Goal: Task Accomplishment & Management: Manage account settings

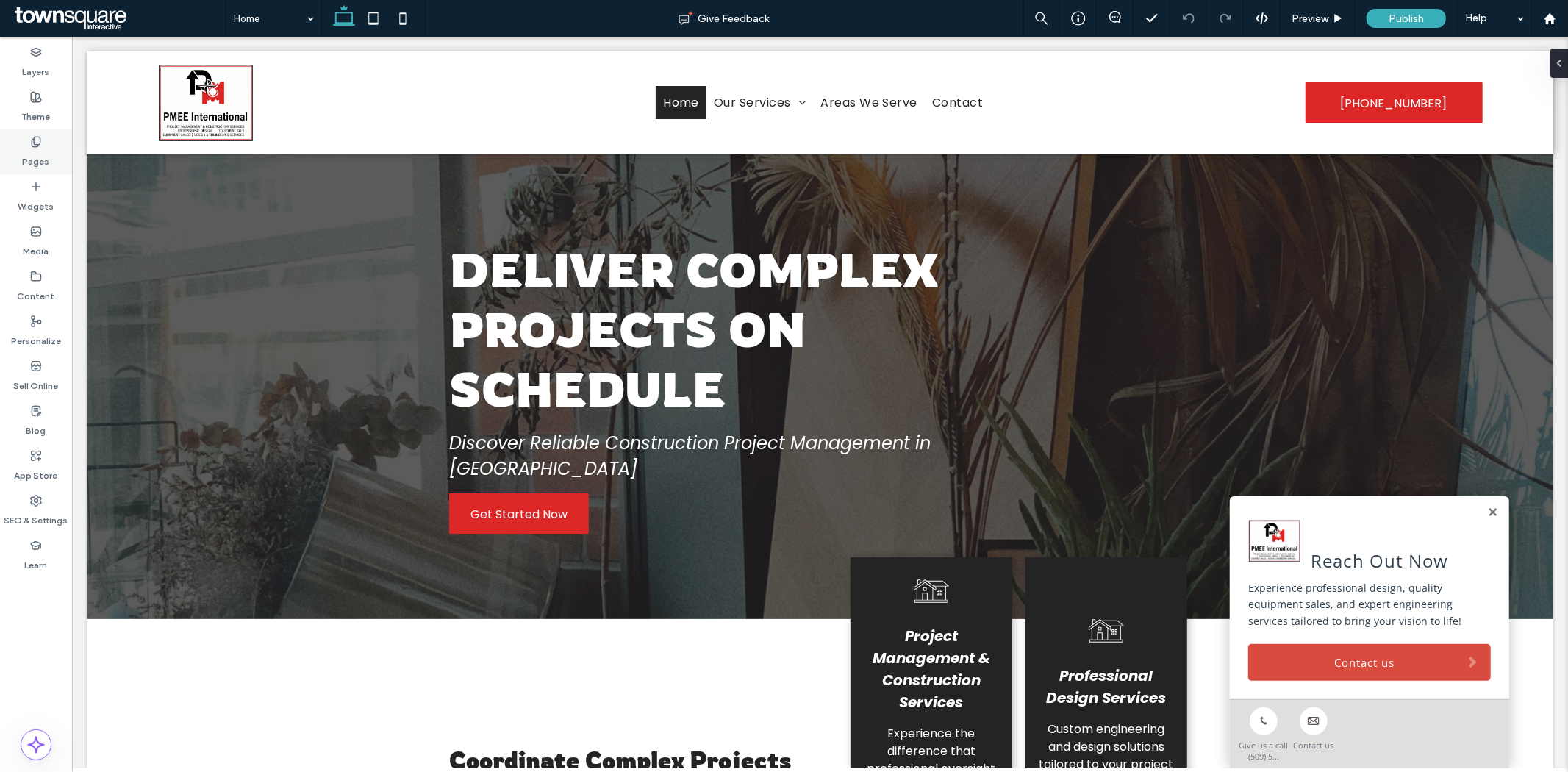
click at [37, 149] on label "Pages" at bounding box center [37, 157] width 28 height 20
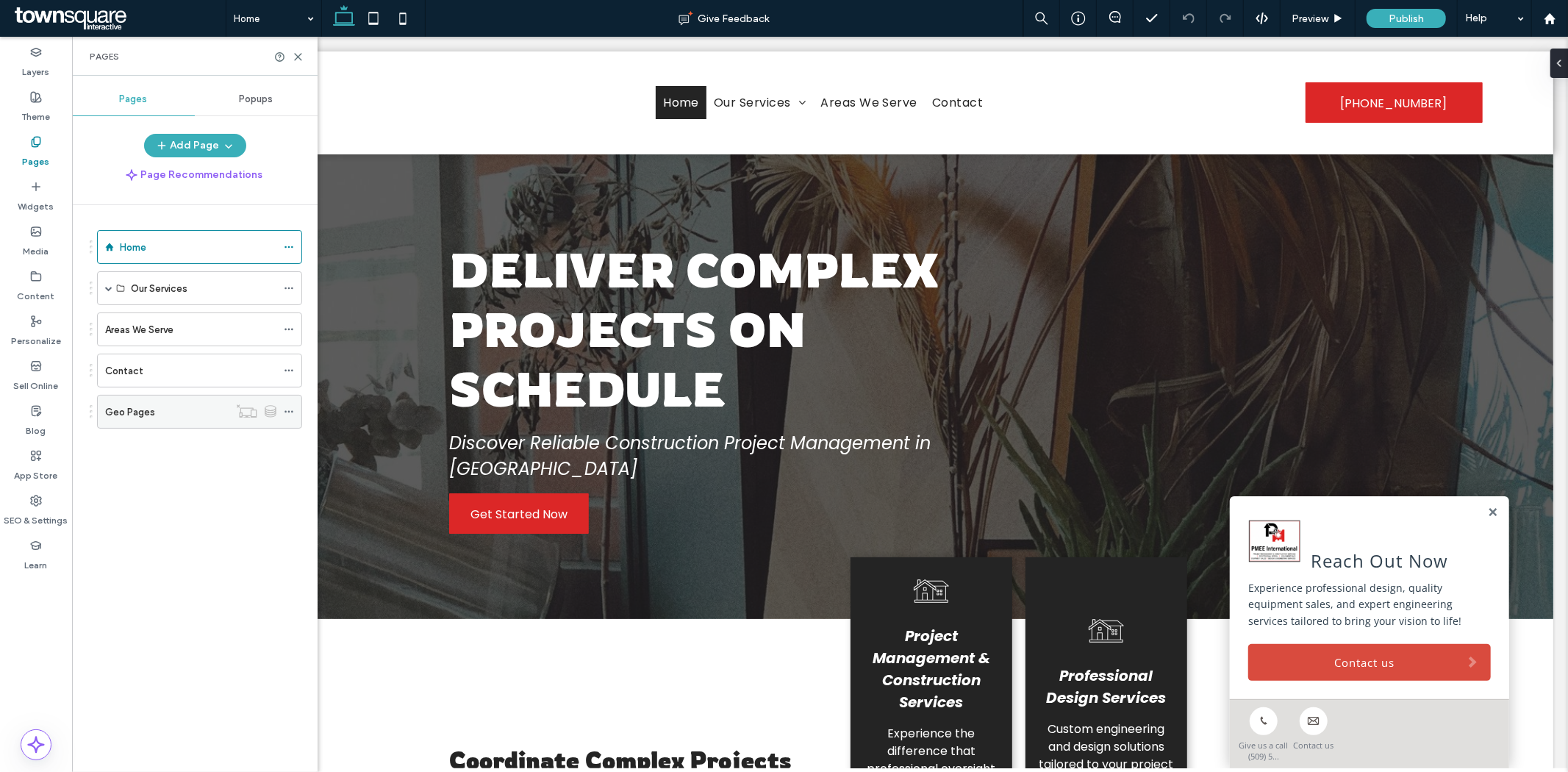
click at [290, 413] on icon at bounding box center [289, 412] width 11 height 11
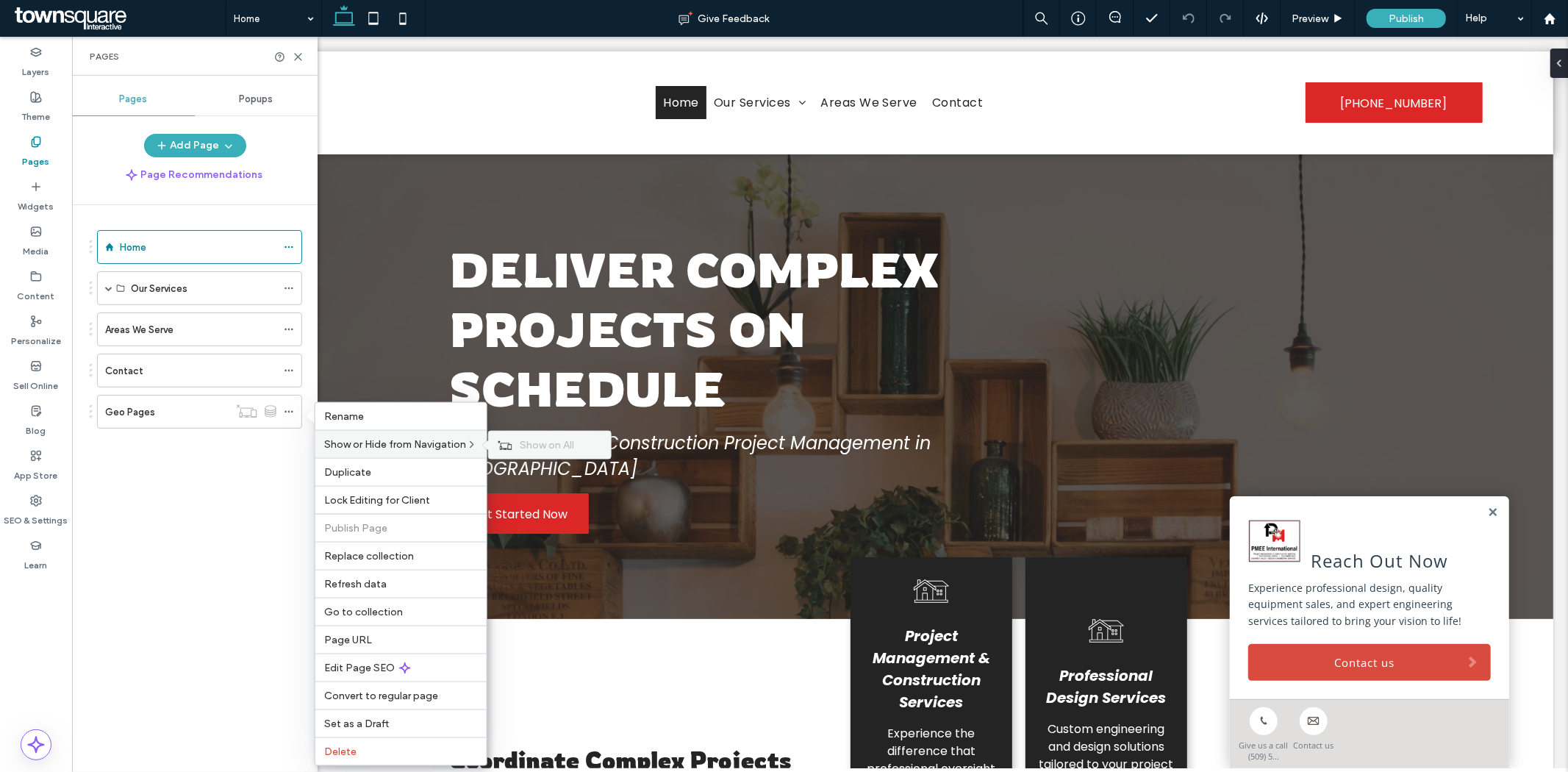
click at [506, 438] on div "Show on All" at bounding box center [549, 446] width 122 height 28
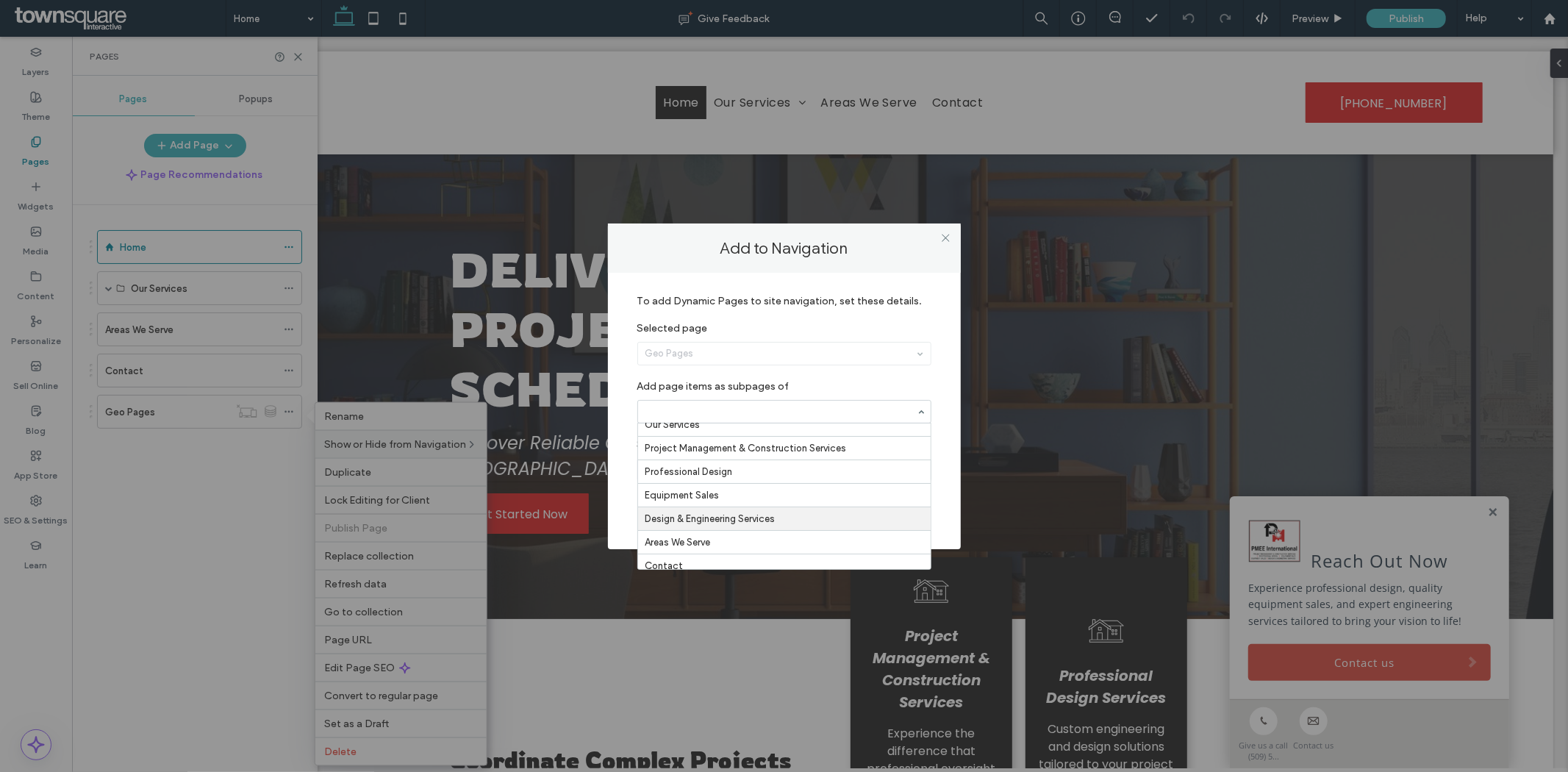
scroll to position [45, 0]
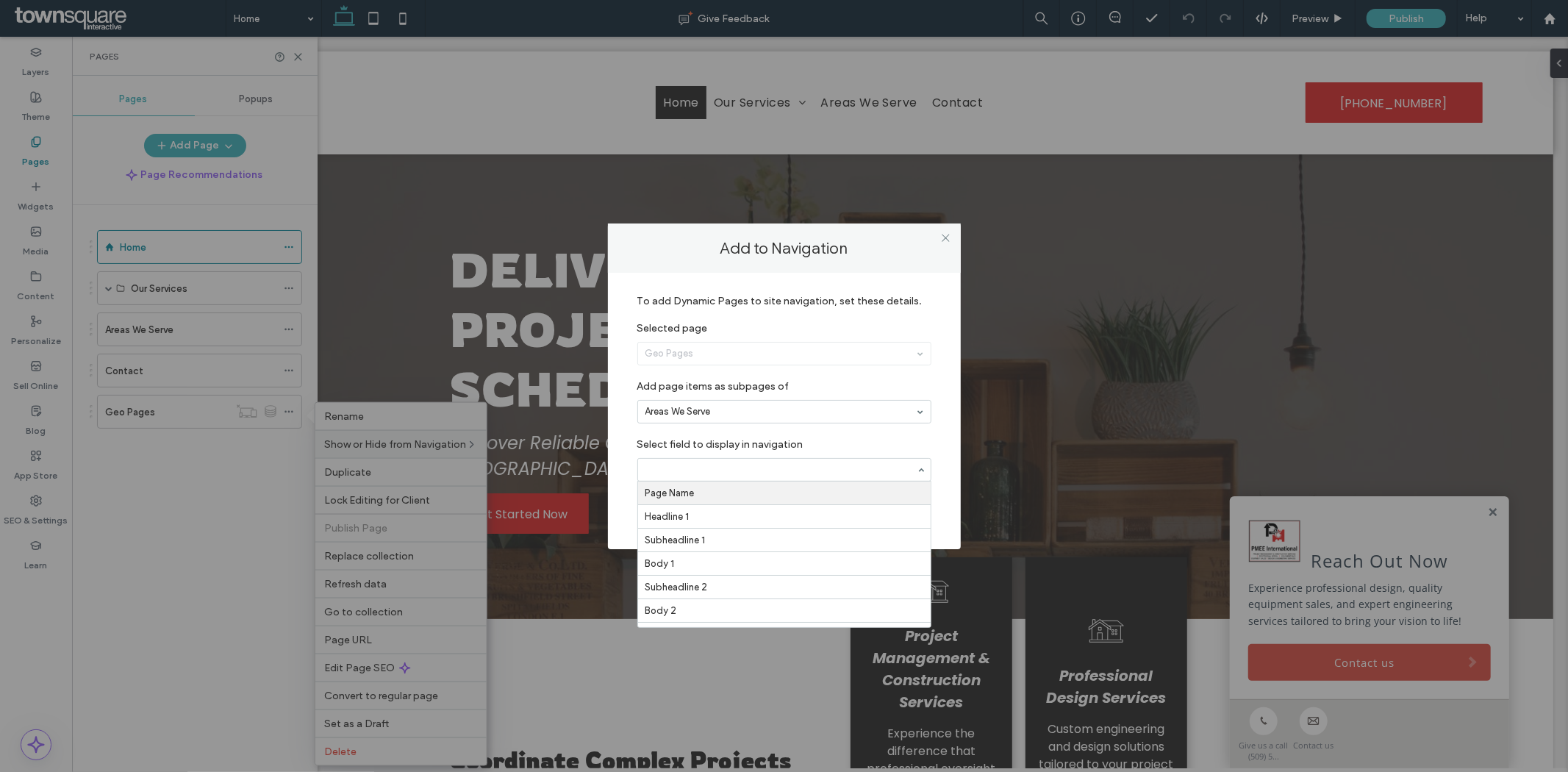
click at [615, 456] on div "To add Dynamic Pages to site navigation, set these details. Selected page Geo P…" at bounding box center [784, 411] width 353 height 276
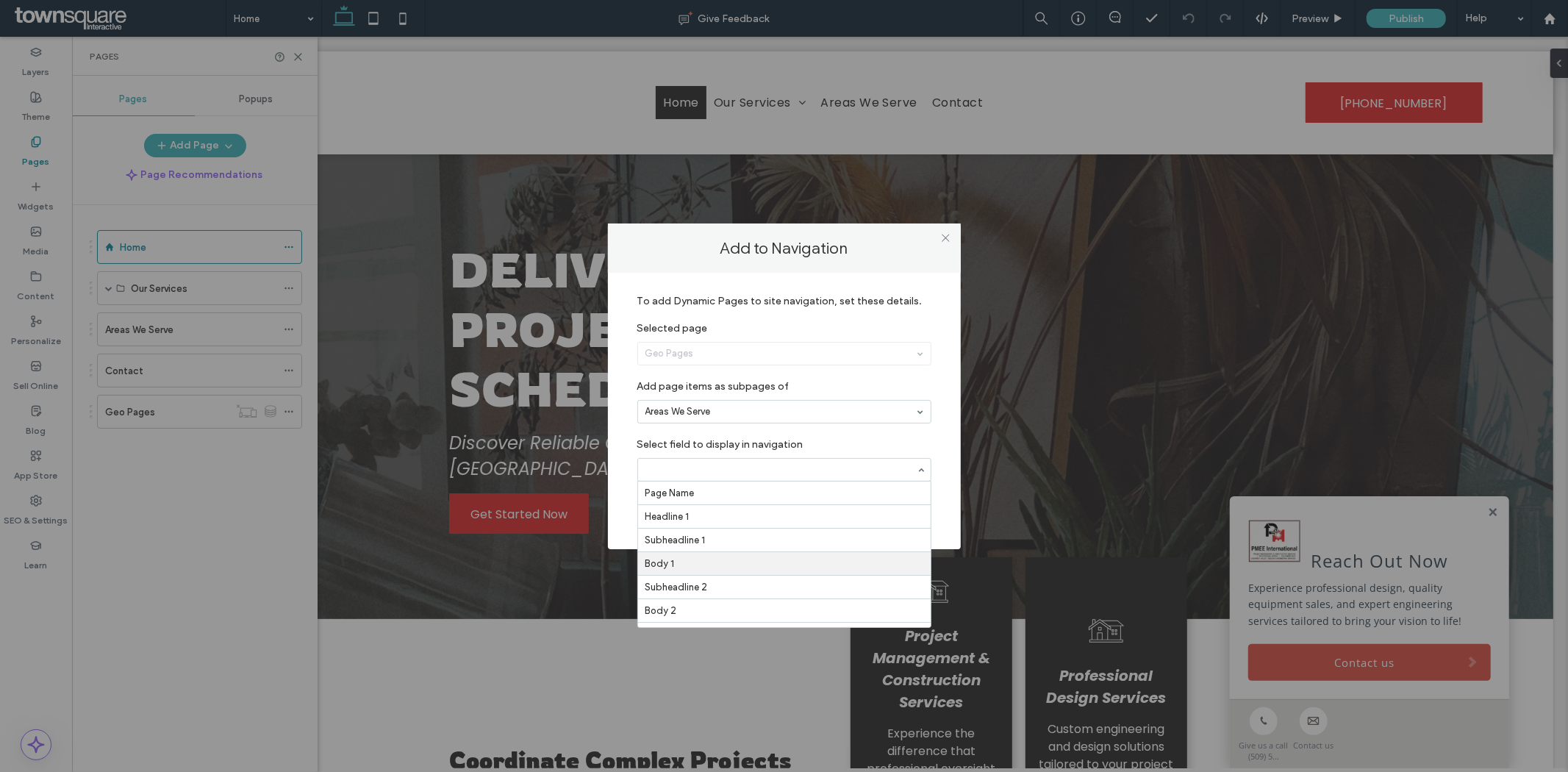
scroll to position [71, 0]
click at [946, 240] on icon at bounding box center [946, 238] width 11 height 11
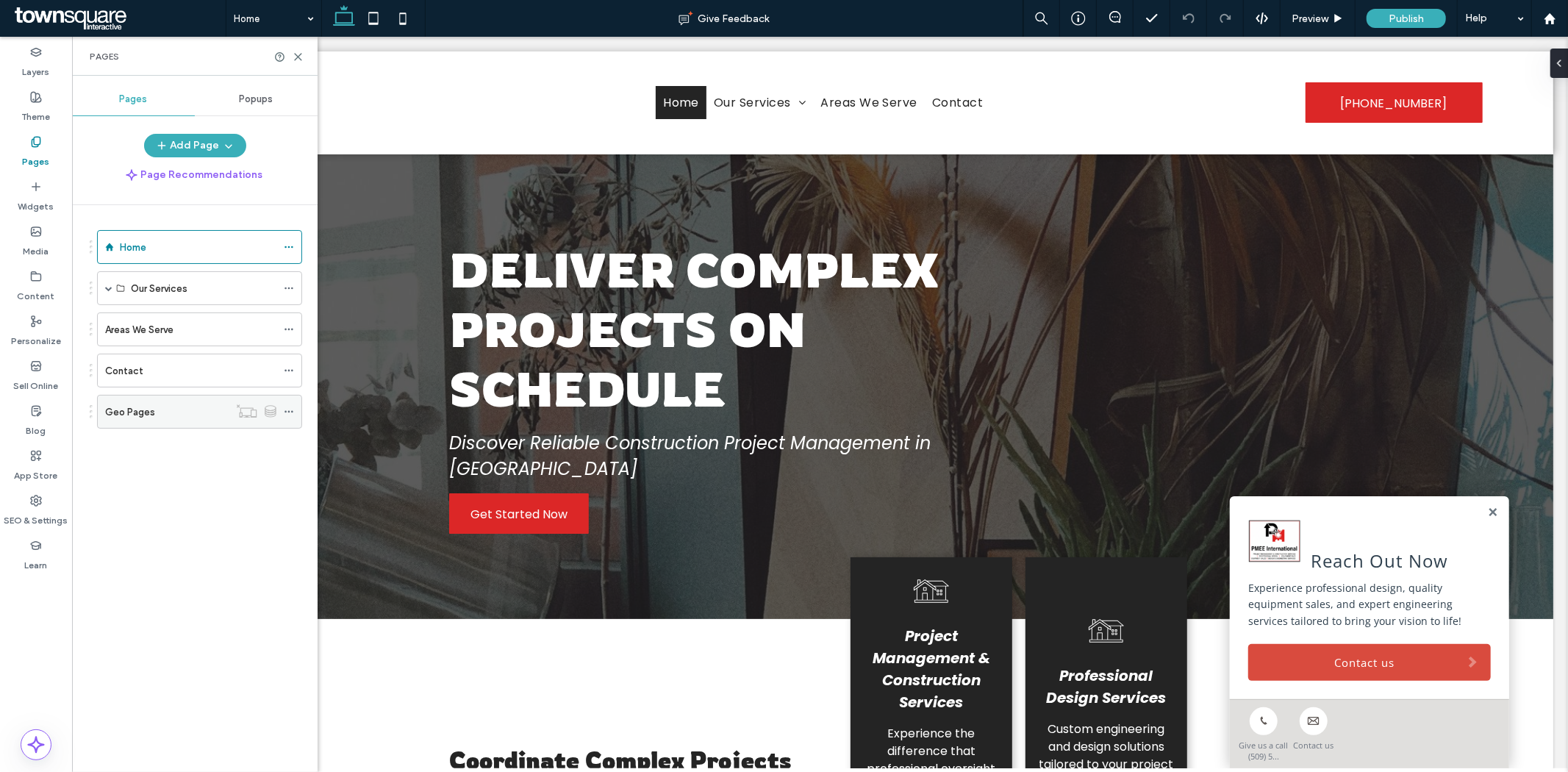
click at [281, 408] on div at bounding box center [256, 411] width 55 height 15
click at [292, 415] on icon at bounding box center [289, 412] width 11 height 11
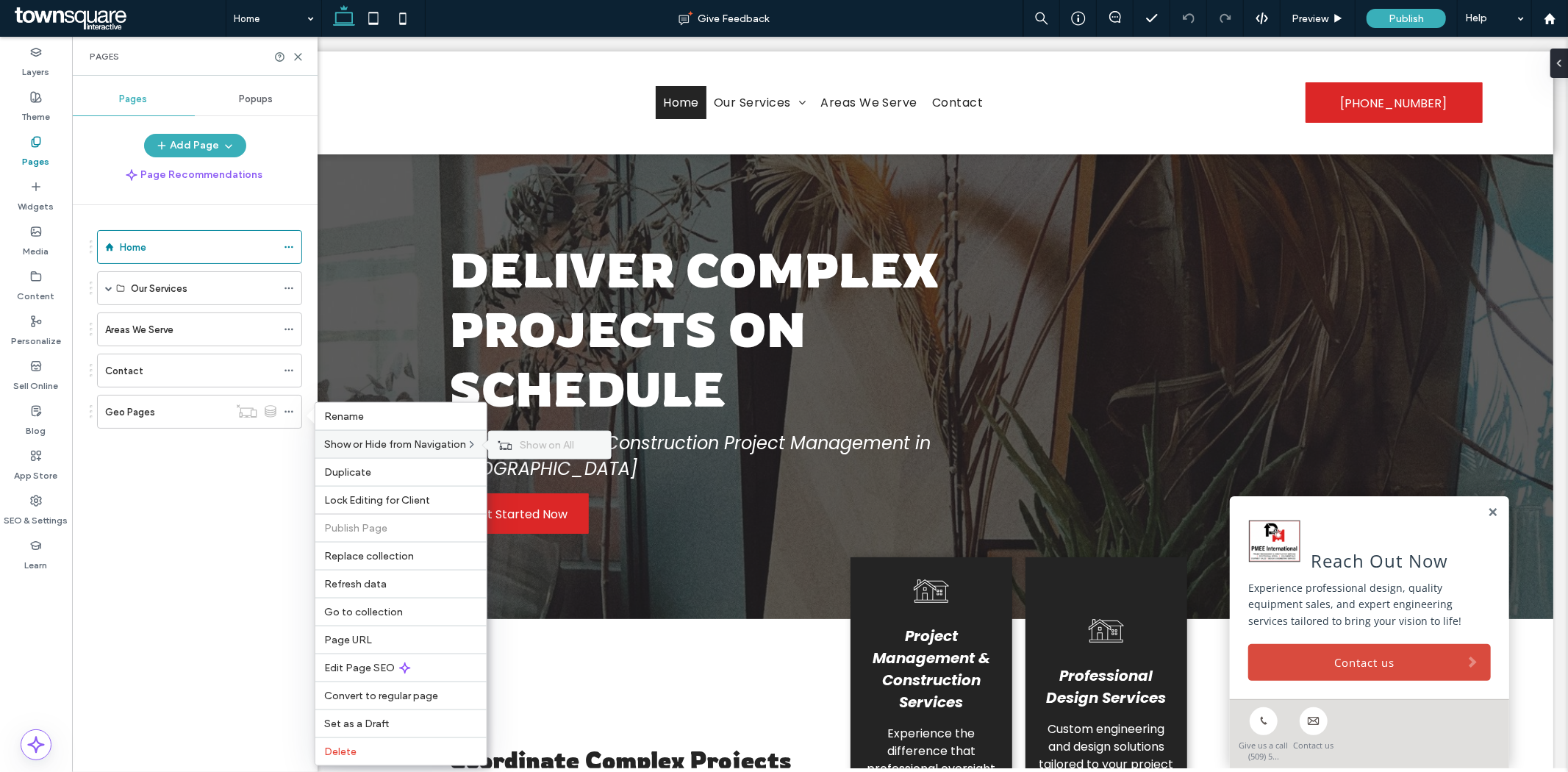
click at [574, 441] on span "Show on All" at bounding box center [546, 445] width 54 height 12
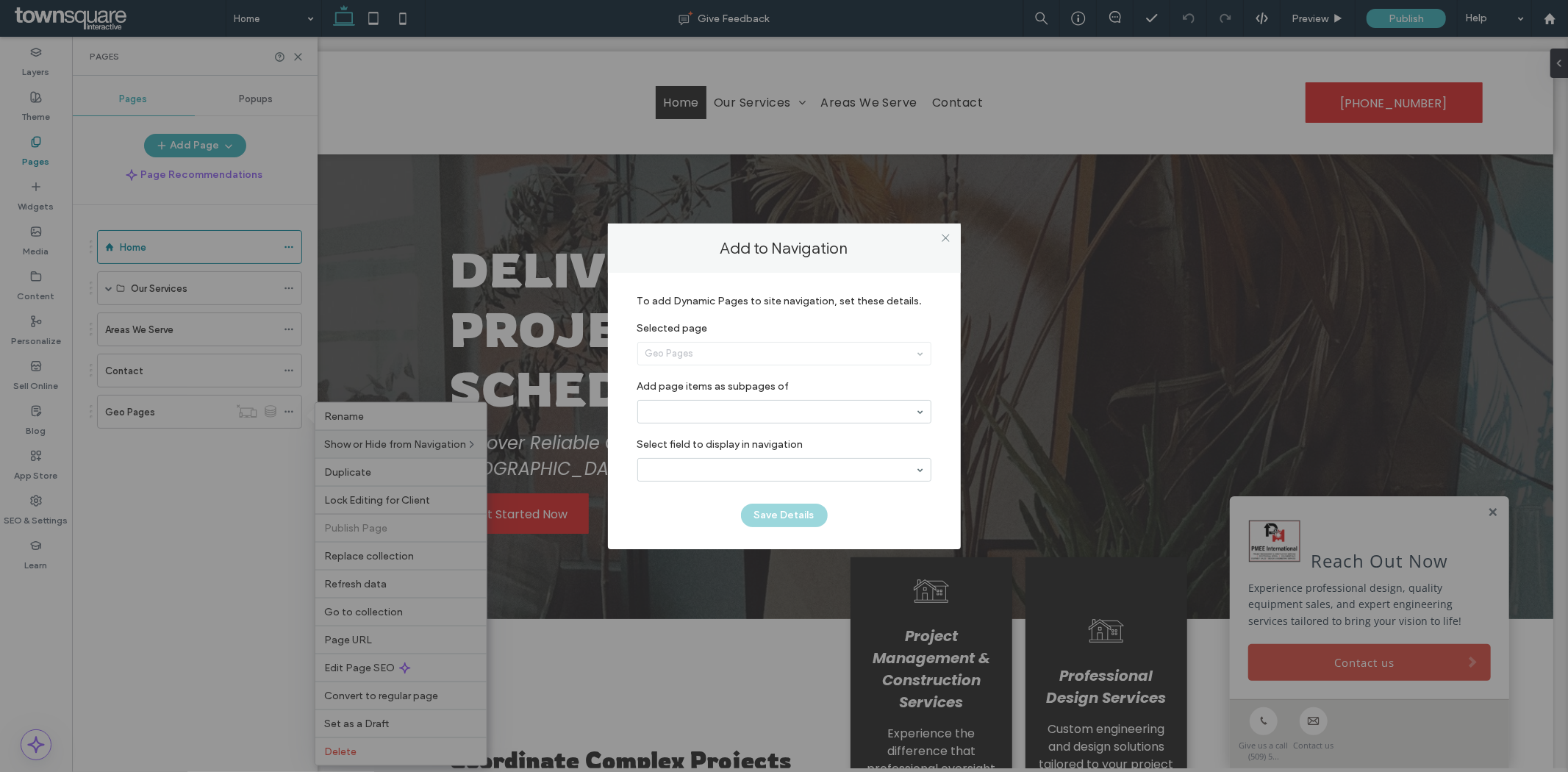
click at [687, 360] on div "Geo Pages" at bounding box center [784, 353] width 292 height 22
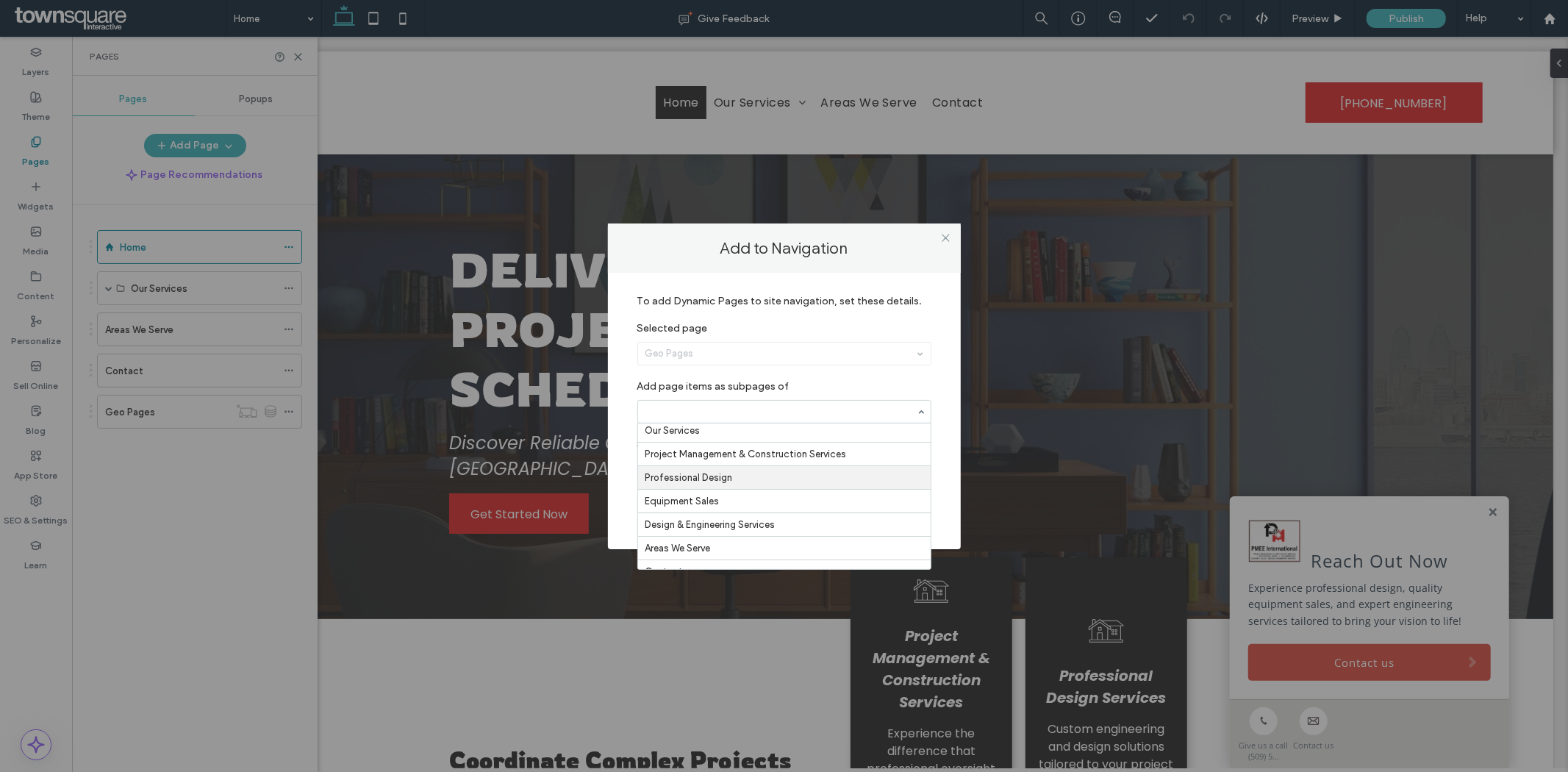
scroll to position [45, 0]
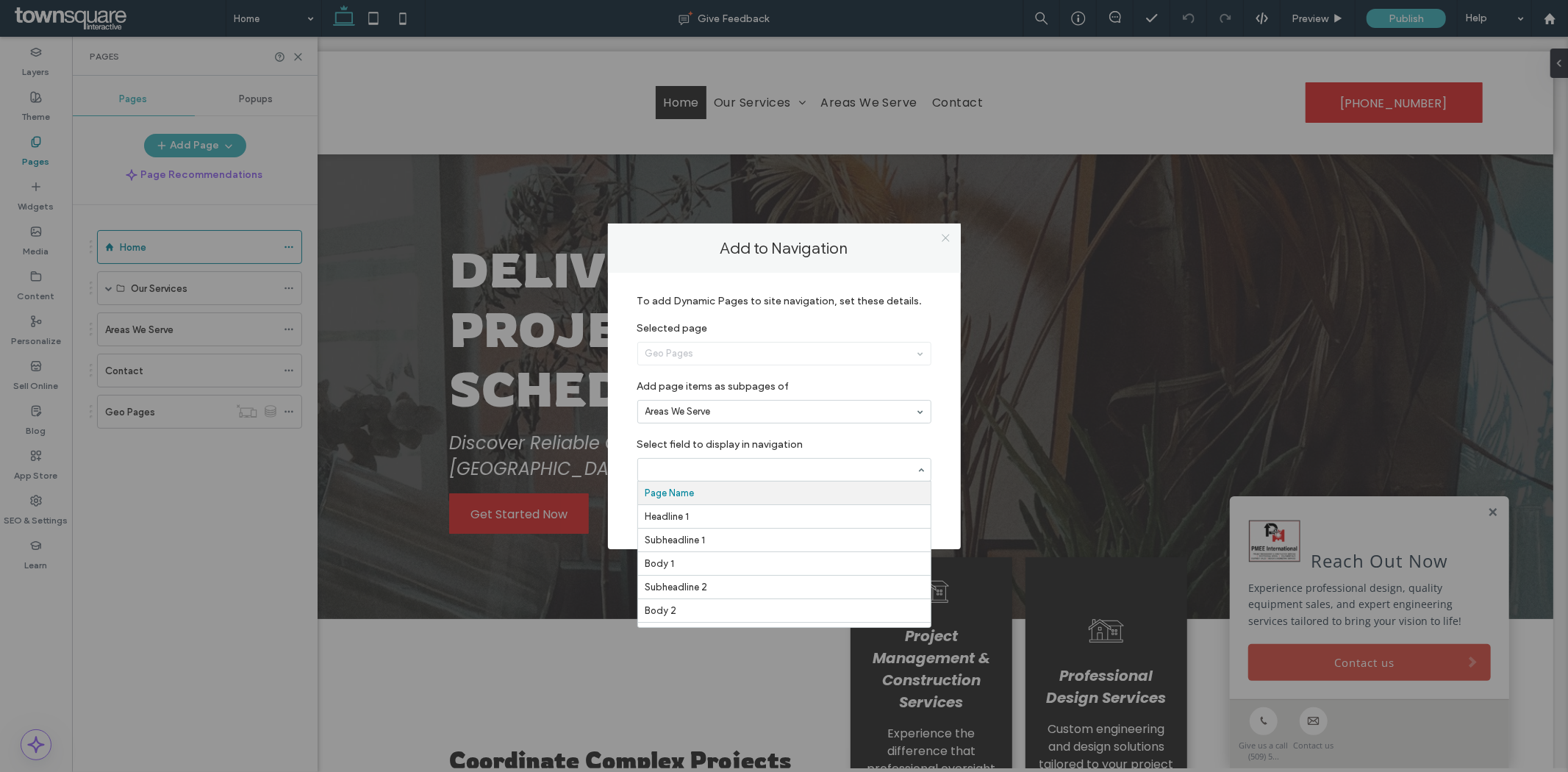
click at [944, 237] on use at bounding box center [945, 238] width 7 height 7
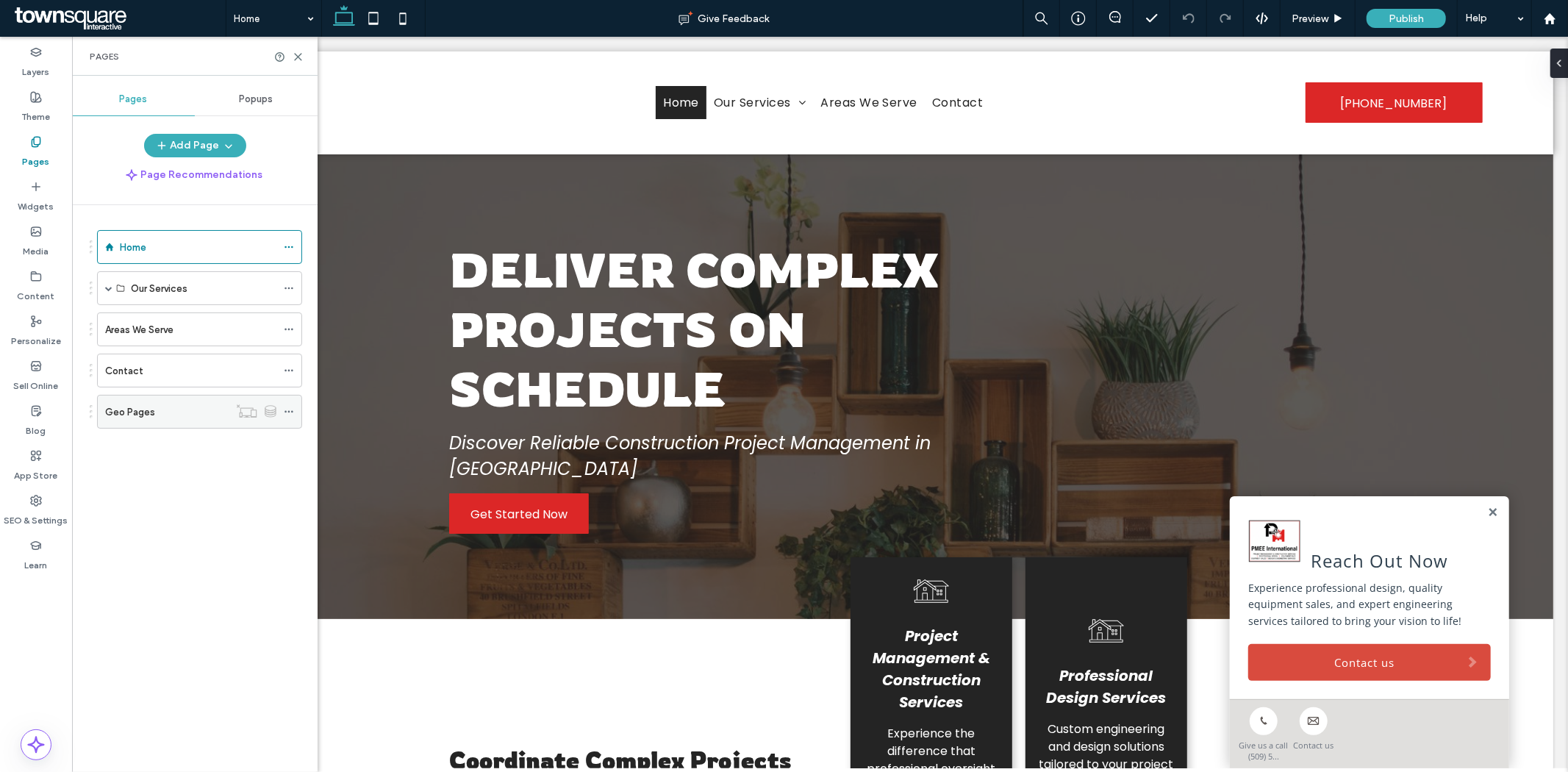
click at [285, 412] on use at bounding box center [288, 412] width 8 height 2
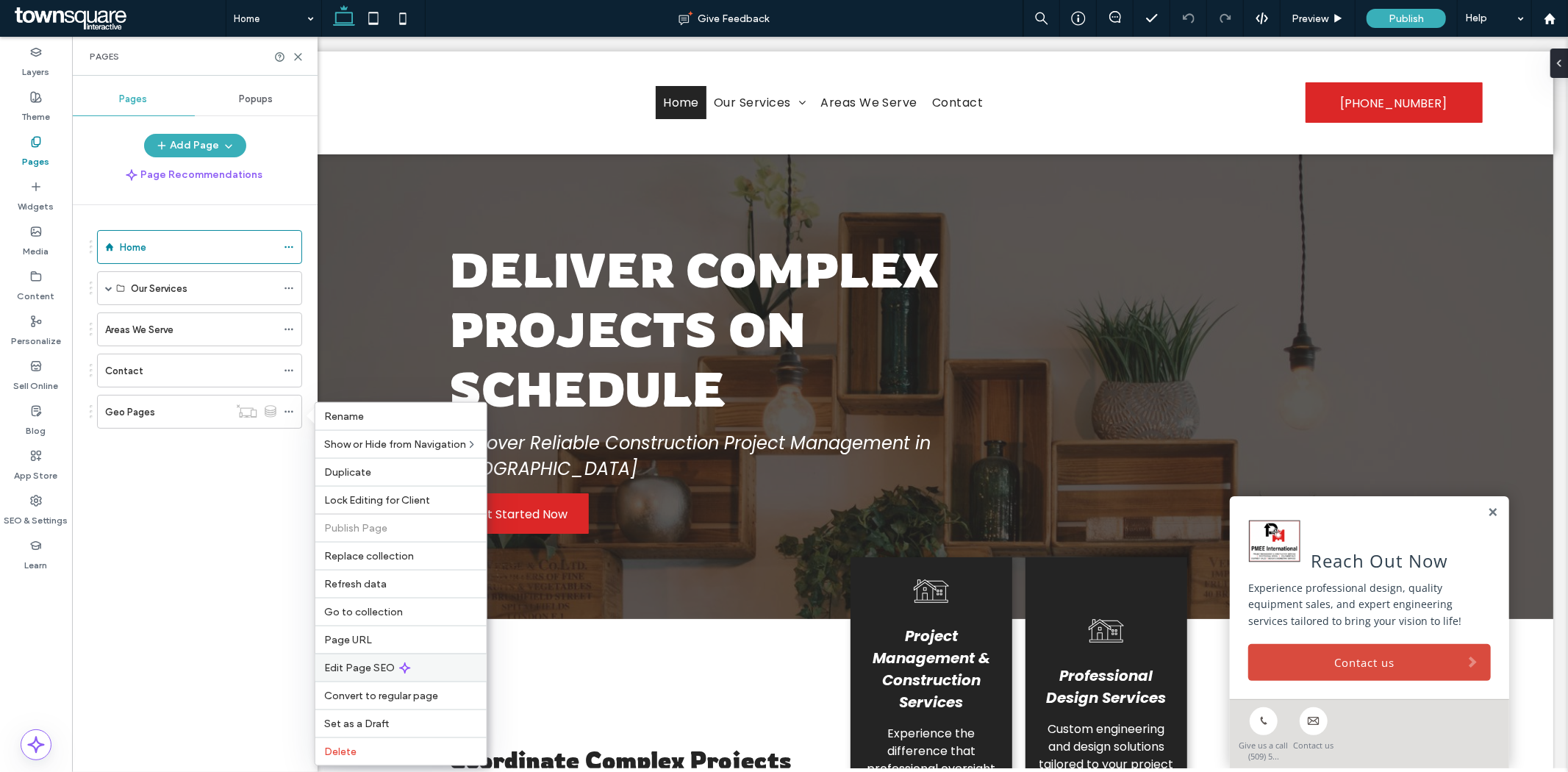
click at [347, 658] on div "Edit Page SEO" at bounding box center [400, 667] width 171 height 28
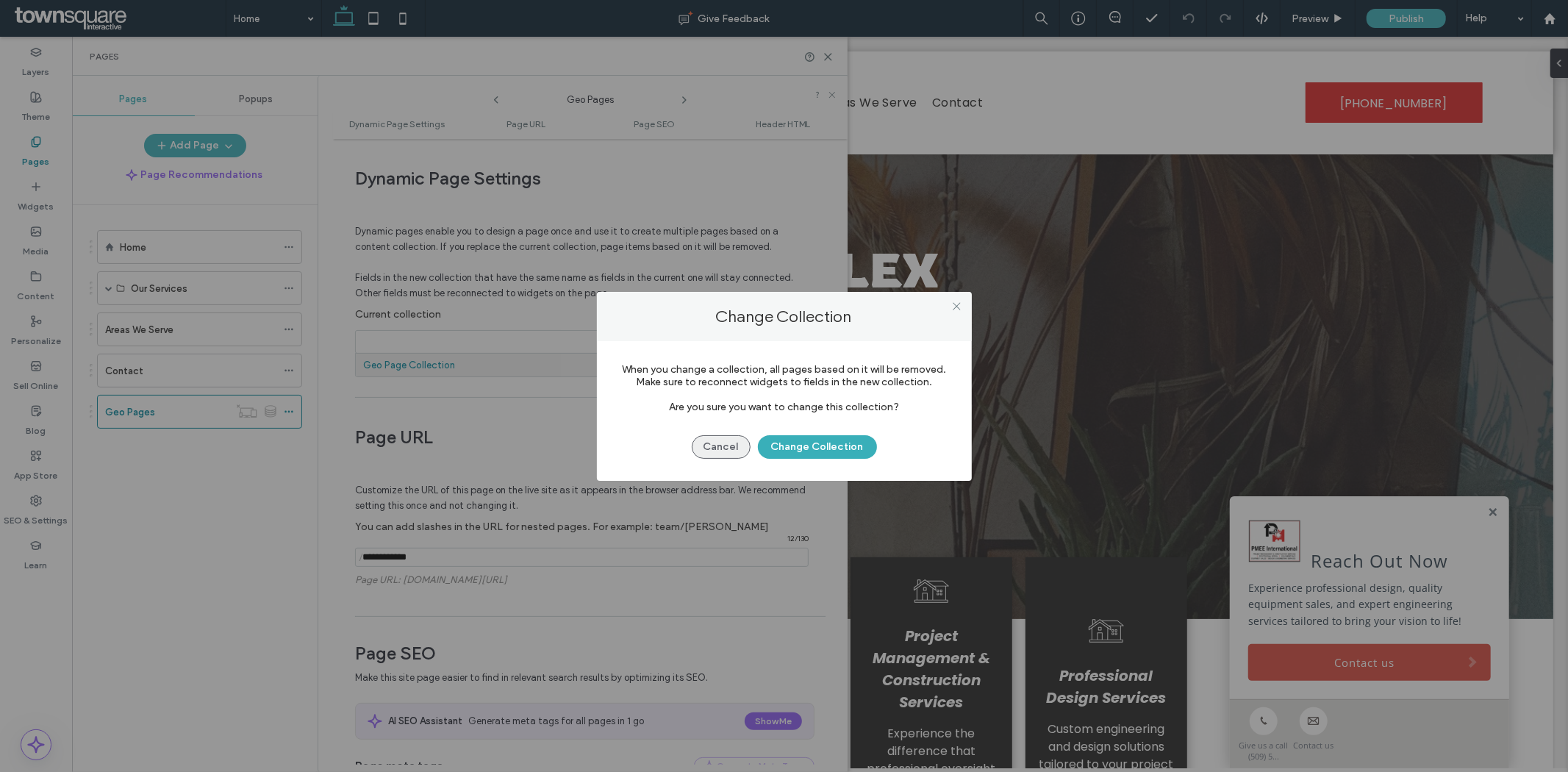
click at [714, 450] on button "Cancel" at bounding box center [721, 446] width 58 height 24
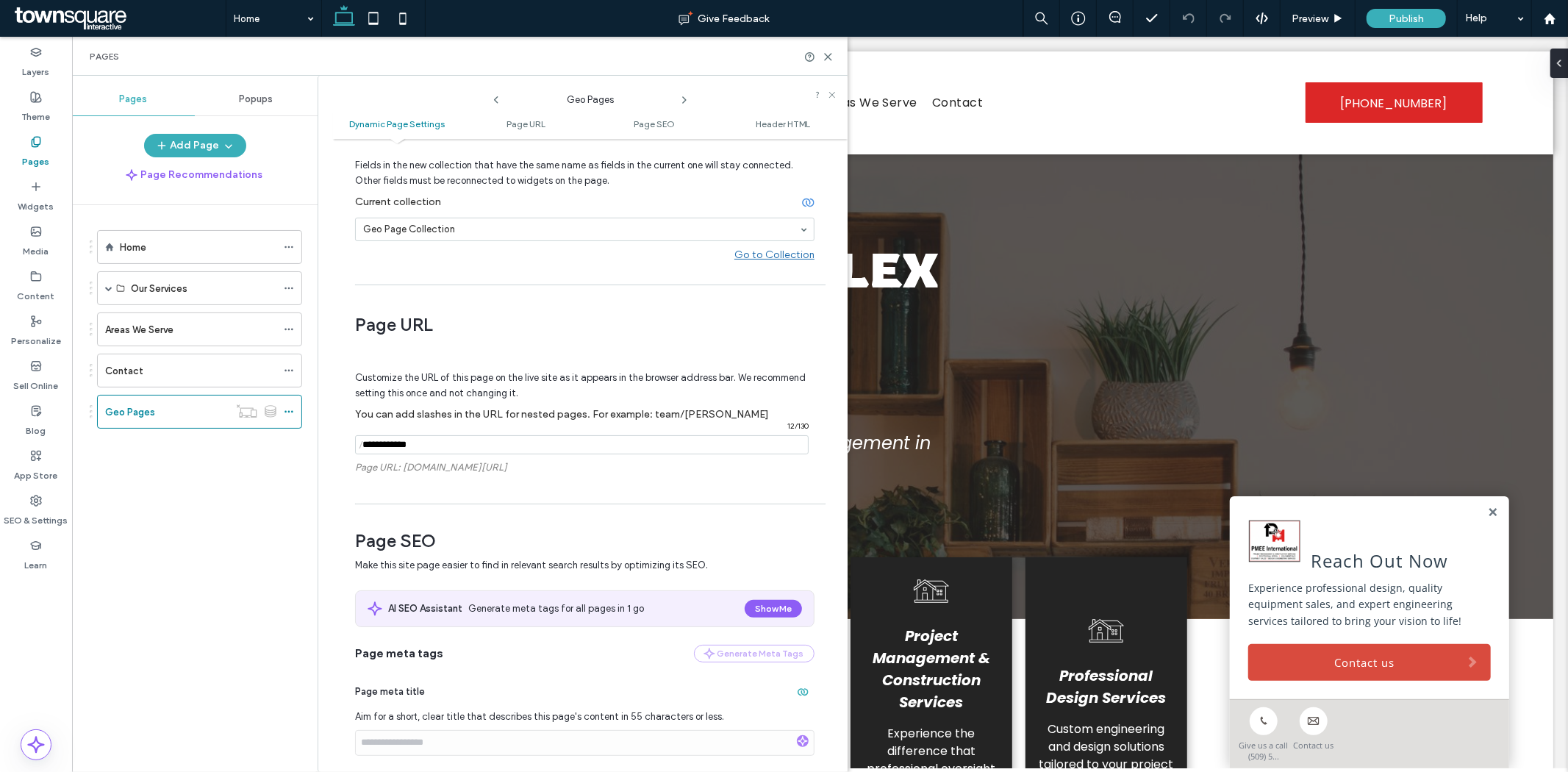
scroll to position [0, 0]
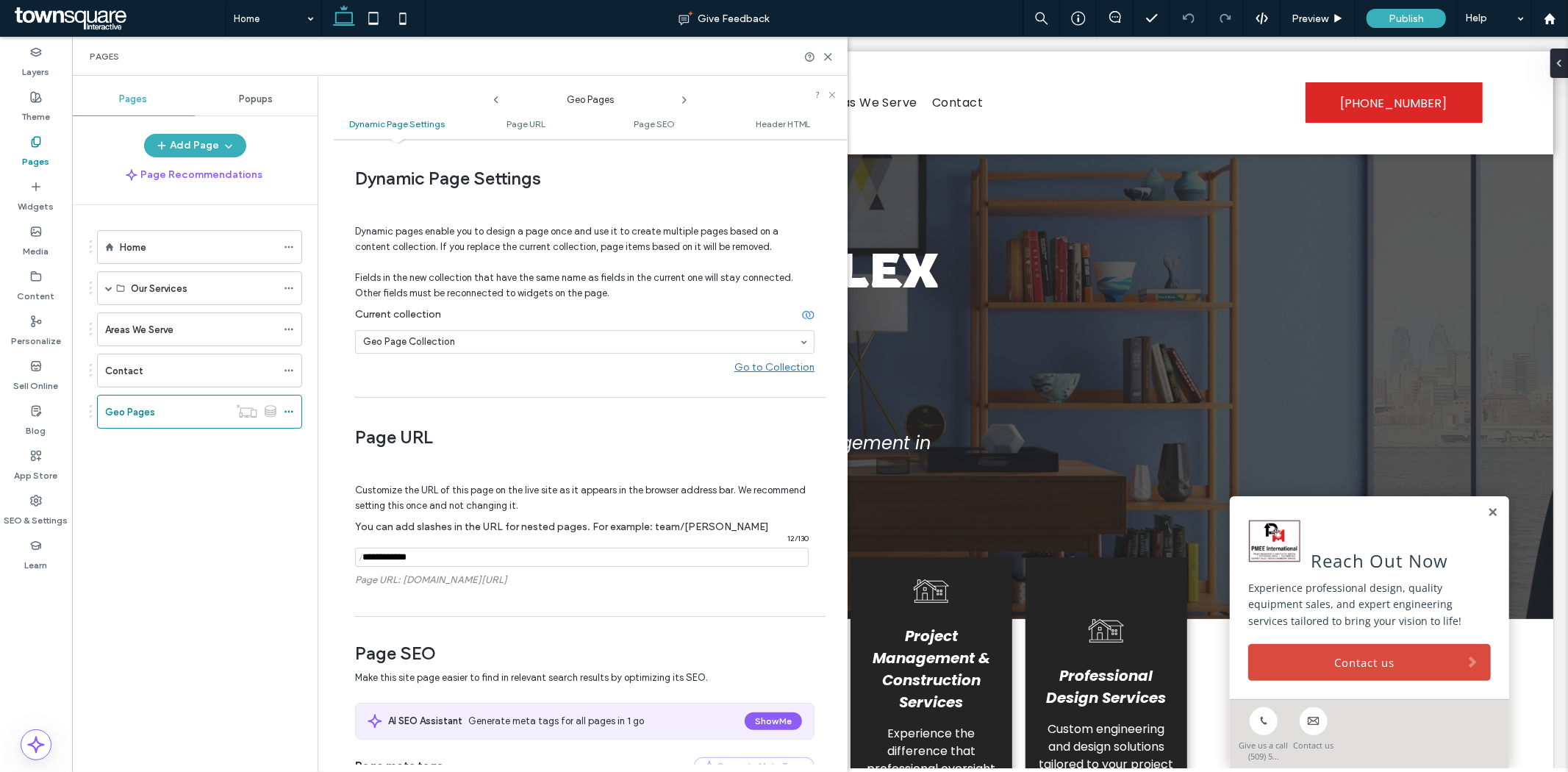
click at [682, 98] on icon at bounding box center [684, 100] width 11 height 11
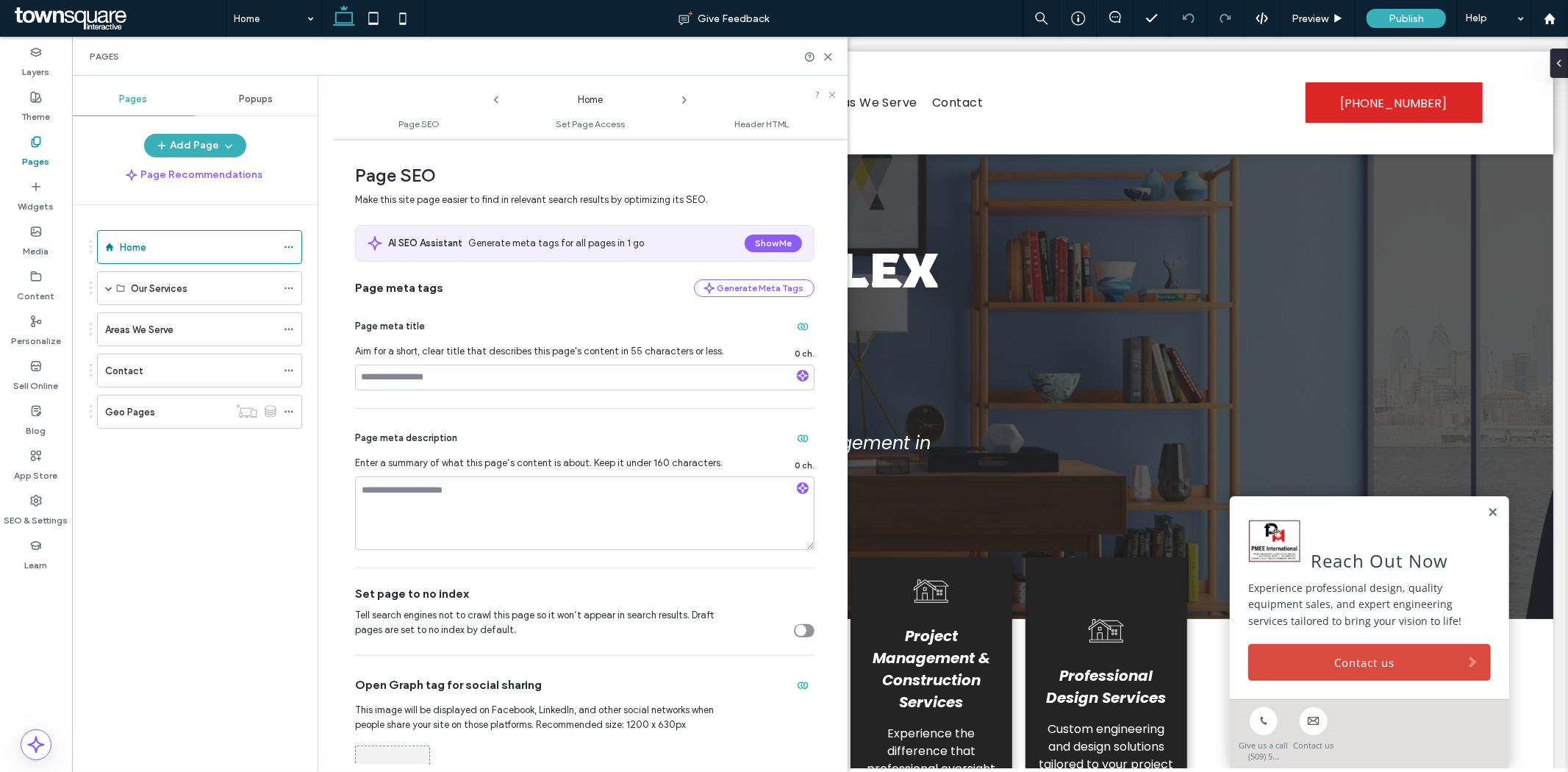
click at [682, 98] on icon at bounding box center [684, 100] width 11 height 11
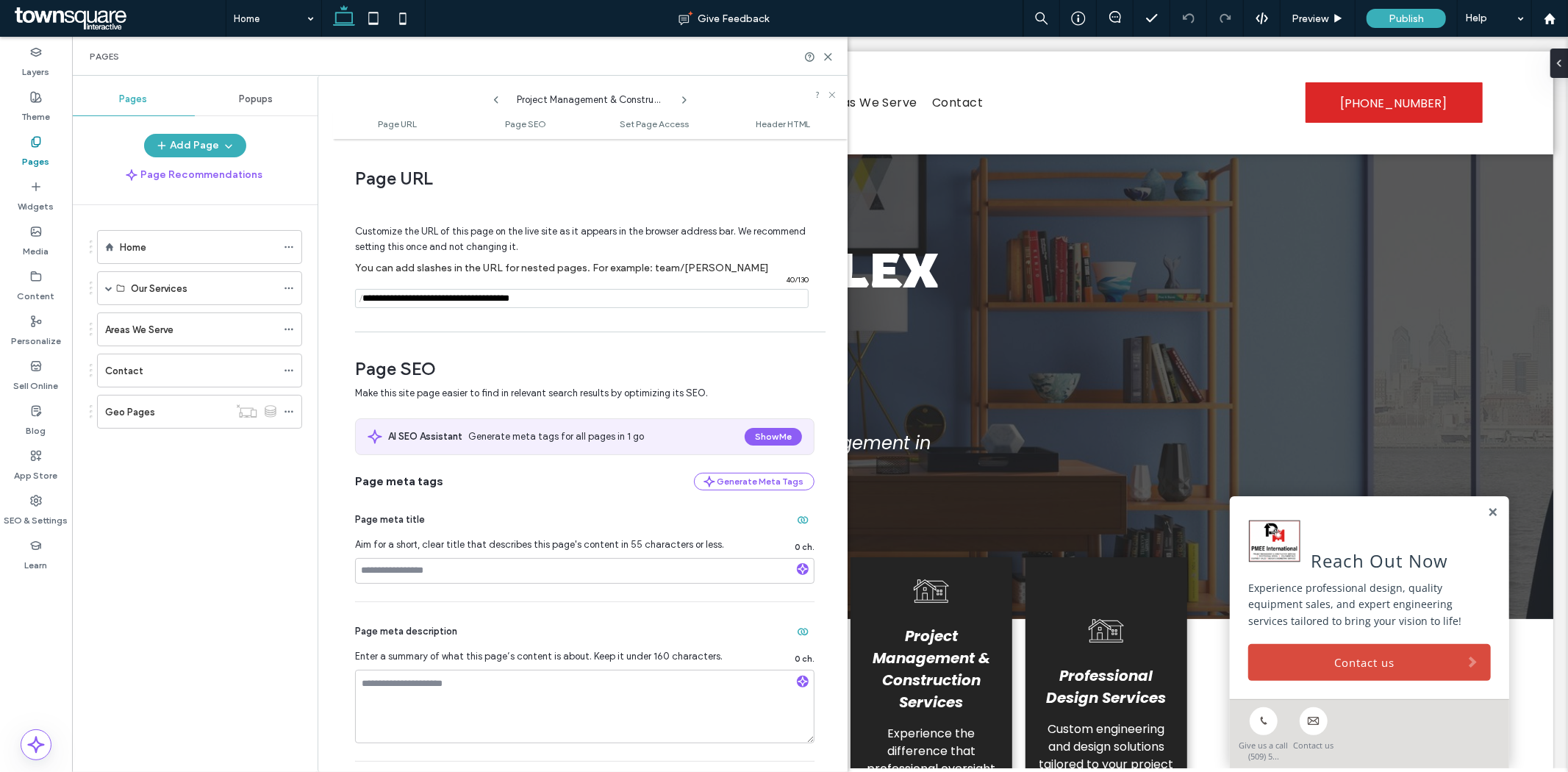
click at [682, 98] on icon at bounding box center [684, 100] width 11 height 11
click at [291, 412] on use at bounding box center [288, 412] width 8 height 2
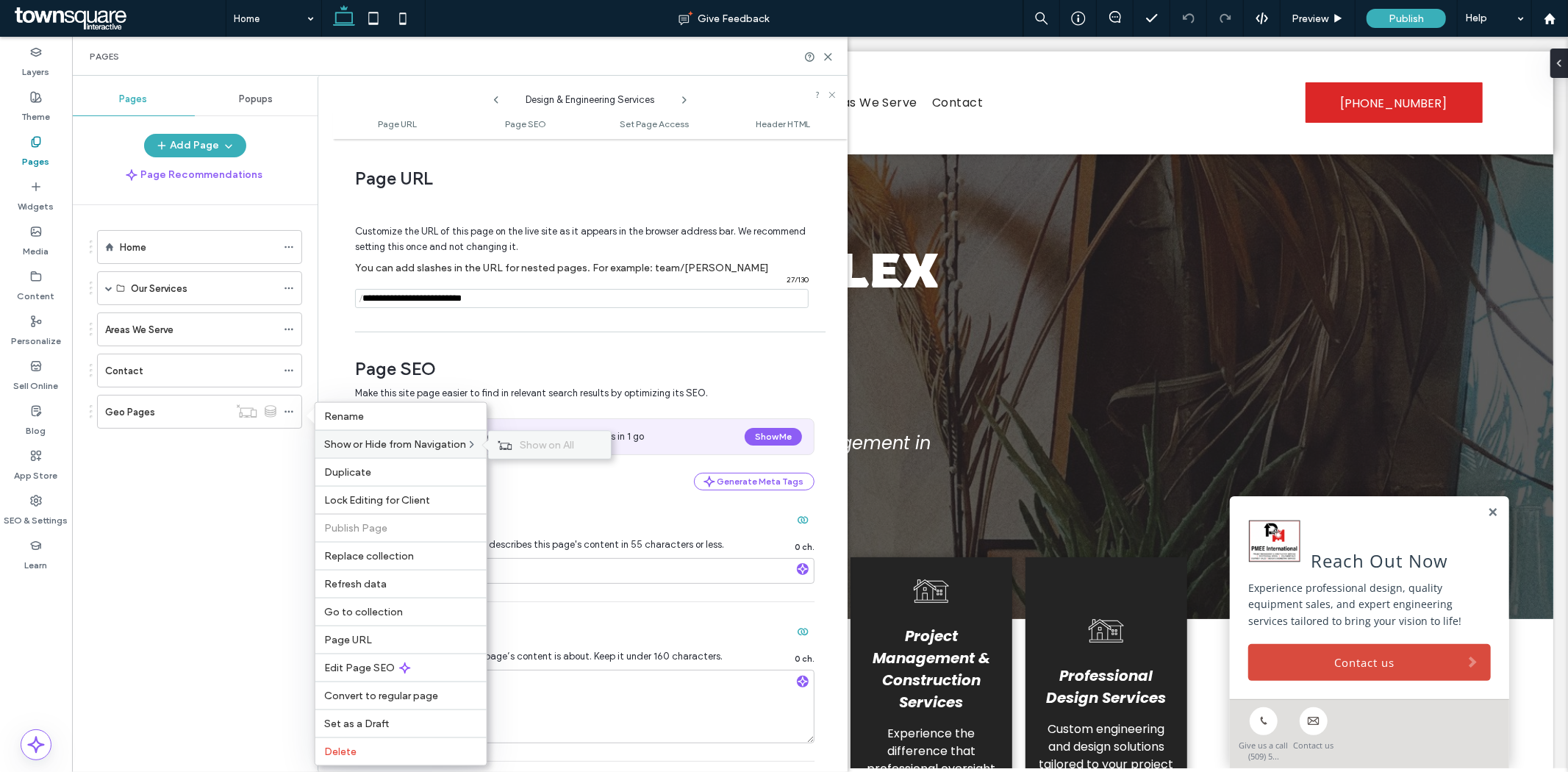
click at [519, 447] on div "Show on All" at bounding box center [549, 446] width 122 height 28
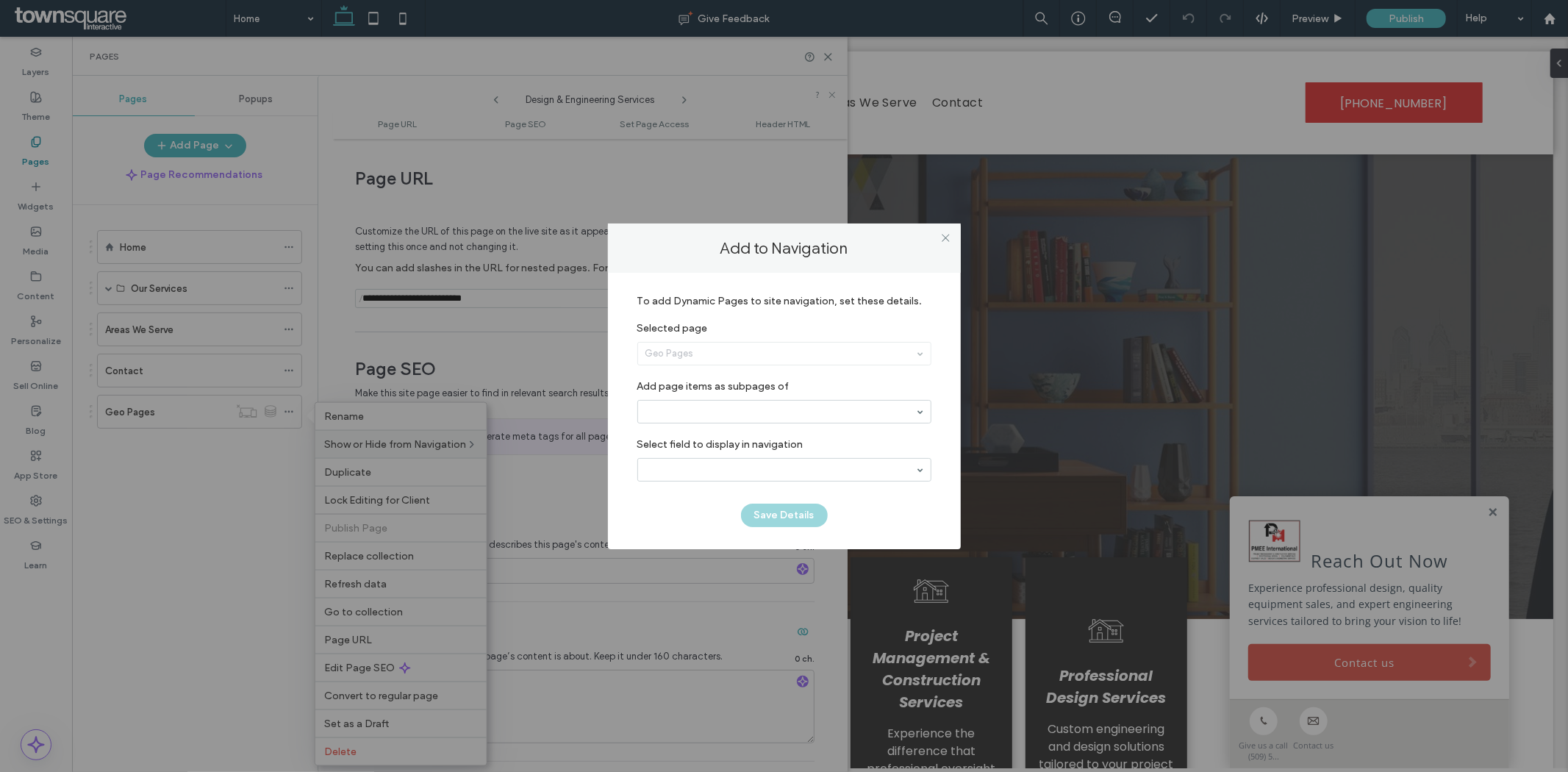
click at [747, 353] on div "Geo Pages" at bounding box center [784, 353] width 292 height 22
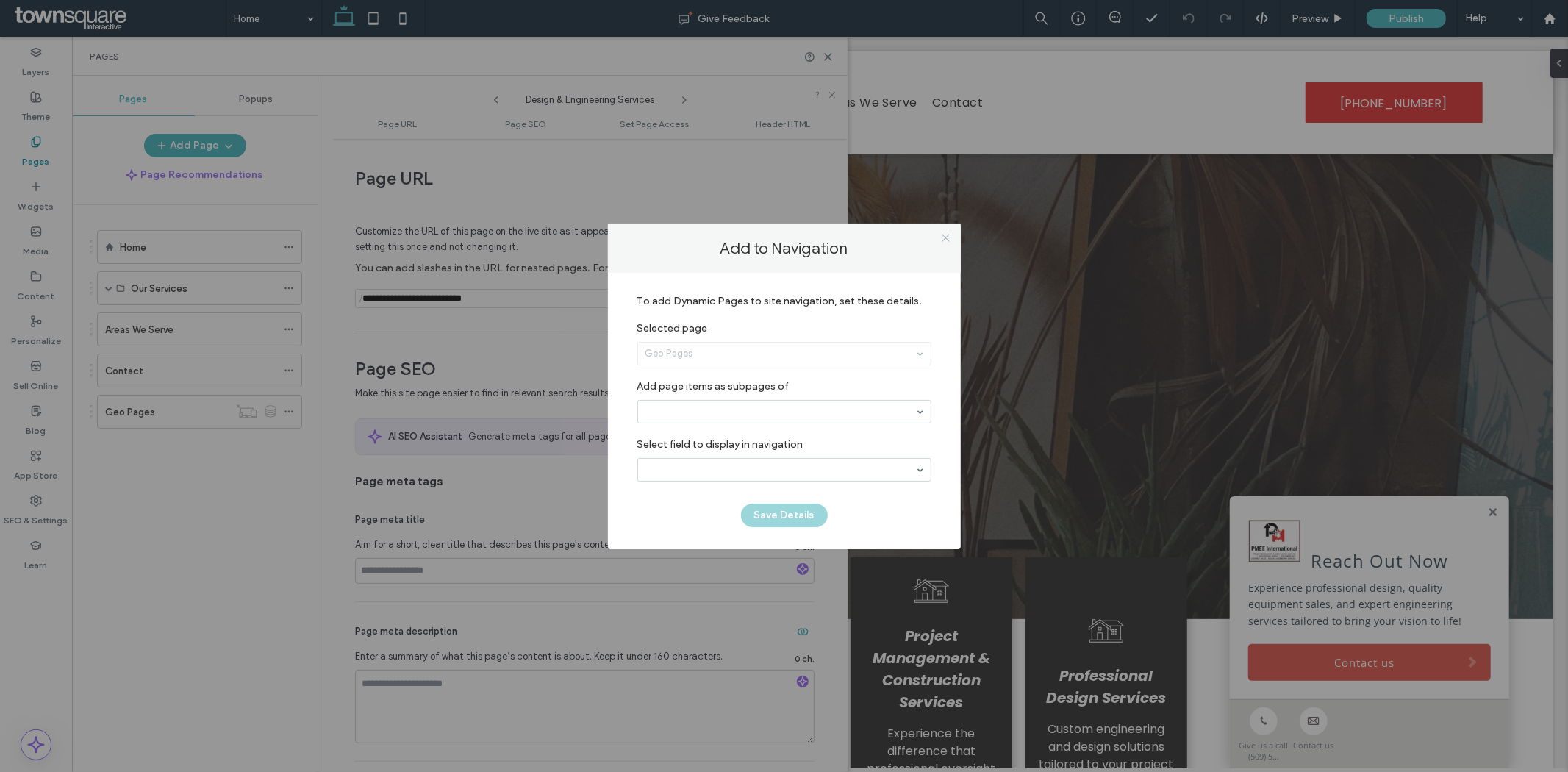
click at [946, 236] on icon at bounding box center [946, 238] width 11 height 11
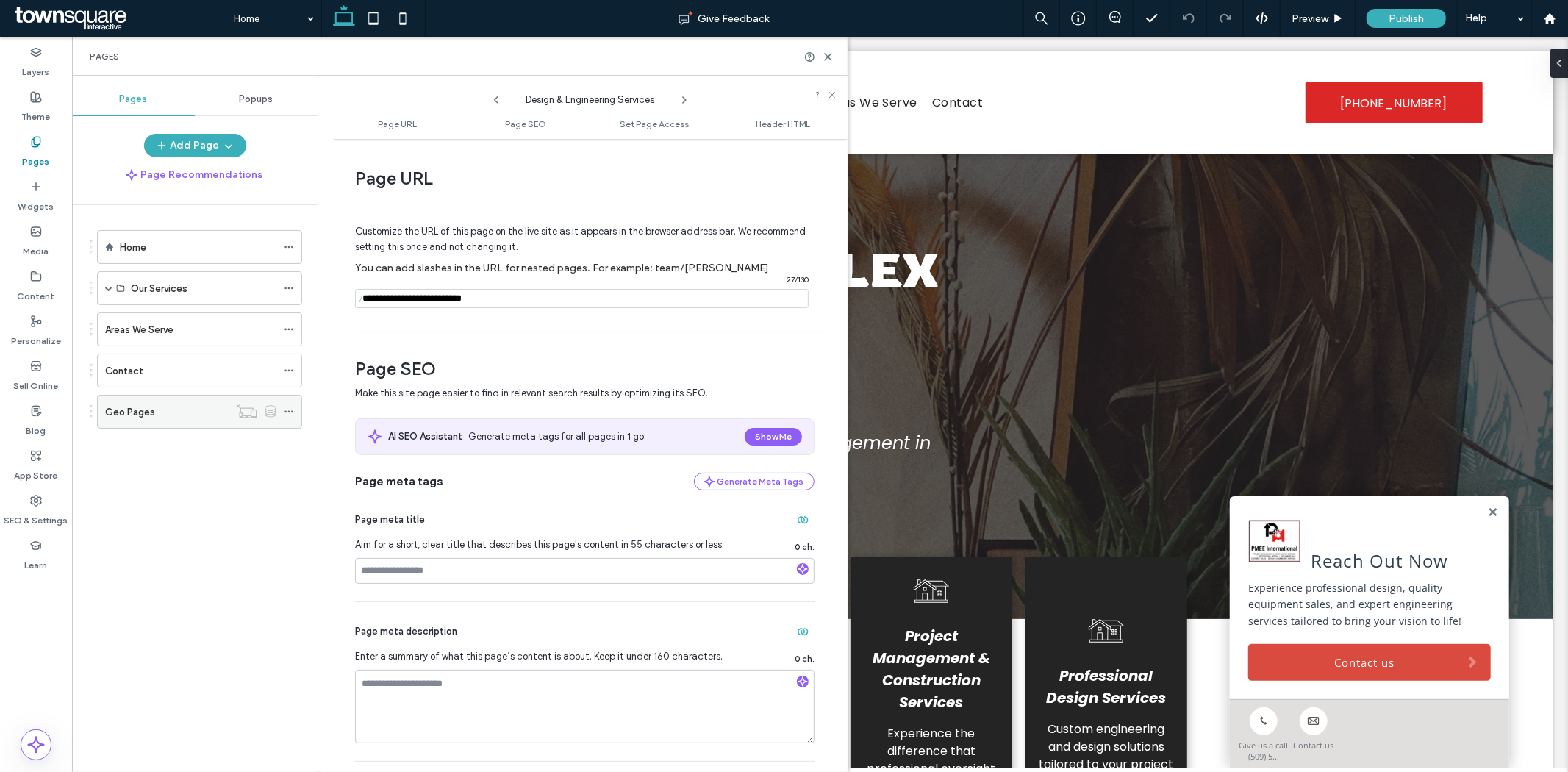
click at [288, 407] on icon at bounding box center [289, 412] width 11 height 11
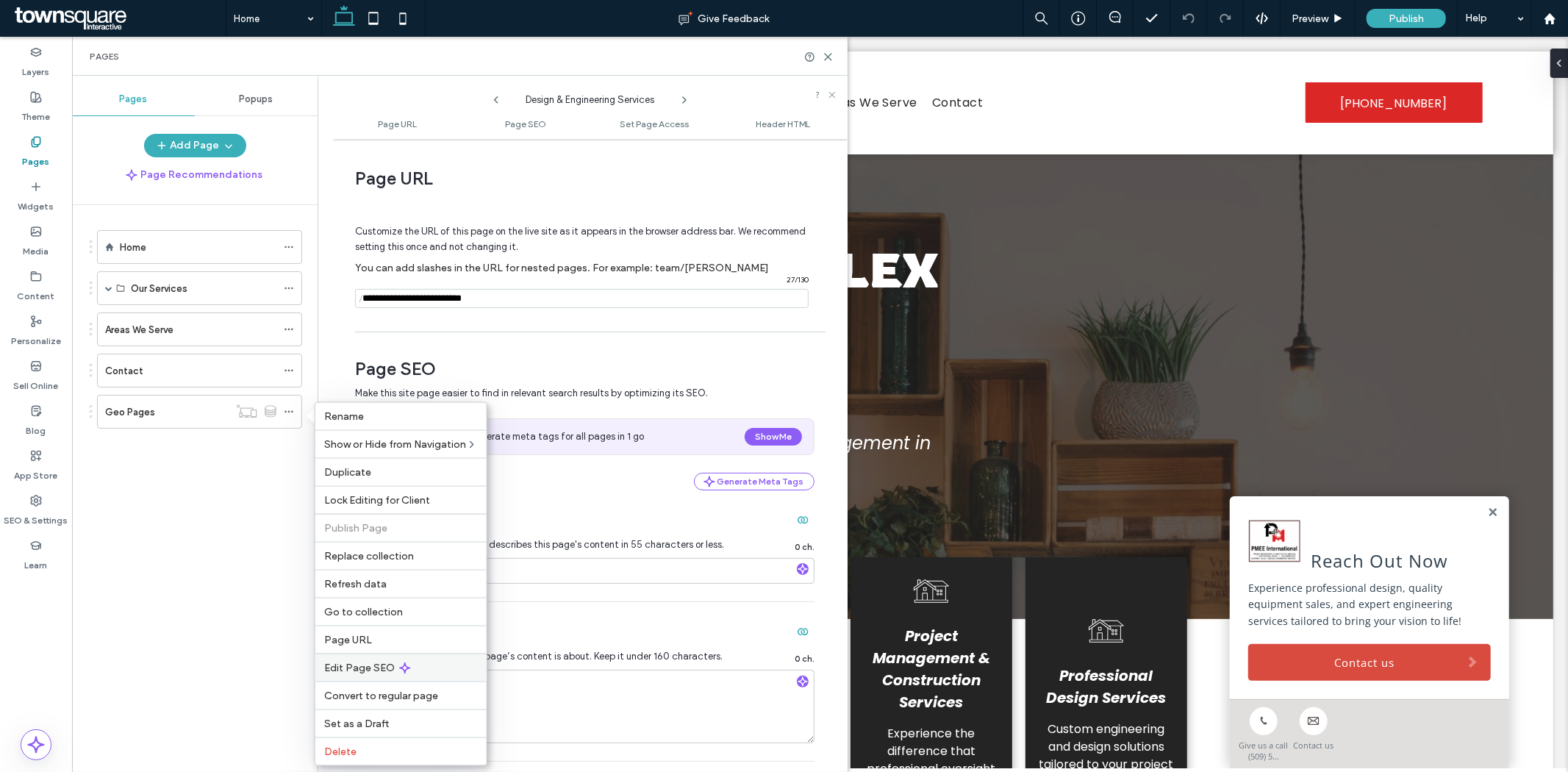
click at [357, 663] on span "Edit Page SEO" at bounding box center [359, 667] width 71 height 12
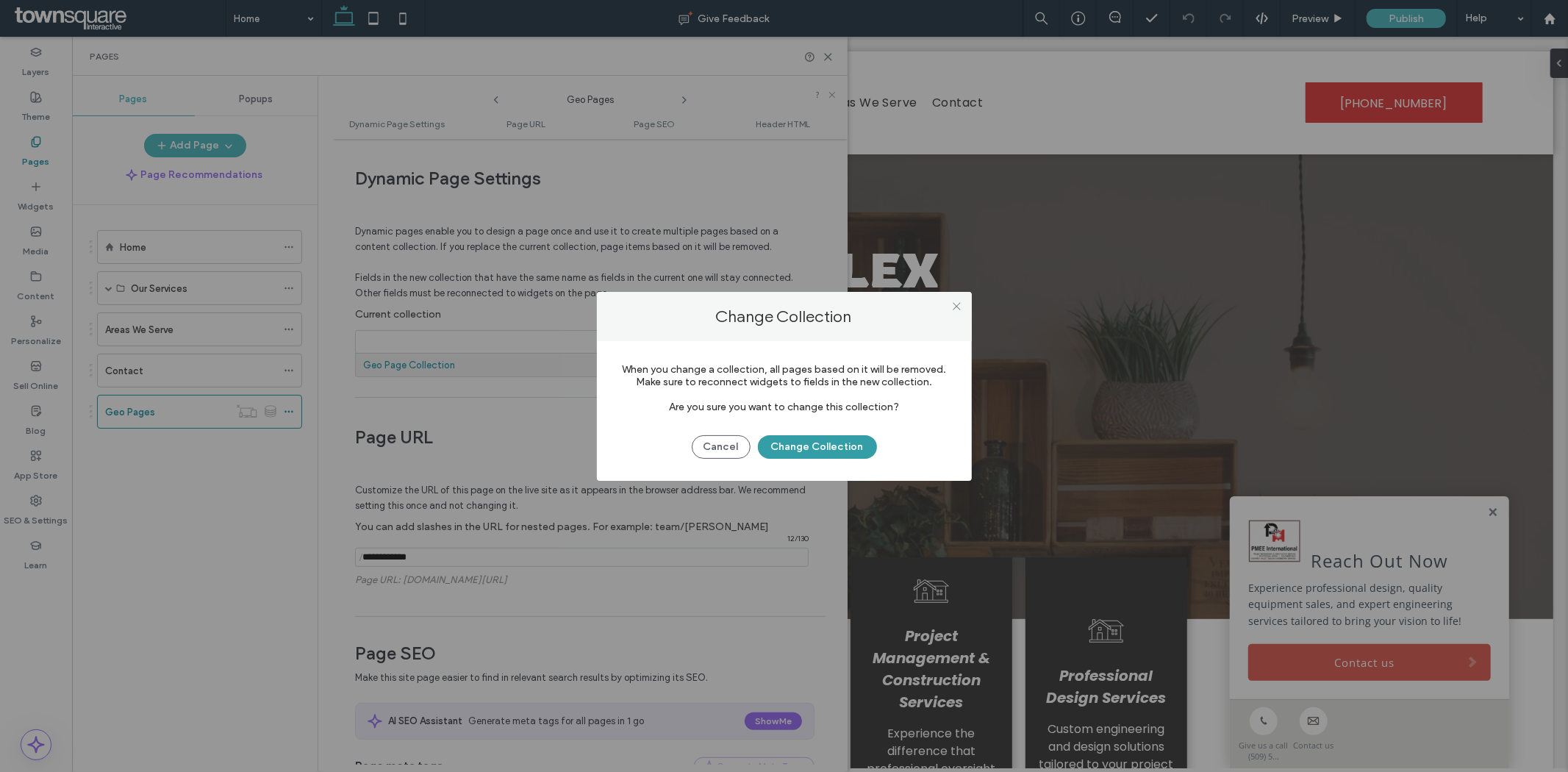
click at [778, 450] on button "Change Collection" at bounding box center [817, 446] width 119 height 24
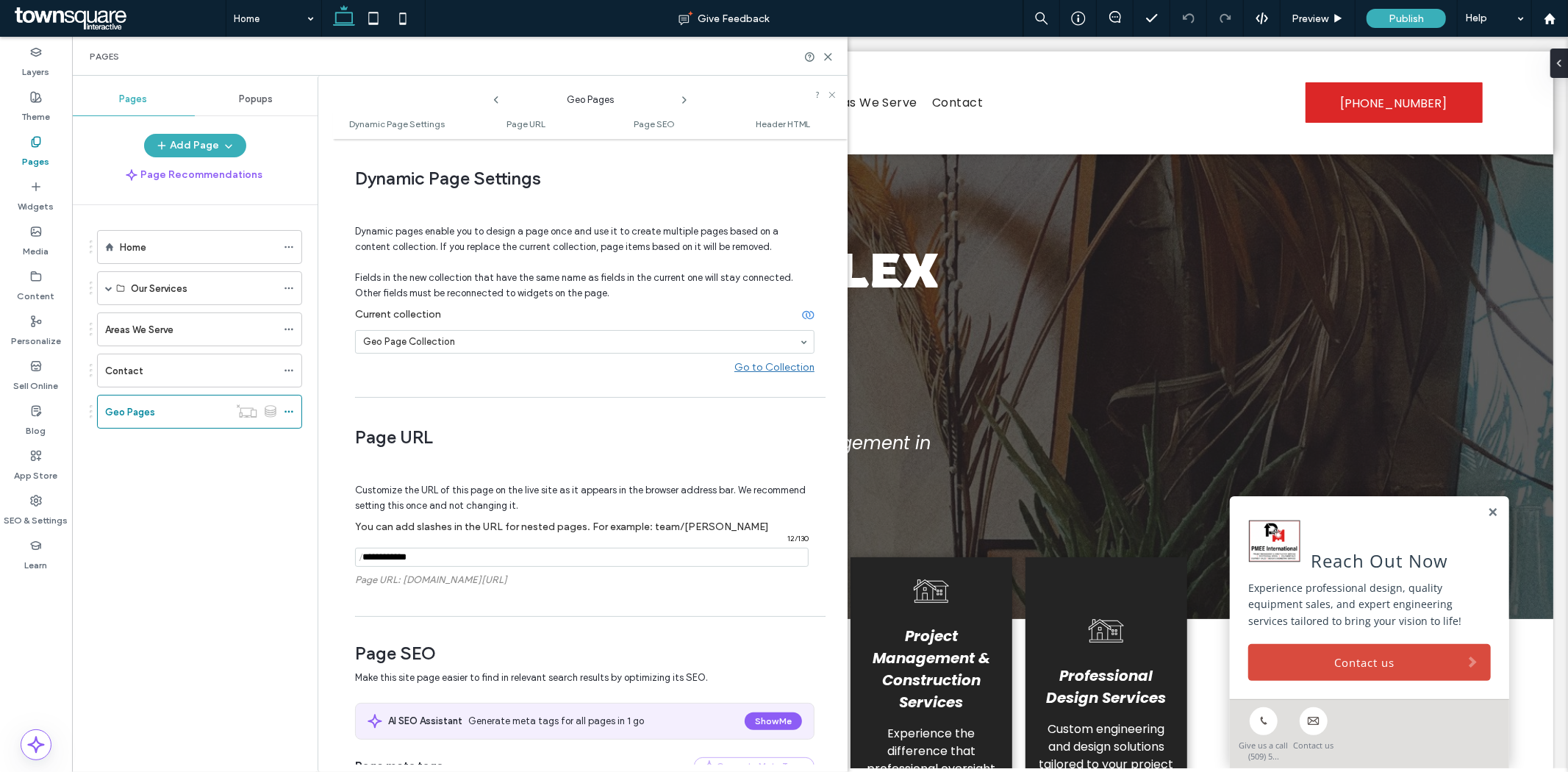
click at [743, 369] on div "Go to Collection" at bounding box center [774, 367] width 80 height 12
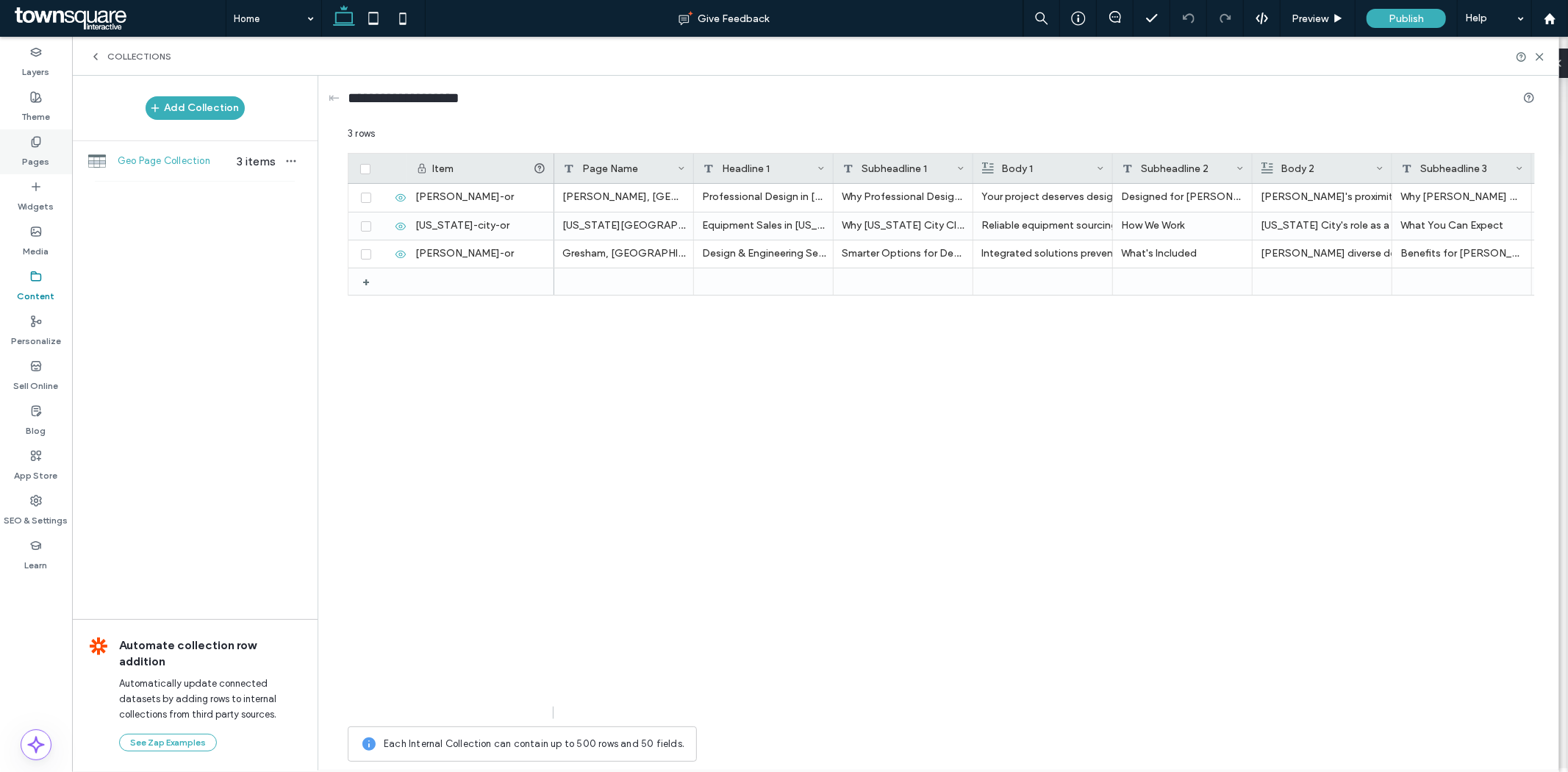
click at [46, 157] on label "Pages" at bounding box center [37, 157] width 28 height 20
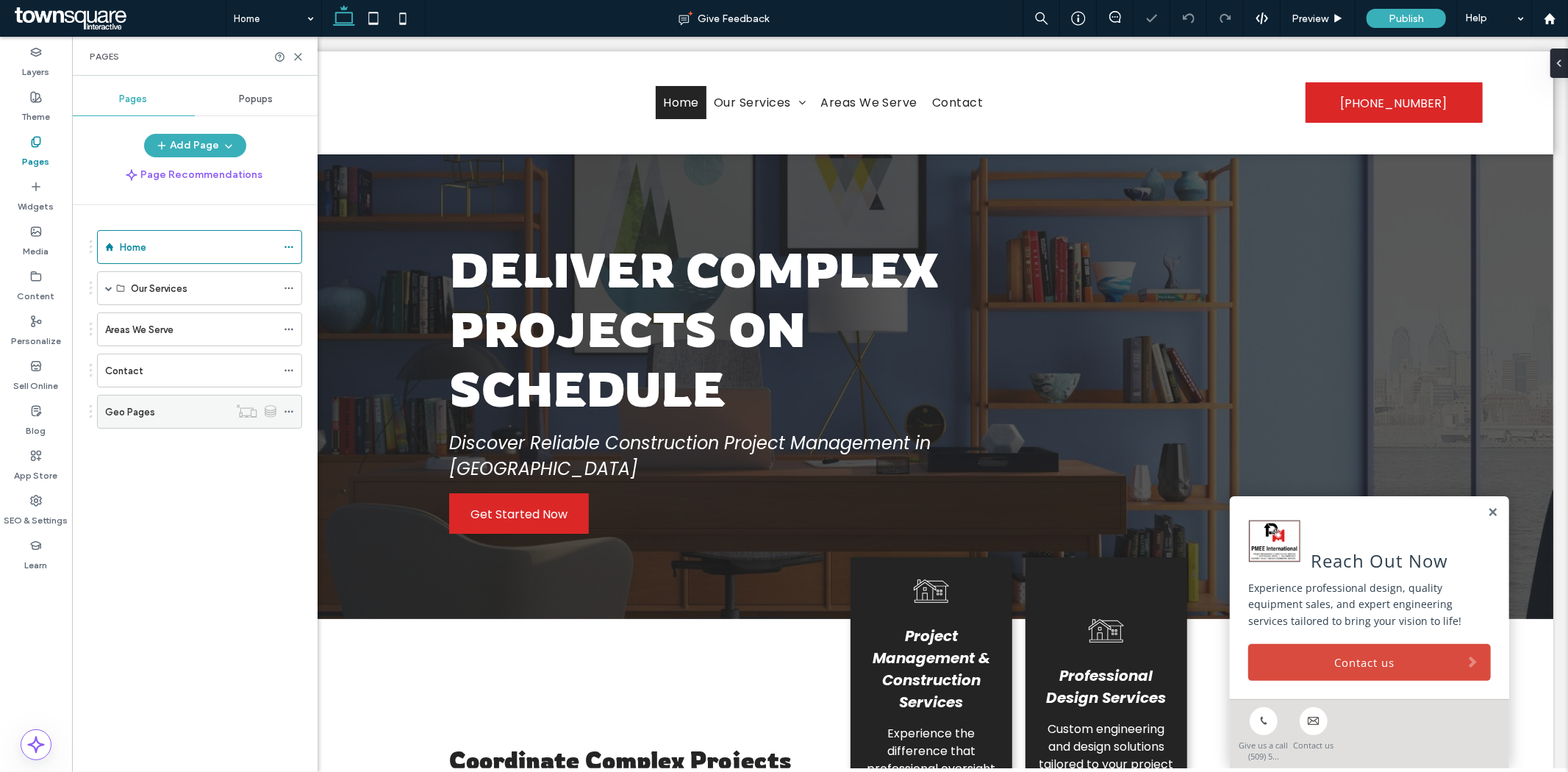
click at [286, 412] on icon at bounding box center [289, 412] width 11 height 11
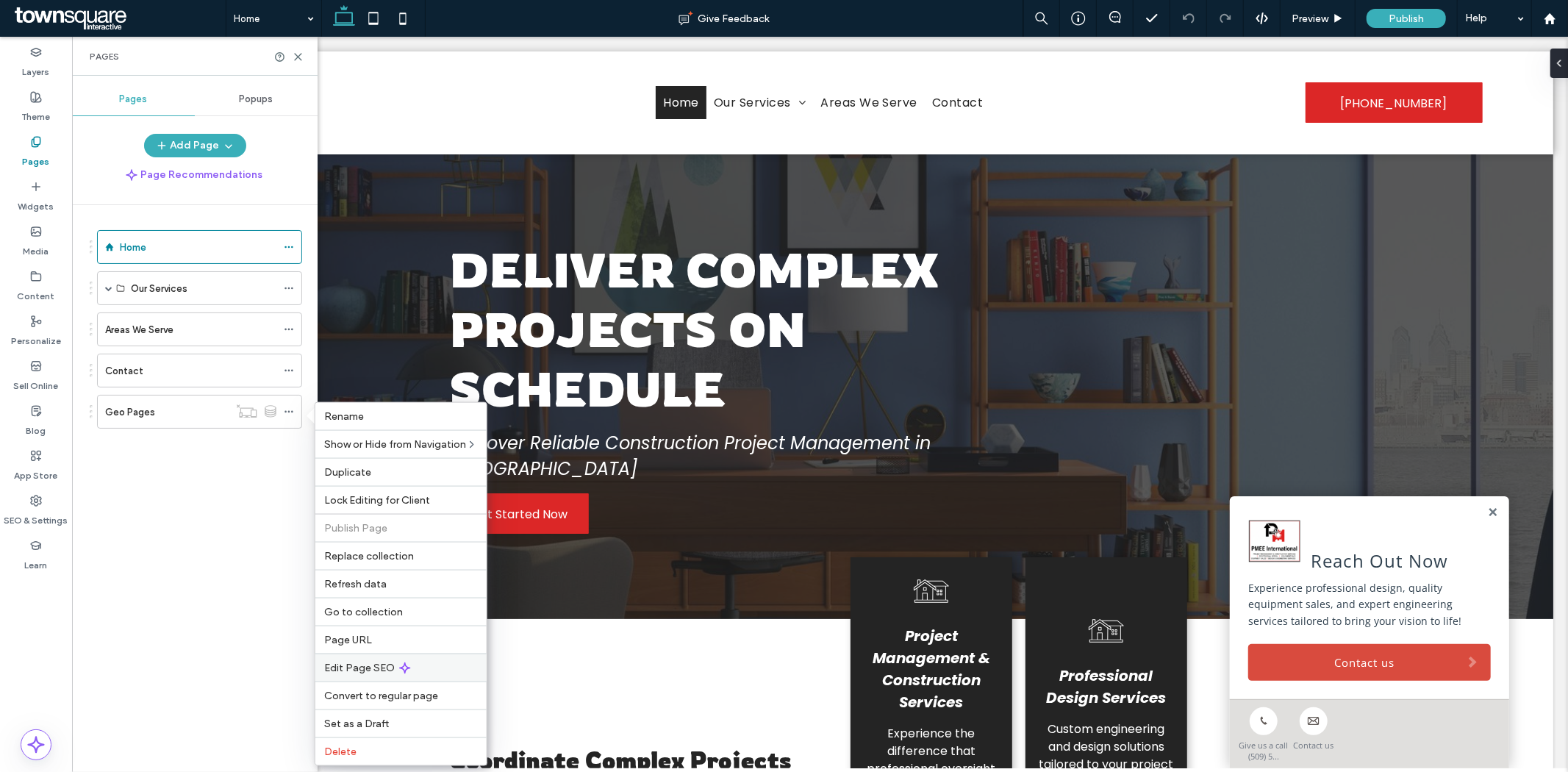
click at [390, 657] on div "Edit Page SEO" at bounding box center [400, 667] width 171 height 28
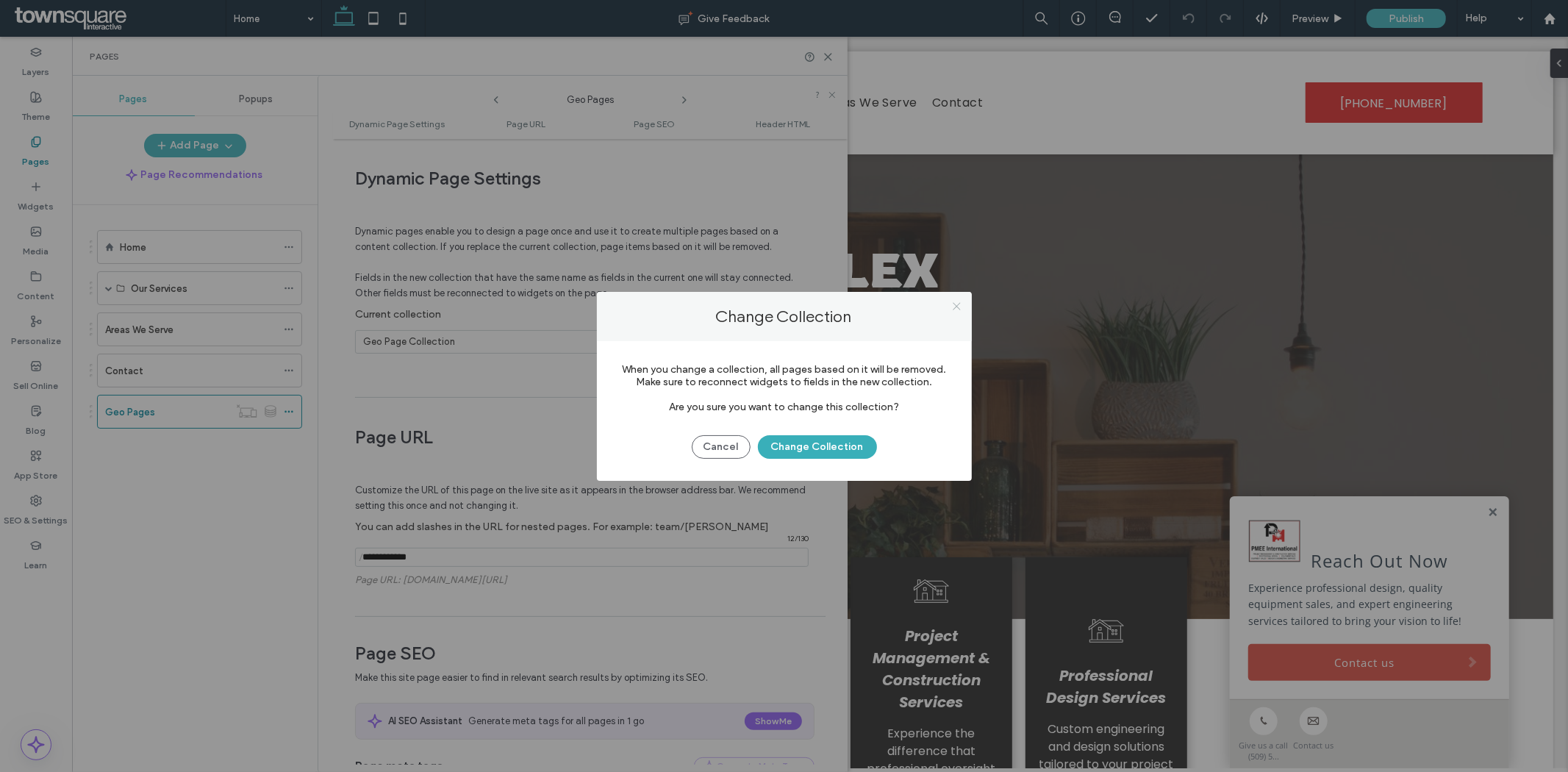
click at [960, 302] on icon at bounding box center [957, 306] width 11 height 11
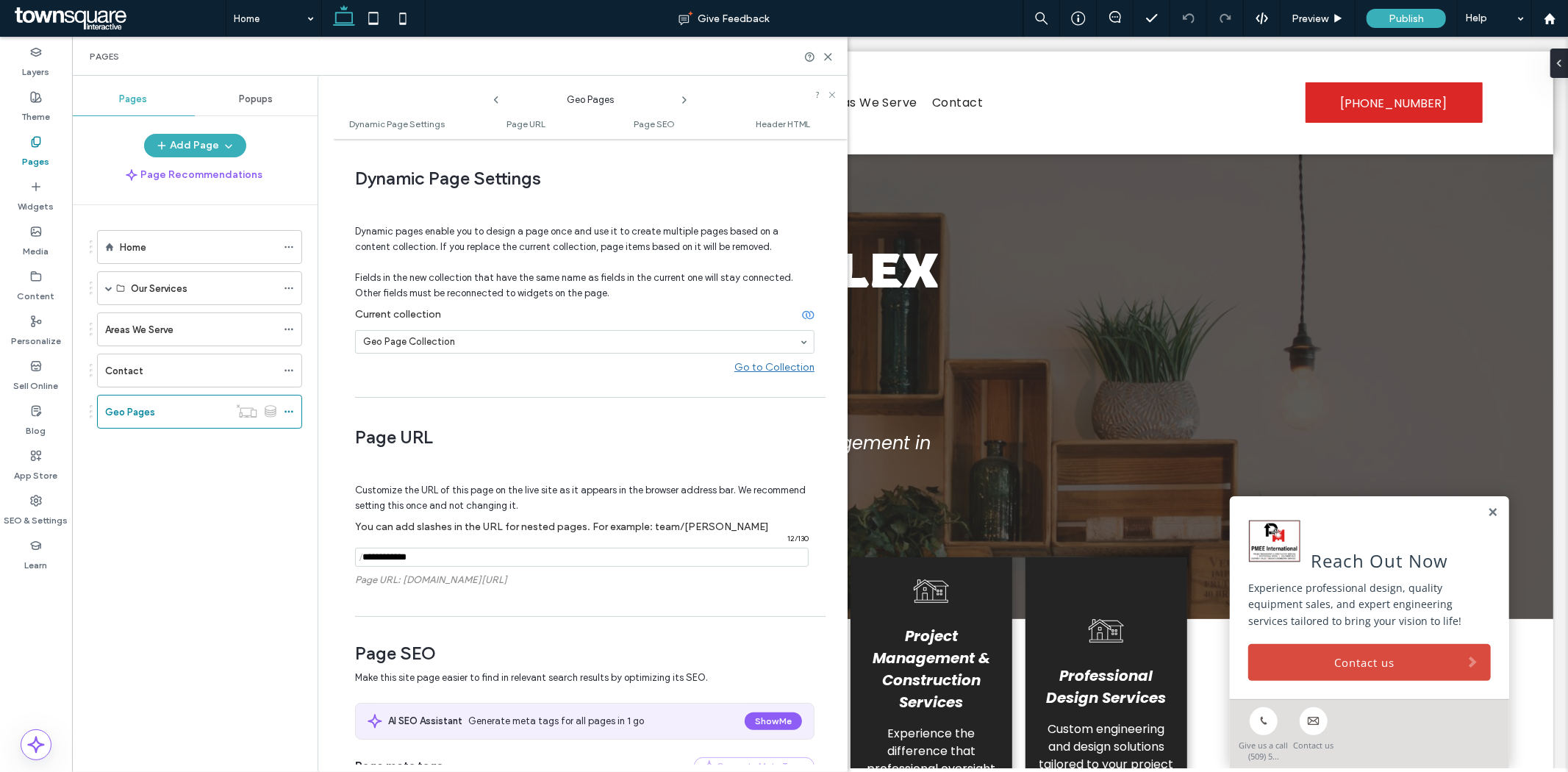
click at [802, 311] on icon at bounding box center [808, 314] width 12 height 12
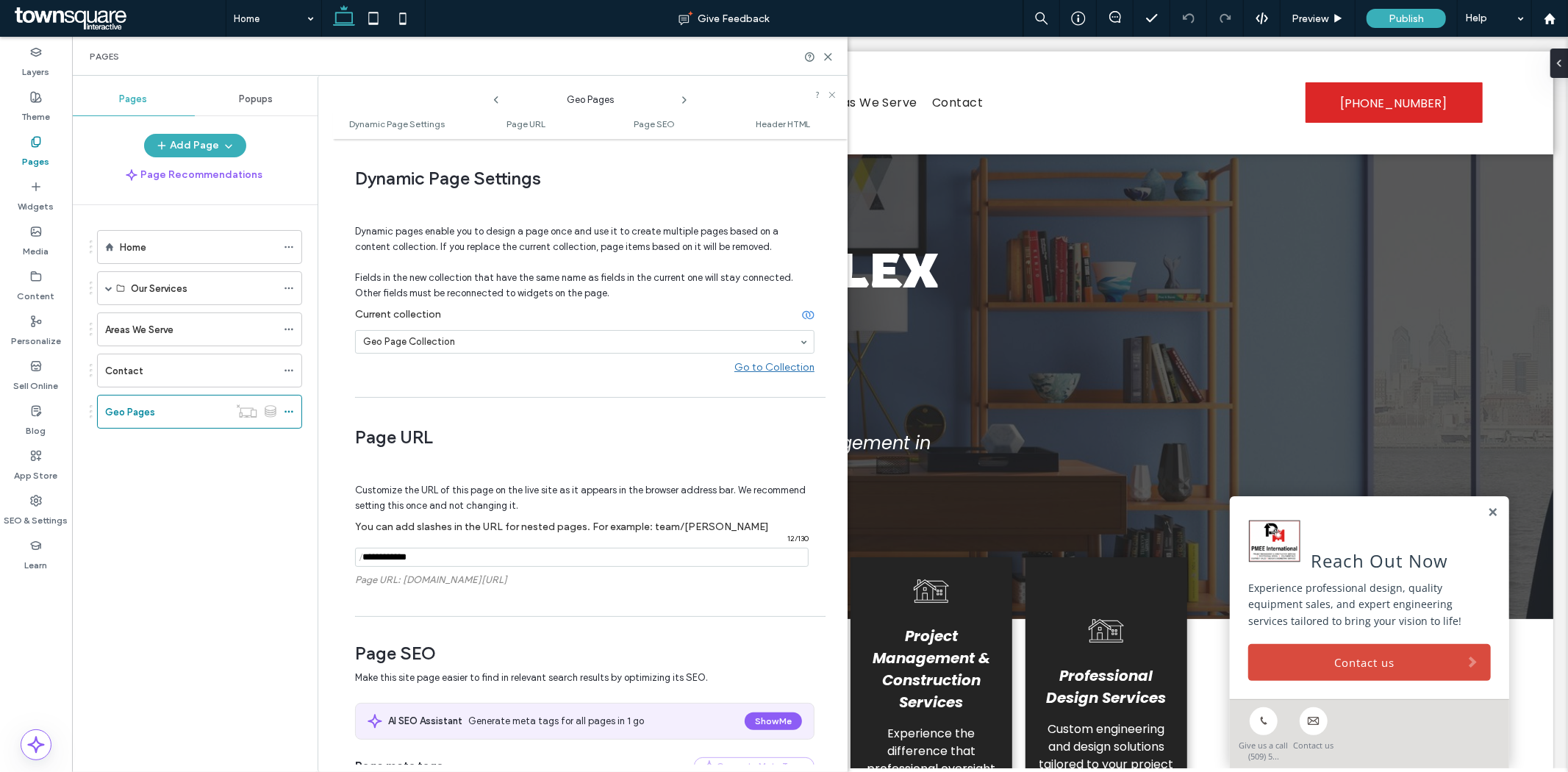
click at [803, 314] on use at bounding box center [808, 315] width 11 height 7
click at [802, 315] on icon at bounding box center [808, 314] width 12 height 12
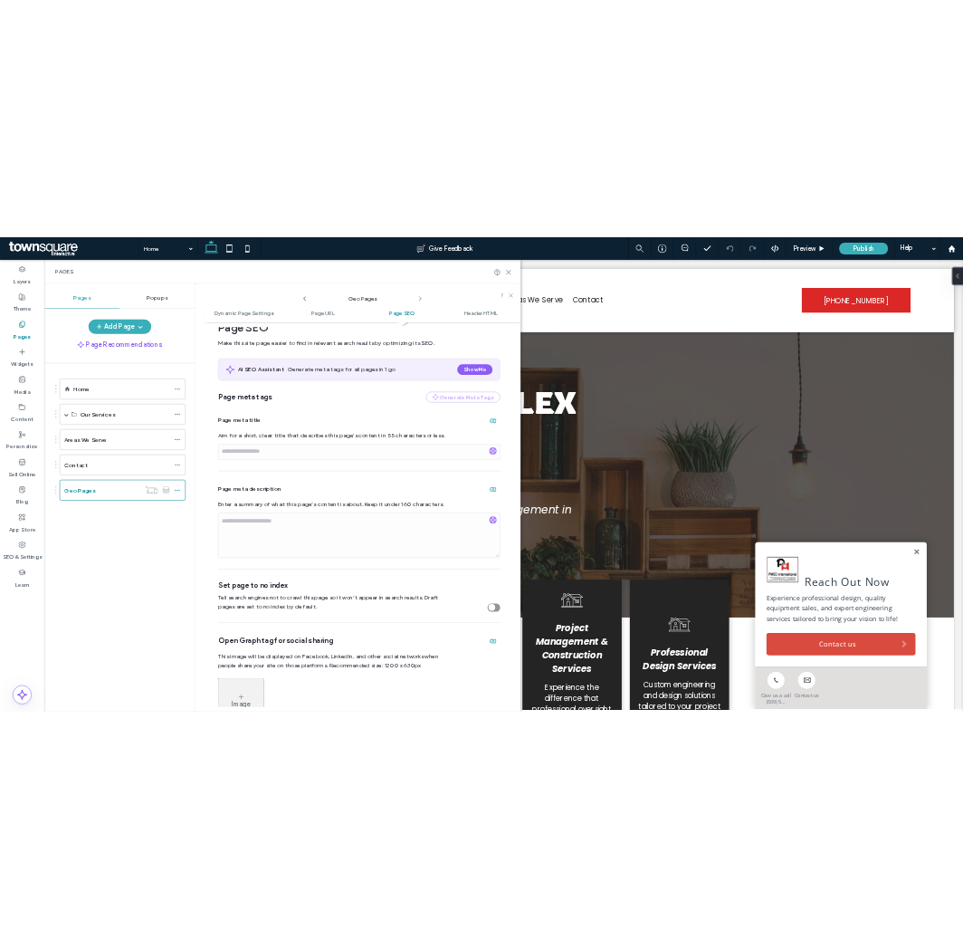
scroll to position [704, 0]
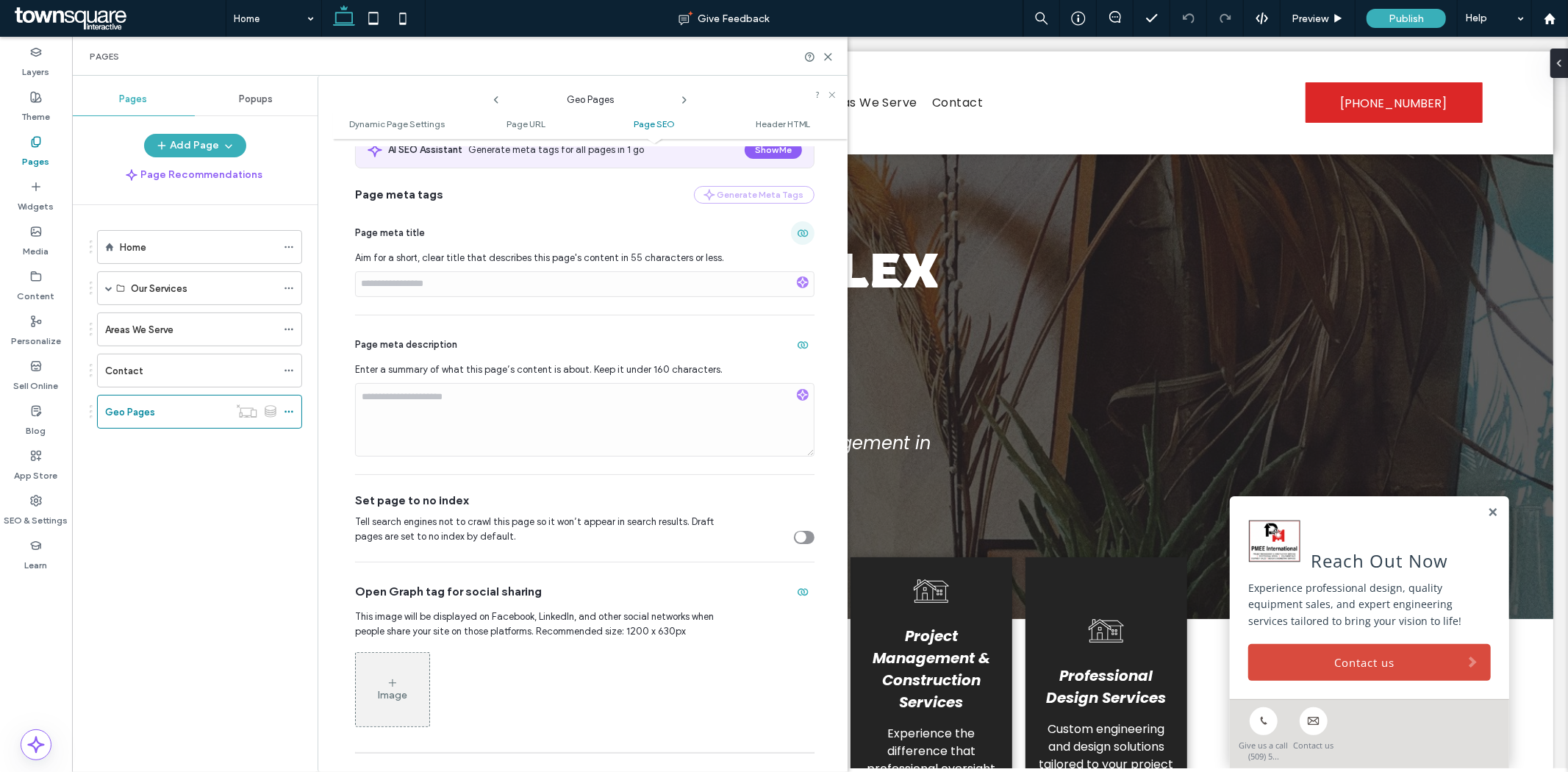
click at [799, 235] on icon "button" at bounding box center [803, 233] width 11 height 11
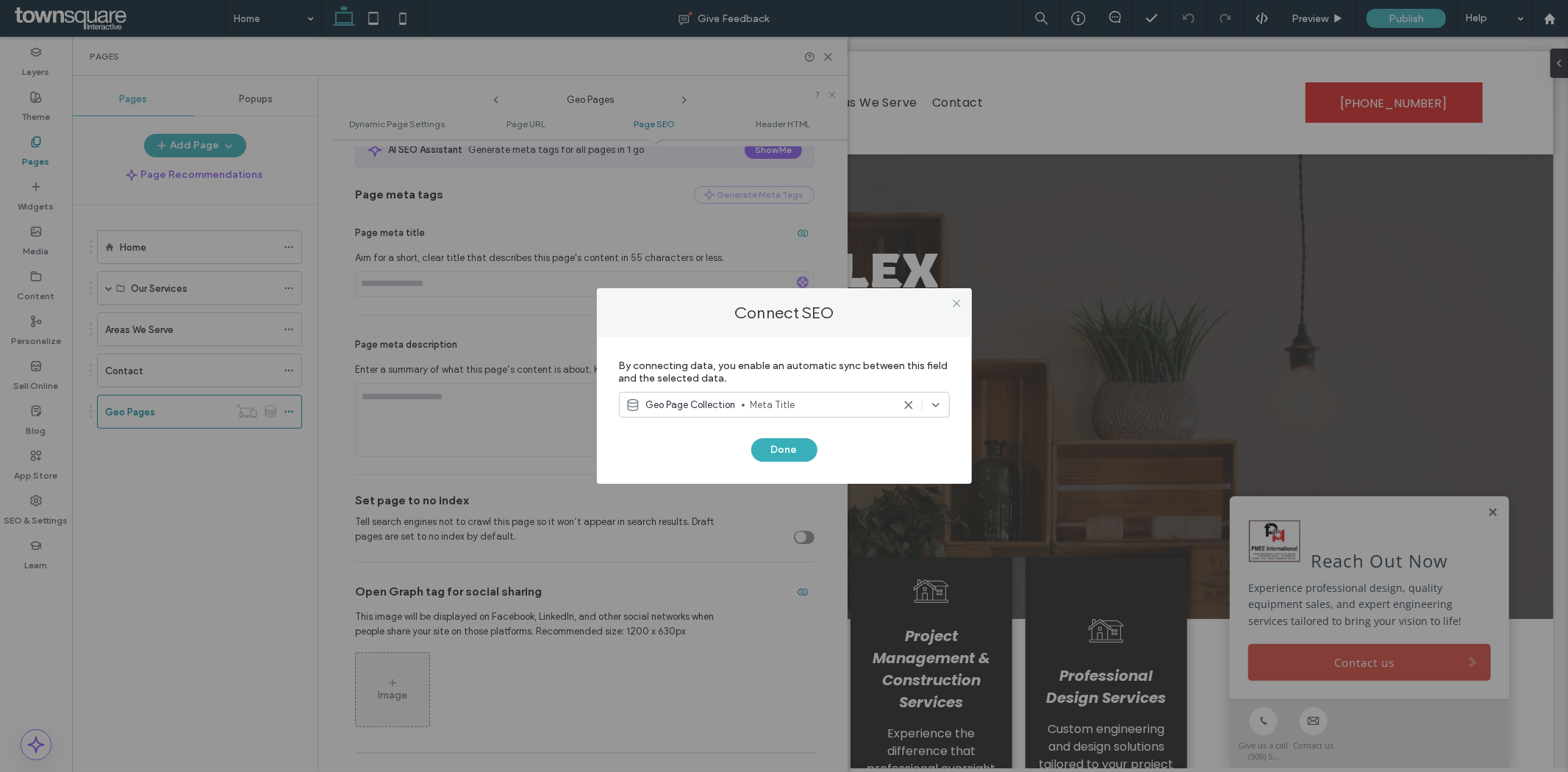
click at [766, 394] on div "Geo Page Collection Meta Title" at bounding box center [783, 405] width 330 height 26
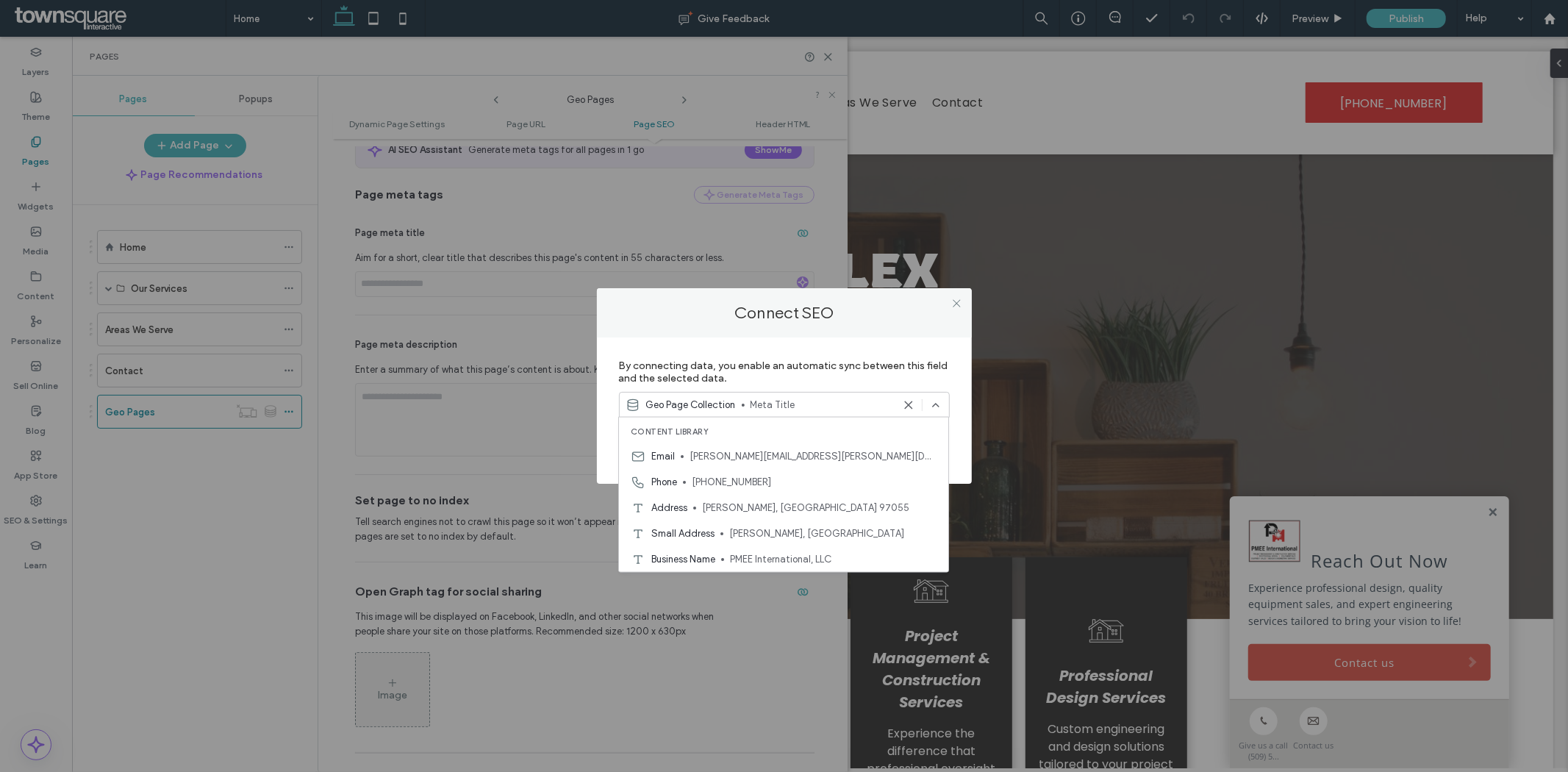
click at [766, 395] on div "Geo Page Collection Meta Title" at bounding box center [783, 405] width 330 height 26
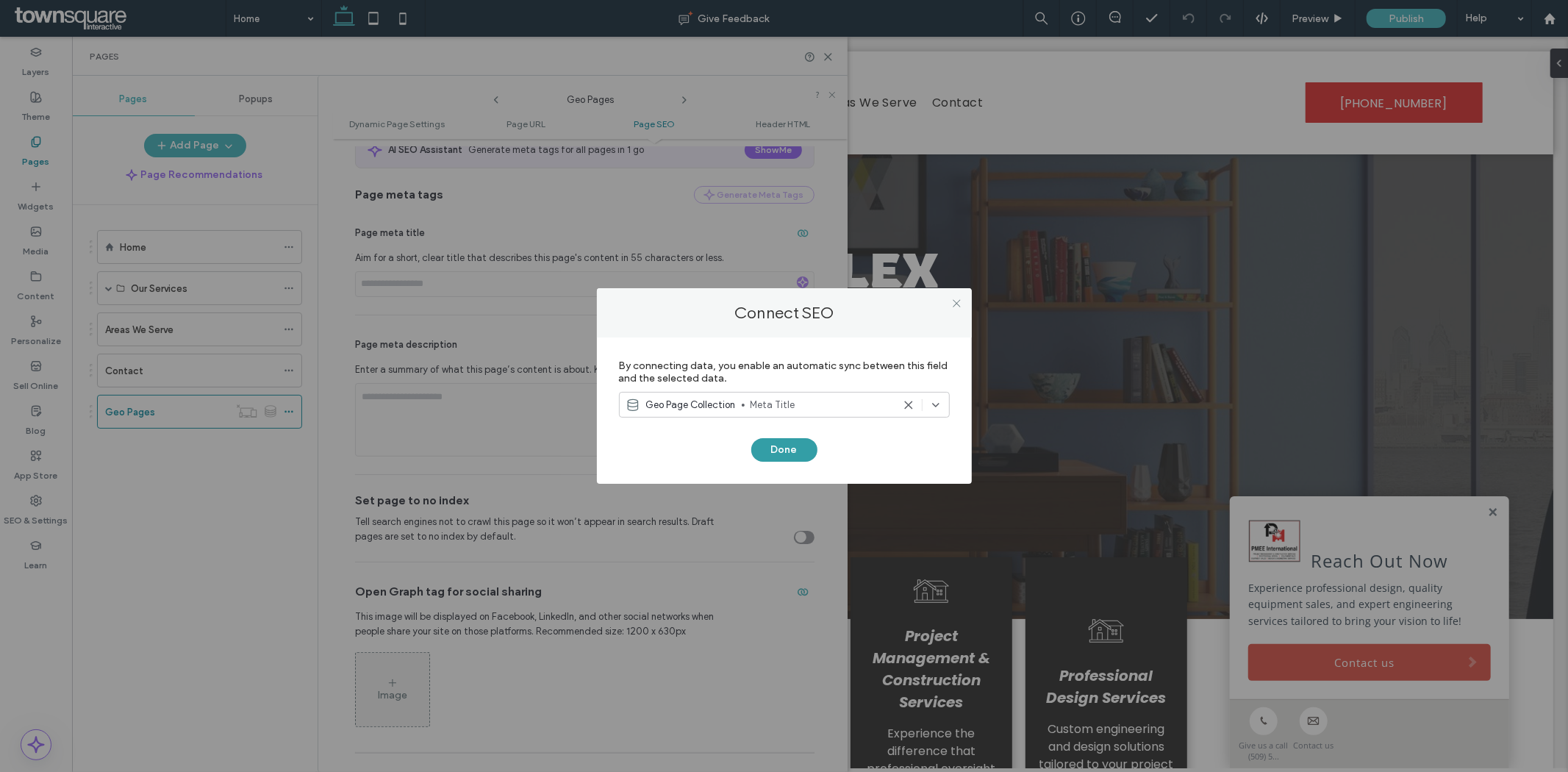
click at [760, 448] on button "Done" at bounding box center [783, 450] width 66 height 24
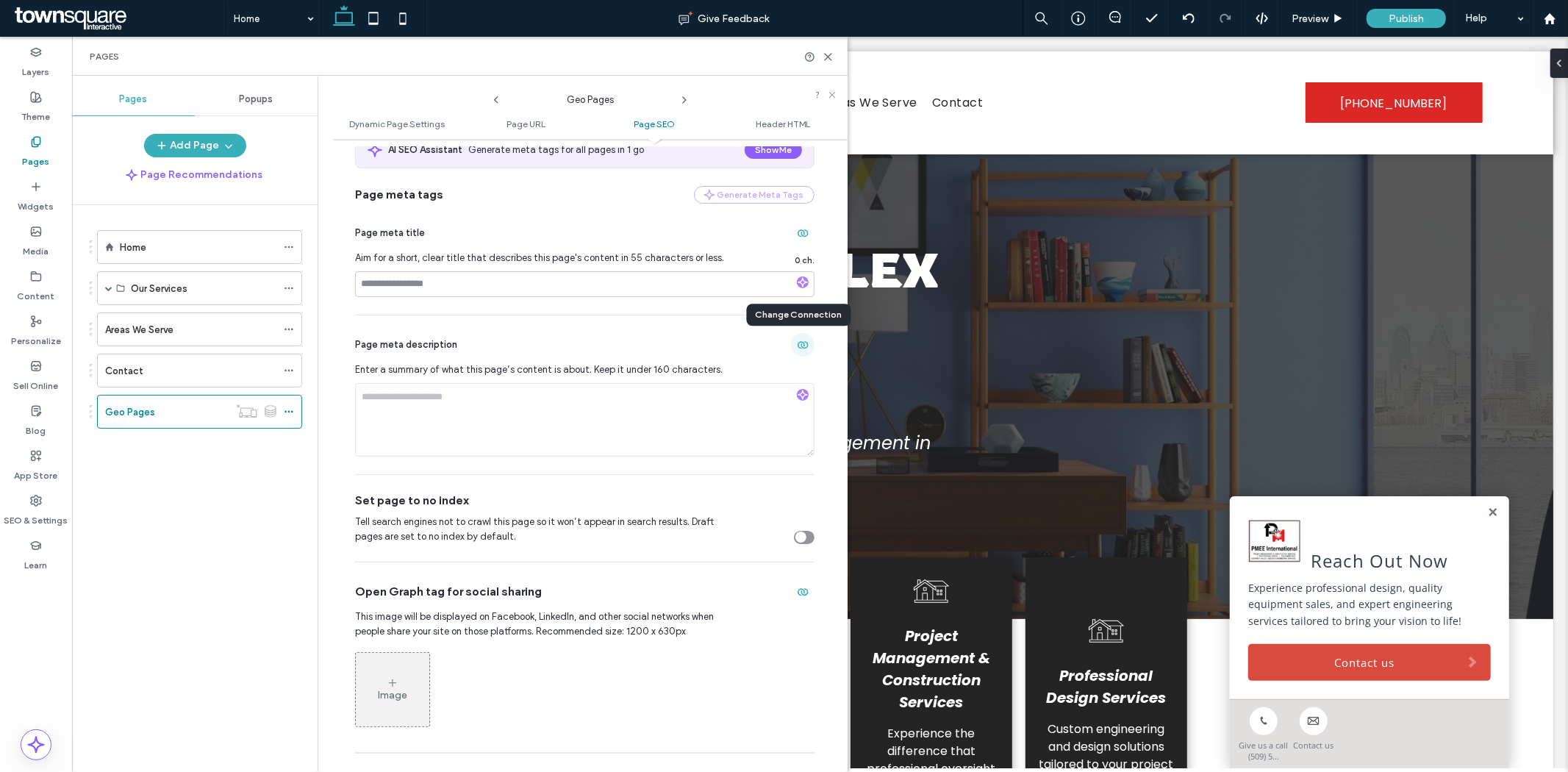
click at [790, 340] on span "button" at bounding box center [802, 344] width 24 height 24
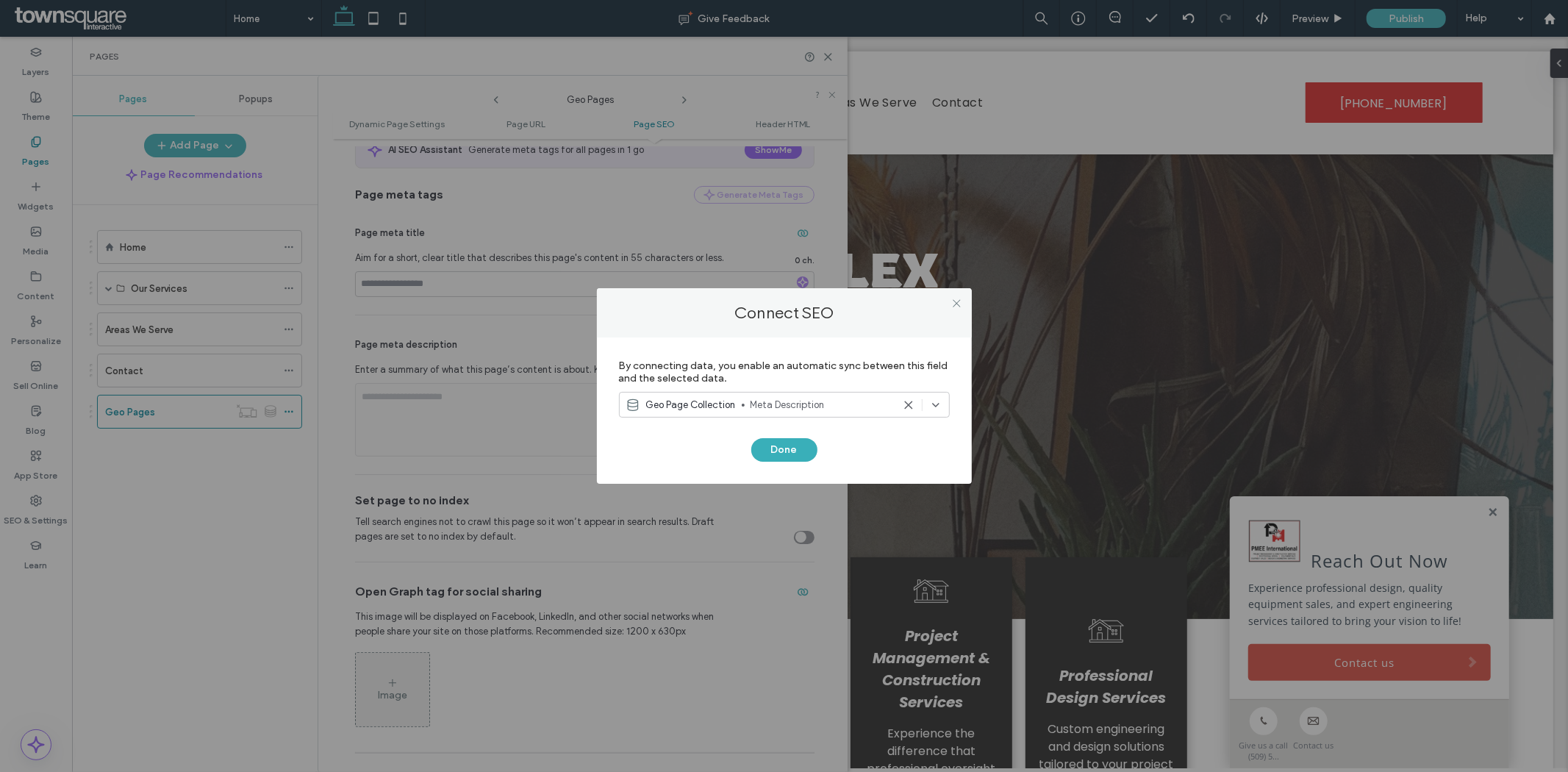
click at [782, 408] on span "Meta Description" at bounding box center [821, 405] width 142 height 15
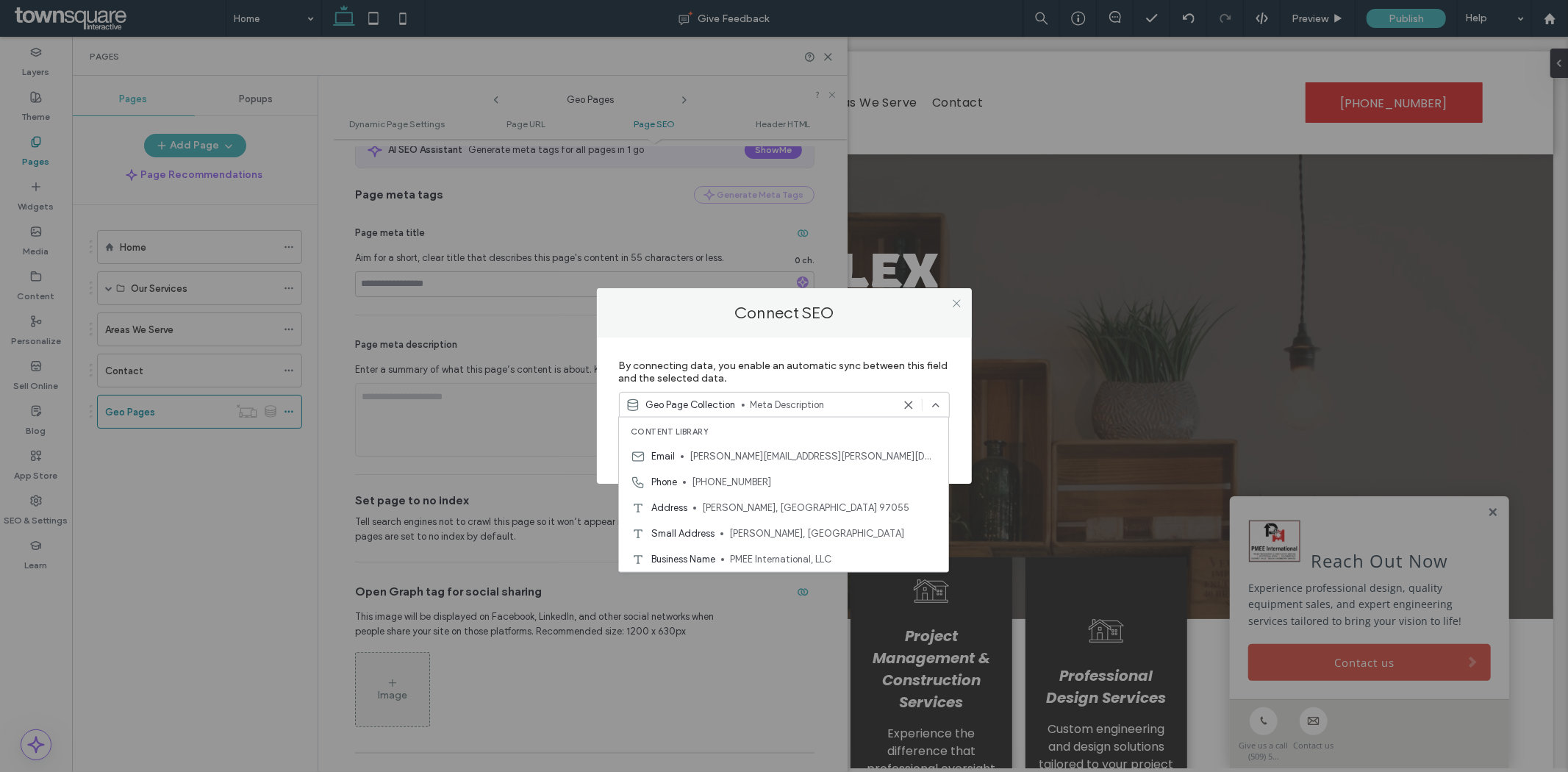
click at [332, 481] on div "Connect SEO By connecting data, you enable an automatic sync between this field…" at bounding box center [784, 386] width 1568 height 772
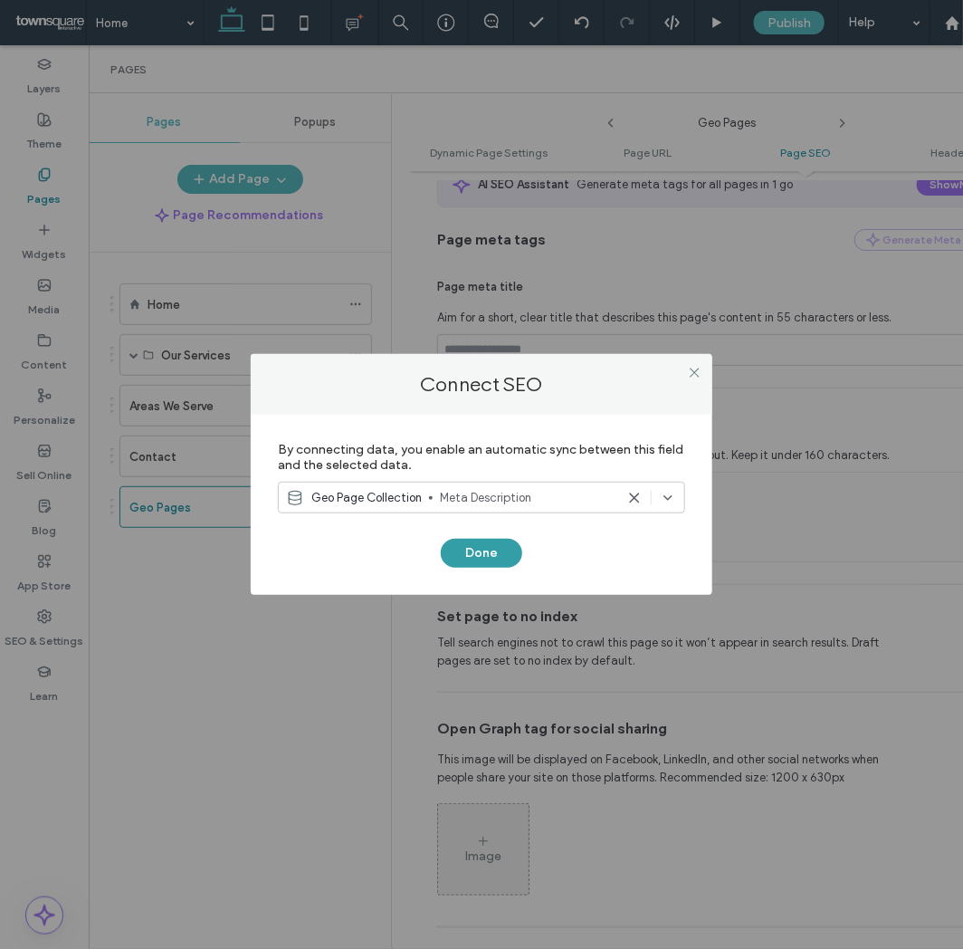
click at [476, 553] on button "Done" at bounding box center [481, 553] width 81 height 29
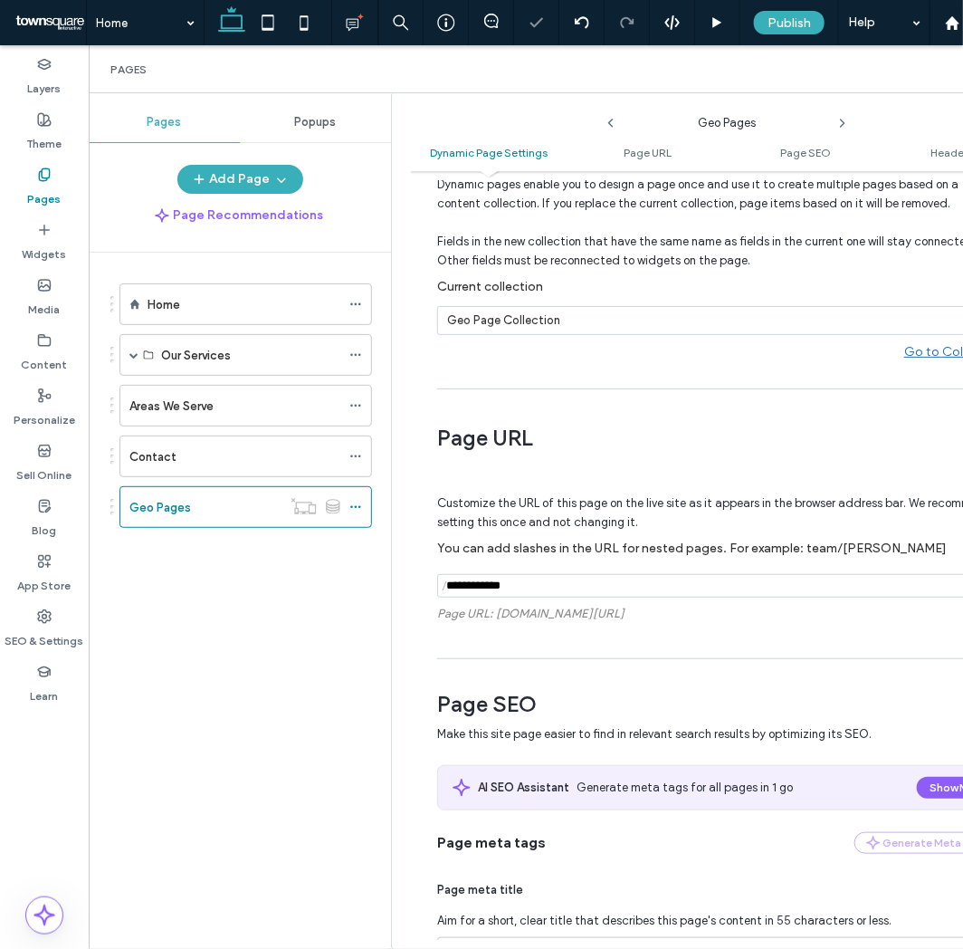
scroll to position [0, 0]
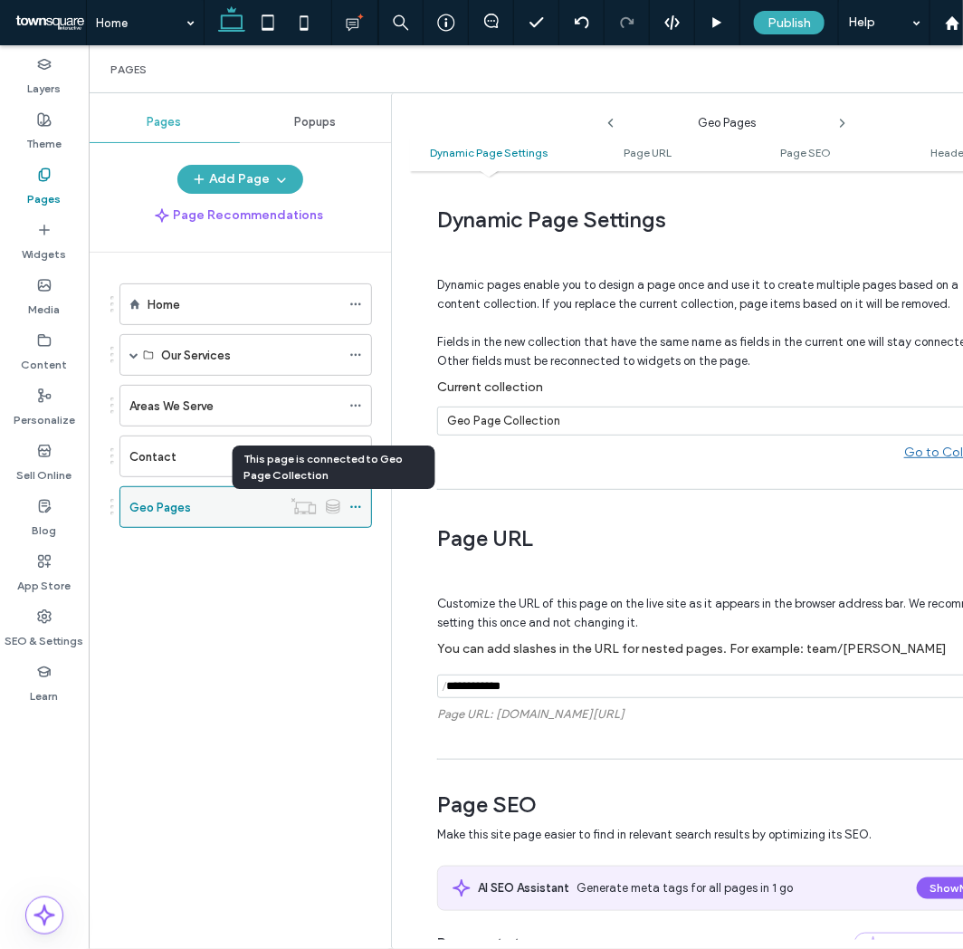
click at [338, 512] on icon at bounding box center [333, 506] width 14 height 15
click at [358, 512] on icon at bounding box center [356, 507] width 13 height 13
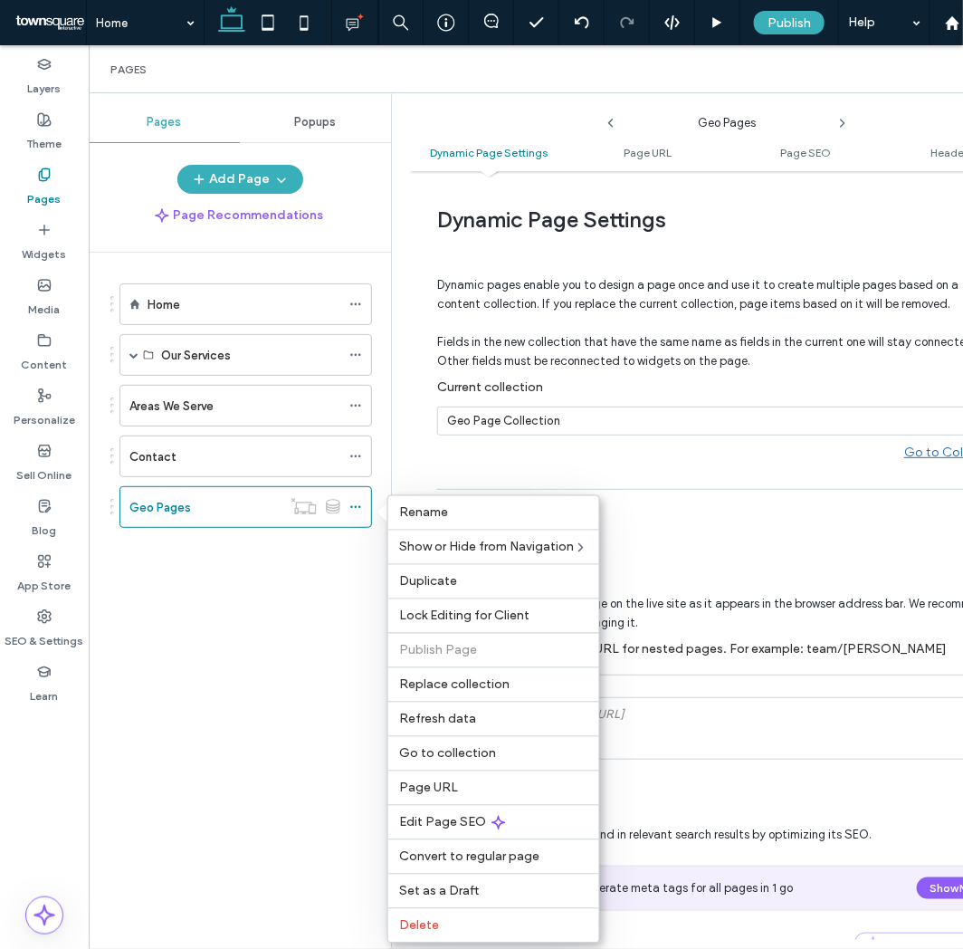
drag, startPoint x: 222, startPoint y: 714, endPoint x: 229, endPoint y: 700, distance: 15.4
click at [222, 715] on div "Home Our Services Project Management & Construction Services Professional Desig…" at bounding box center [250, 596] width 281 height 687
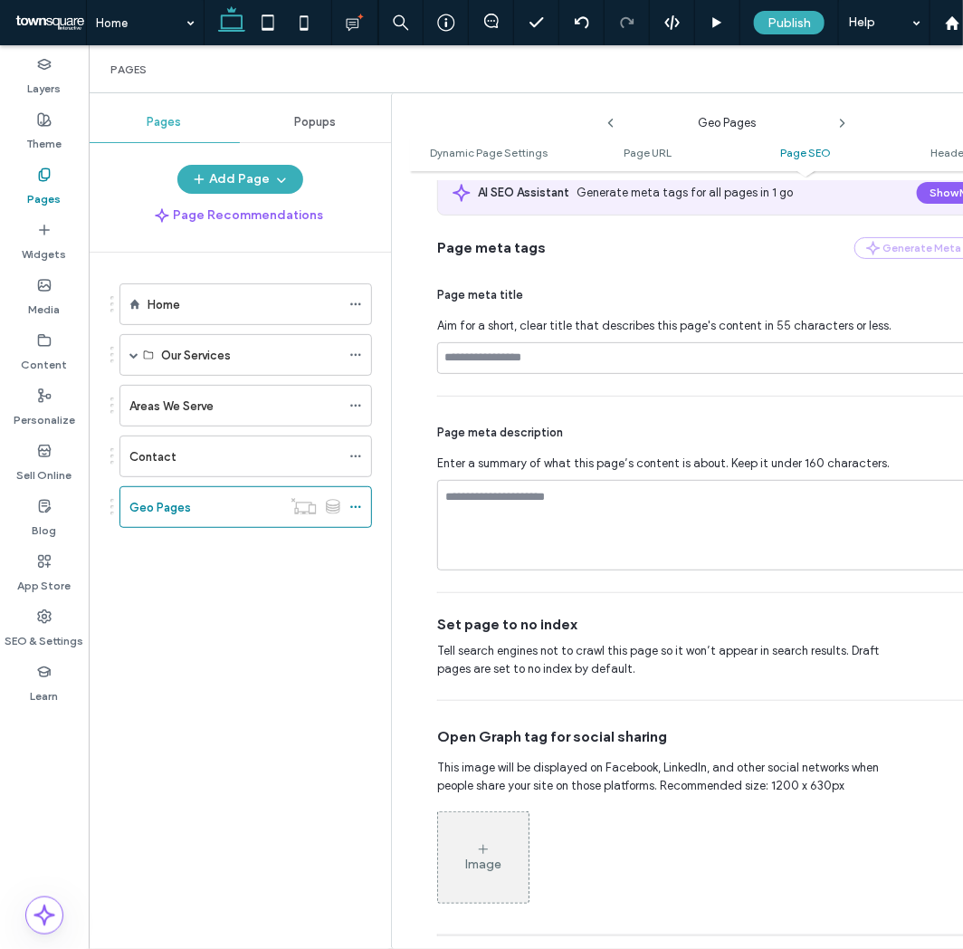
scroll to position [804, 0]
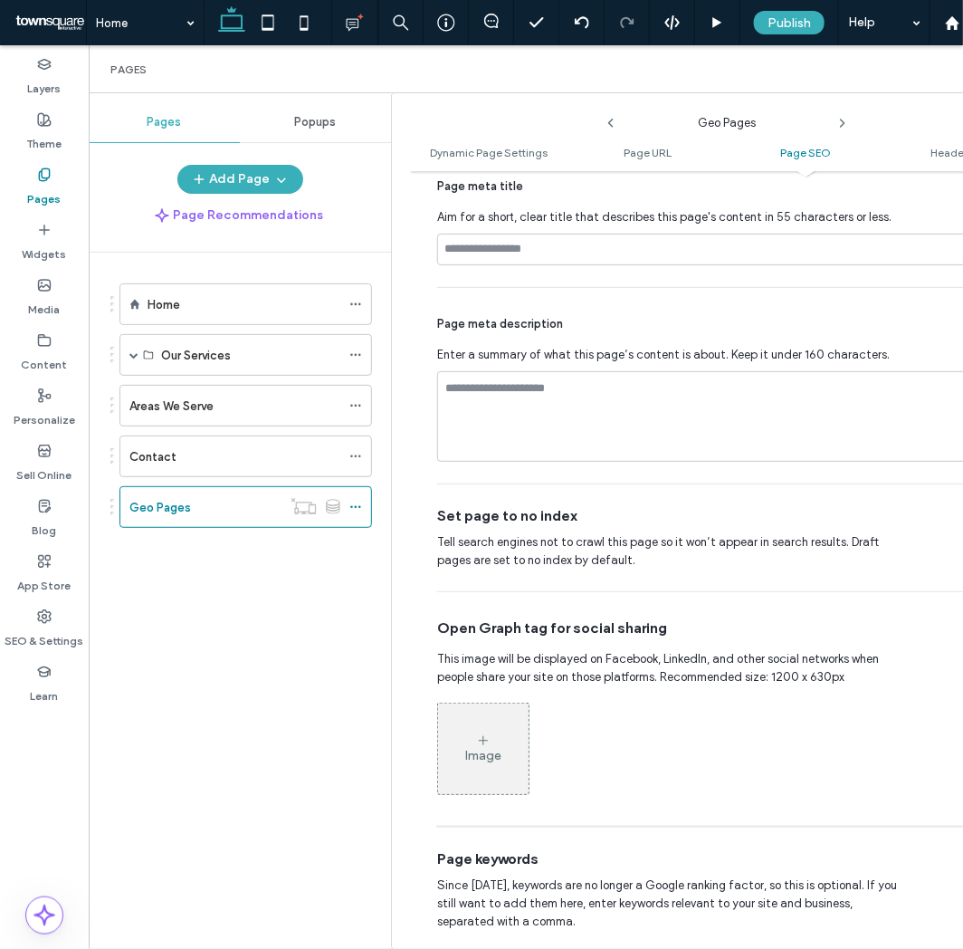
click at [305, 630] on div "Home Our Services Project Management & Construction Services Professional Desig…" at bounding box center [250, 596] width 281 height 687
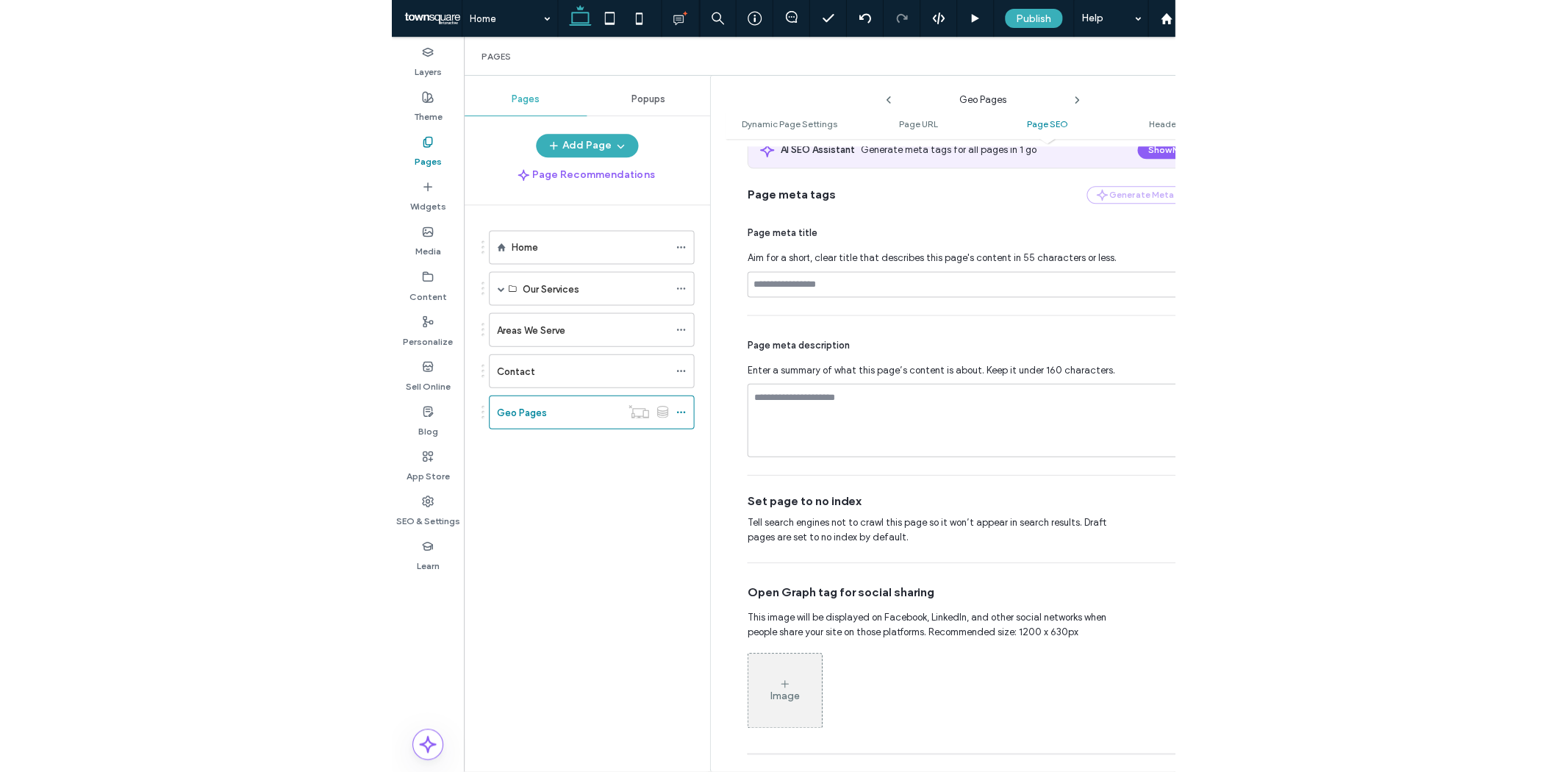
scroll to position [163, 0]
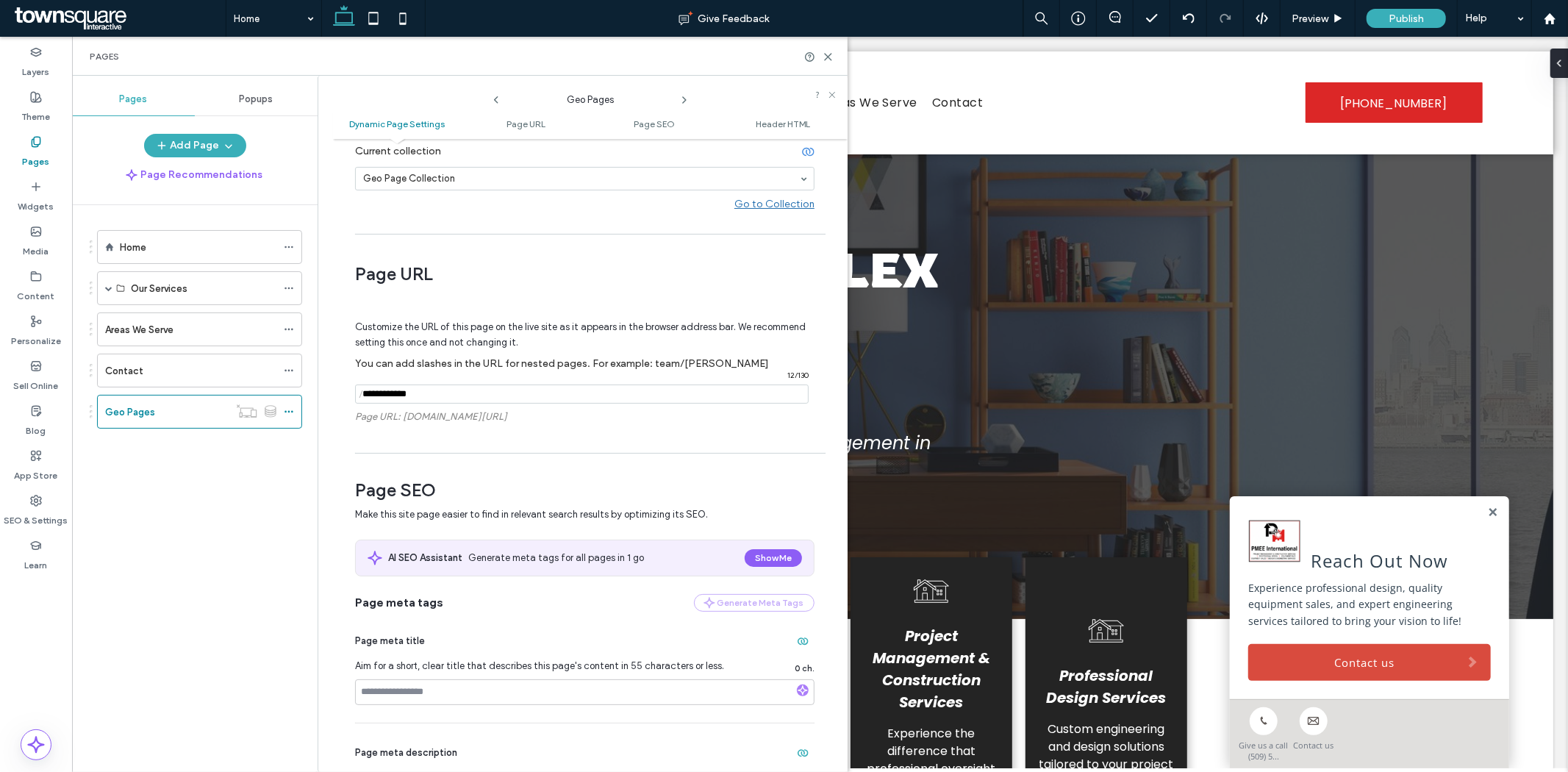
click at [277, 630] on div "Home Our Services Project Management & Construction Services Professional Desig…" at bounding box center [203, 485] width 228 height 559
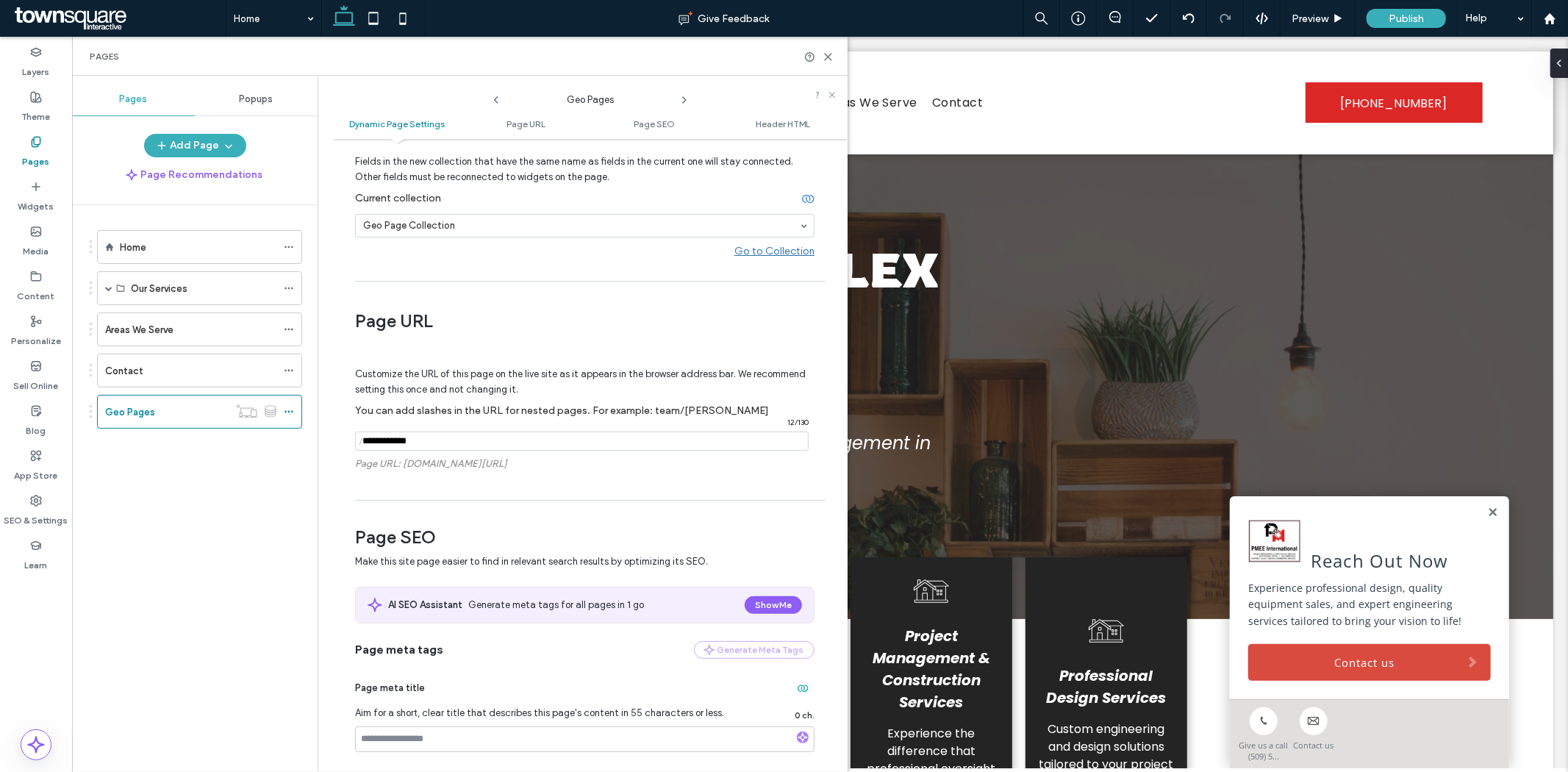
scroll to position [0, 0]
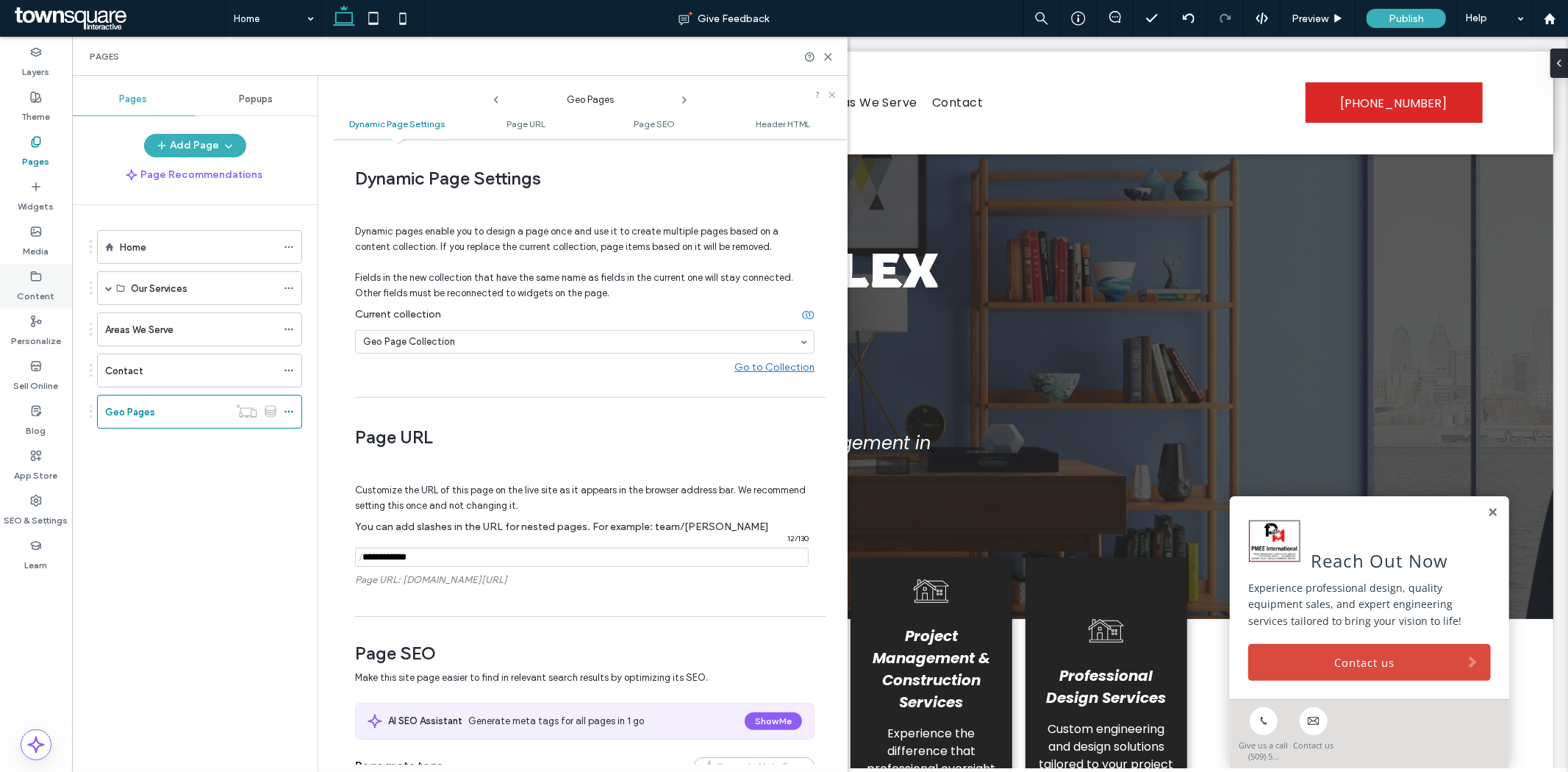
click at [34, 301] on label "Content" at bounding box center [37, 292] width 37 height 20
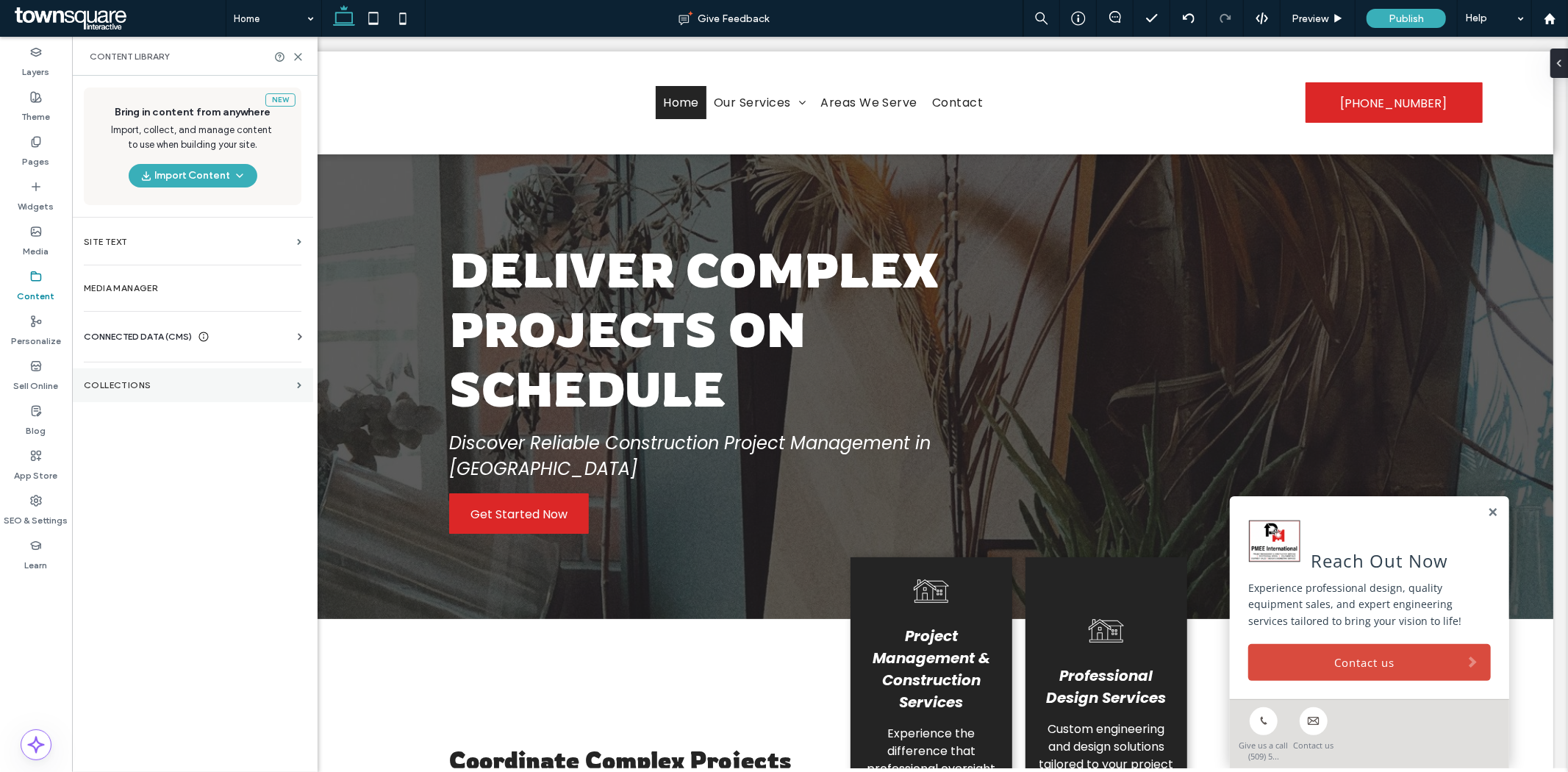
click at [132, 381] on label "Collections" at bounding box center [187, 385] width 207 height 11
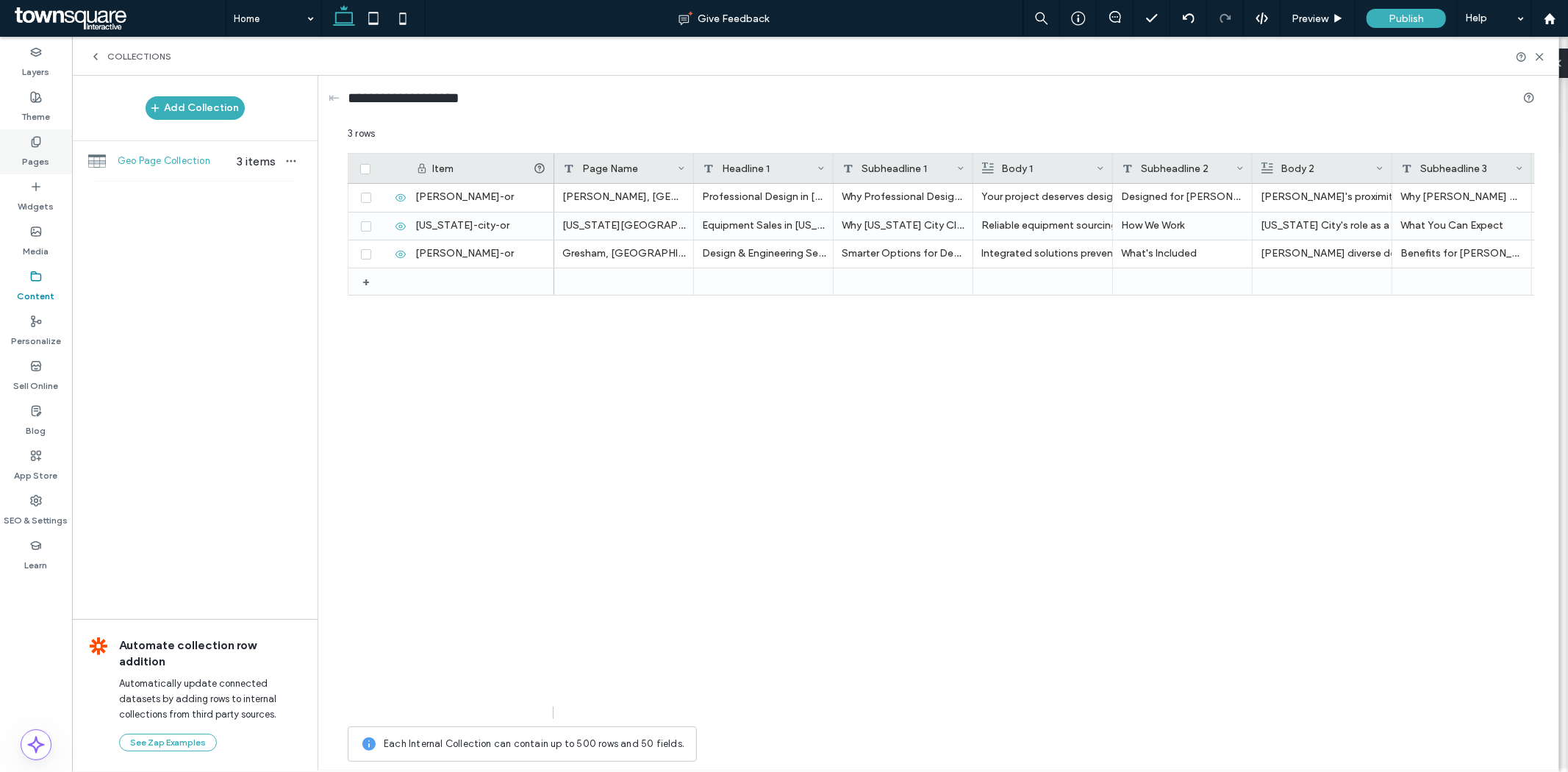
click at [39, 157] on label "Pages" at bounding box center [37, 157] width 28 height 20
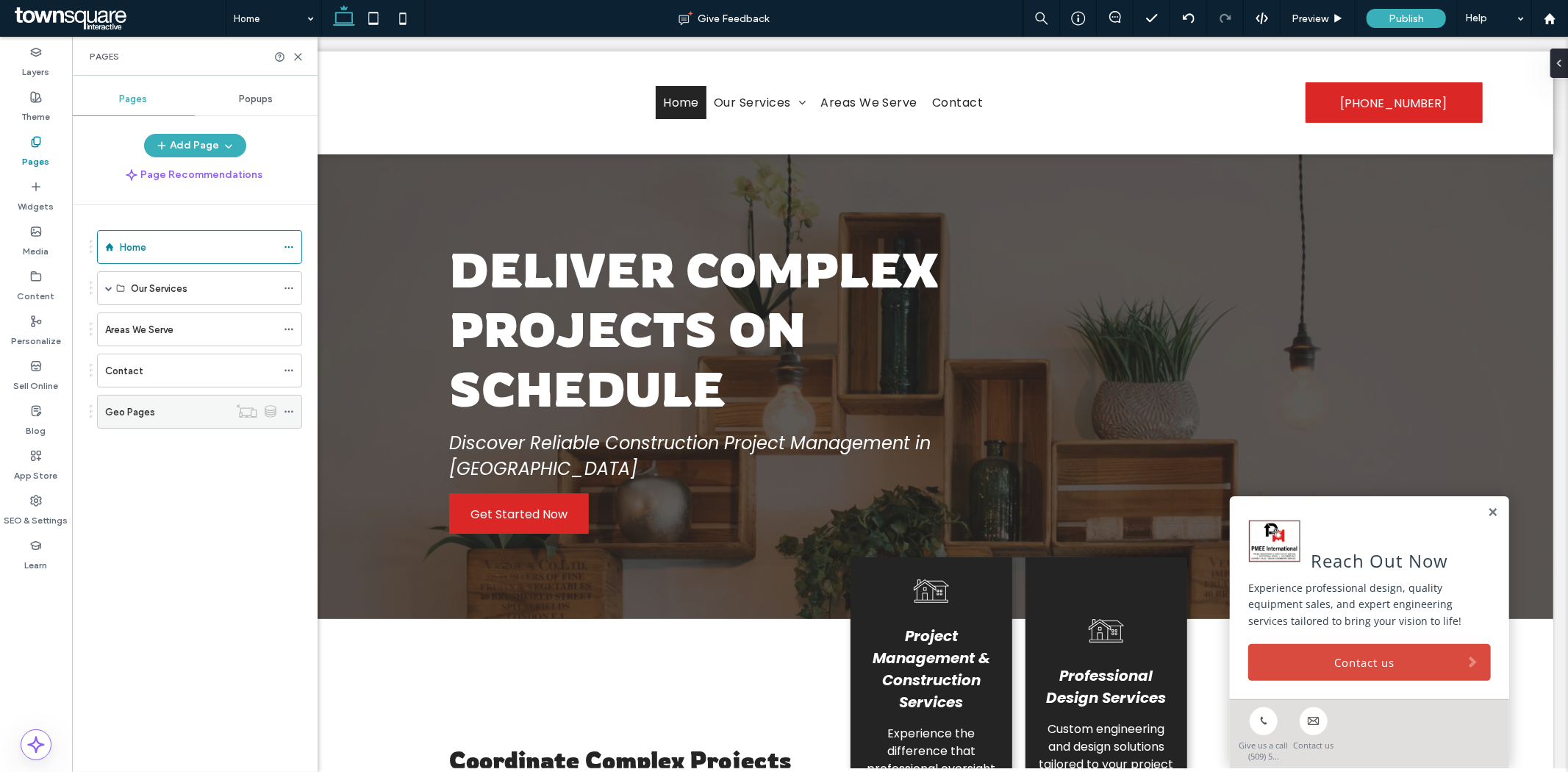
click at [289, 414] on icon at bounding box center [289, 412] width 11 height 11
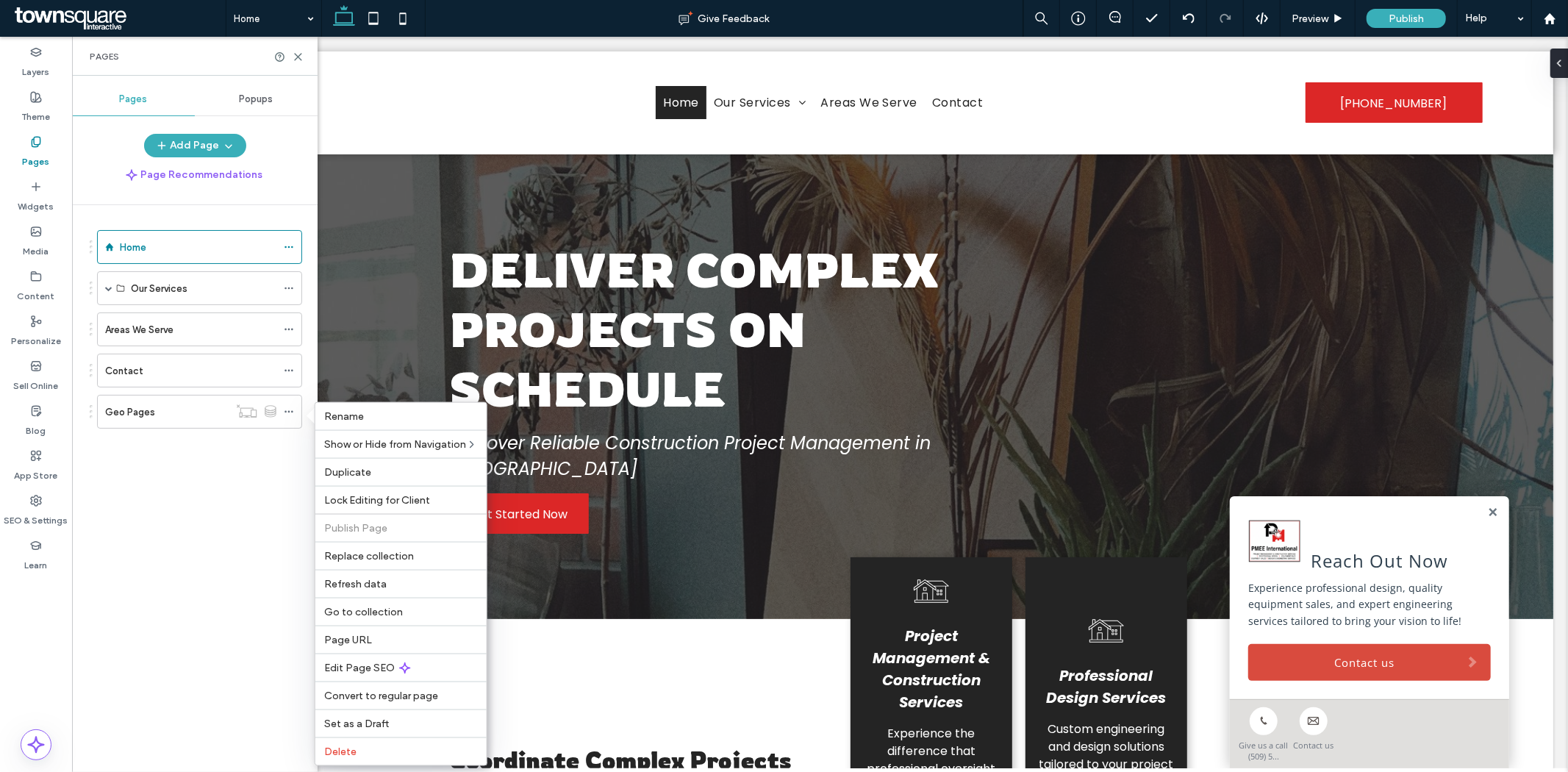
click at [192, 534] on div "Home Our Services Project Management & Construction Services Professional Desig…" at bounding box center [203, 485] width 228 height 559
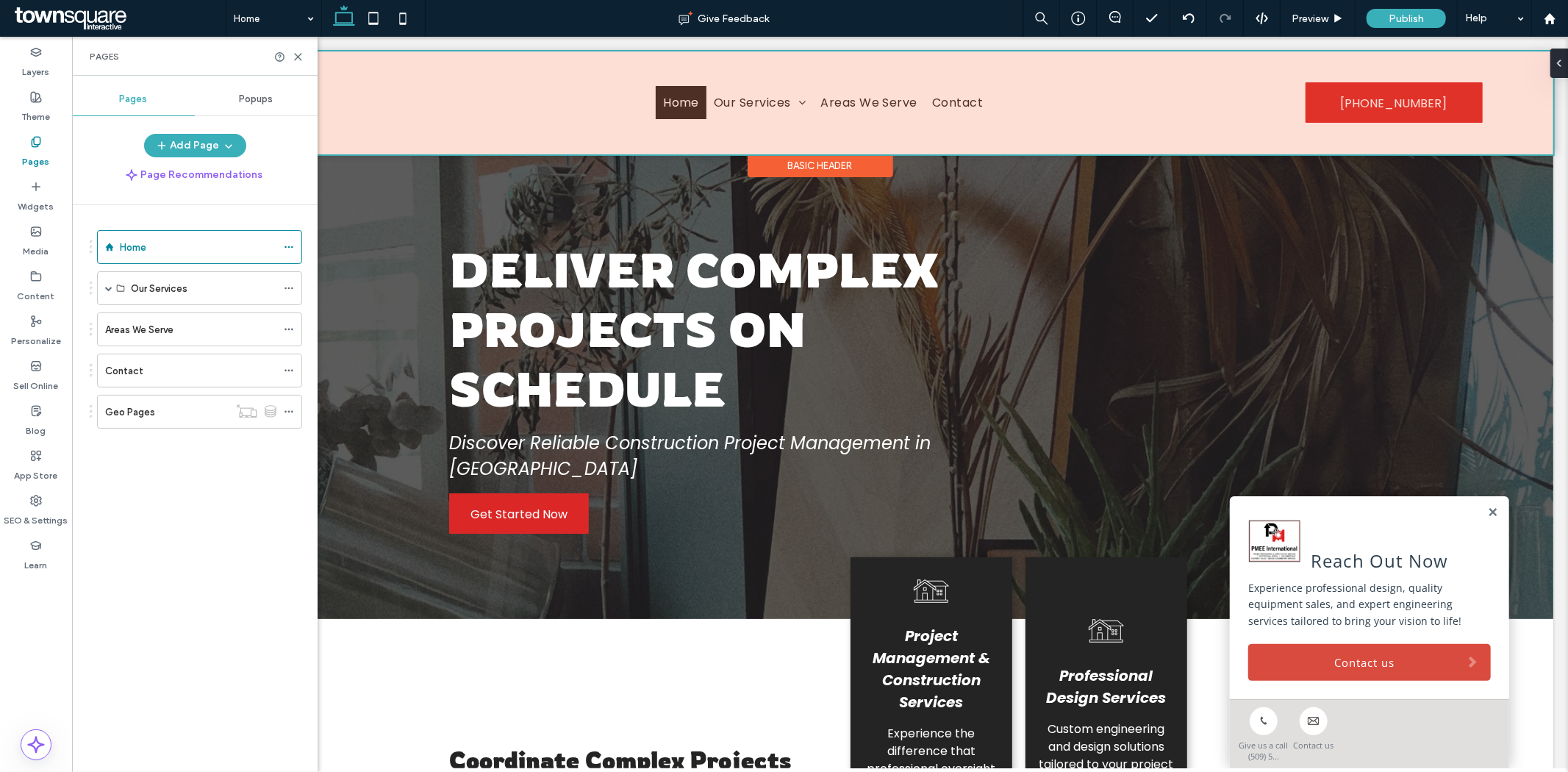
click at [786, 96] on div at bounding box center [819, 101] width 1467 height 103
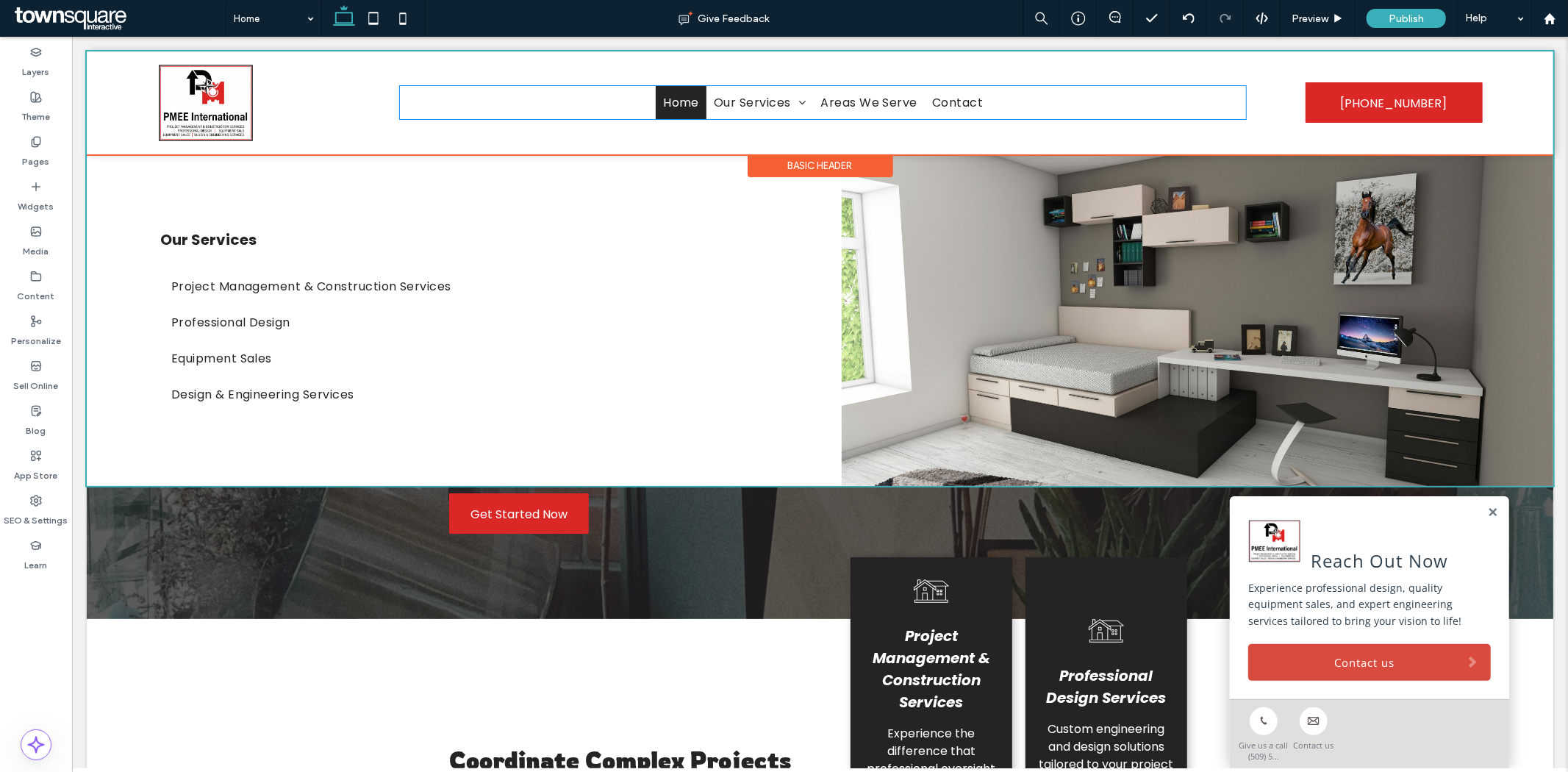
click at [786, 96] on span "Our Services" at bounding box center [758, 101] width 92 height 19
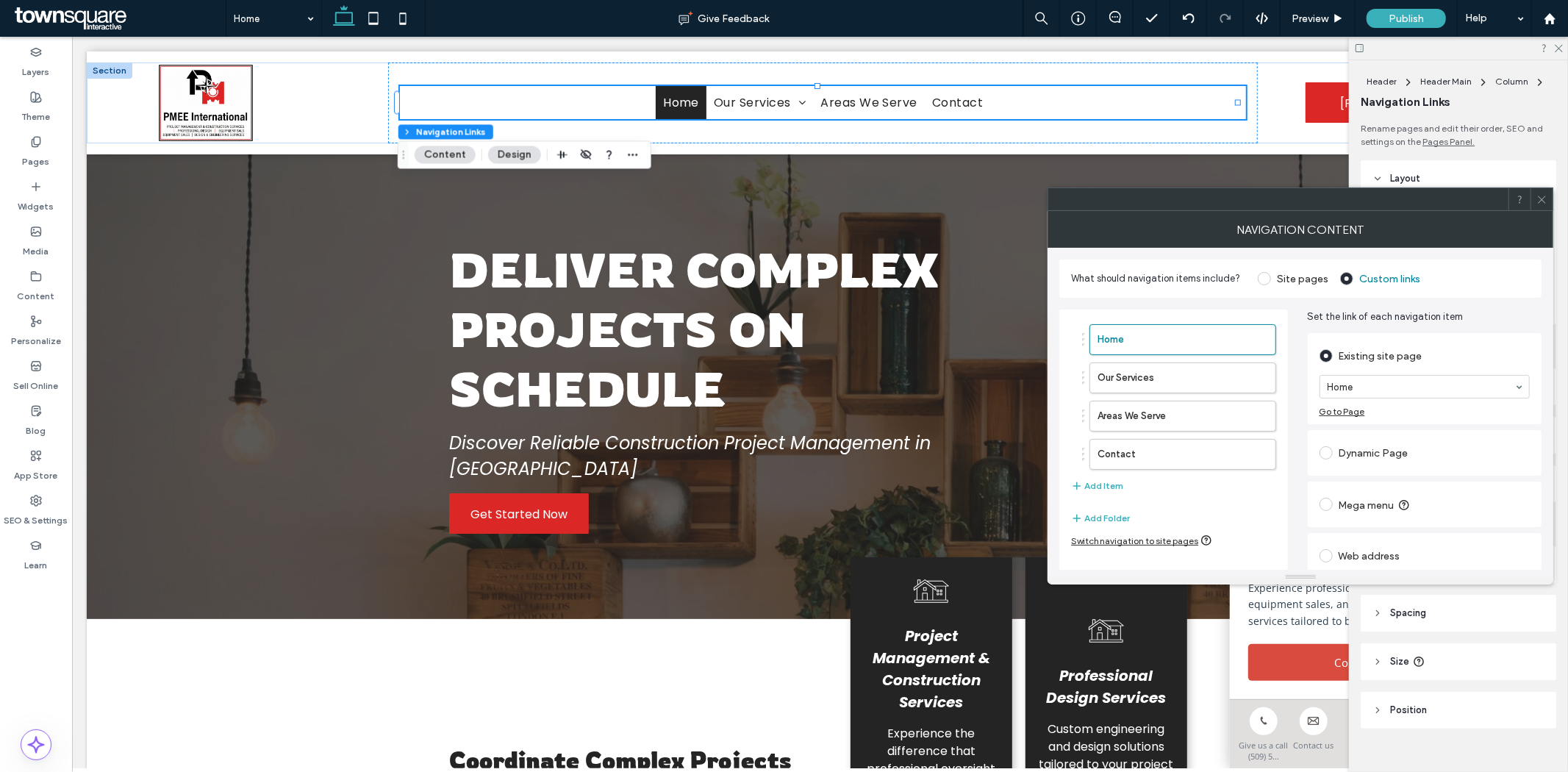
scroll to position [59, 0]
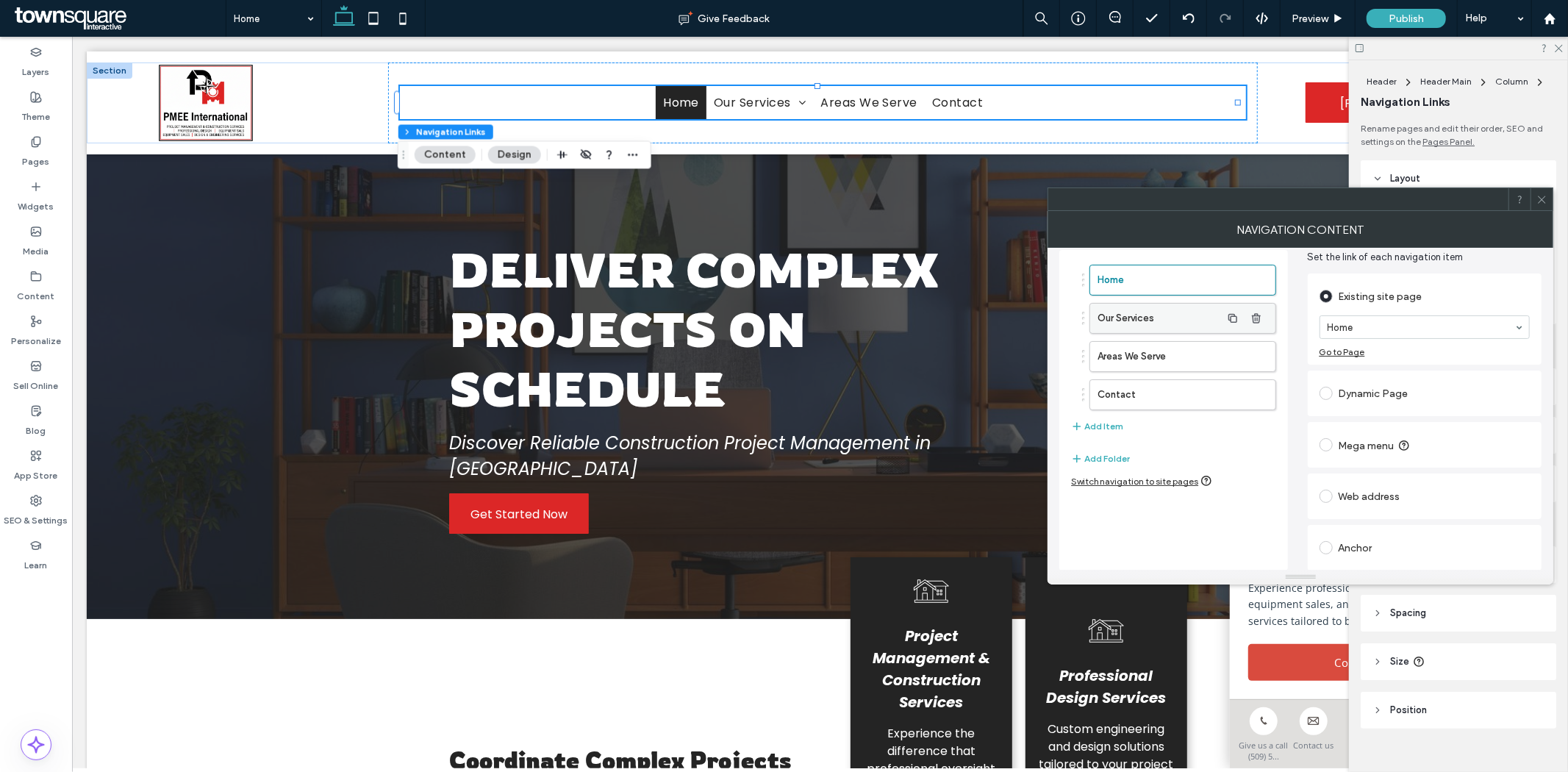
click at [1178, 324] on label "Our Services" at bounding box center [1158, 318] width 123 height 29
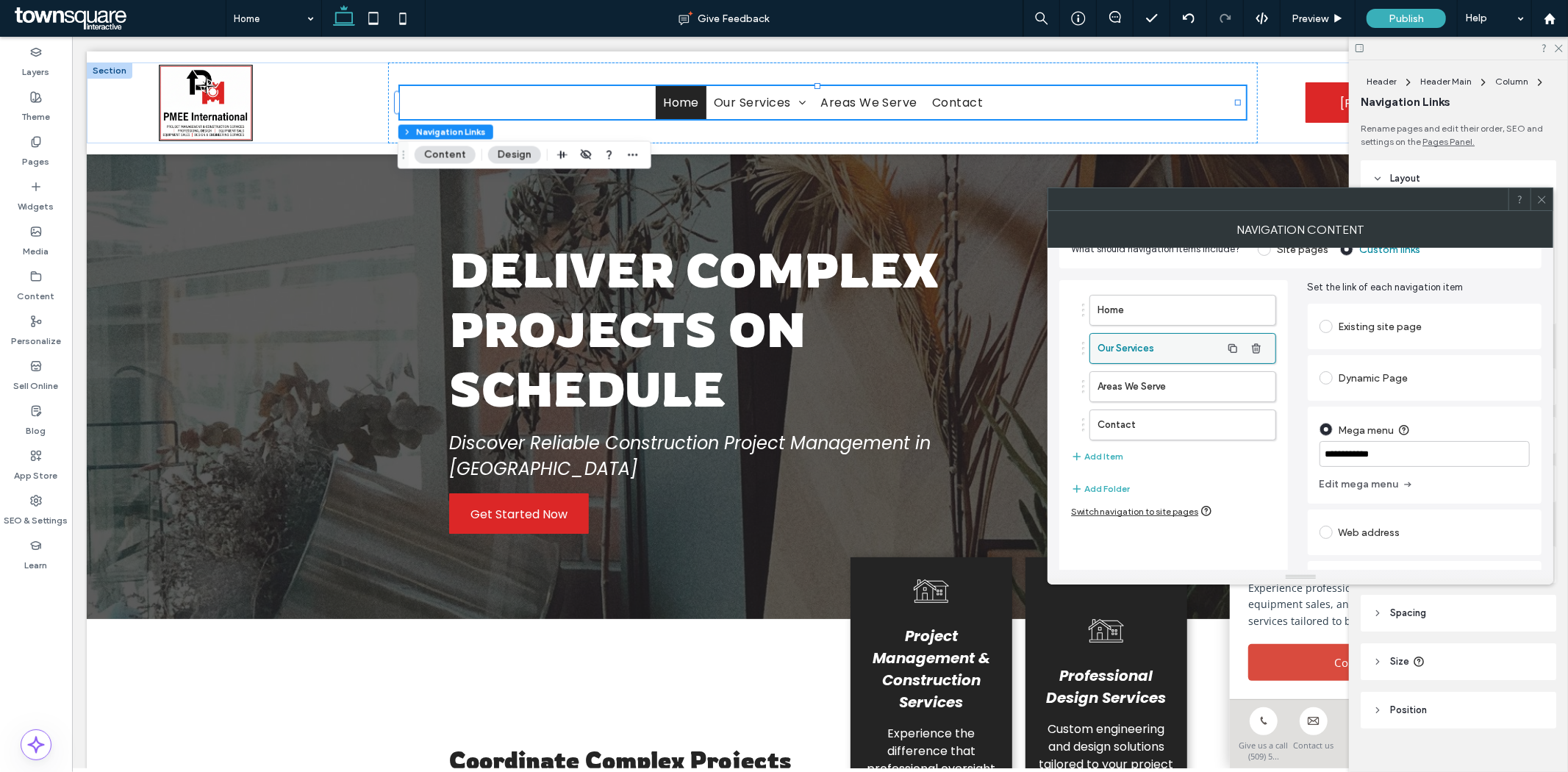
scroll to position [0, 0]
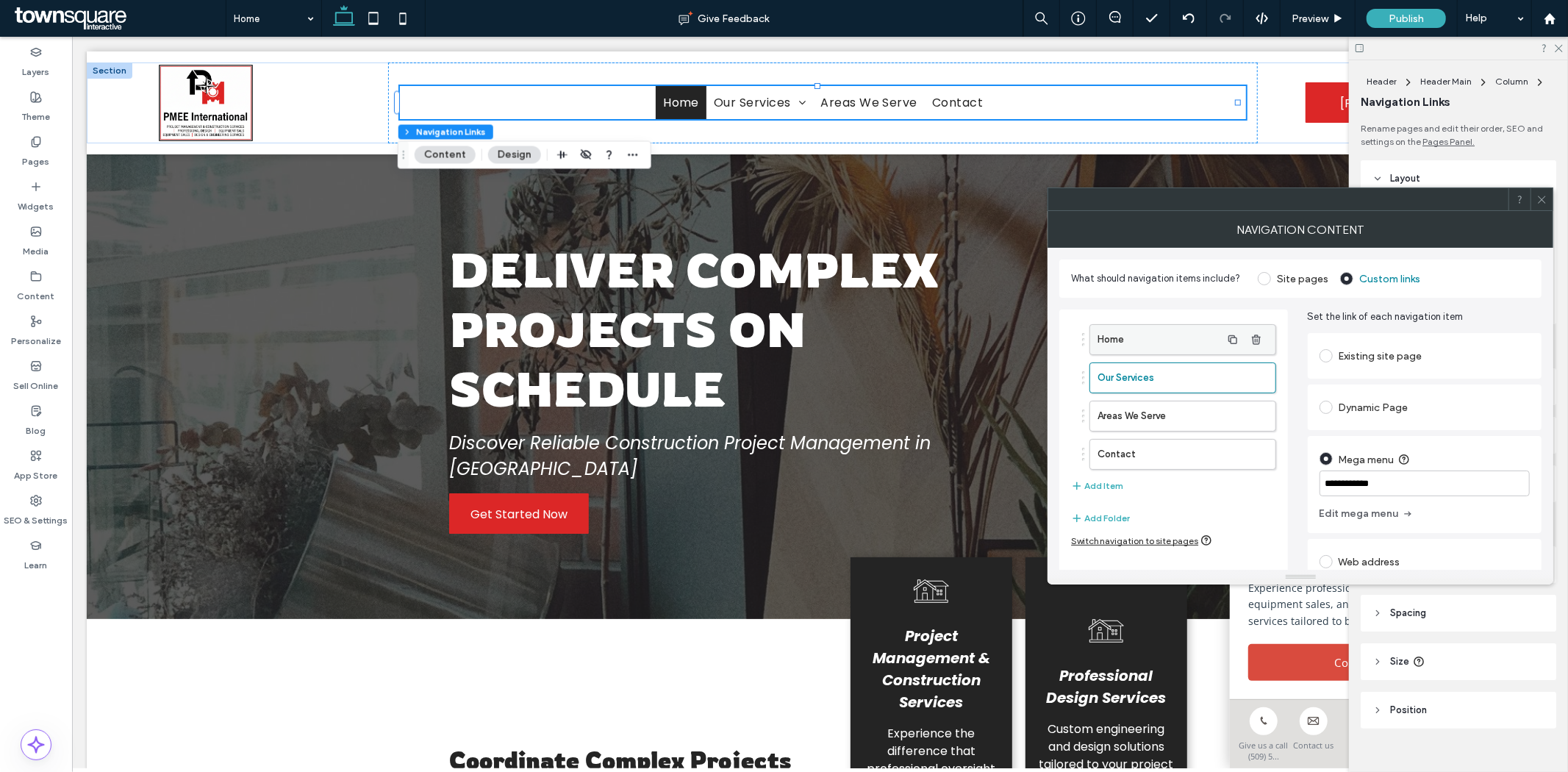
click at [1165, 339] on label "Home" at bounding box center [1158, 339] width 123 height 29
click at [1273, 281] on label "Site pages" at bounding box center [1292, 278] width 71 height 13
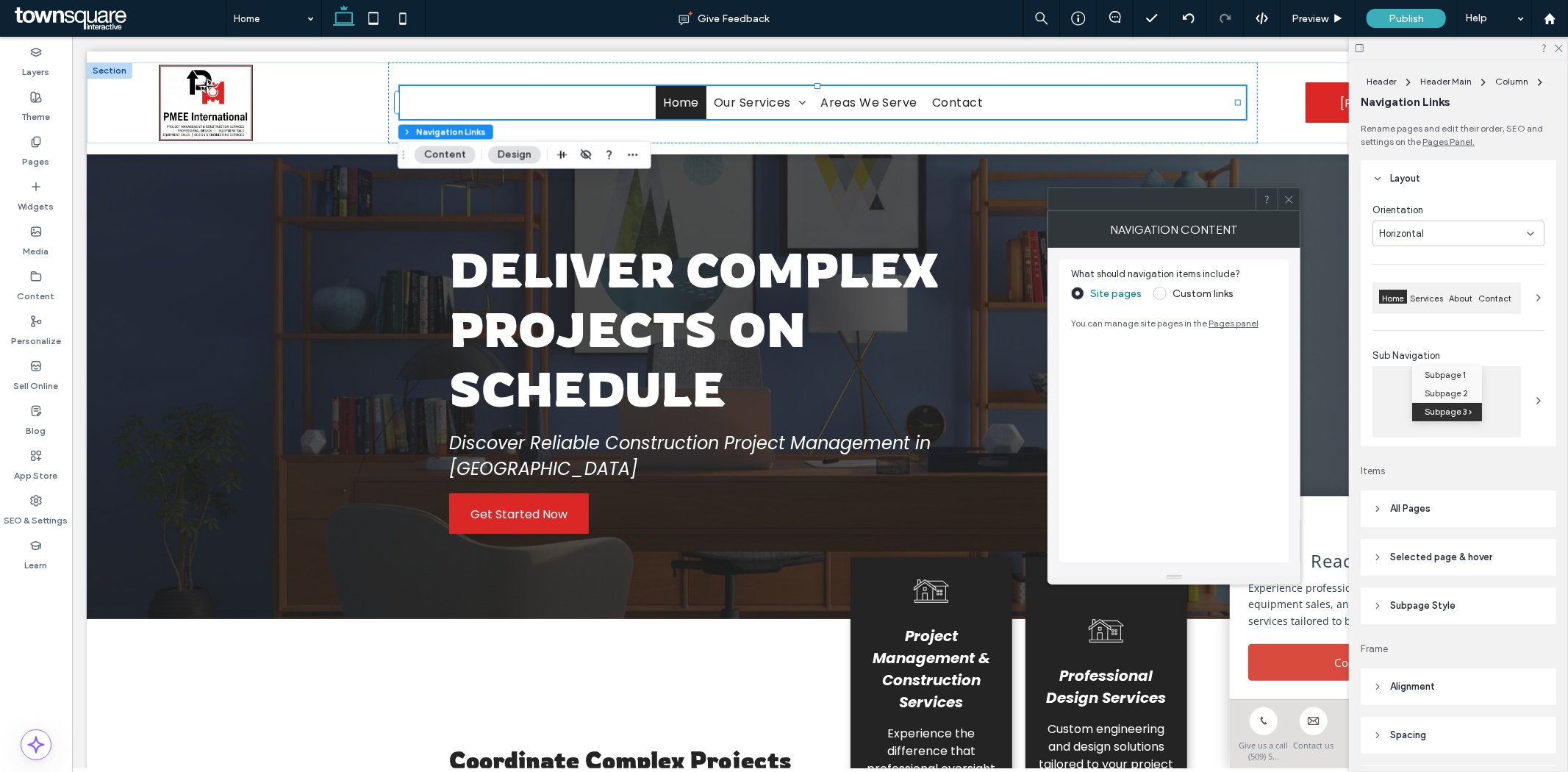
click at [1163, 296] on span at bounding box center [1160, 293] width 13 height 13
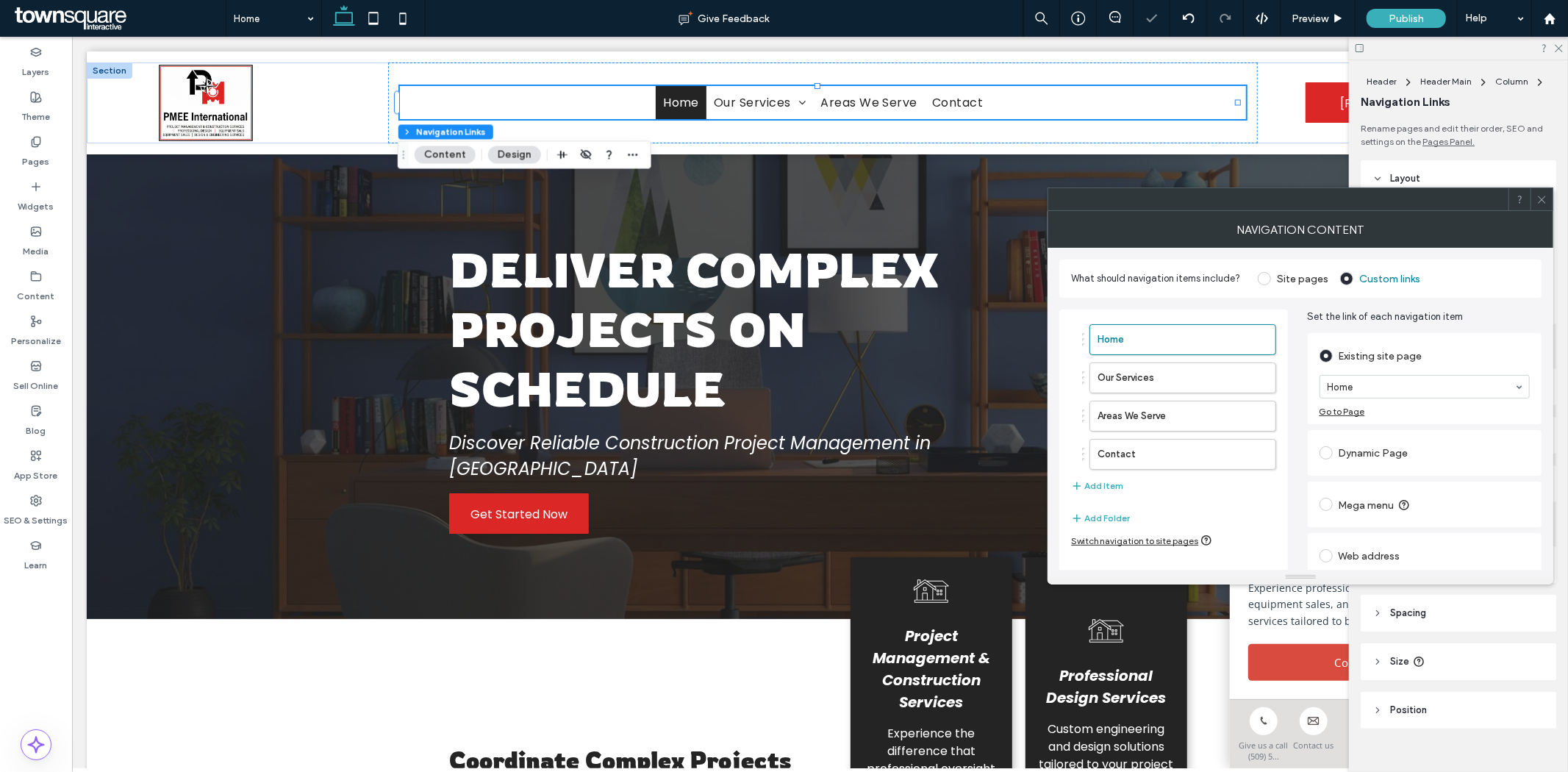
scroll to position [59, 0]
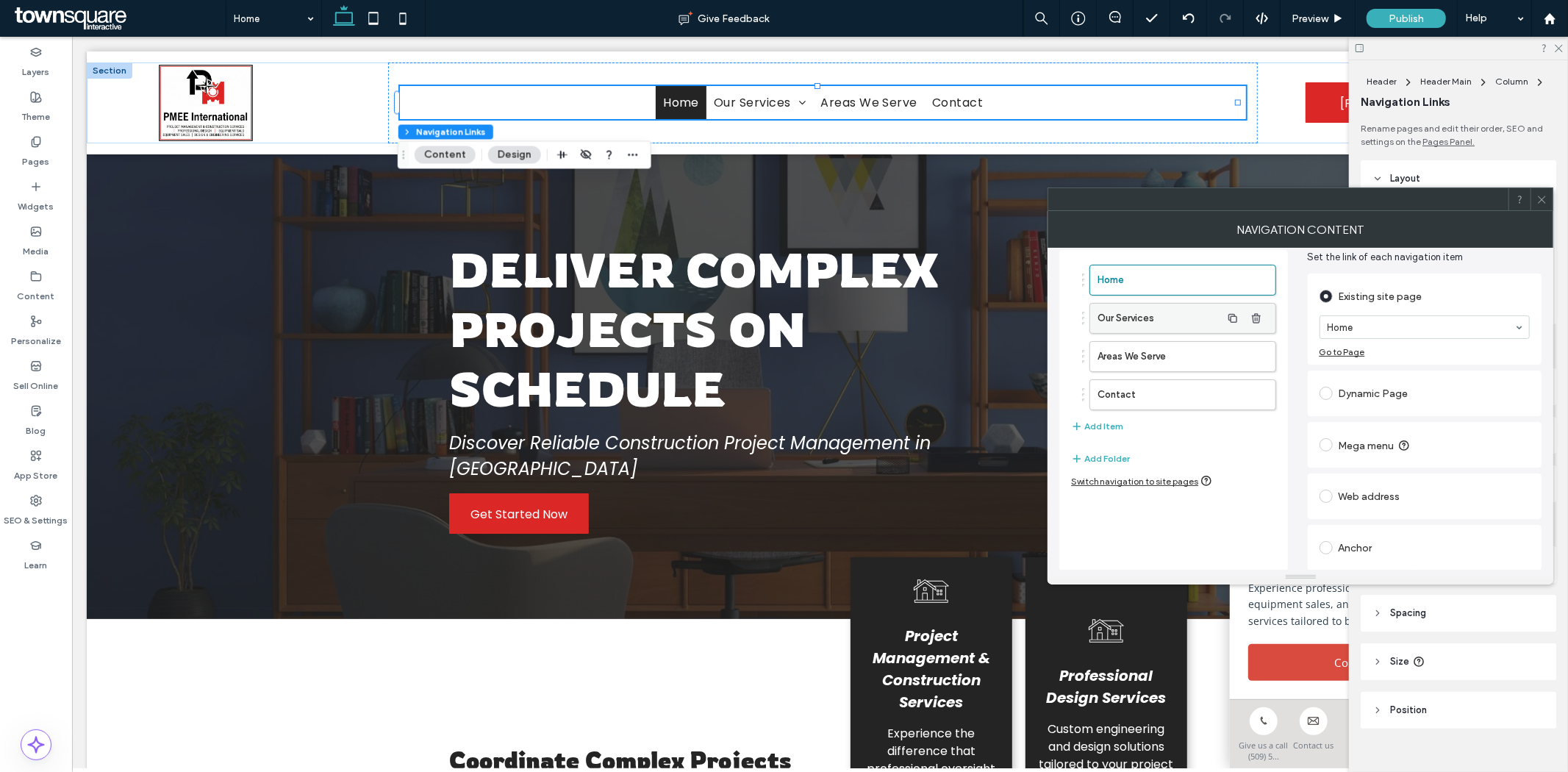
click at [1189, 328] on label "Our Services" at bounding box center [1158, 318] width 123 height 29
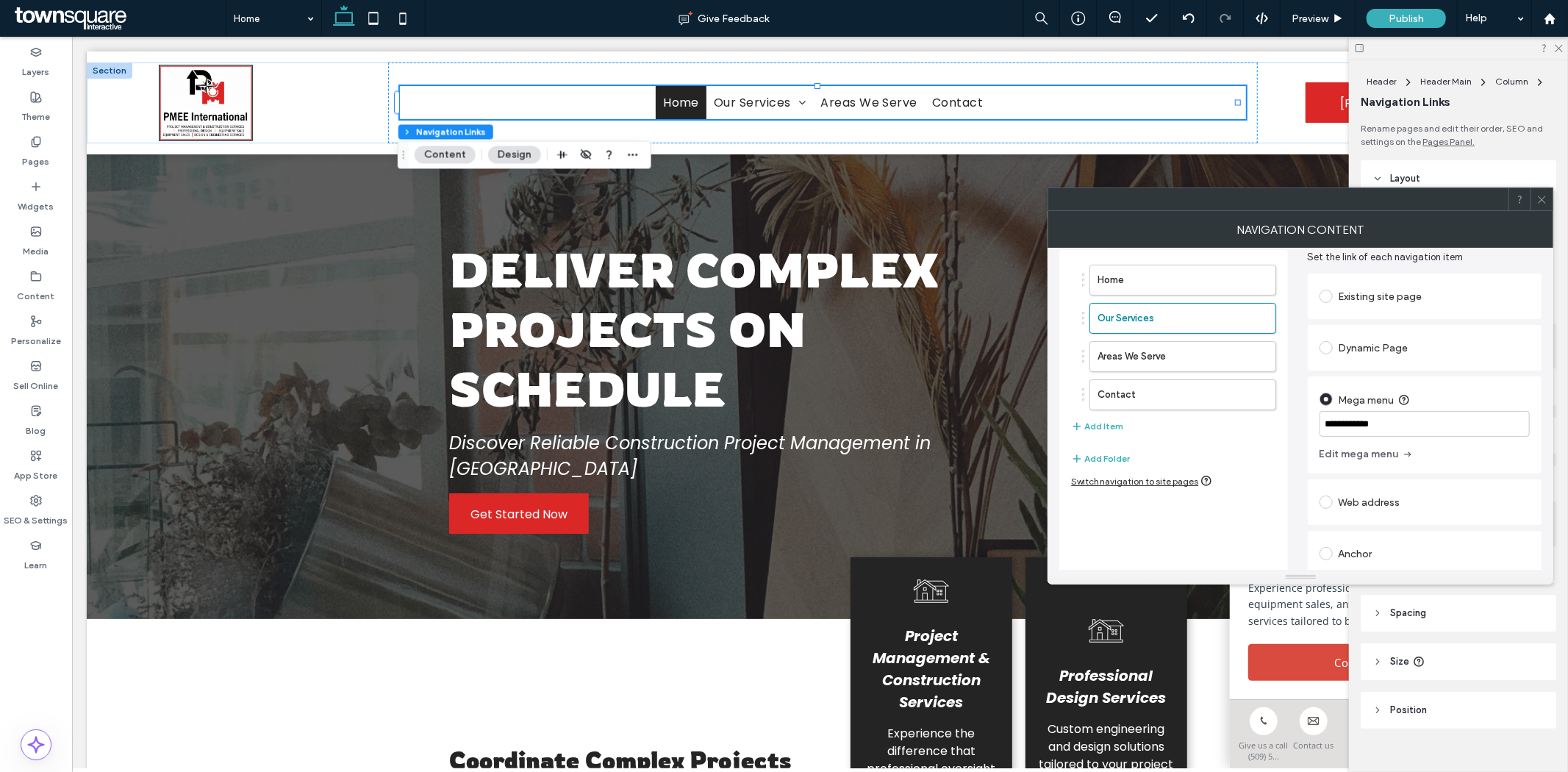
scroll to position [0, 0]
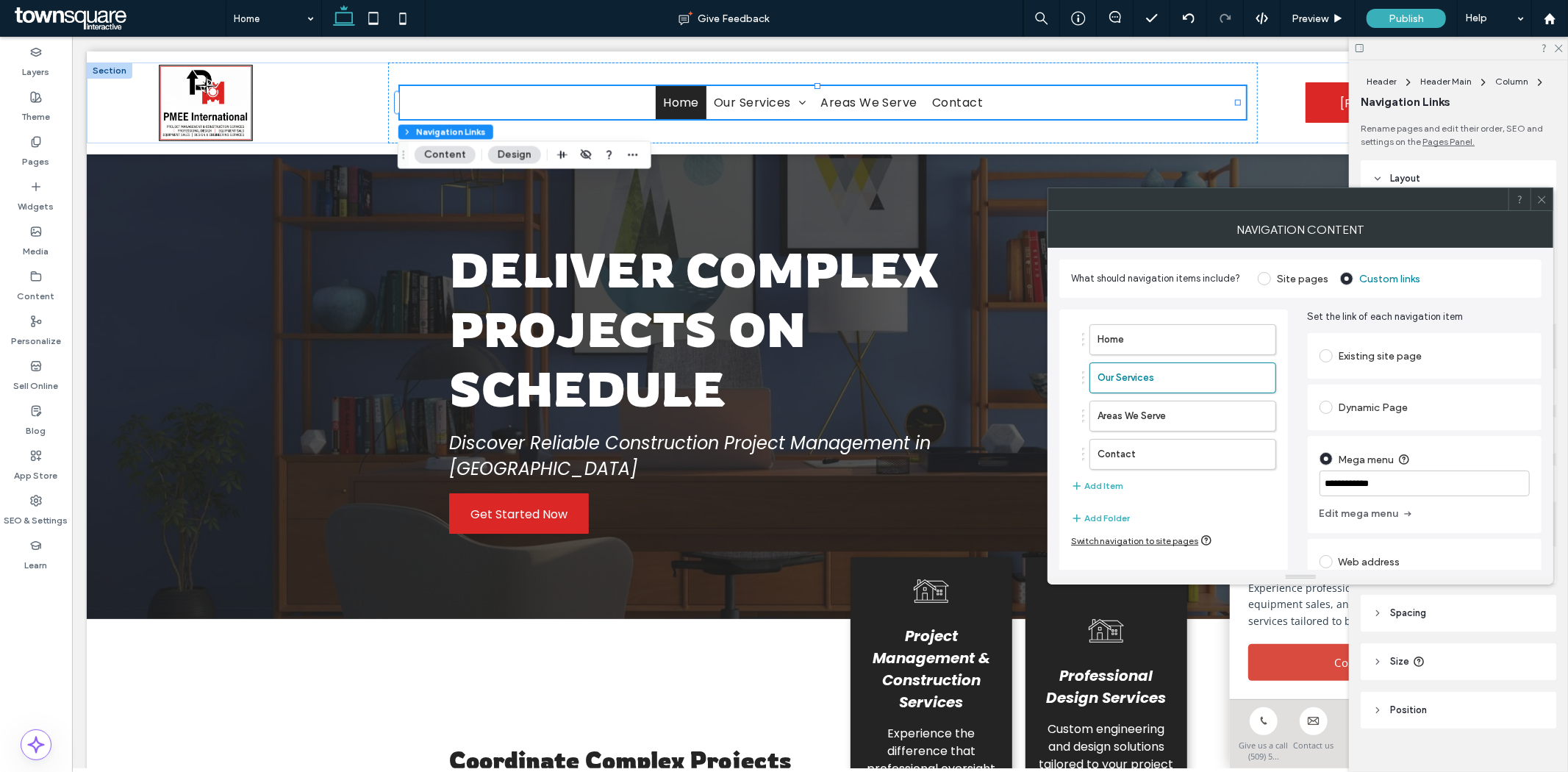
click at [1283, 285] on div "Site pages" at bounding box center [1292, 278] width 71 height 24
click at [1282, 276] on label "Site pages" at bounding box center [1302, 278] width 51 height 12
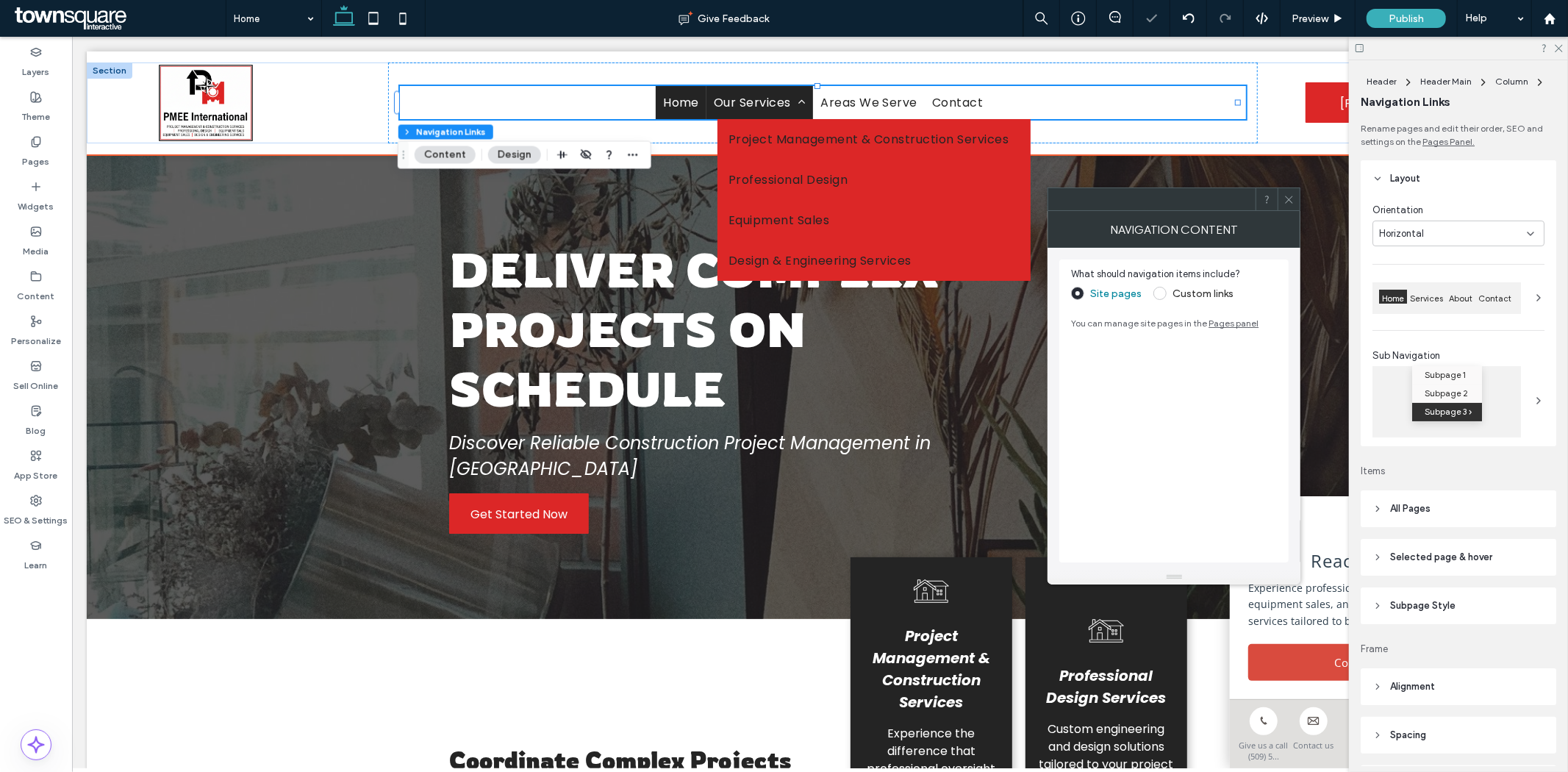
click at [773, 114] on link "Our Services" at bounding box center [758, 101] width 106 height 33
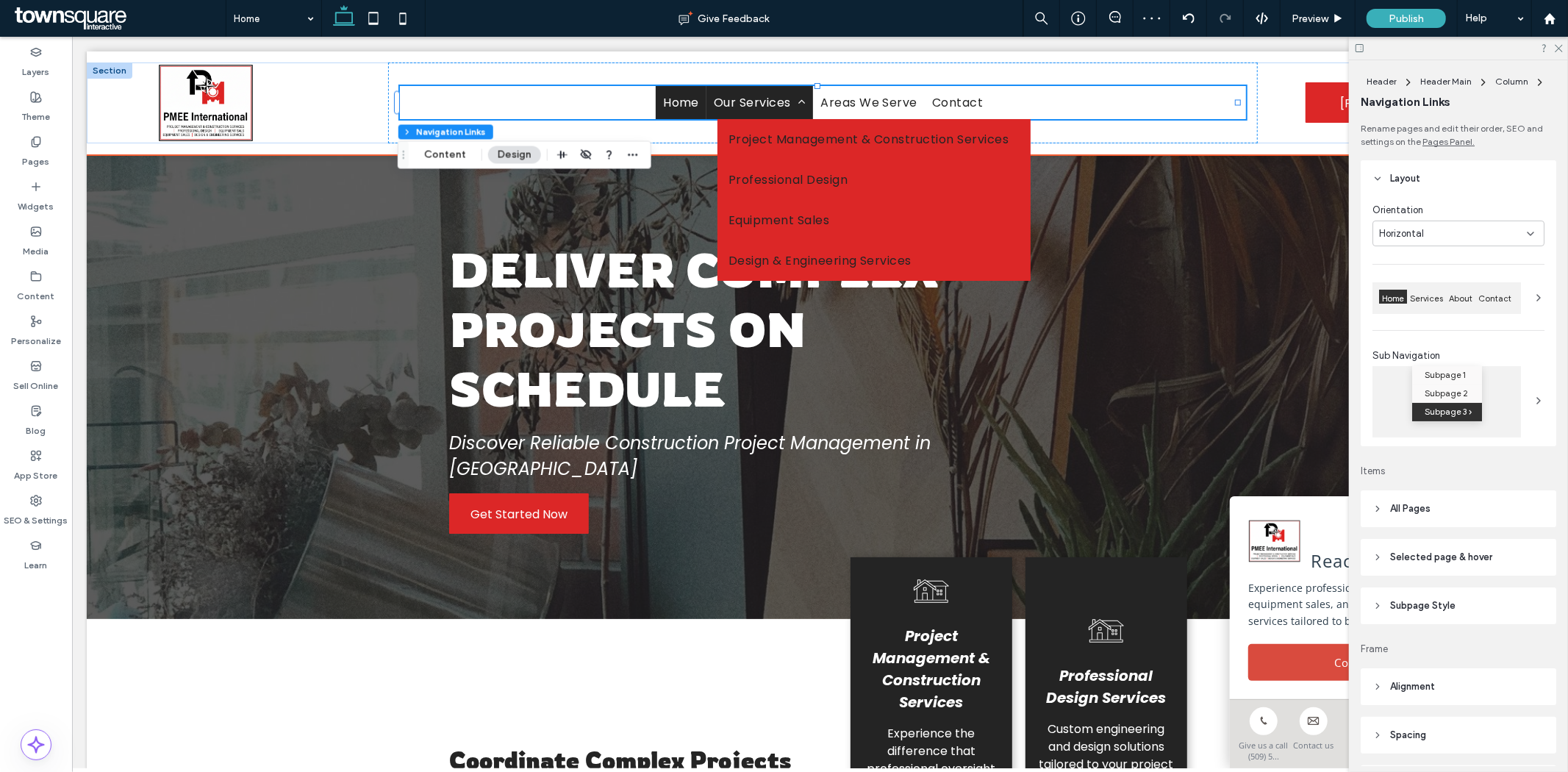
click at [773, 114] on link "Our Services" at bounding box center [758, 101] width 106 height 33
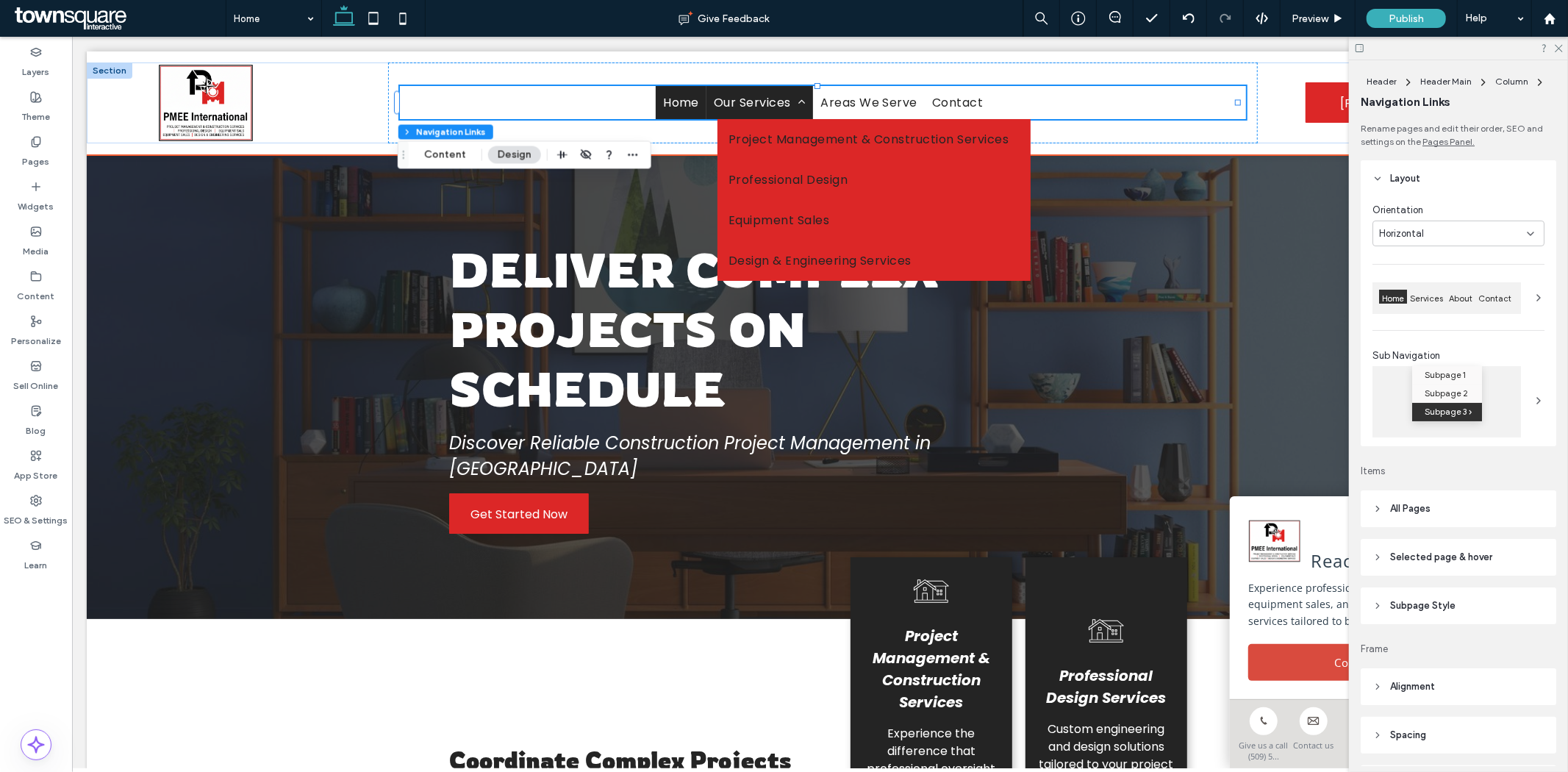
click at [737, 100] on span "Our Services" at bounding box center [758, 101] width 92 height 19
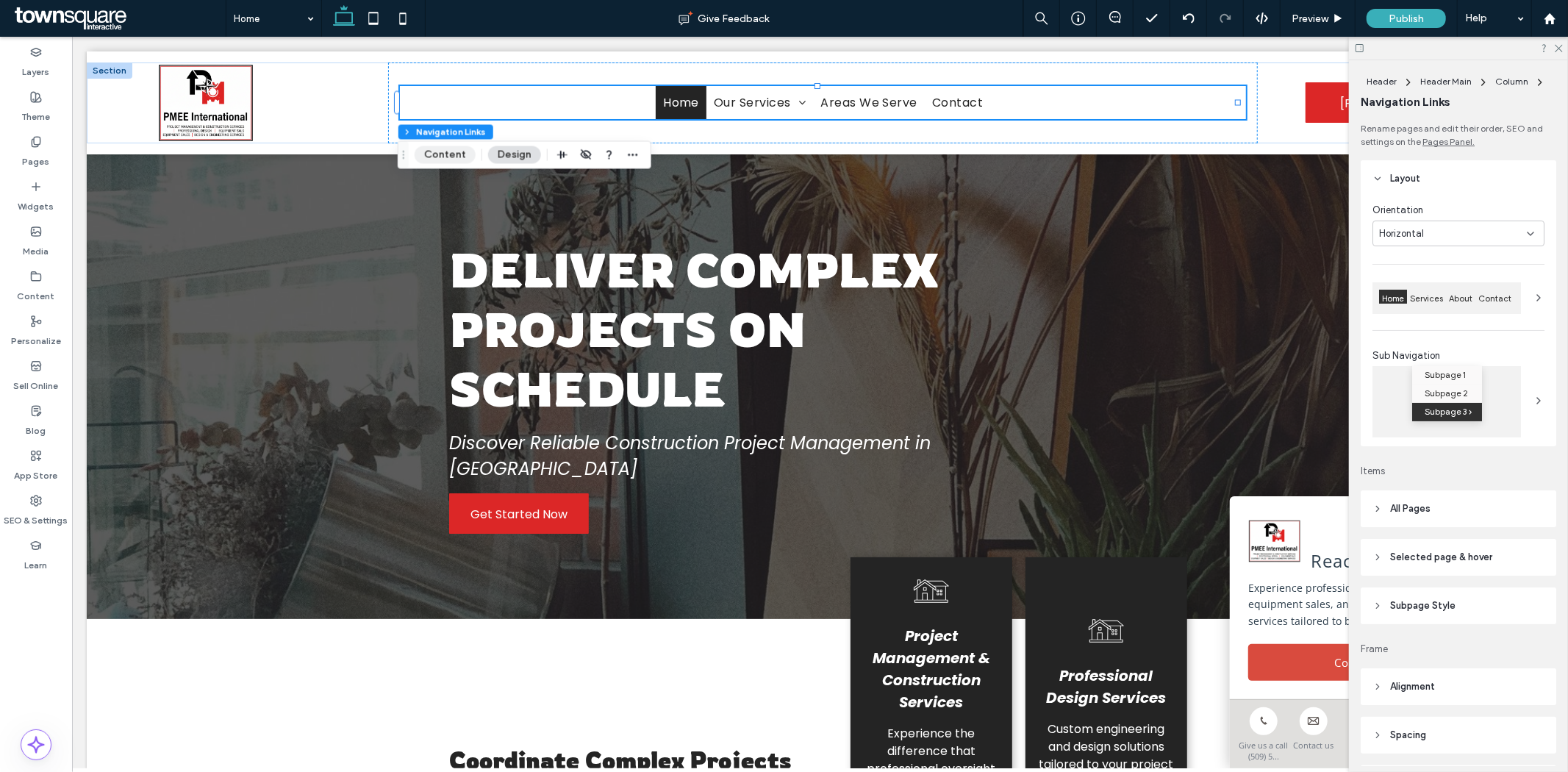
click at [455, 154] on button "Content" at bounding box center [445, 155] width 61 height 18
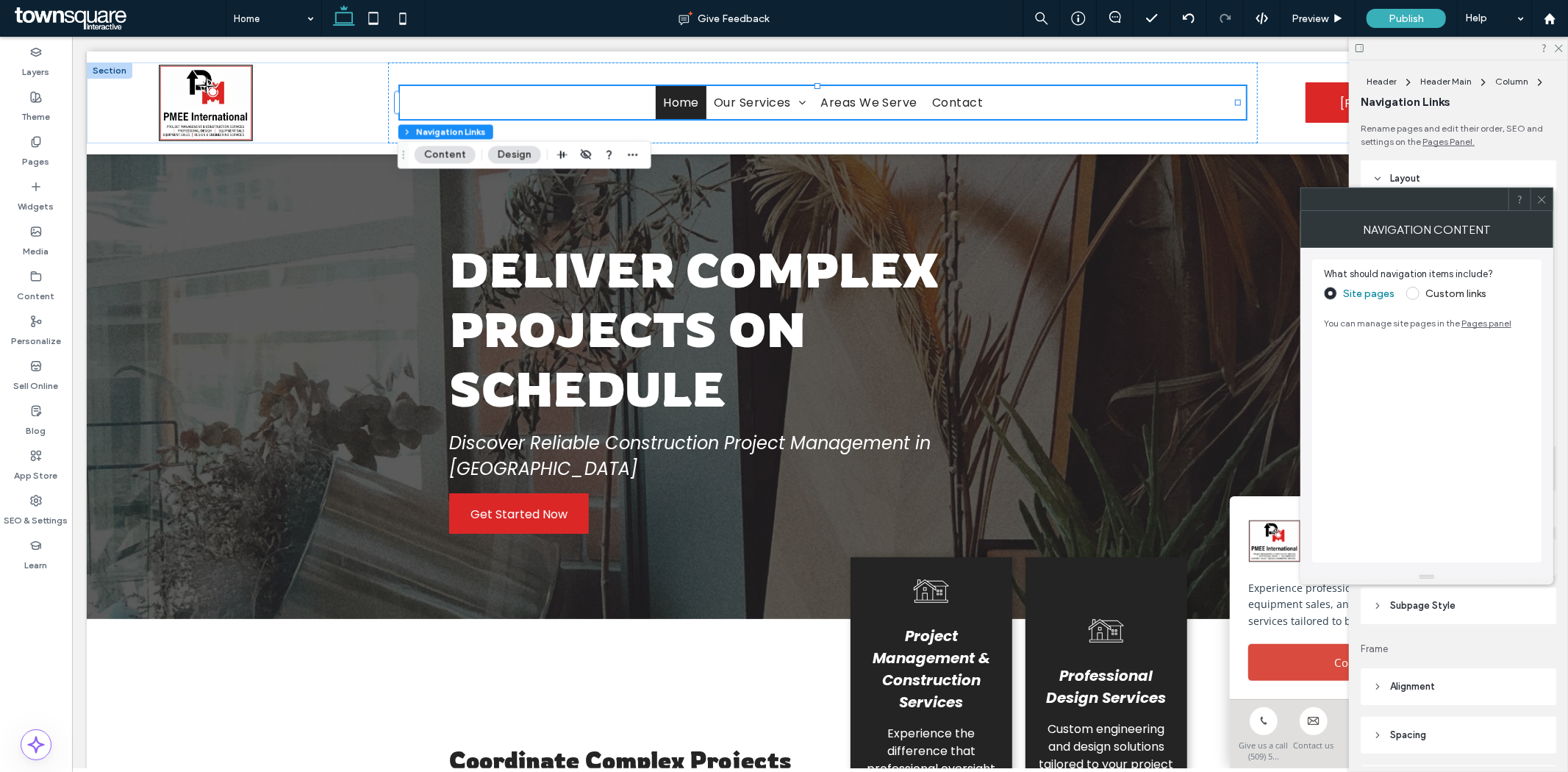
click at [1422, 294] on label "Custom links" at bounding box center [1445, 293] width 80 height 13
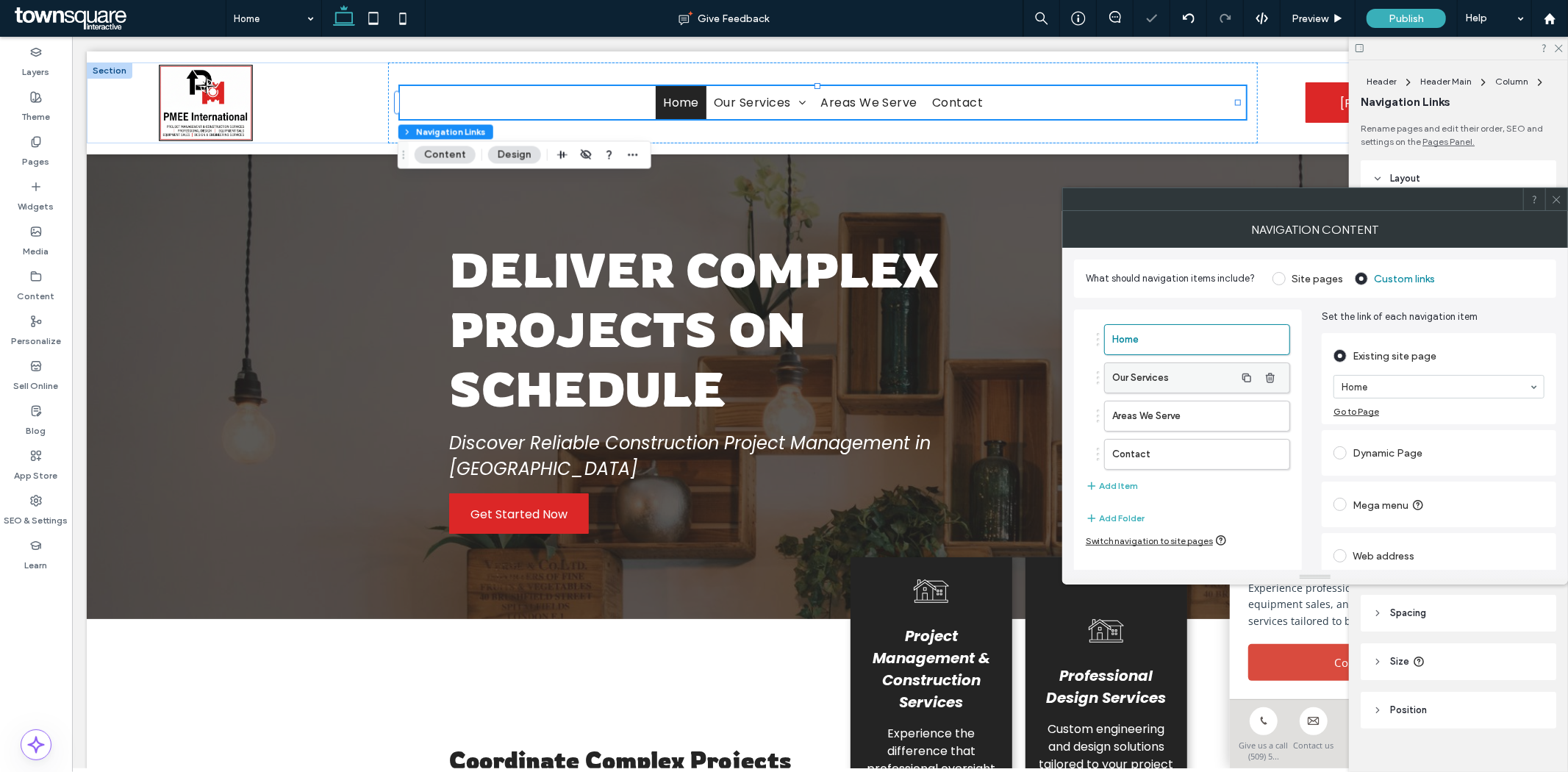
click at [1178, 384] on label "Our Services" at bounding box center [1173, 377] width 123 height 29
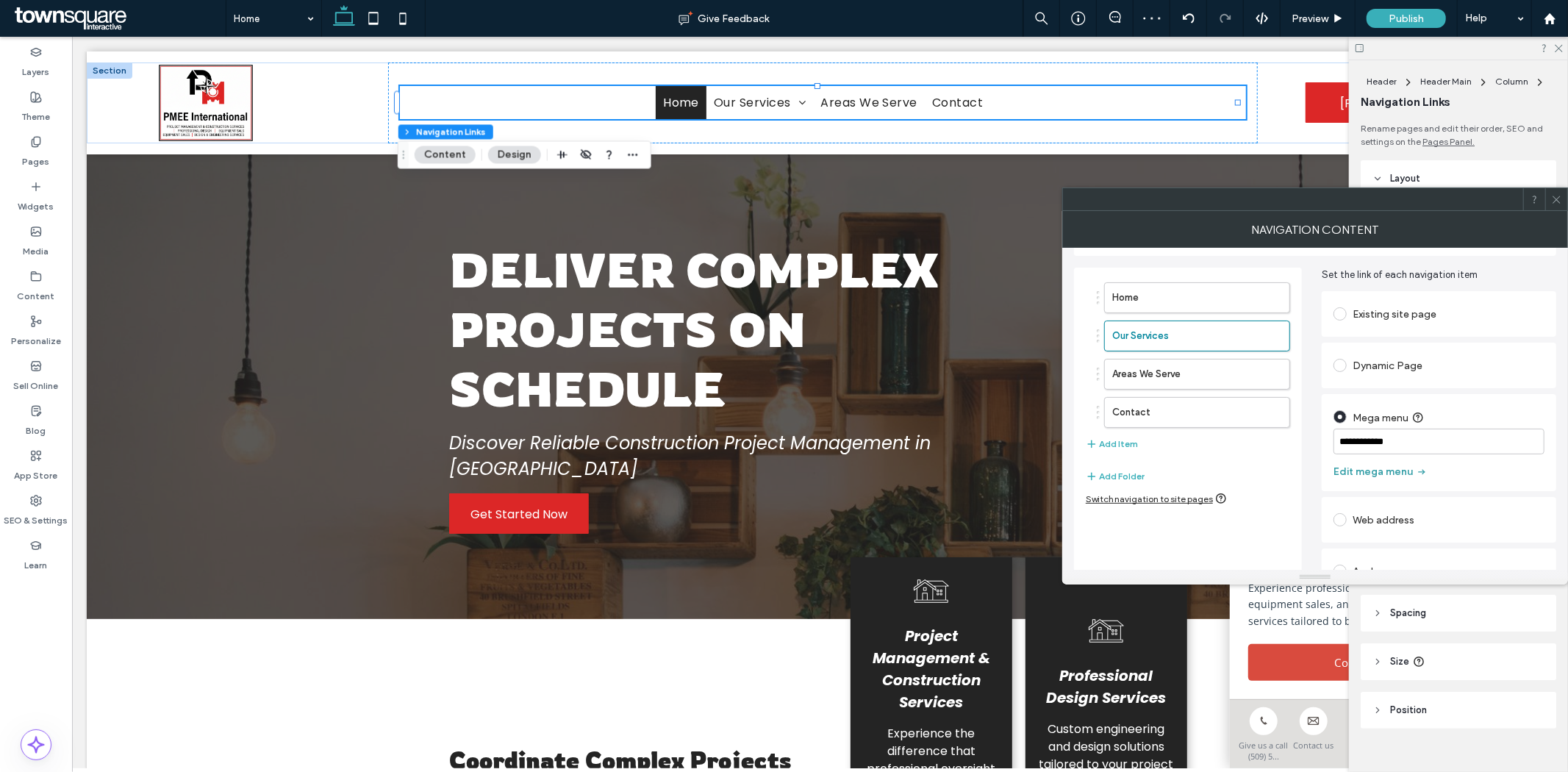
scroll to position [65, 0]
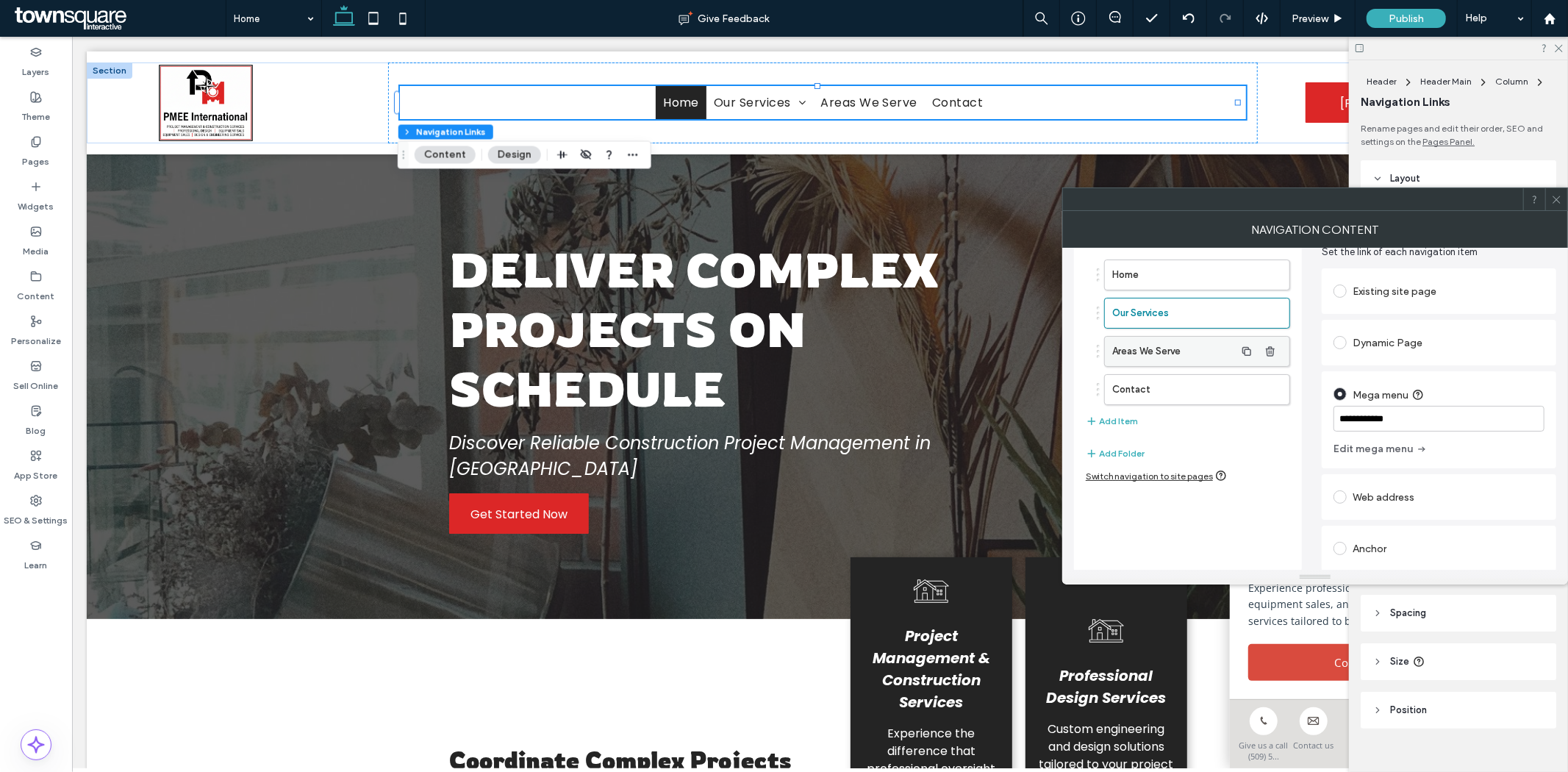
click at [1199, 354] on label "Areas We Serve" at bounding box center [1173, 351] width 123 height 29
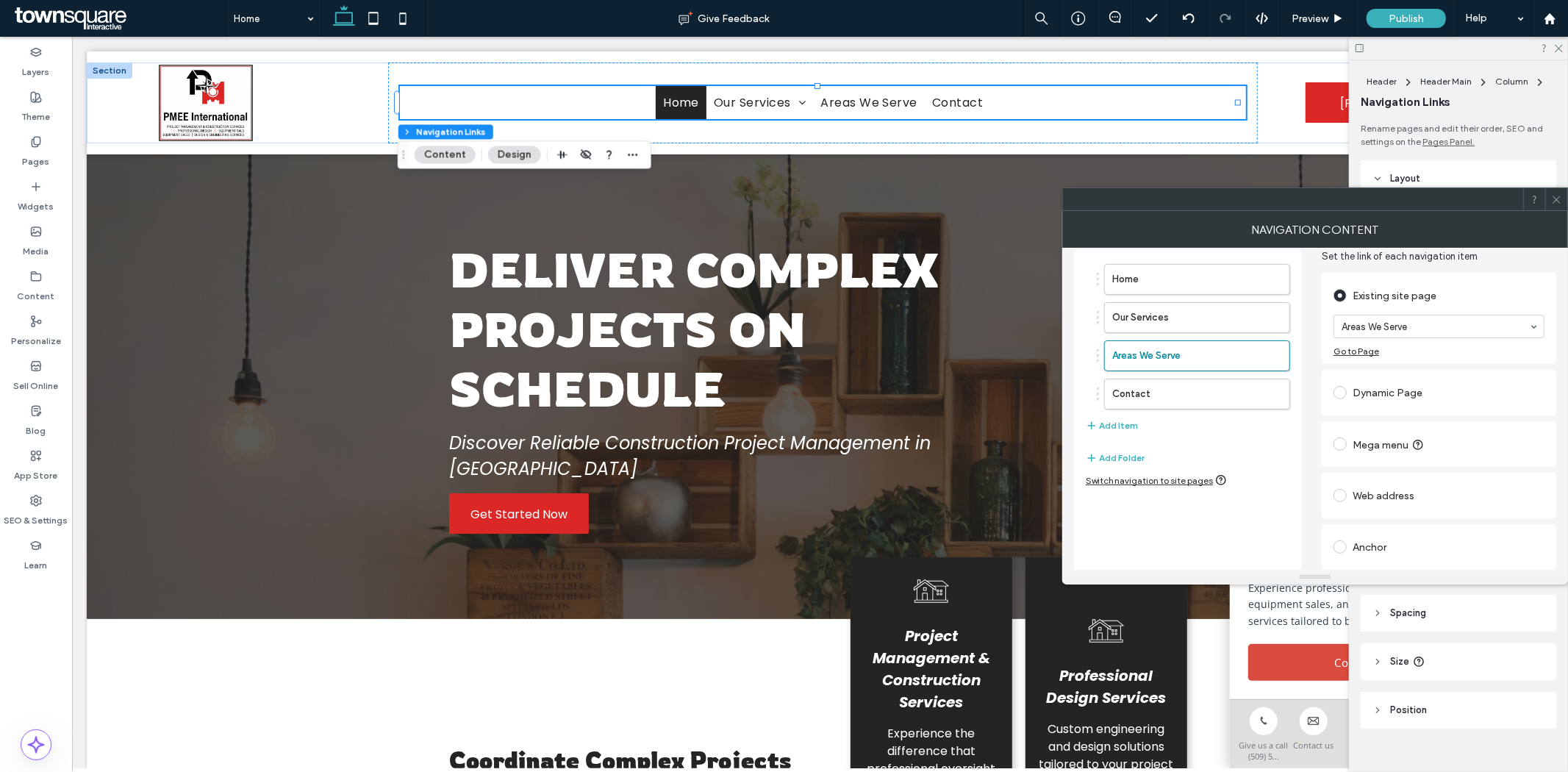
click at [1369, 386] on div "Dynamic Page" at bounding box center [1439, 392] width 211 height 24
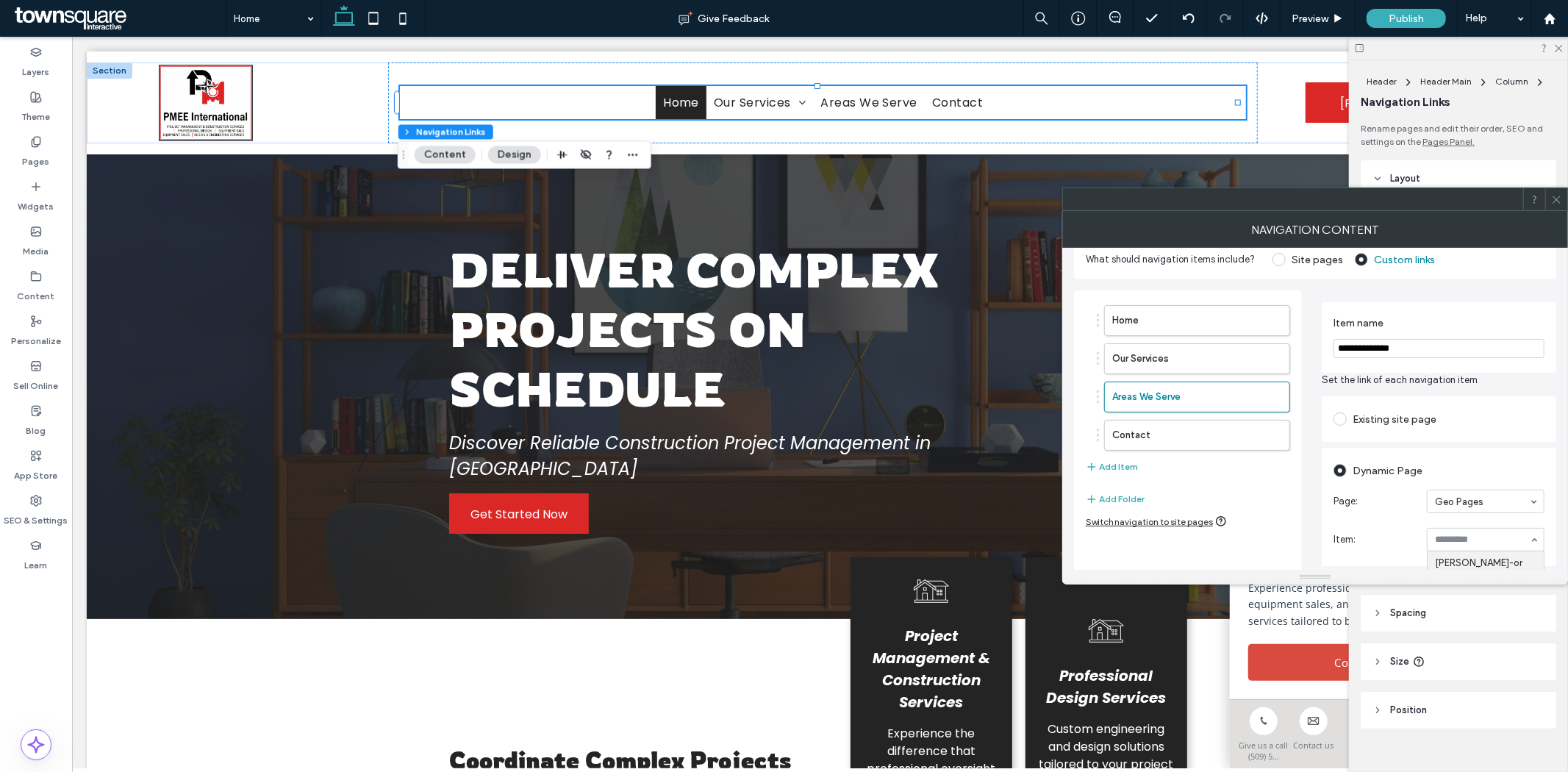
scroll to position [0, 0]
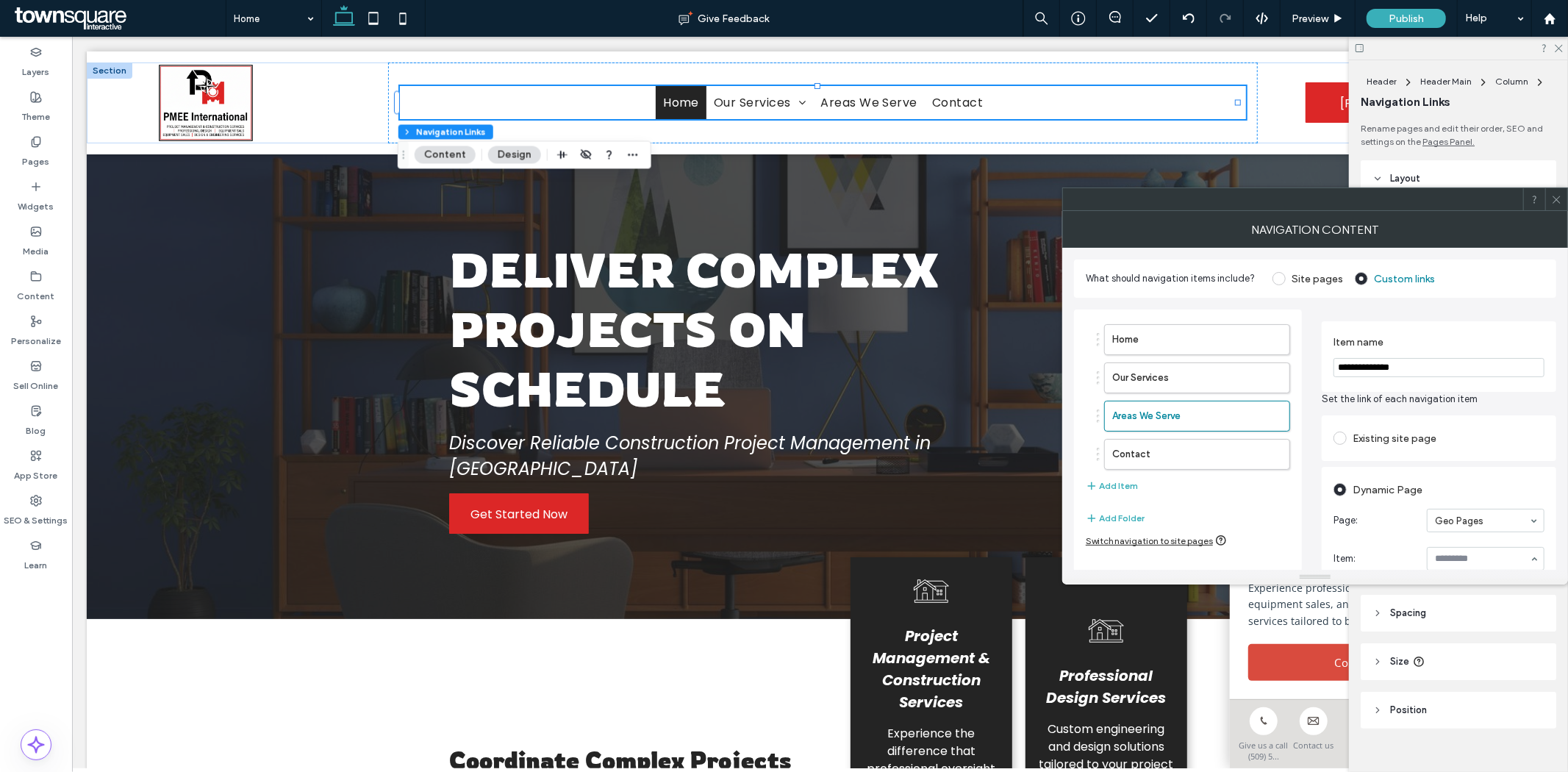
click at [1363, 433] on div "Existing site page" at bounding box center [1439, 438] width 211 height 24
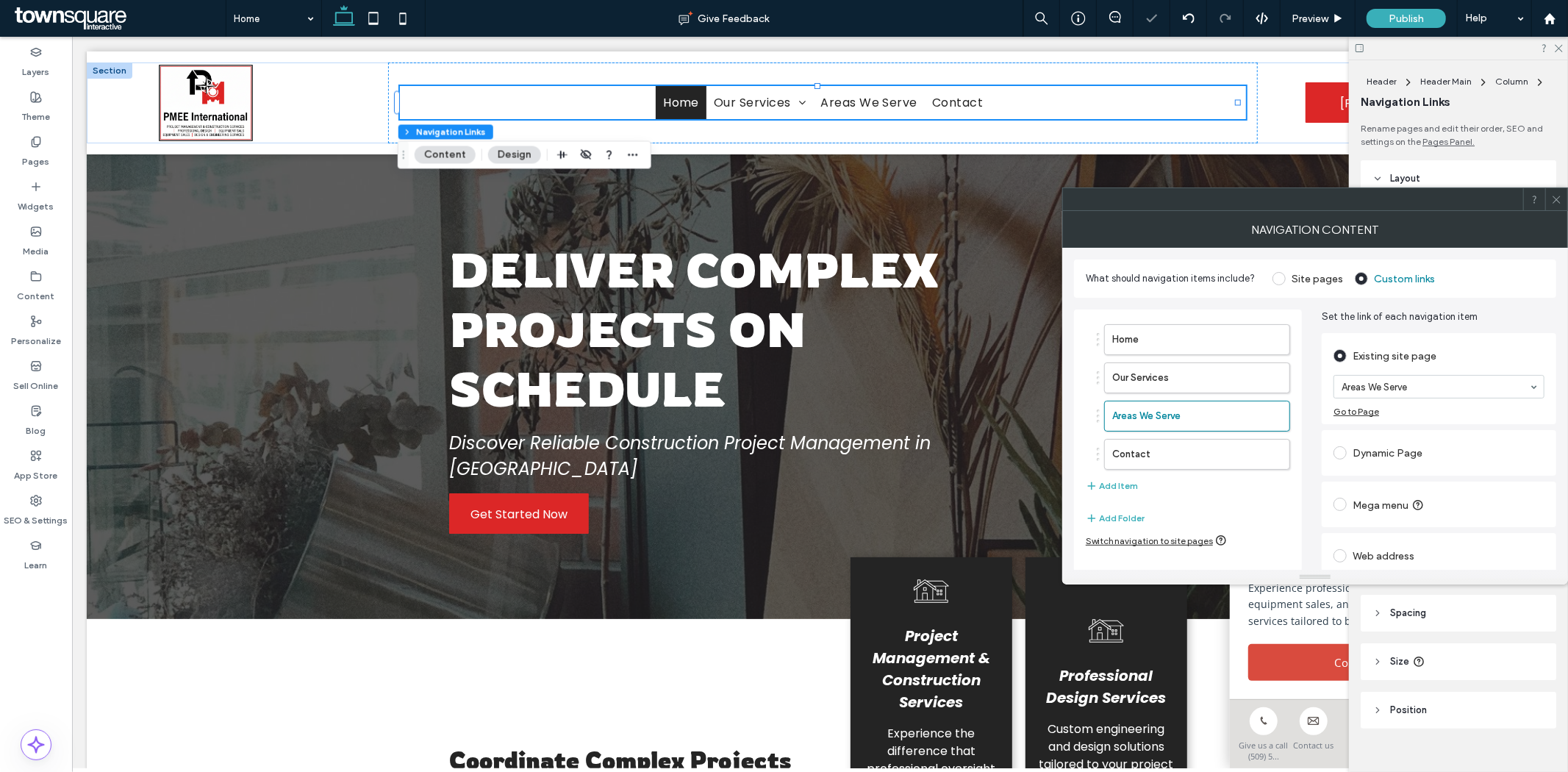
click at [1261, 510] on div "Home Our Services Areas We Serve Contact Add Item Add Folder Switch navigation …" at bounding box center [1187, 469] width 228 height 321
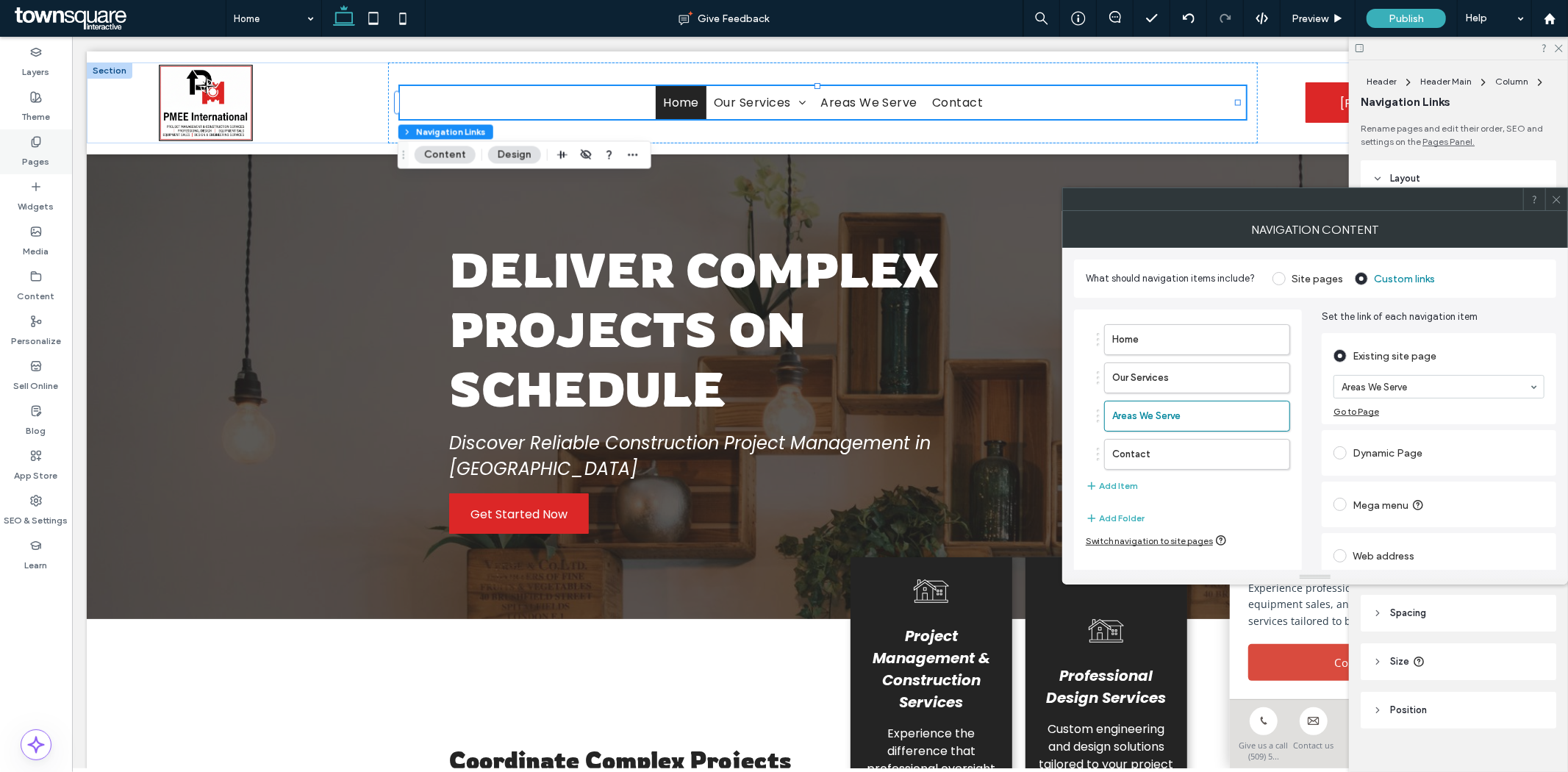
click at [41, 130] on div "Pages" at bounding box center [36, 151] width 72 height 45
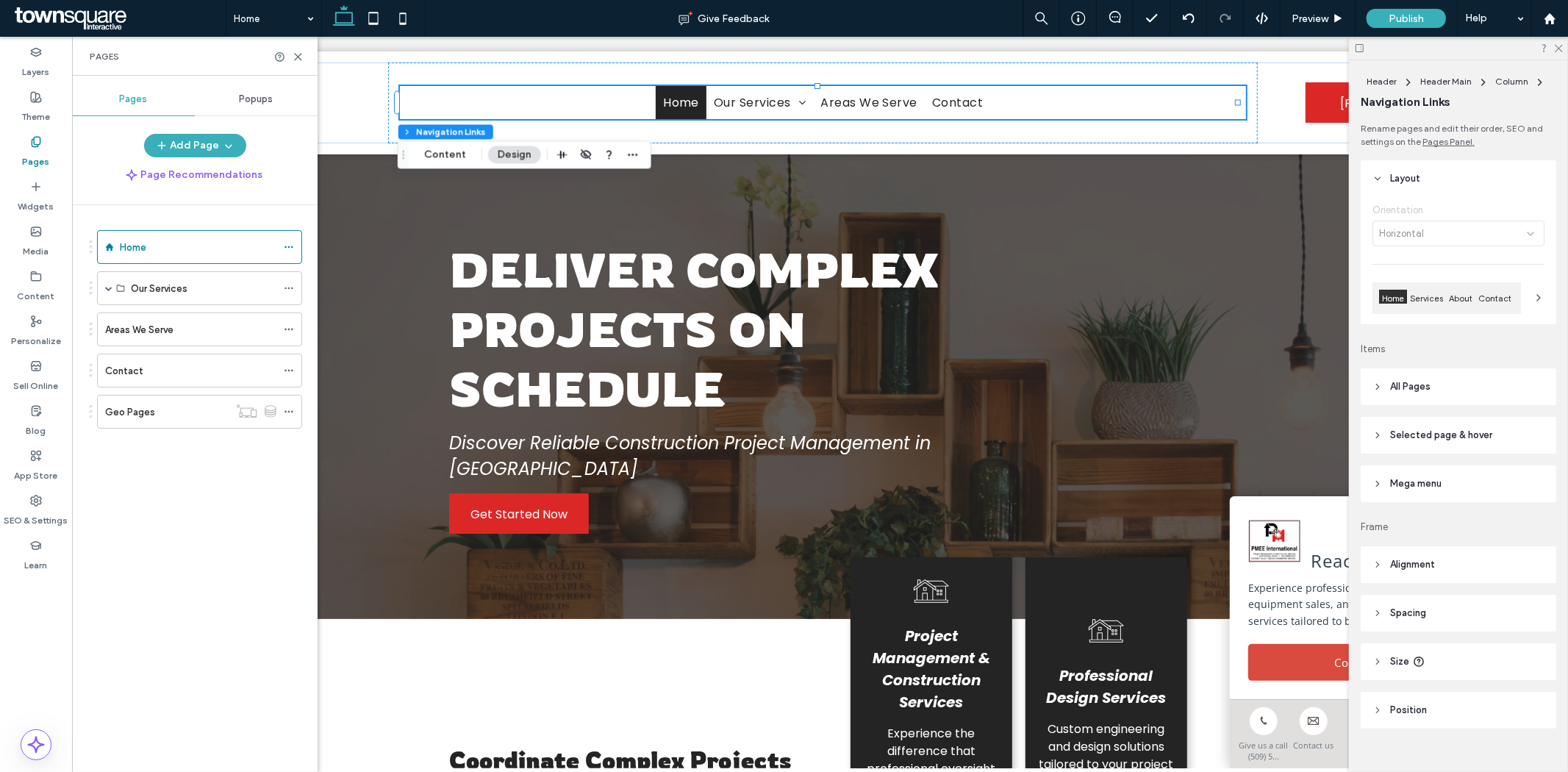
drag, startPoint x: 34, startPoint y: 130, endPoint x: 43, endPoint y: 137, distance: 11.4
click at [33, 130] on div "Pages" at bounding box center [36, 151] width 72 height 45
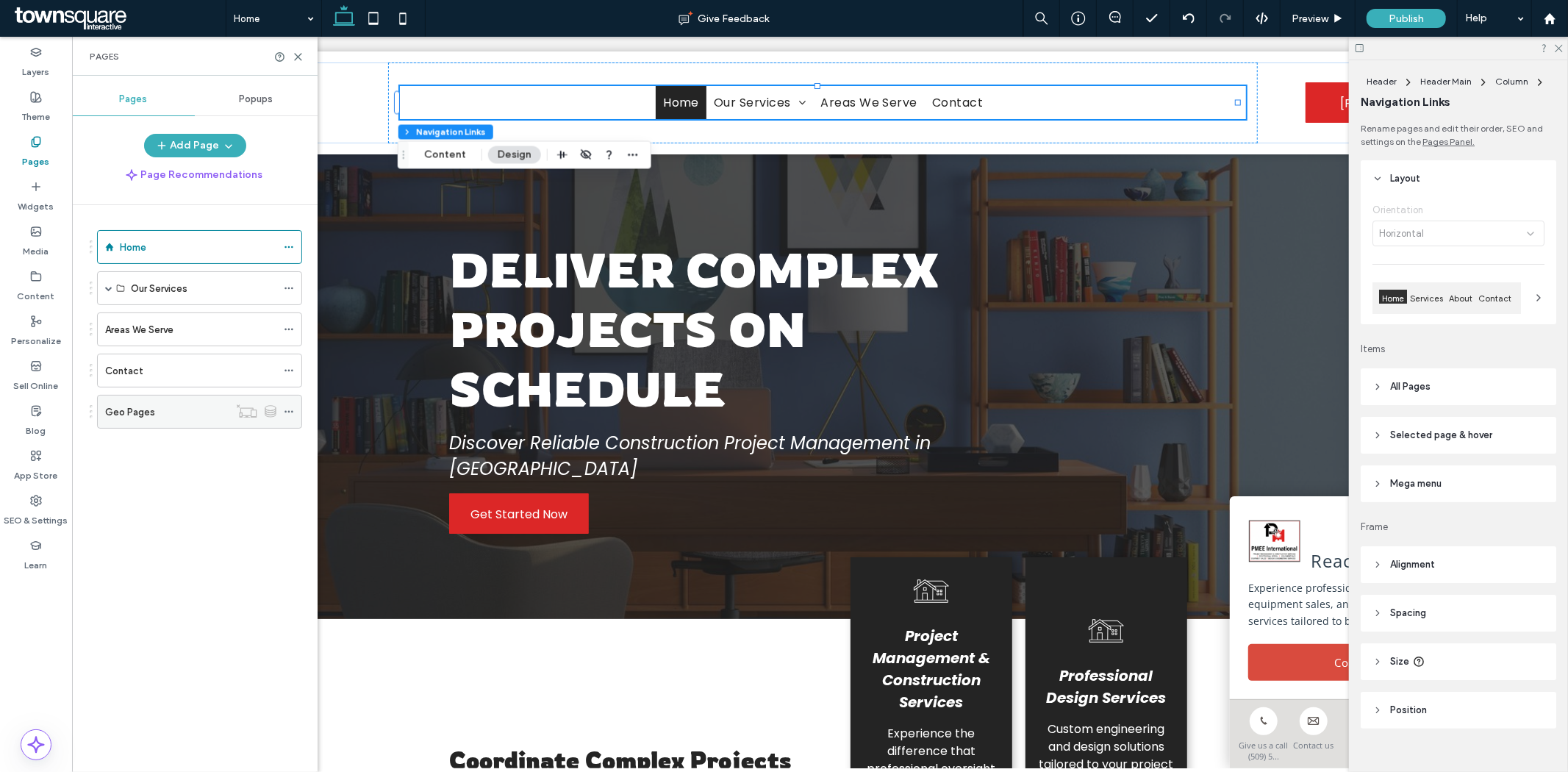
click at [137, 416] on label "Geo Pages" at bounding box center [130, 412] width 50 height 26
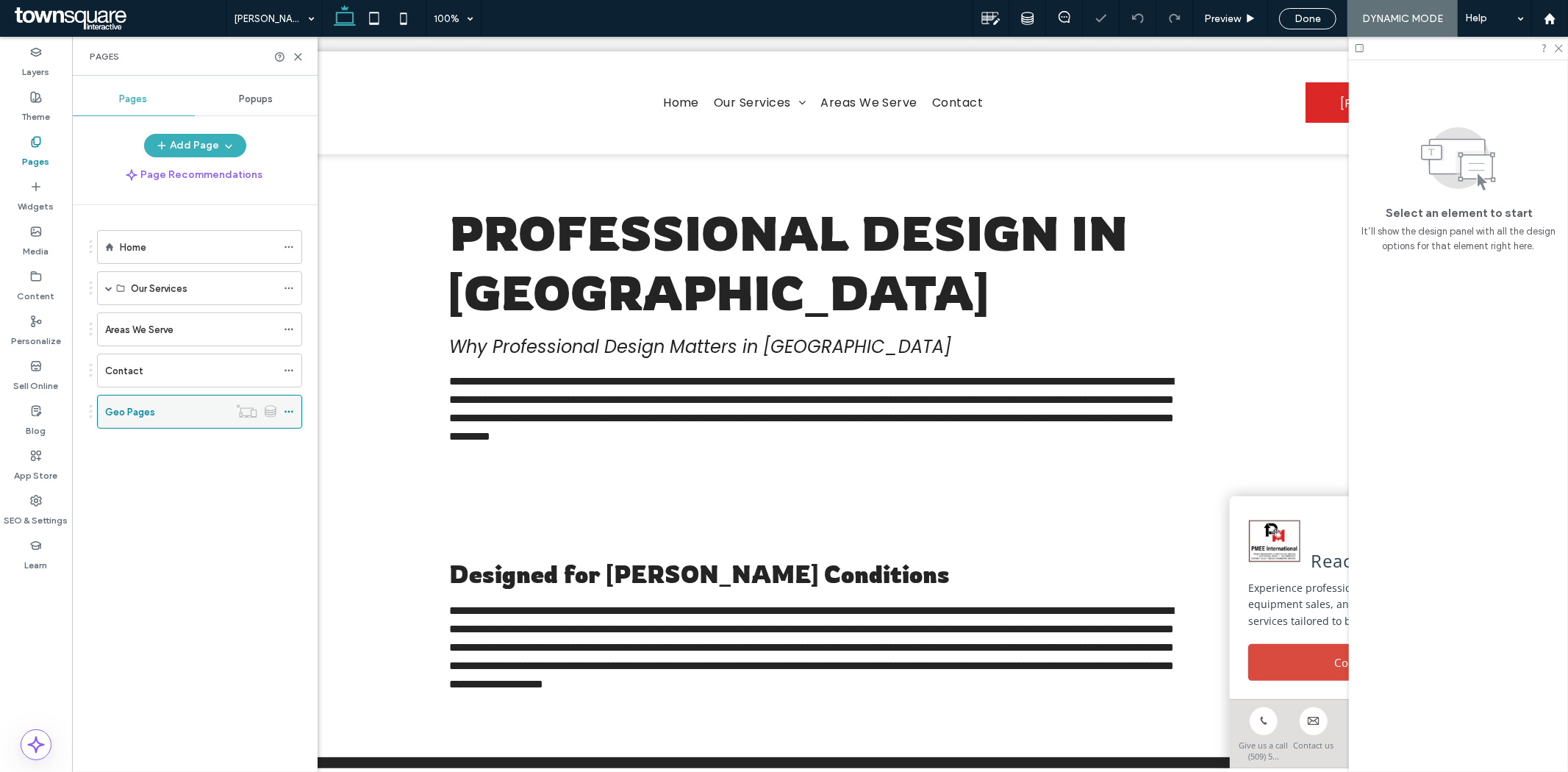
click at [291, 412] on icon at bounding box center [289, 412] width 11 height 11
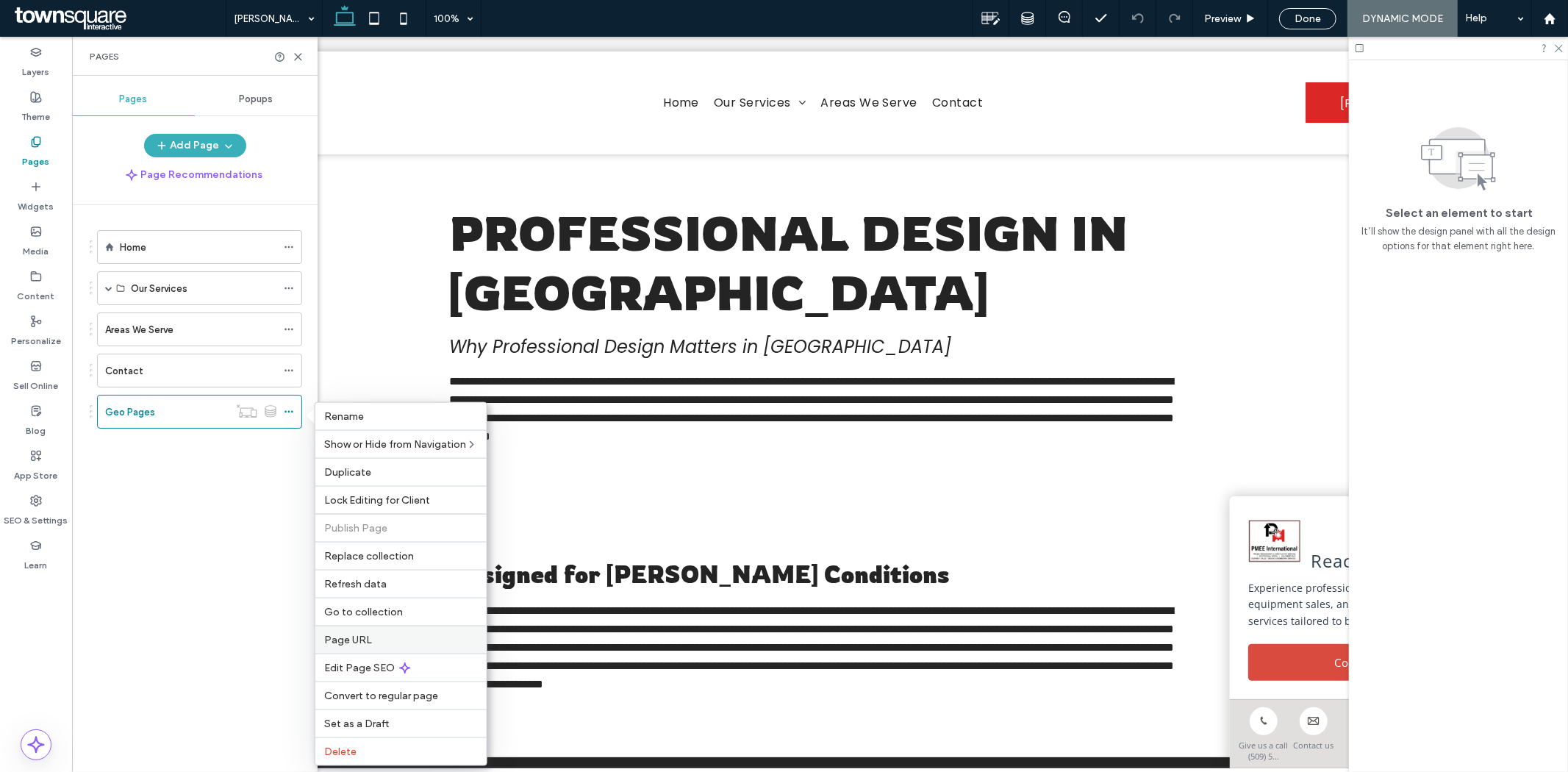
click at [370, 634] on label "Page URL" at bounding box center [400, 640] width 153 height 12
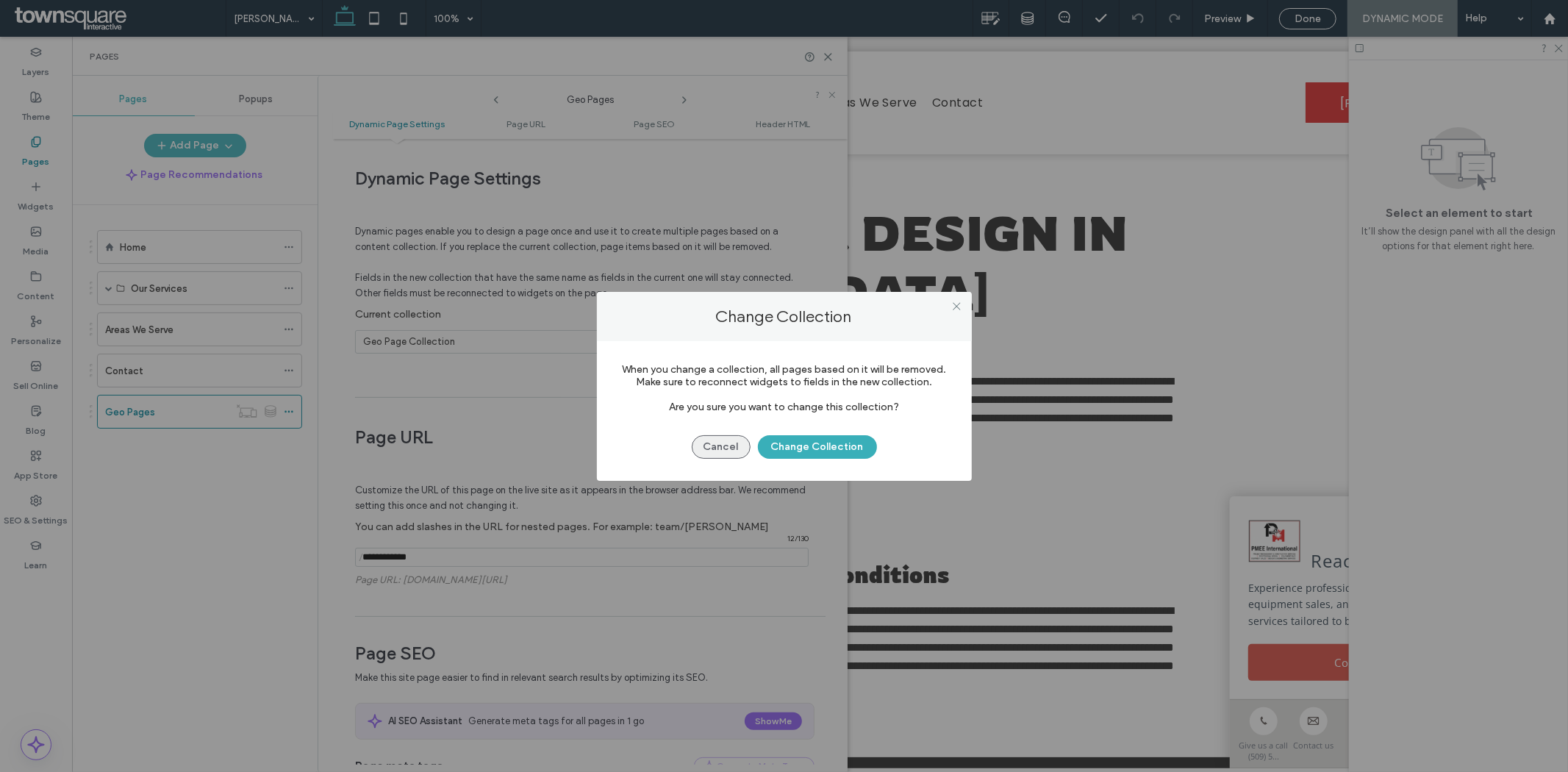
click at [717, 448] on button "Cancel" at bounding box center [721, 446] width 58 height 24
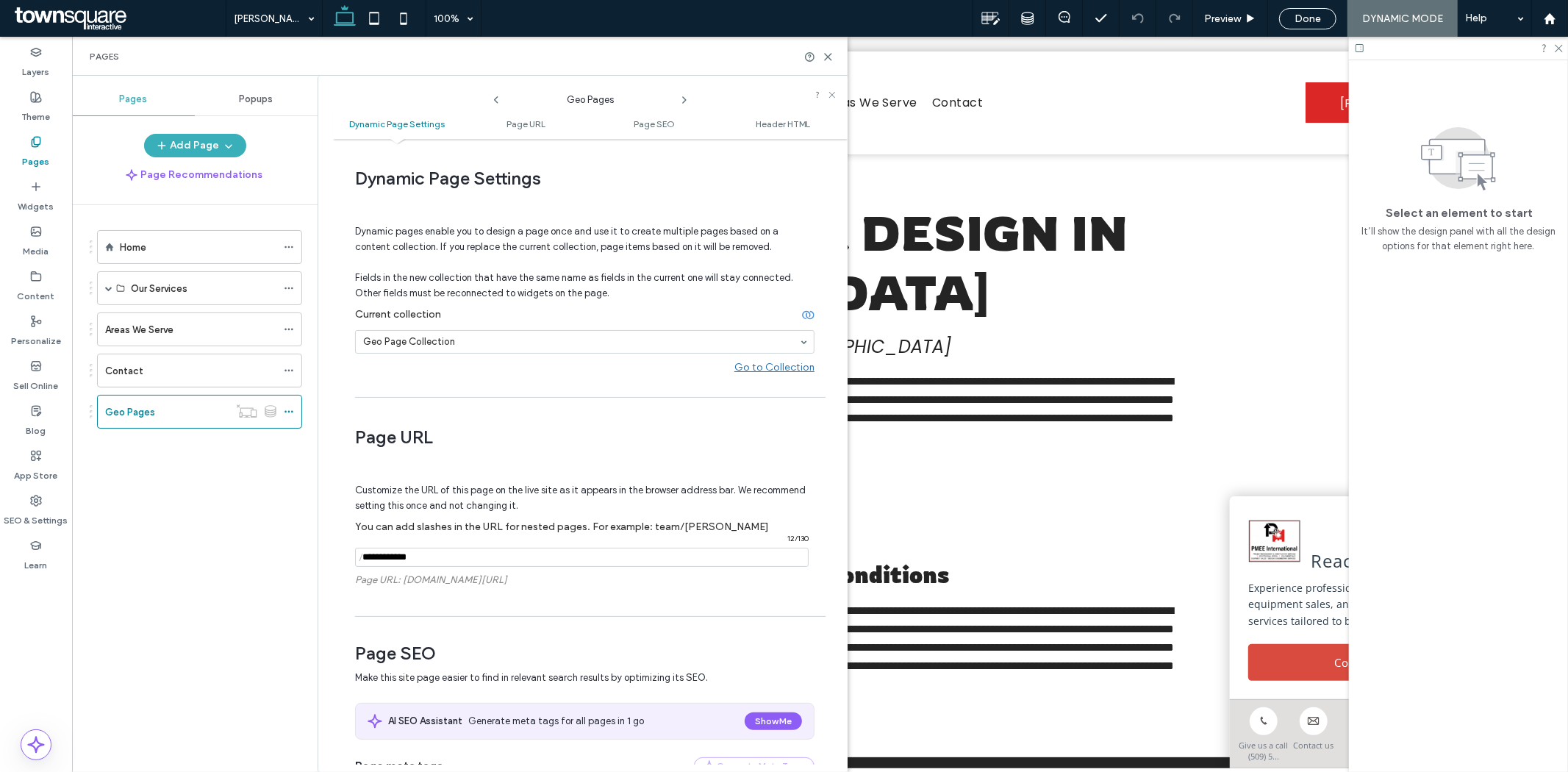
click at [760, 362] on div "Go to Collection" at bounding box center [774, 367] width 80 height 12
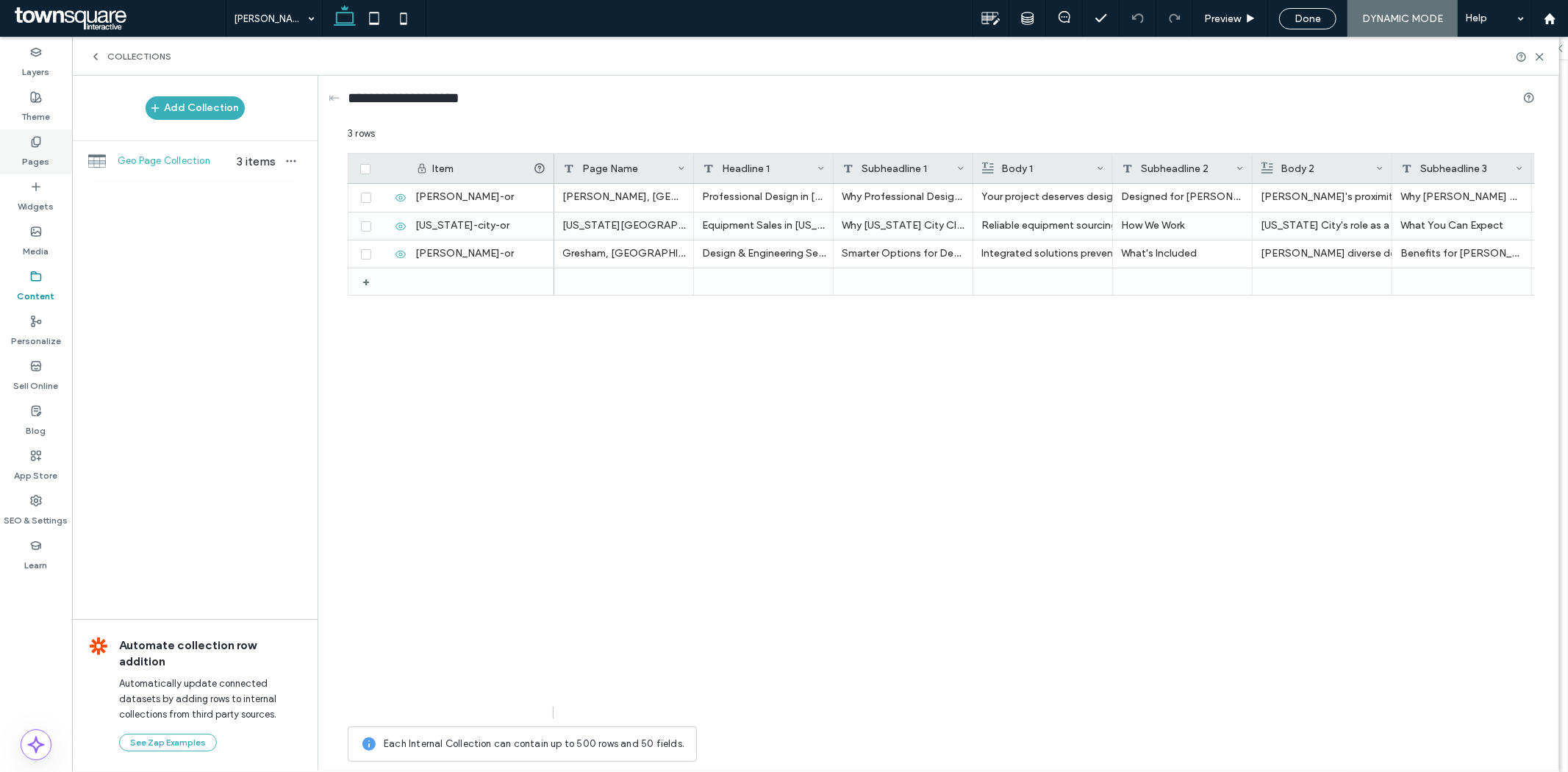
click at [47, 138] on div "Pages" at bounding box center [36, 151] width 72 height 45
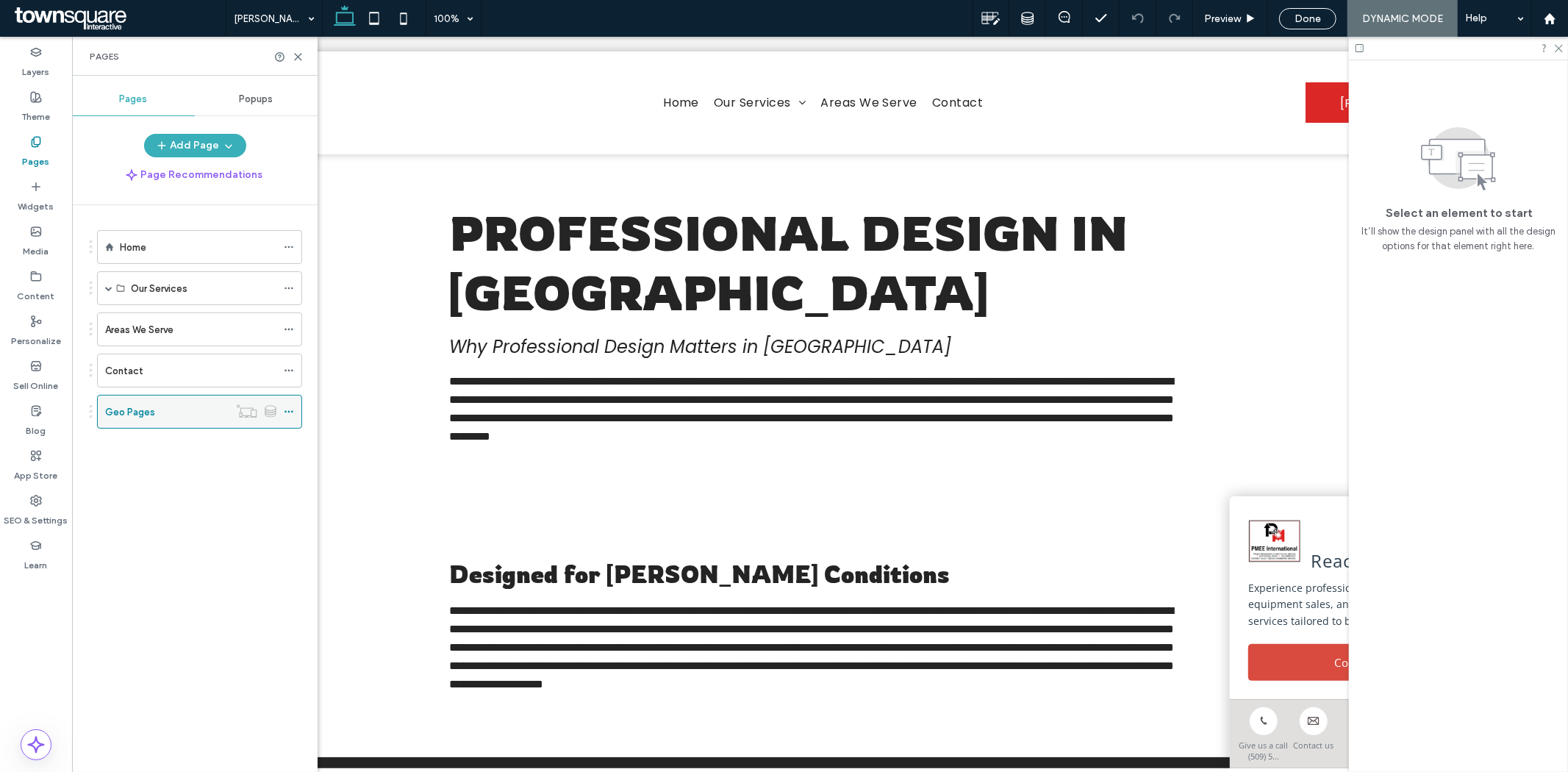
click at [287, 408] on icon at bounding box center [289, 412] width 11 height 11
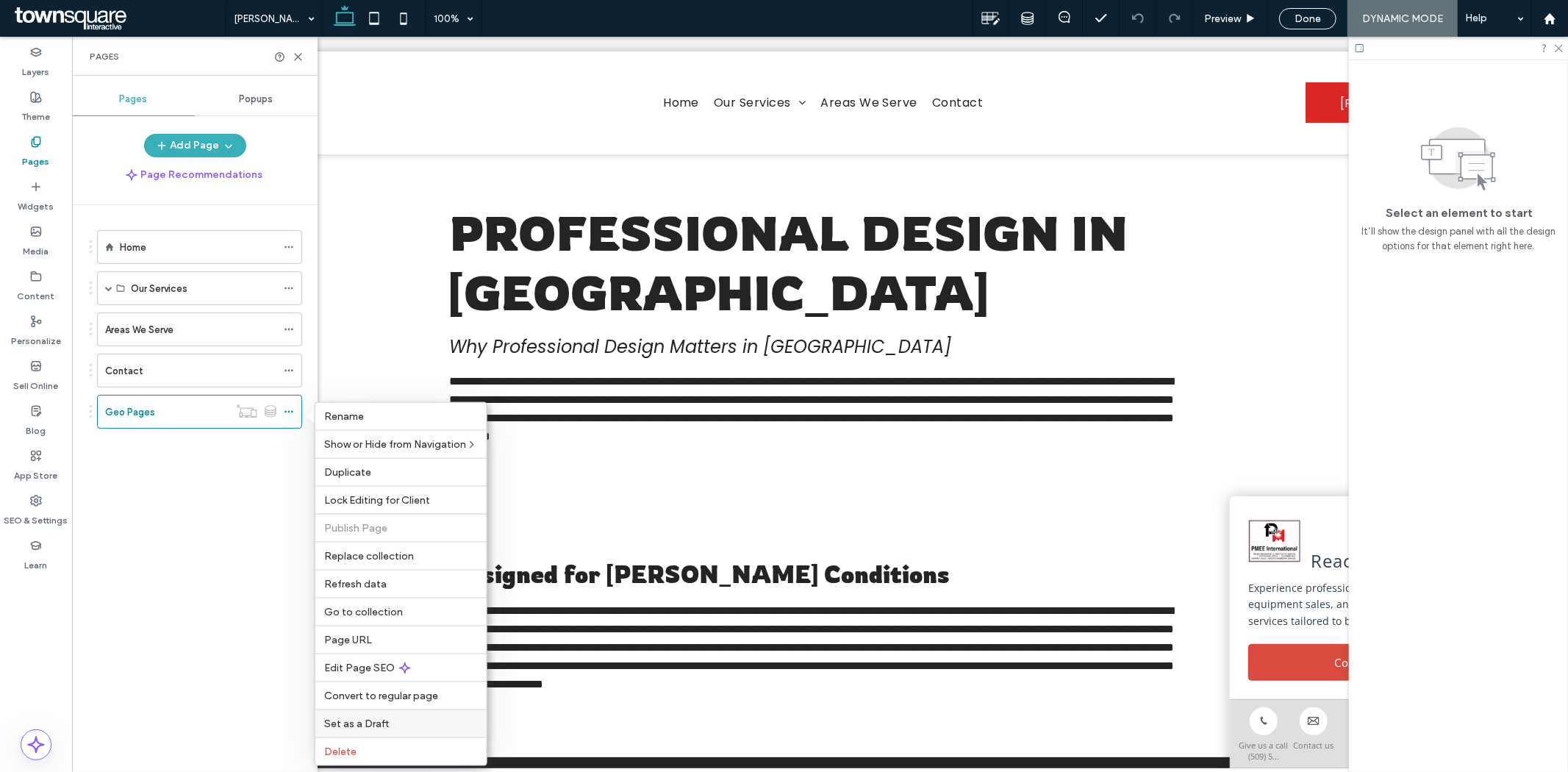
click at [444, 712] on div "Set as a Draft" at bounding box center [400, 723] width 171 height 28
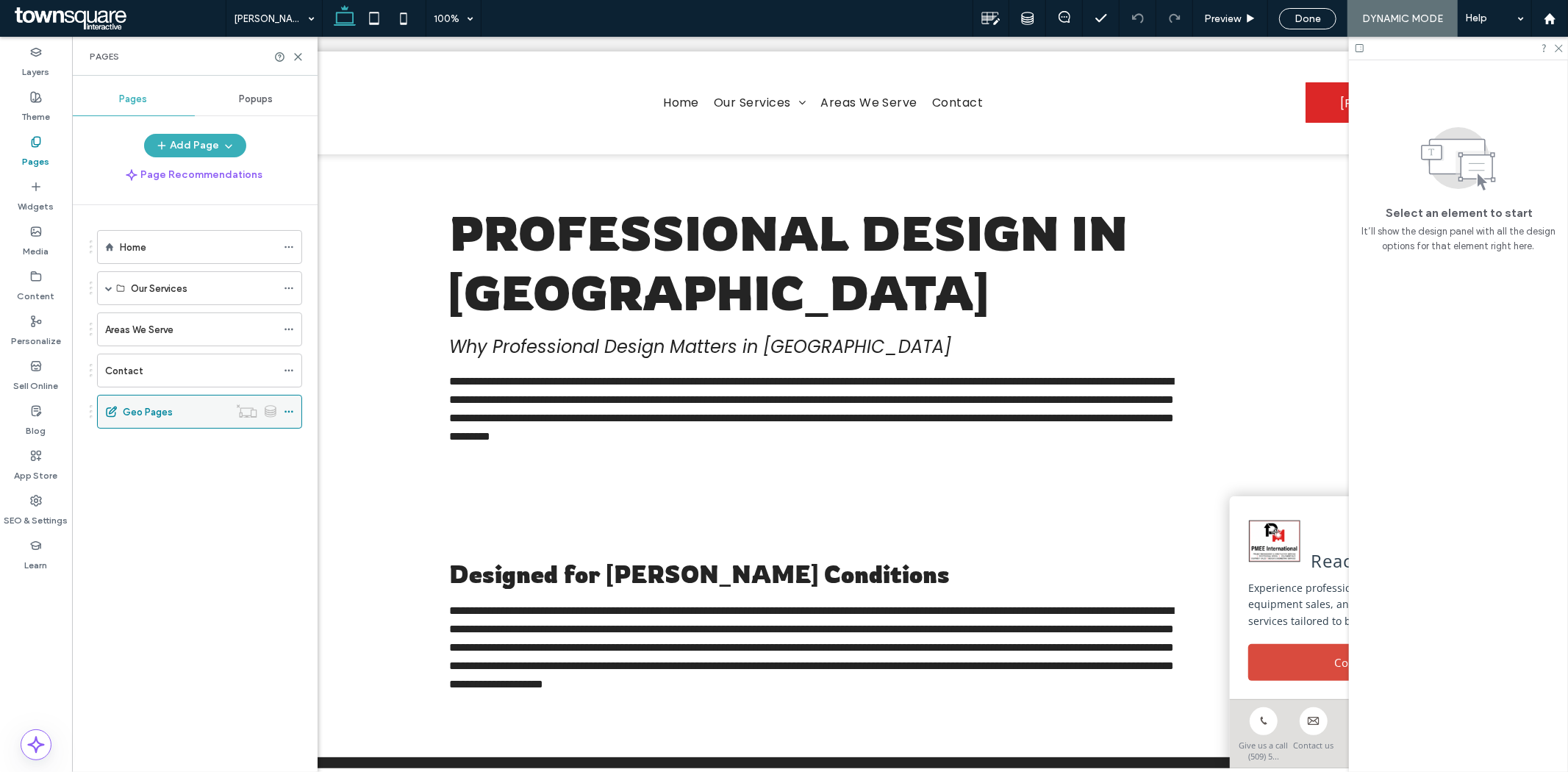
click at [290, 412] on icon at bounding box center [289, 412] width 11 height 11
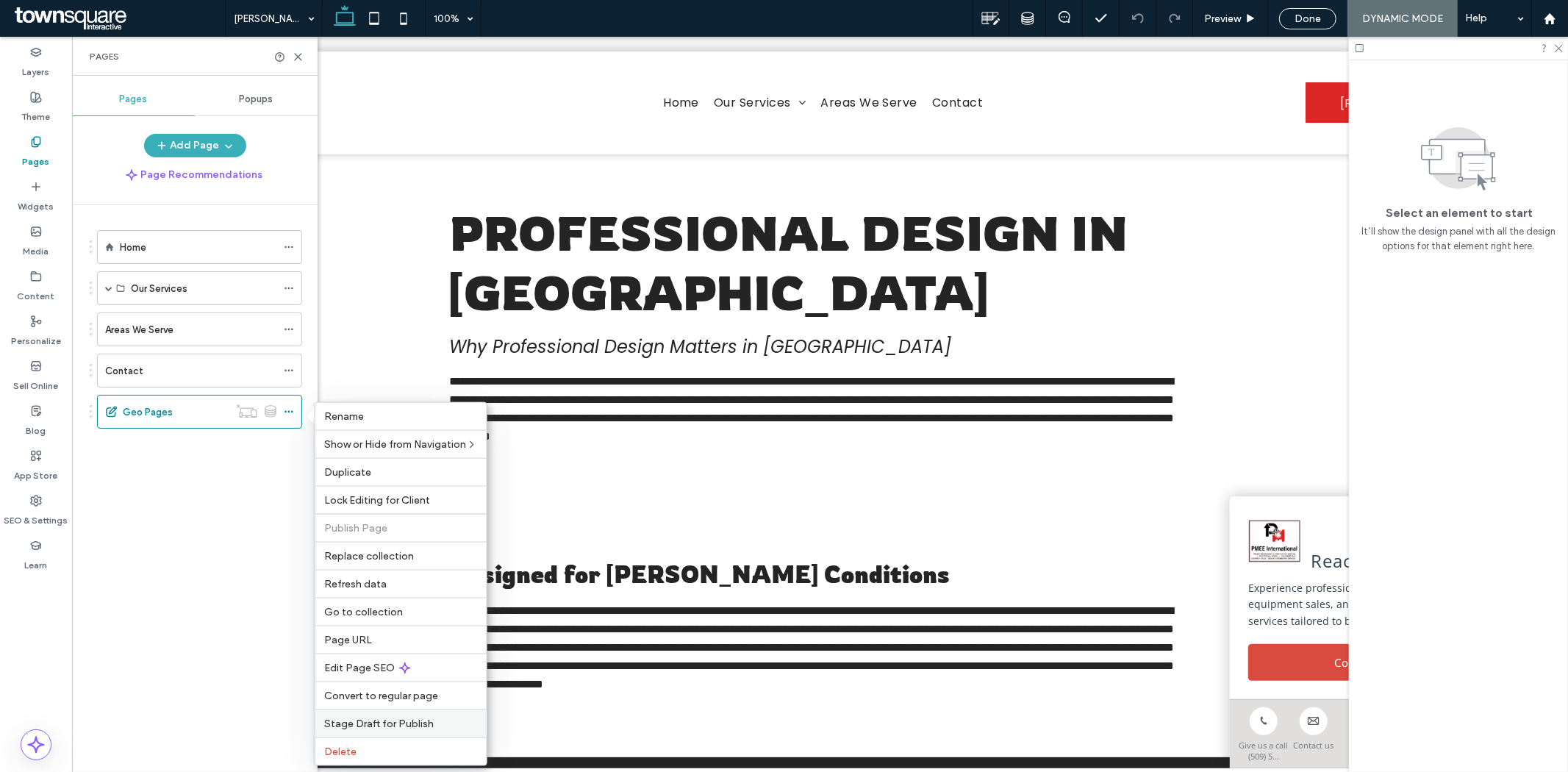
click at [393, 723] on span "Stage Draft for Publish" at bounding box center [378, 723] width 110 height 12
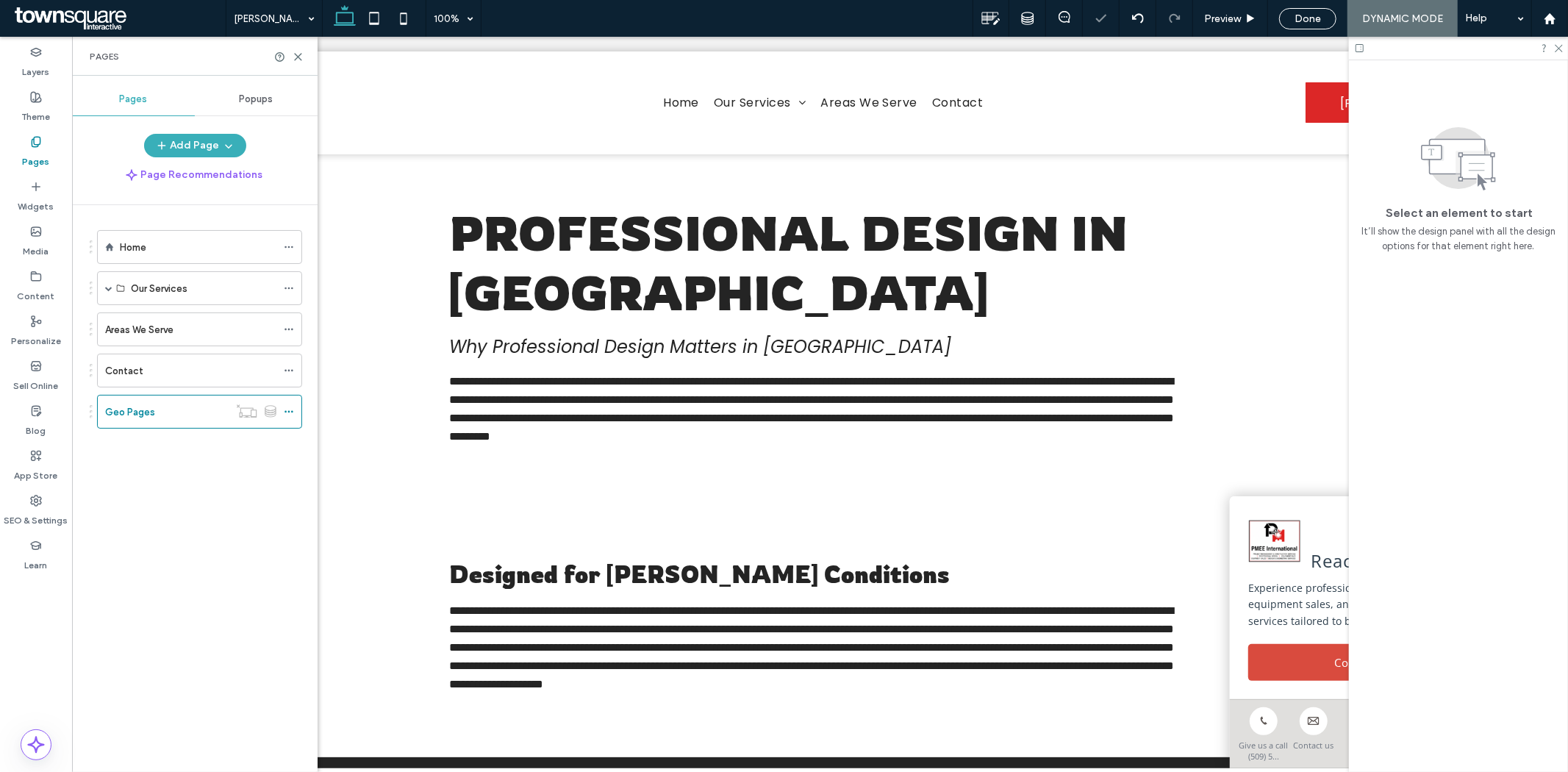
click at [164, 533] on div "Home Our Services Project Management & Construction Services Professional Desig…" at bounding box center [203, 485] width 228 height 559
drag, startPoint x: 286, startPoint y: 415, endPoint x: 380, endPoint y: 336, distance: 122.8
click at [286, 415] on icon at bounding box center [289, 412] width 11 height 11
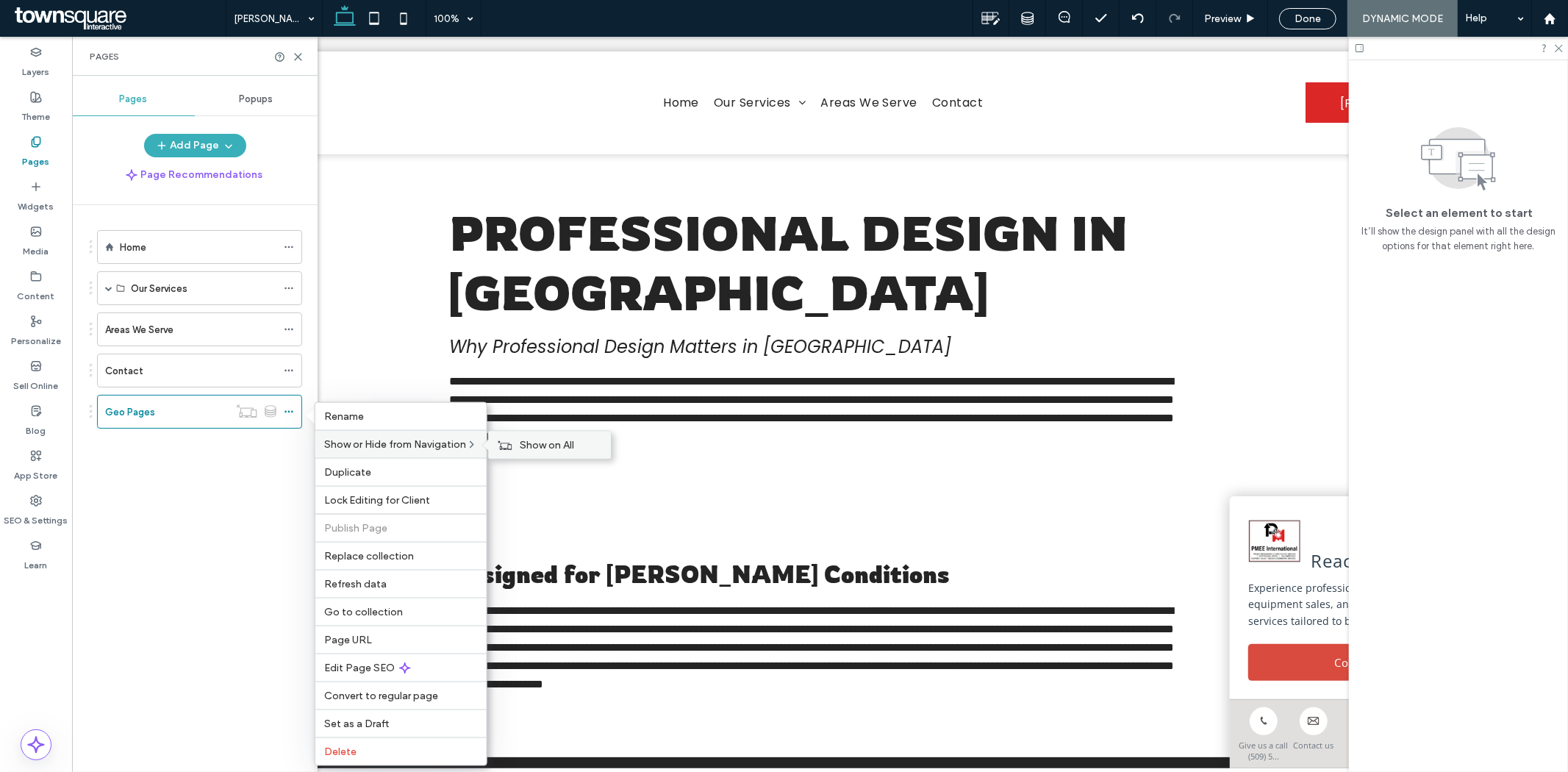
click at [568, 446] on span "Show on All" at bounding box center [546, 445] width 54 height 12
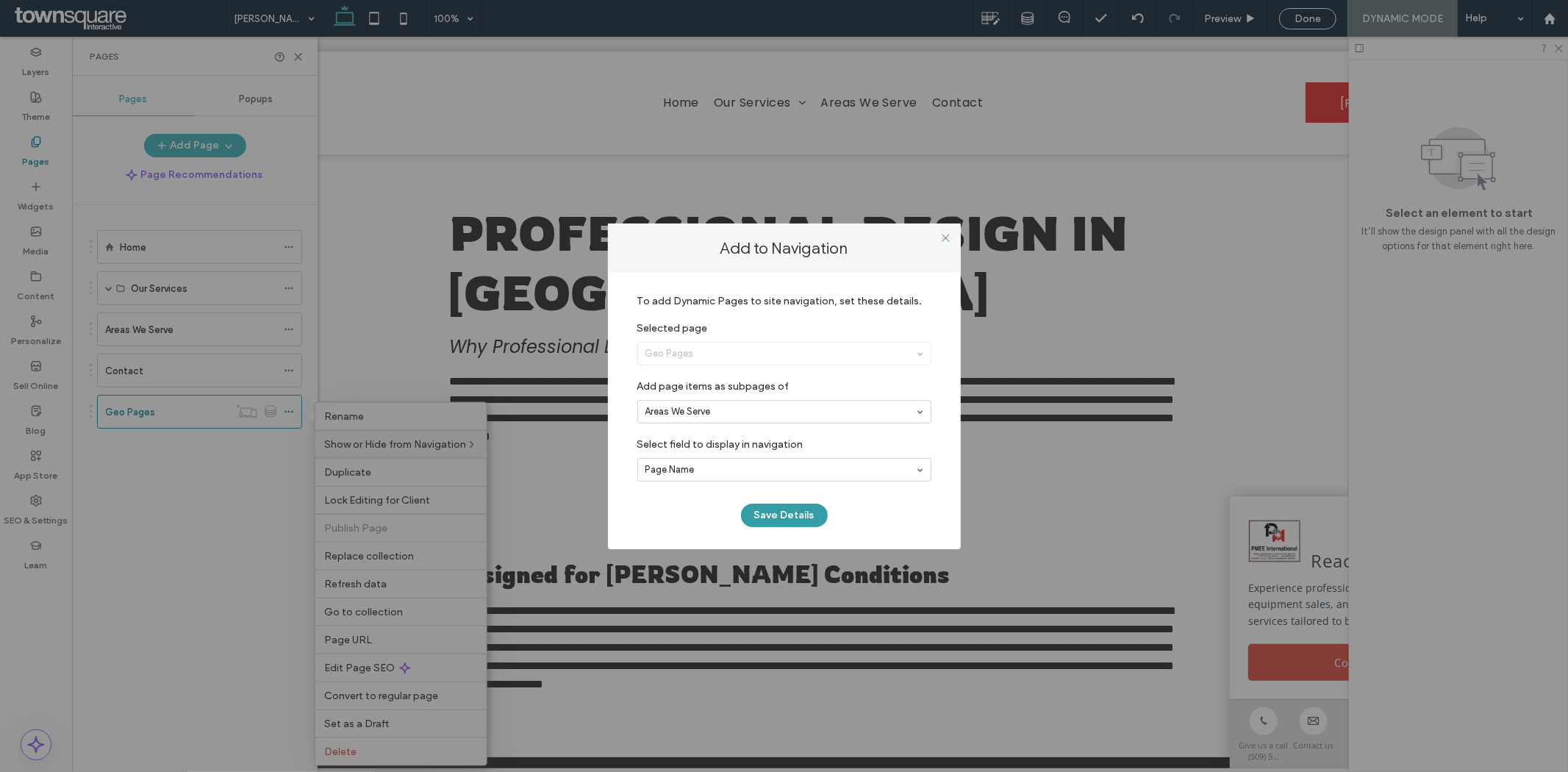
click at [790, 509] on button "Save Details" at bounding box center [784, 515] width 87 height 24
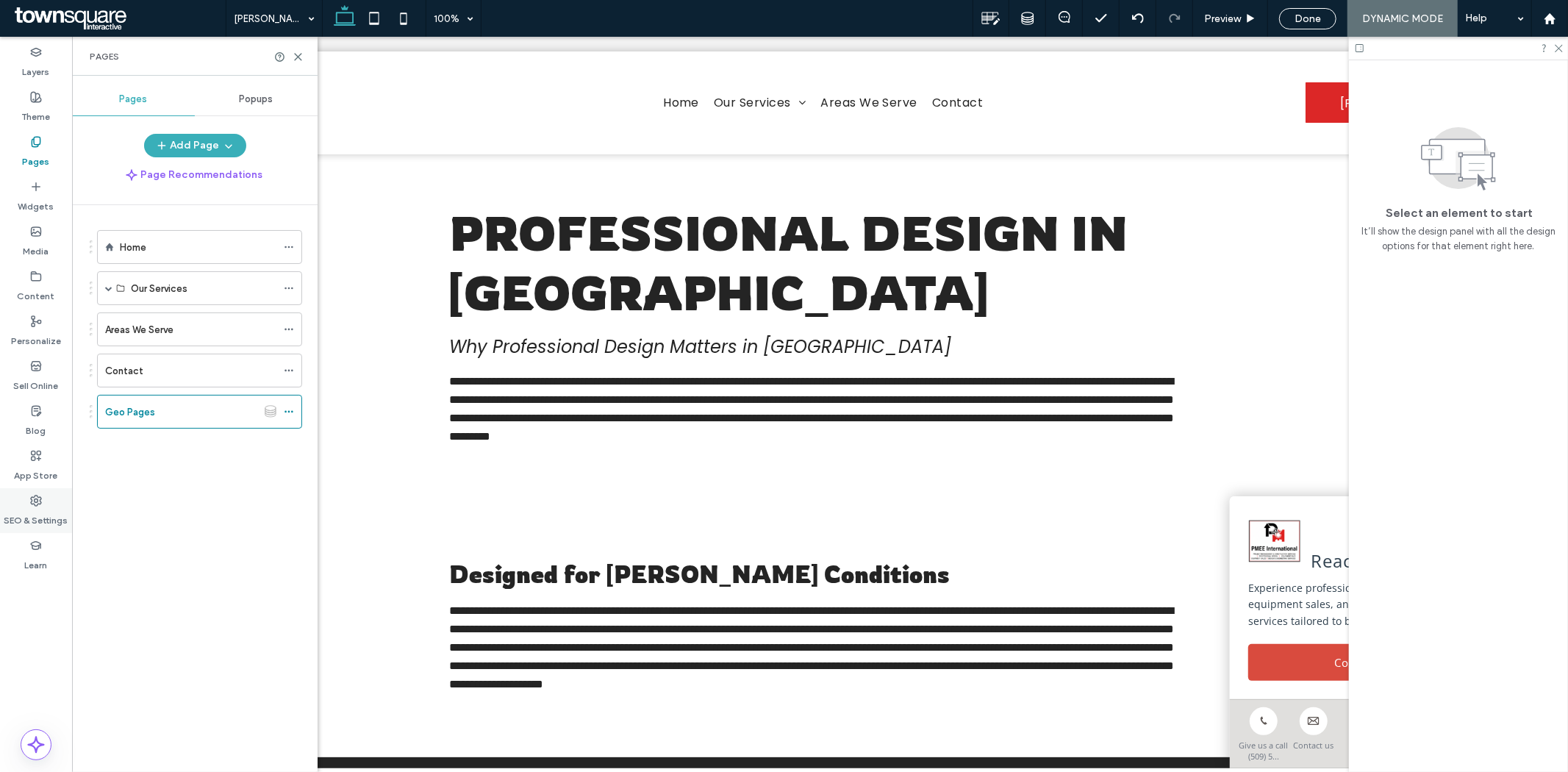
click at [48, 502] on div "SEO & Settings" at bounding box center [36, 510] width 72 height 45
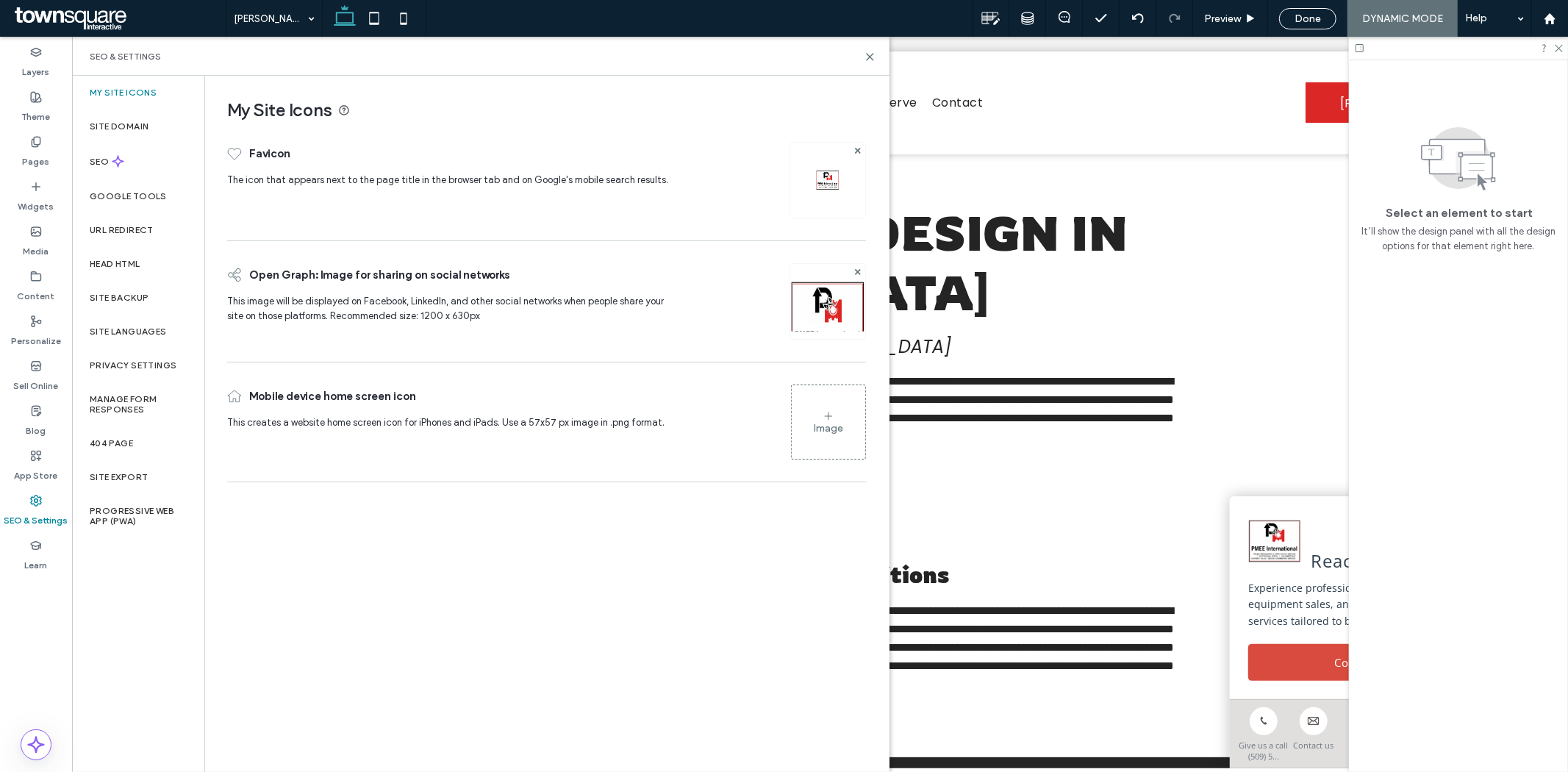
click at [169, 297] on div "Site Backup" at bounding box center [138, 298] width 132 height 34
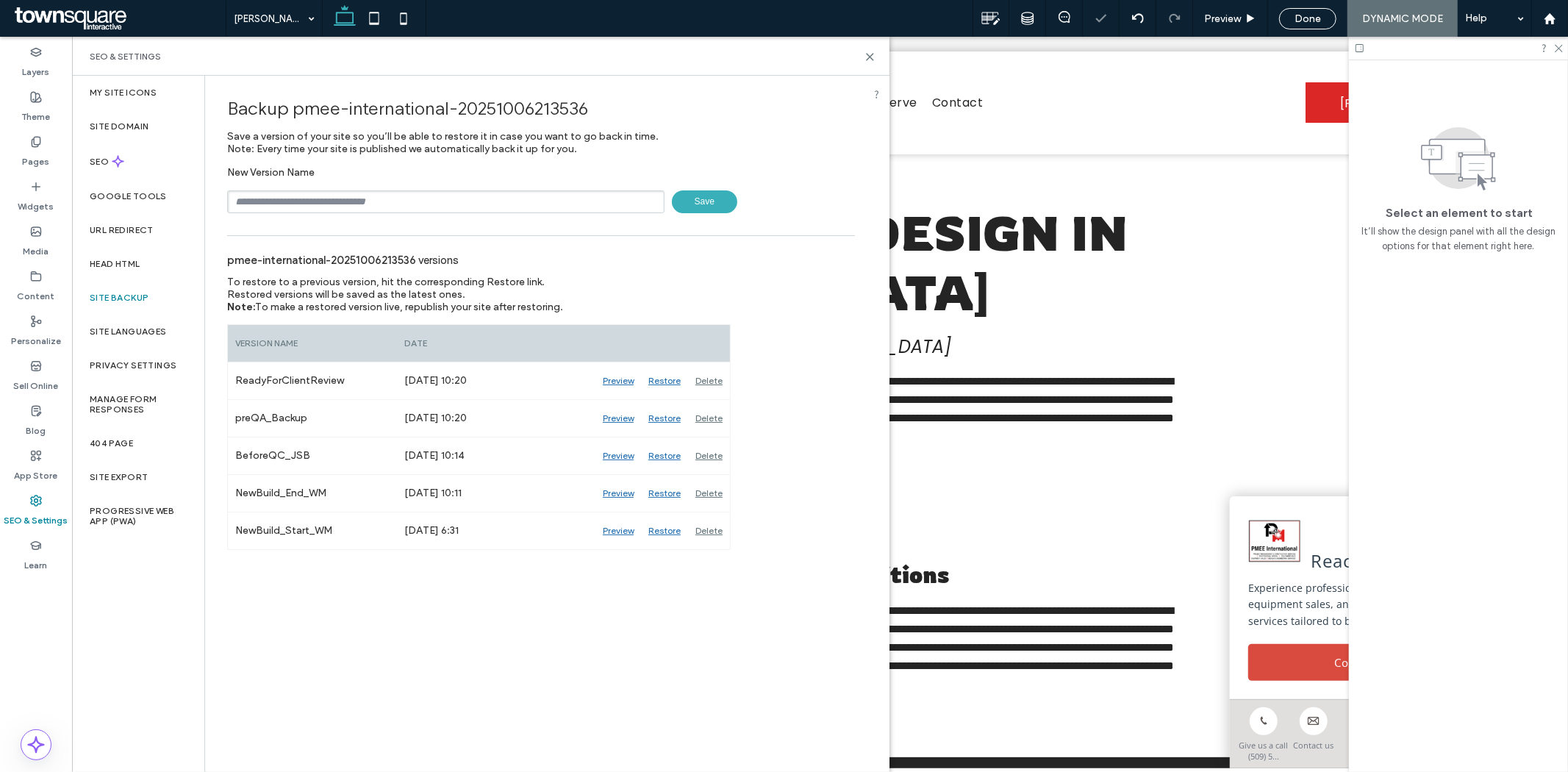
click at [556, 195] on input "text" at bounding box center [446, 202] width 437 height 23
type input "**********"
click at [528, 231] on div "**********" at bounding box center [541, 313] width 672 height 474
click at [679, 205] on span "Save" at bounding box center [704, 202] width 66 height 23
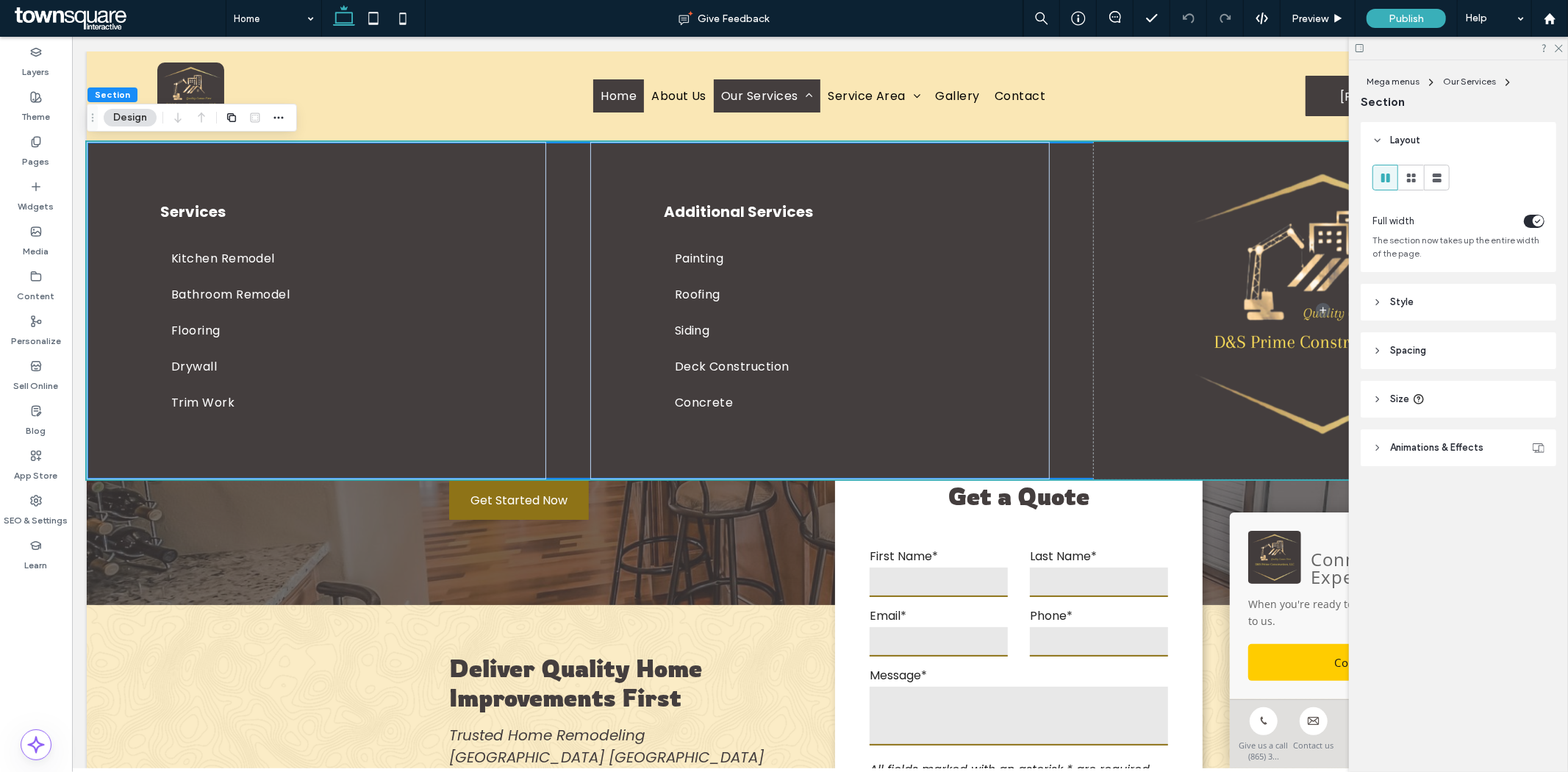
click at [810, 128] on div at bounding box center [819, 128] width 1467 height 0
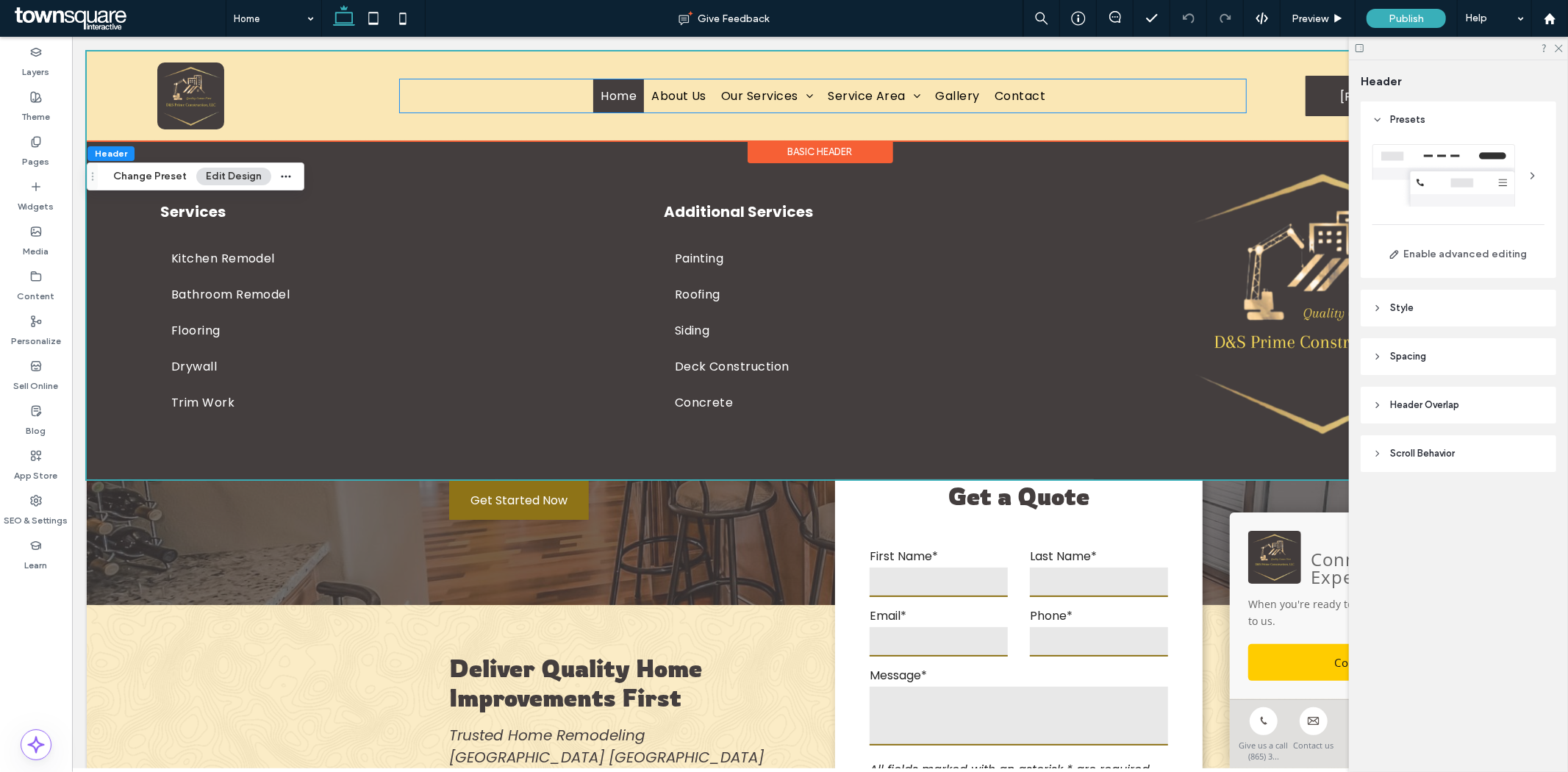
click at [810, 93] on link "Our Services" at bounding box center [765, 95] width 106 height 33
click at [810, 128] on div at bounding box center [819, 128] width 1467 height 0
click at [810, 93] on link "Our Services" at bounding box center [765, 95] width 106 height 33
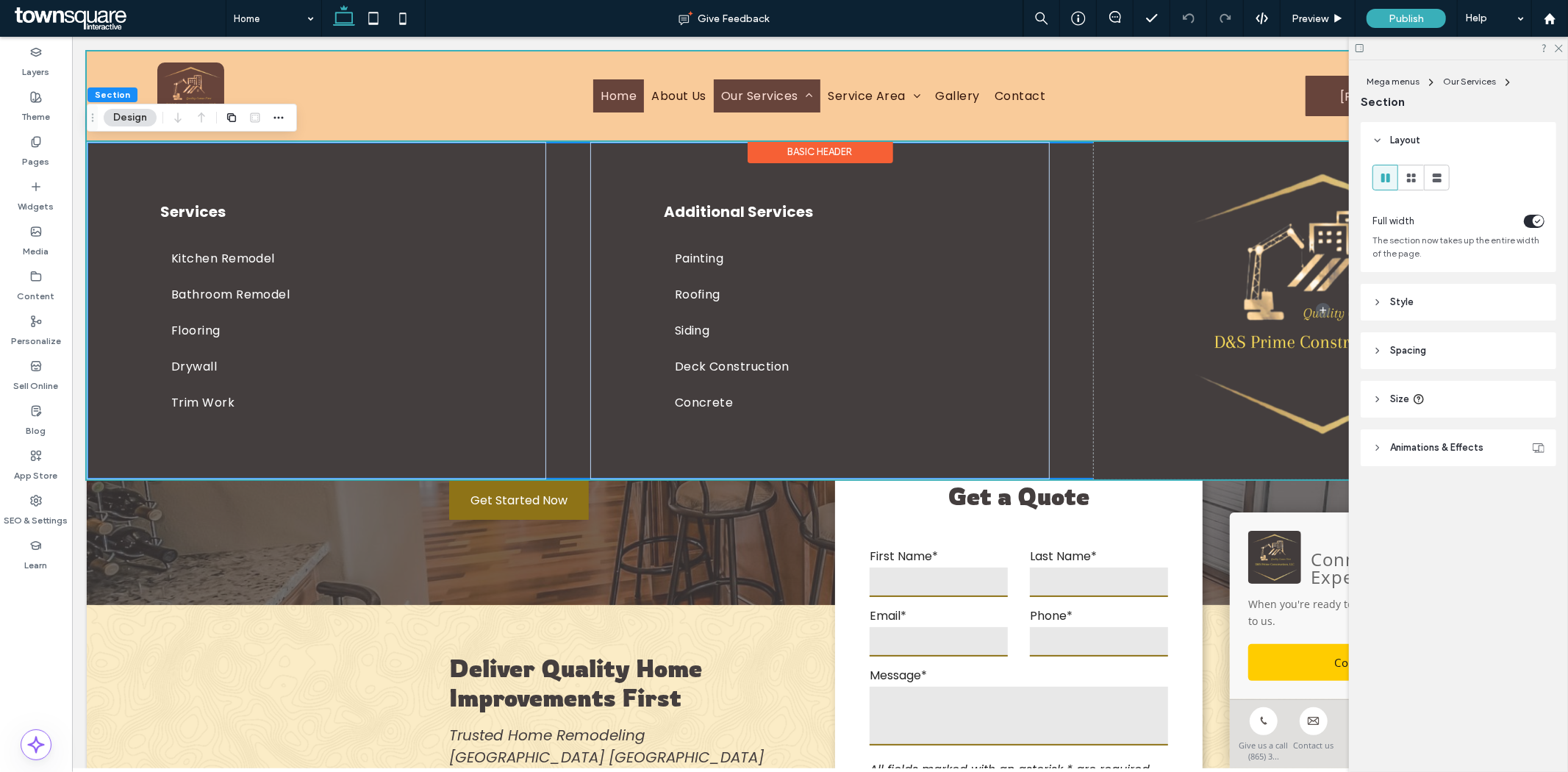
click at [714, 78] on div at bounding box center [819, 95] width 1467 height 89
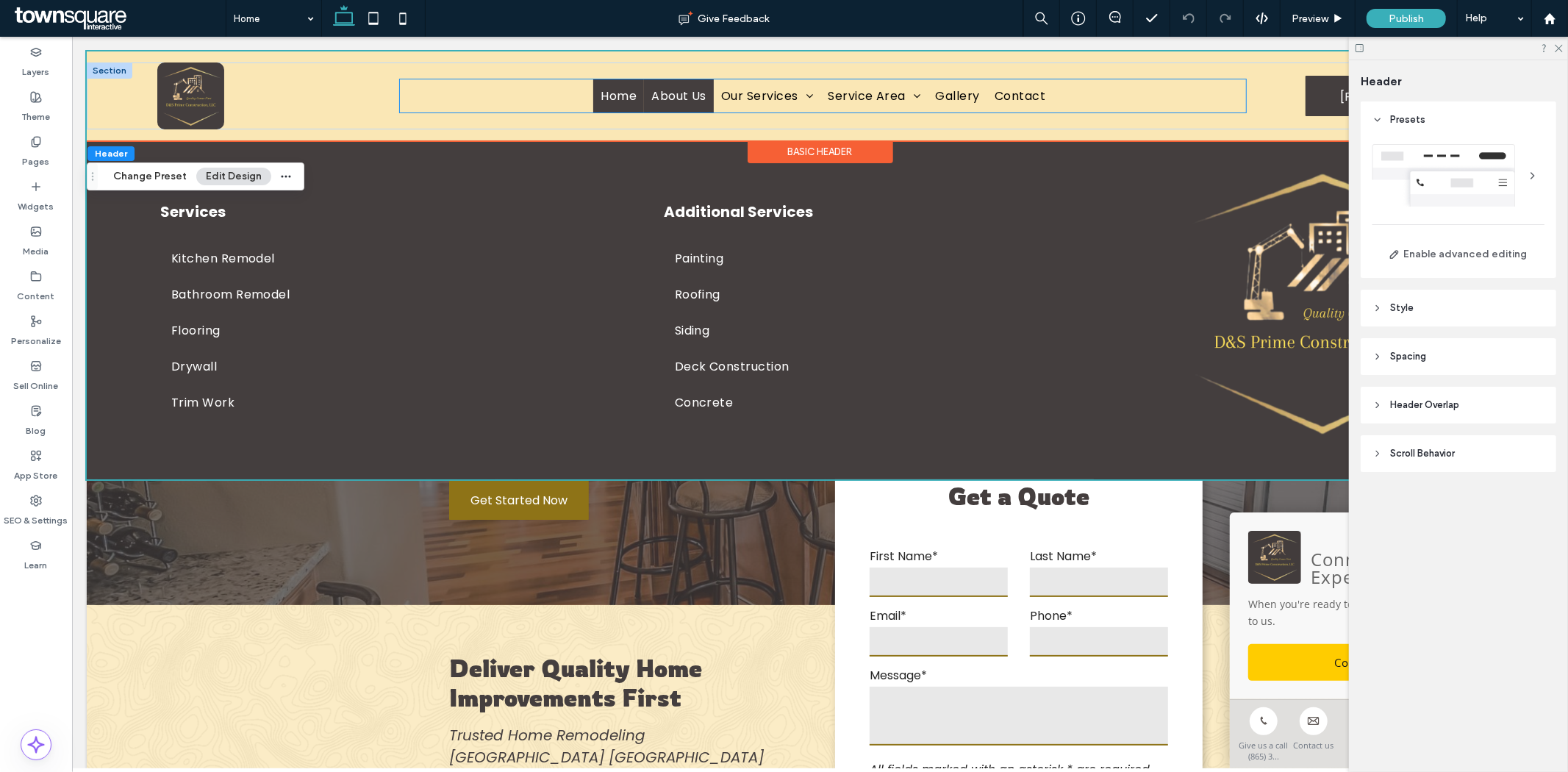
click at [672, 97] on span "About Us" at bounding box center [678, 95] width 55 height 19
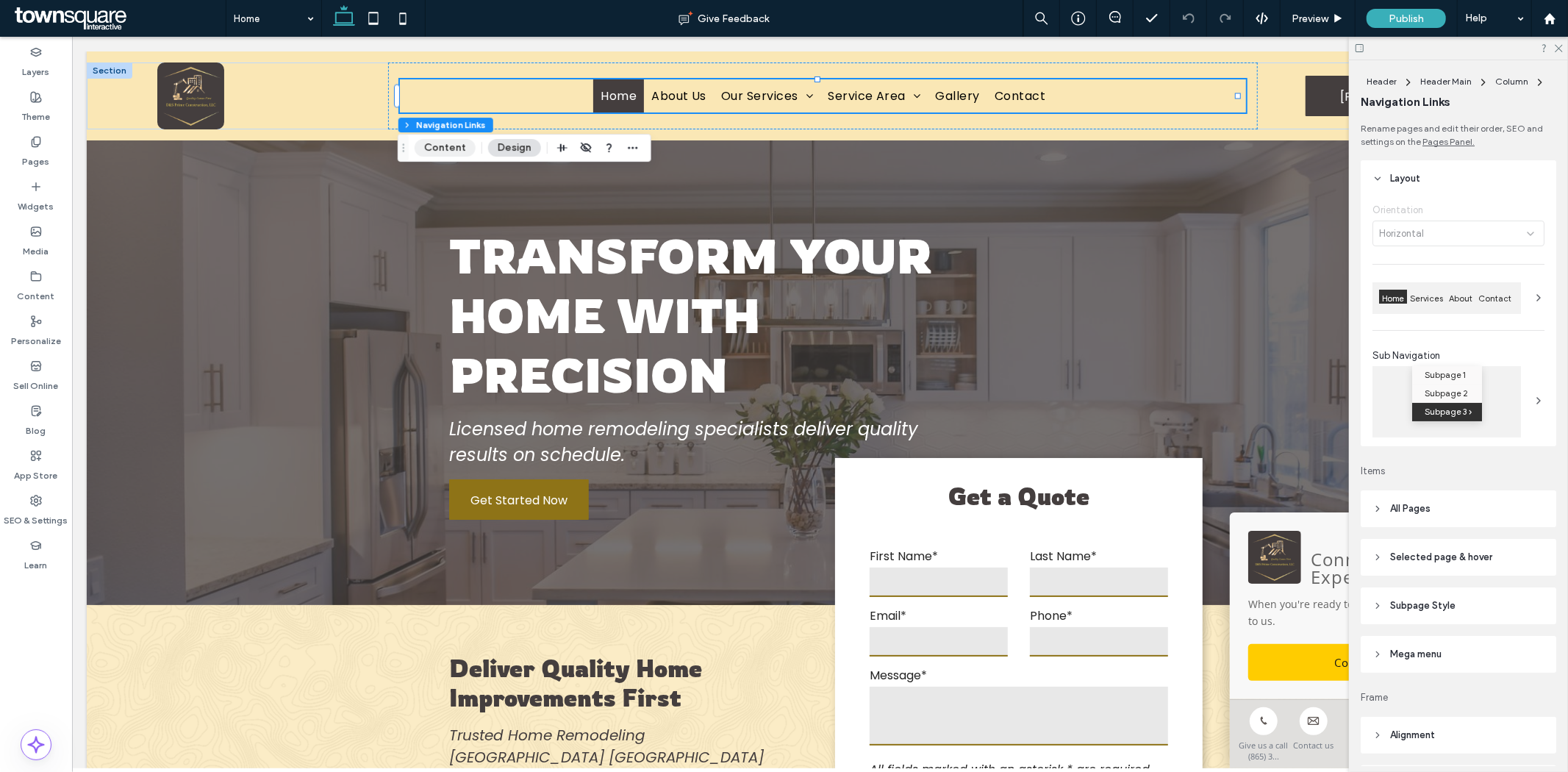
drag, startPoint x: 1194, startPoint y: 327, endPoint x: 437, endPoint y: 151, distance: 777.2
click at [437, 151] on button "Content" at bounding box center [445, 148] width 61 height 18
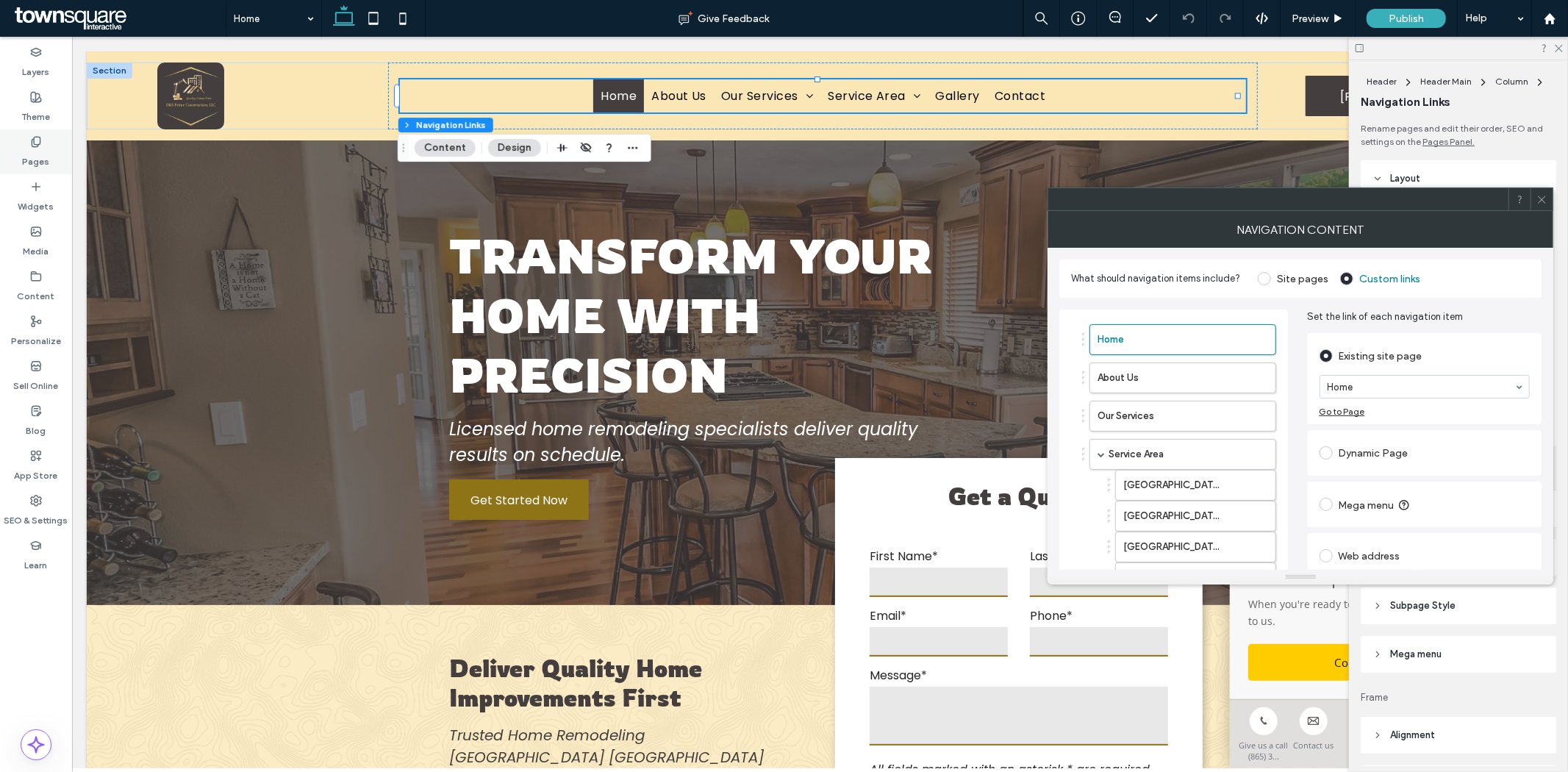
click at [44, 166] on label "Pages" at bounding box center [37, 157] width 28 height 20
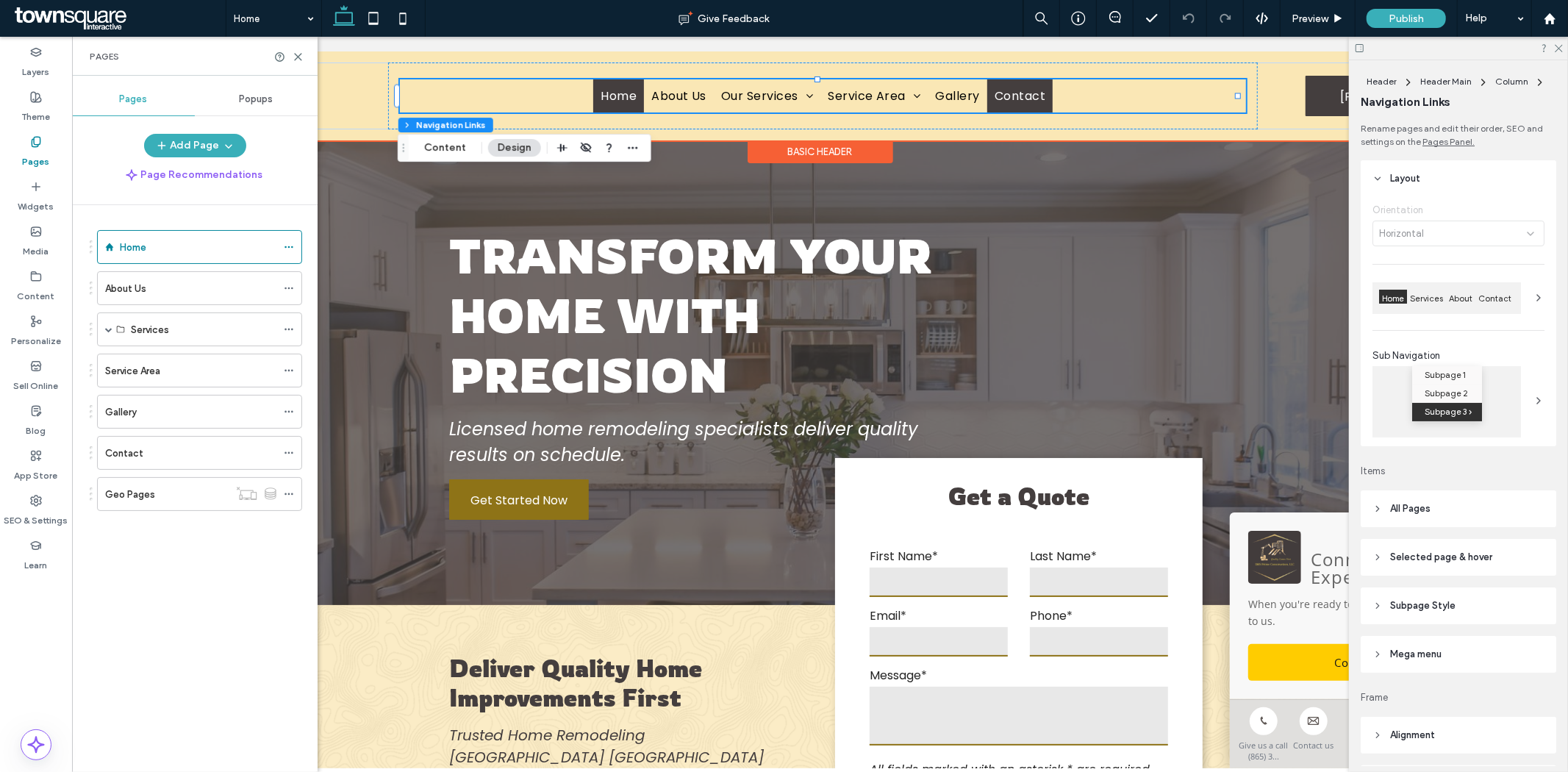
click at [1007, 97] on span "Contact" at bounding box center [1019, 95] width 50 height 19
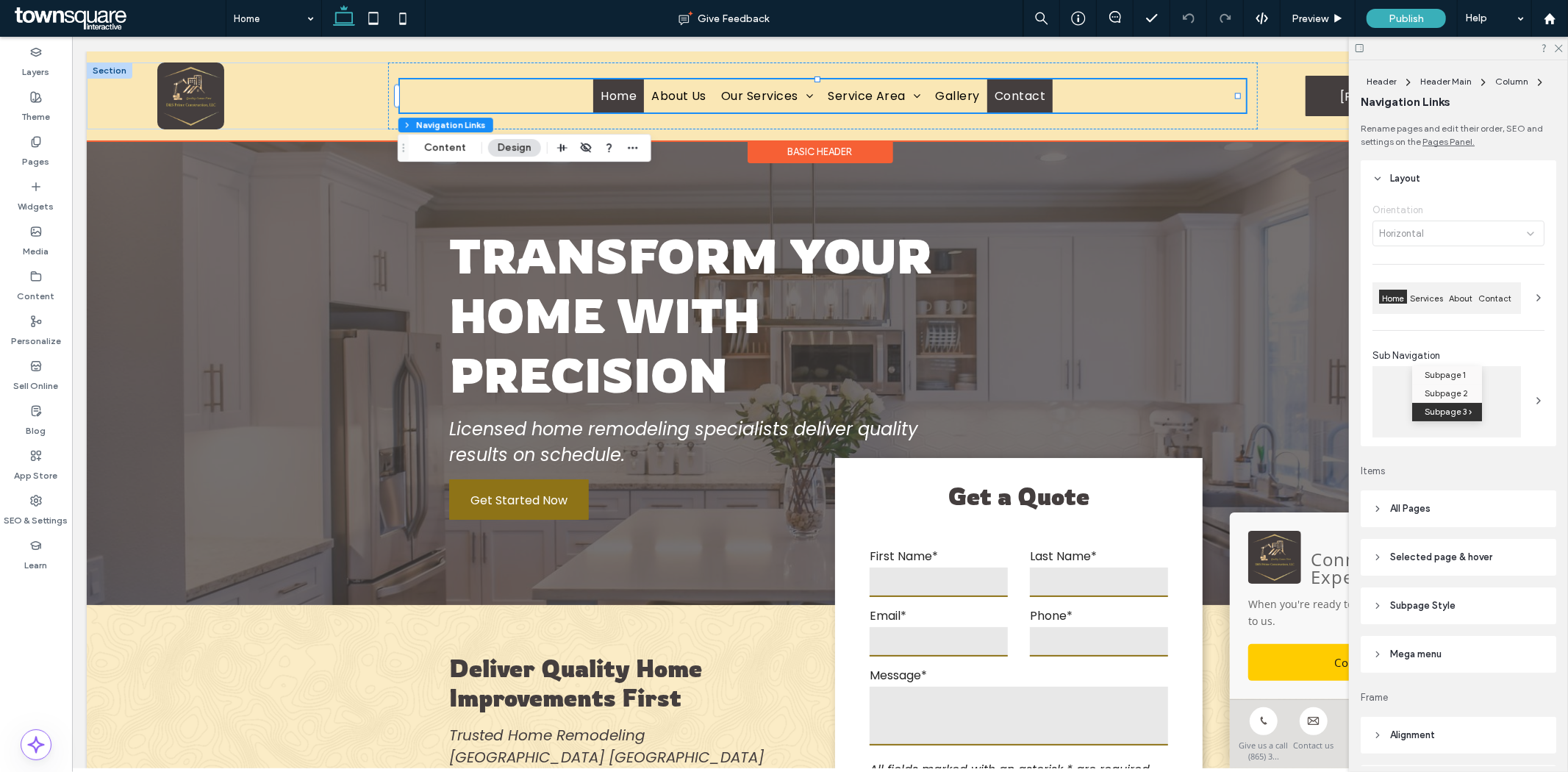
click at [1007, 97] on span "Contact" at bounding box center [1019, 95] width 50 height 19
click at [1000, 93] on span "Contact" at bounding box center [1019, 95] width 50 height 19
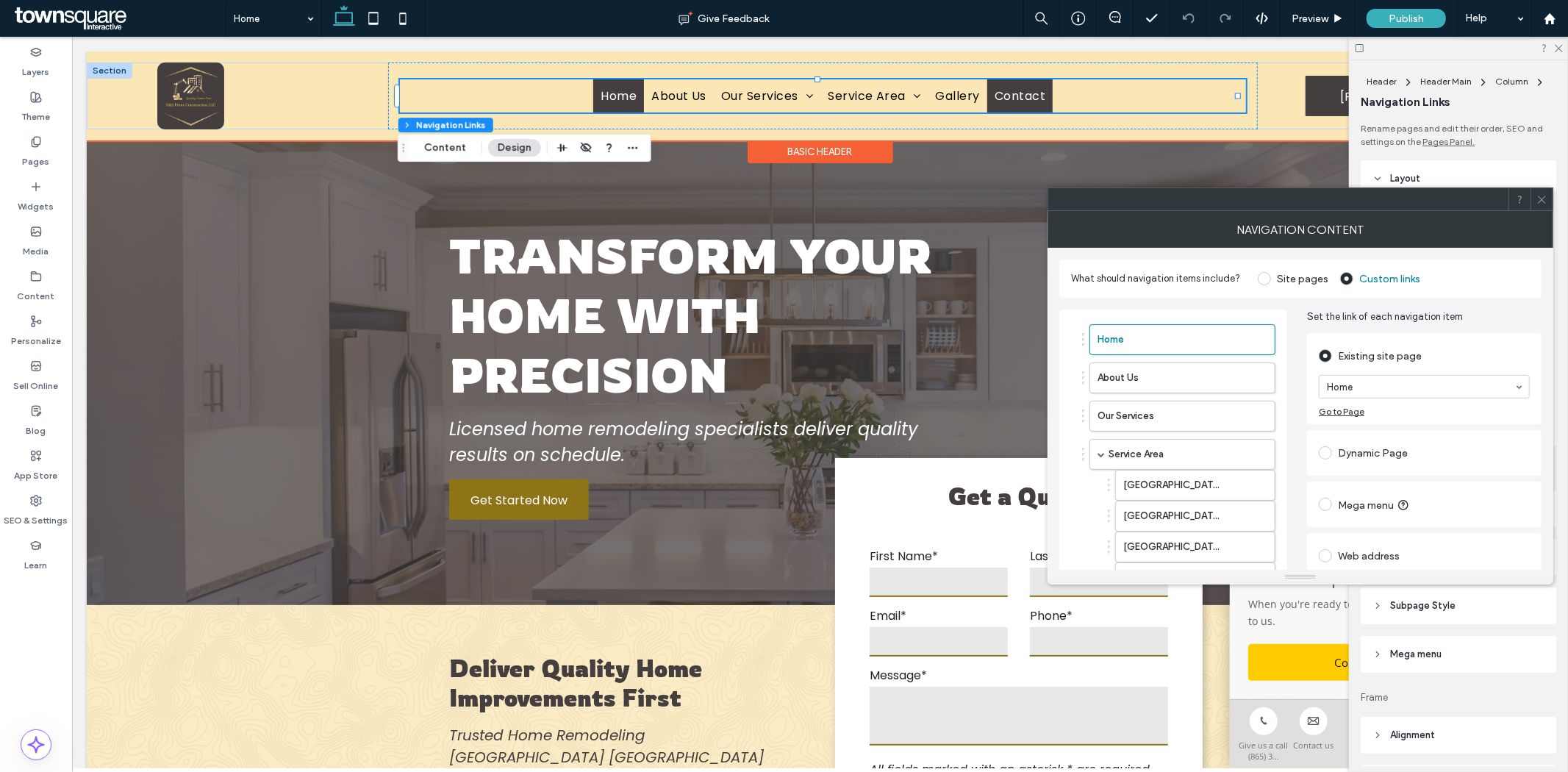
click at [1000, 93] on span "Contact" at bounding box center [1019, 95] width 50 height 19
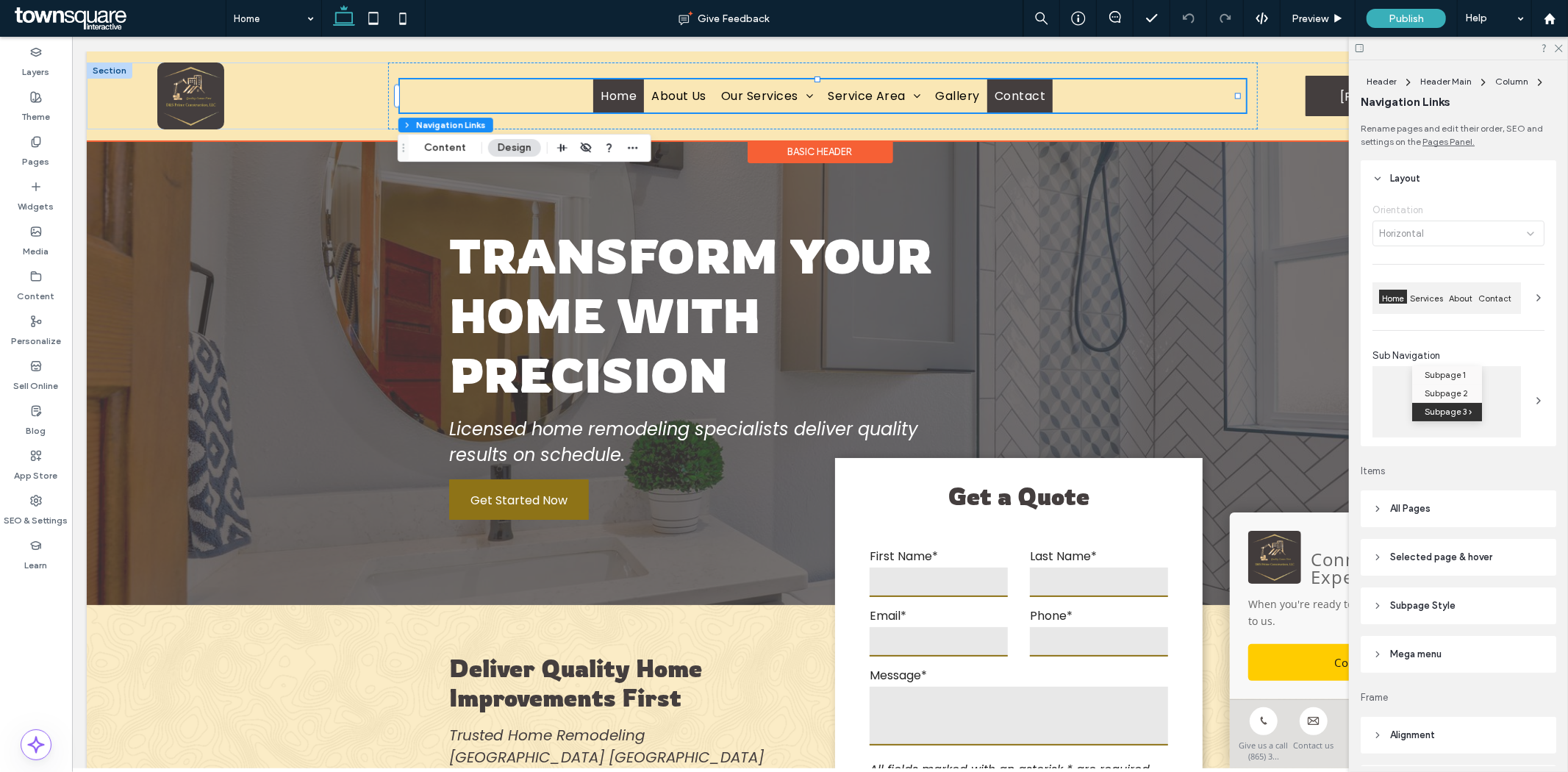
click at [997, 95] on span "Contact" at bounding box center [1019, 95] width 50 height 19
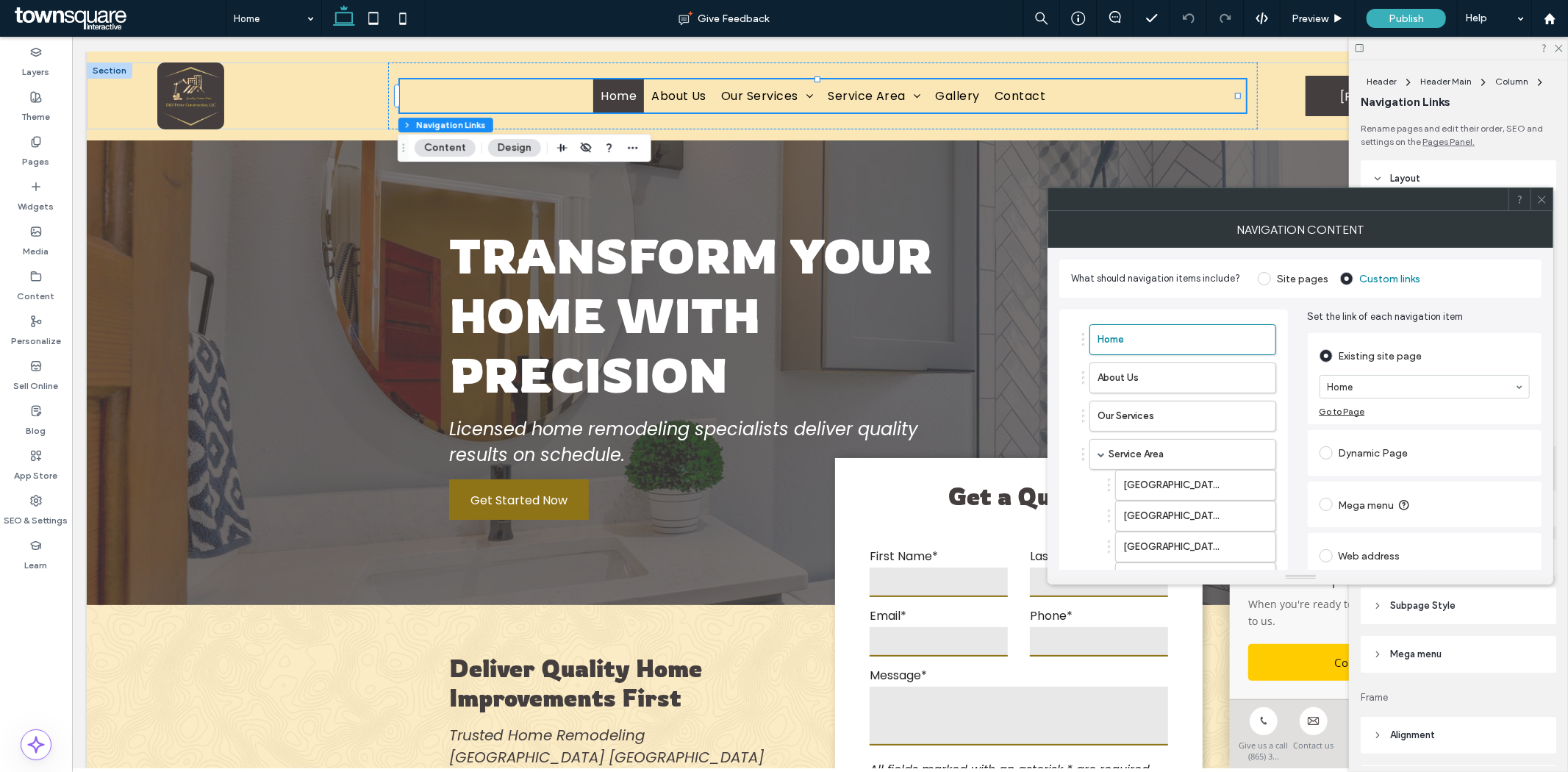
click at [1263, 284] on span at bounding box center [1264, 278] width 13 height 13
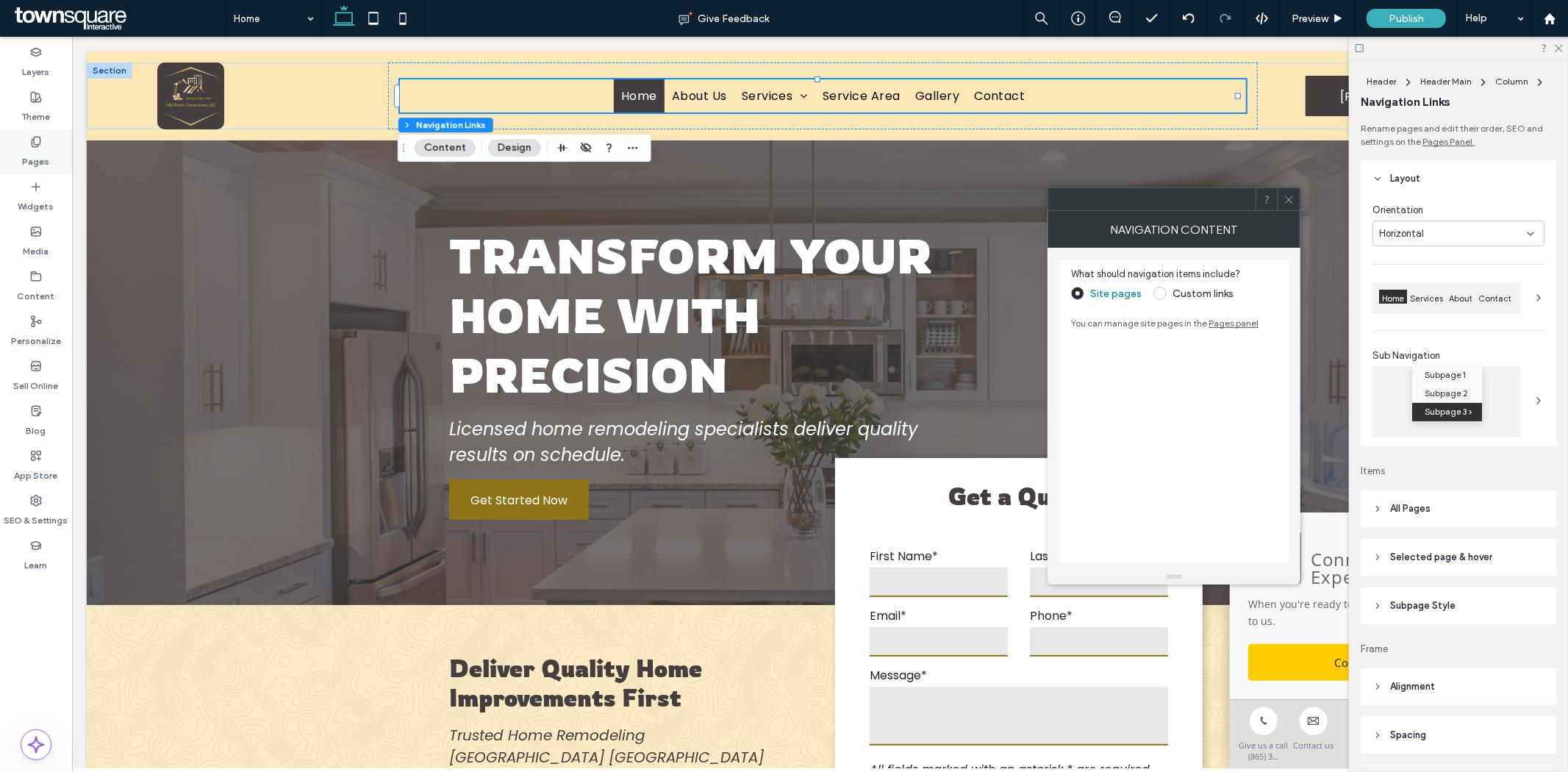
click at [45, 164] on label "Pages" at bounding box center [37, 157] width 28 height 20
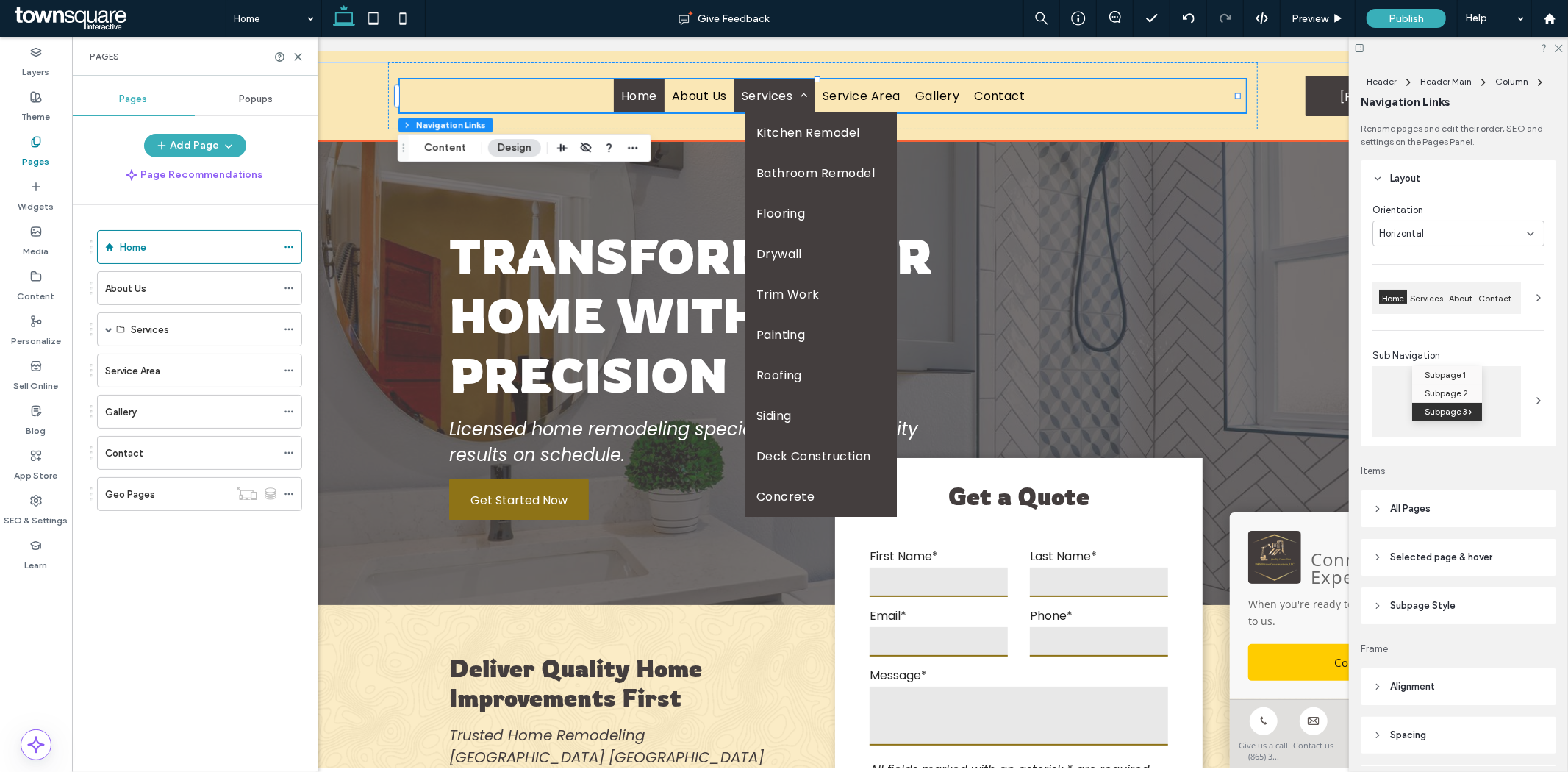
click at [794, 99] on span at bounding box center [799, 95] width 15 height 11
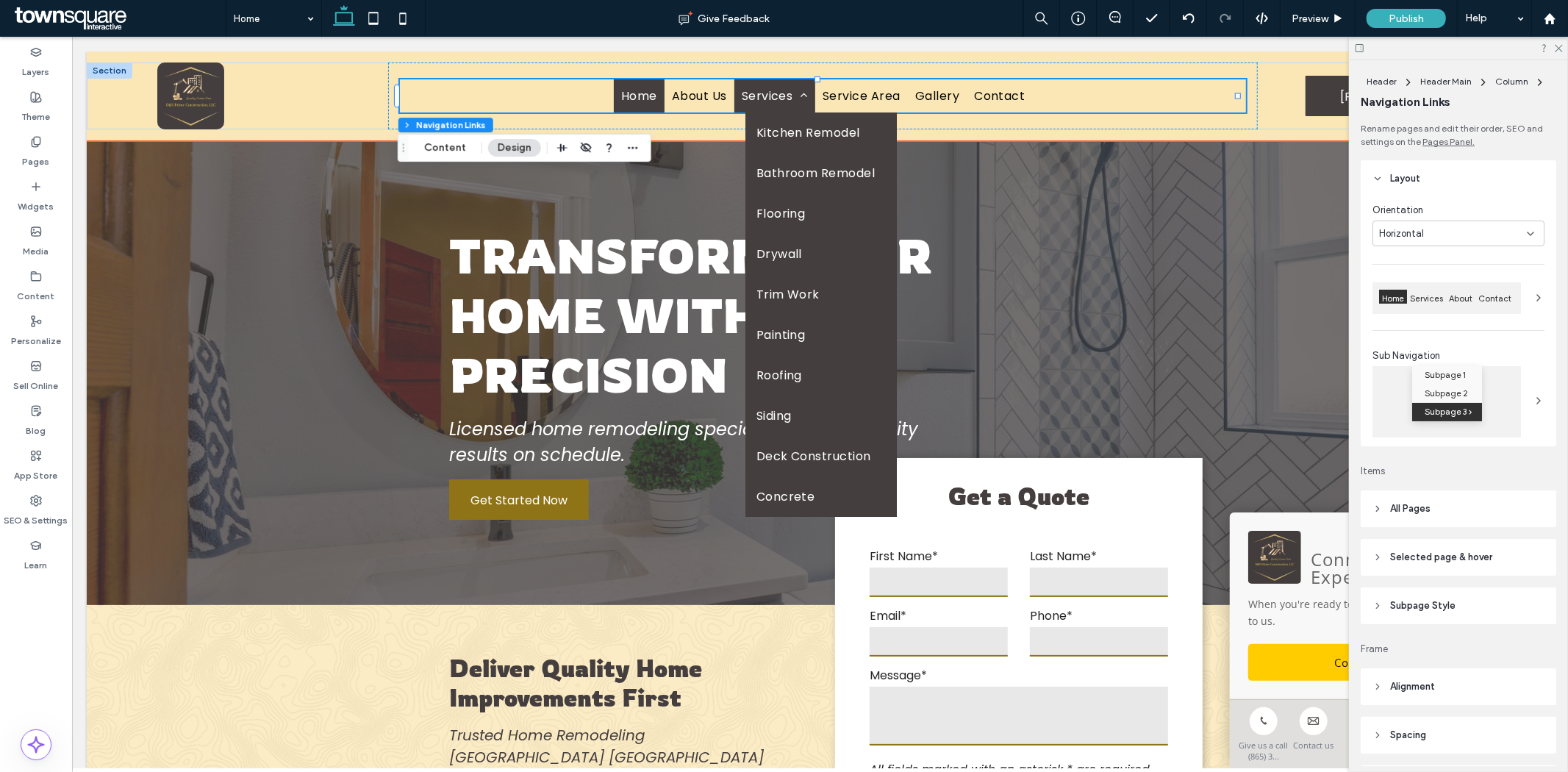
click at [794, 99] on span at bounding box center [799, 95] width 15 height 11
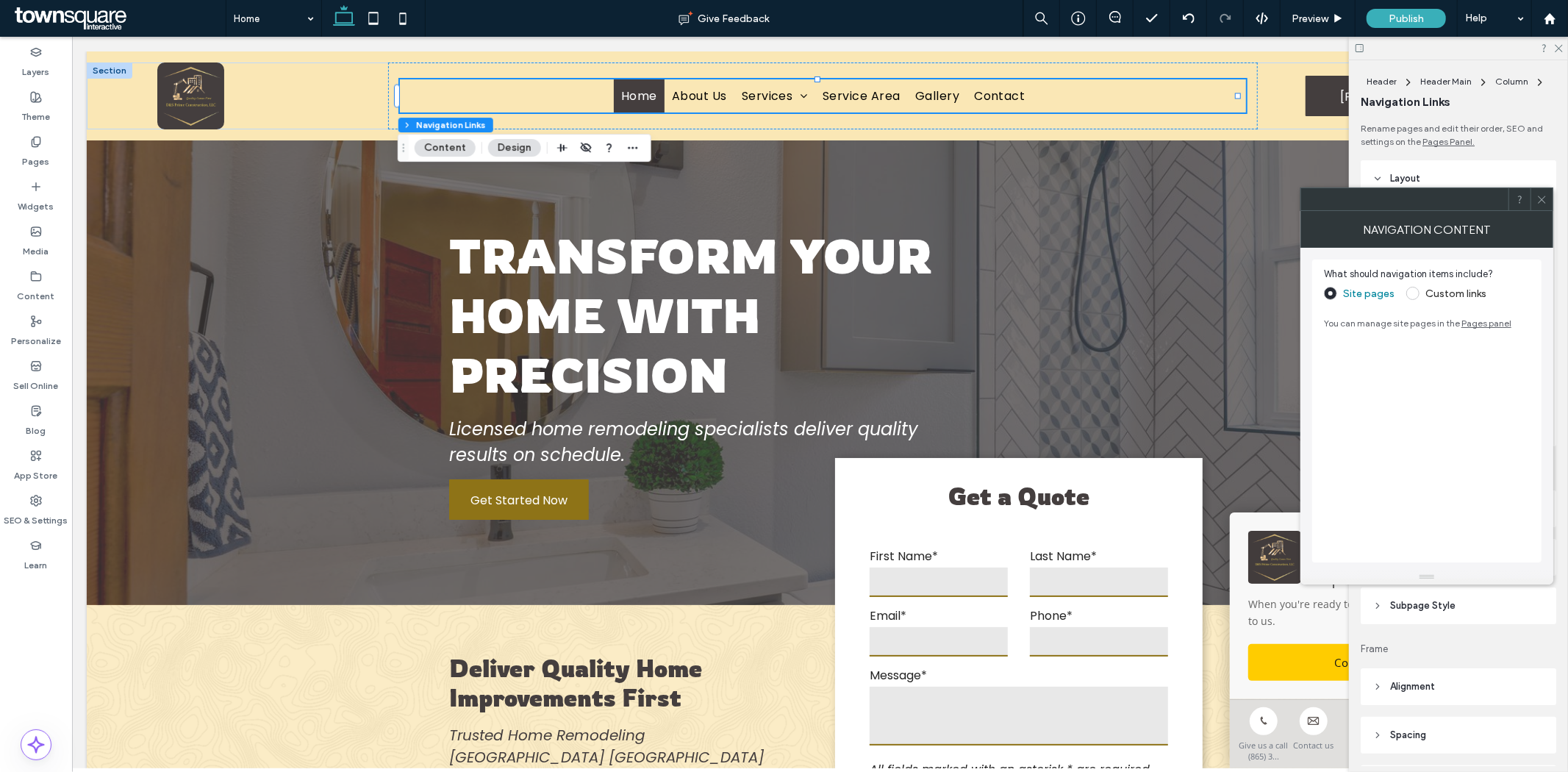
click at [1417, 295] on label "Custom links" at bounding box center [1445, 293] width 80 height 13
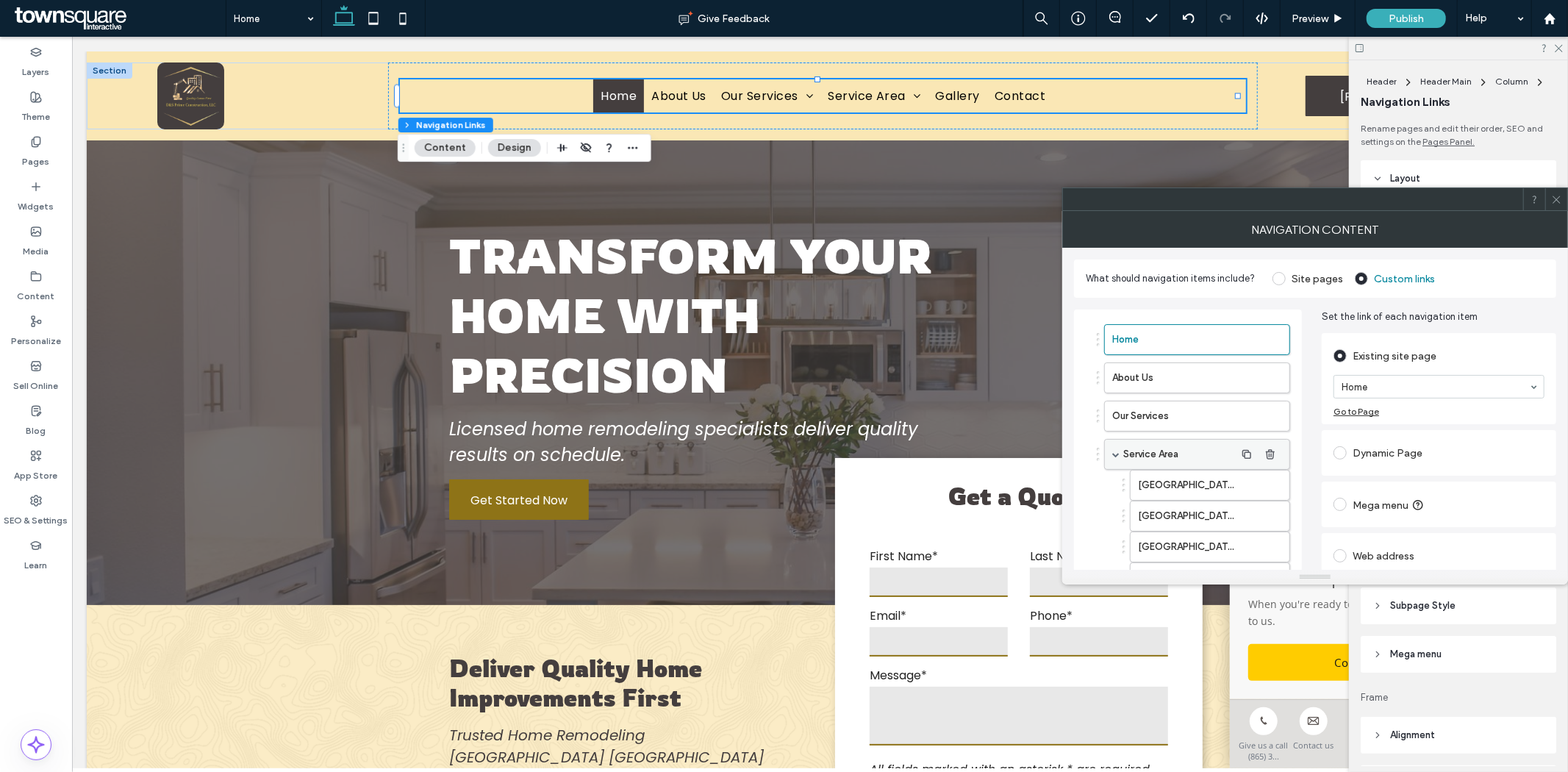
click at [1191, 454] on label "Service Area" at bounding box center [1179, 455] width 112 height 29
click at [1189, 425] on label "Our Services" at bounding box center [1173, 416] width 123 height 29
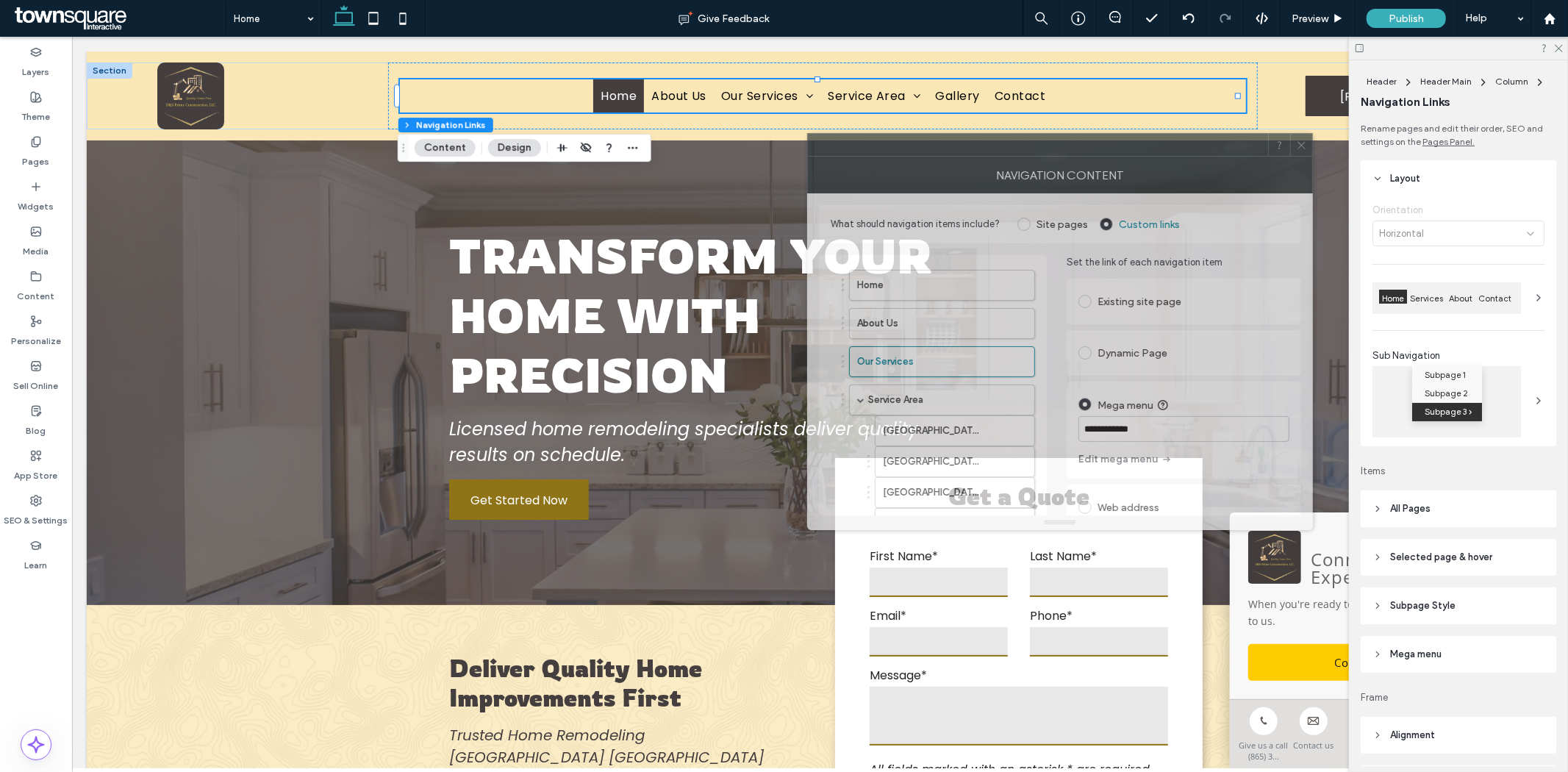
drag, startPoint x: 1292, startPoint y: 206, endPoint x: 1037, endPoint y: 152, distance: 260.7
click at [1037, 152] on div at bounding box center [1037, 144] width 460 height 22
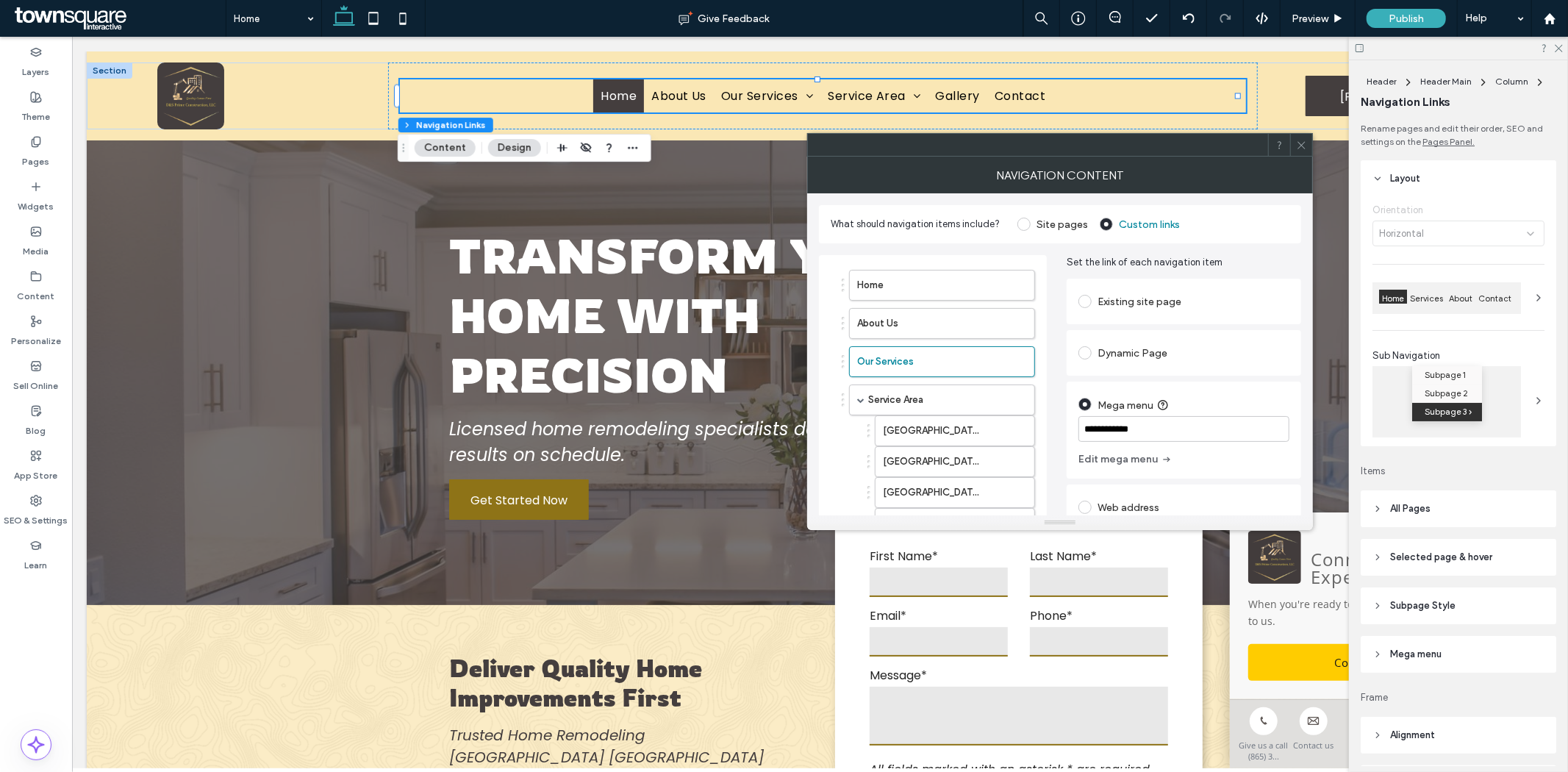
scroll to position [82, 0]
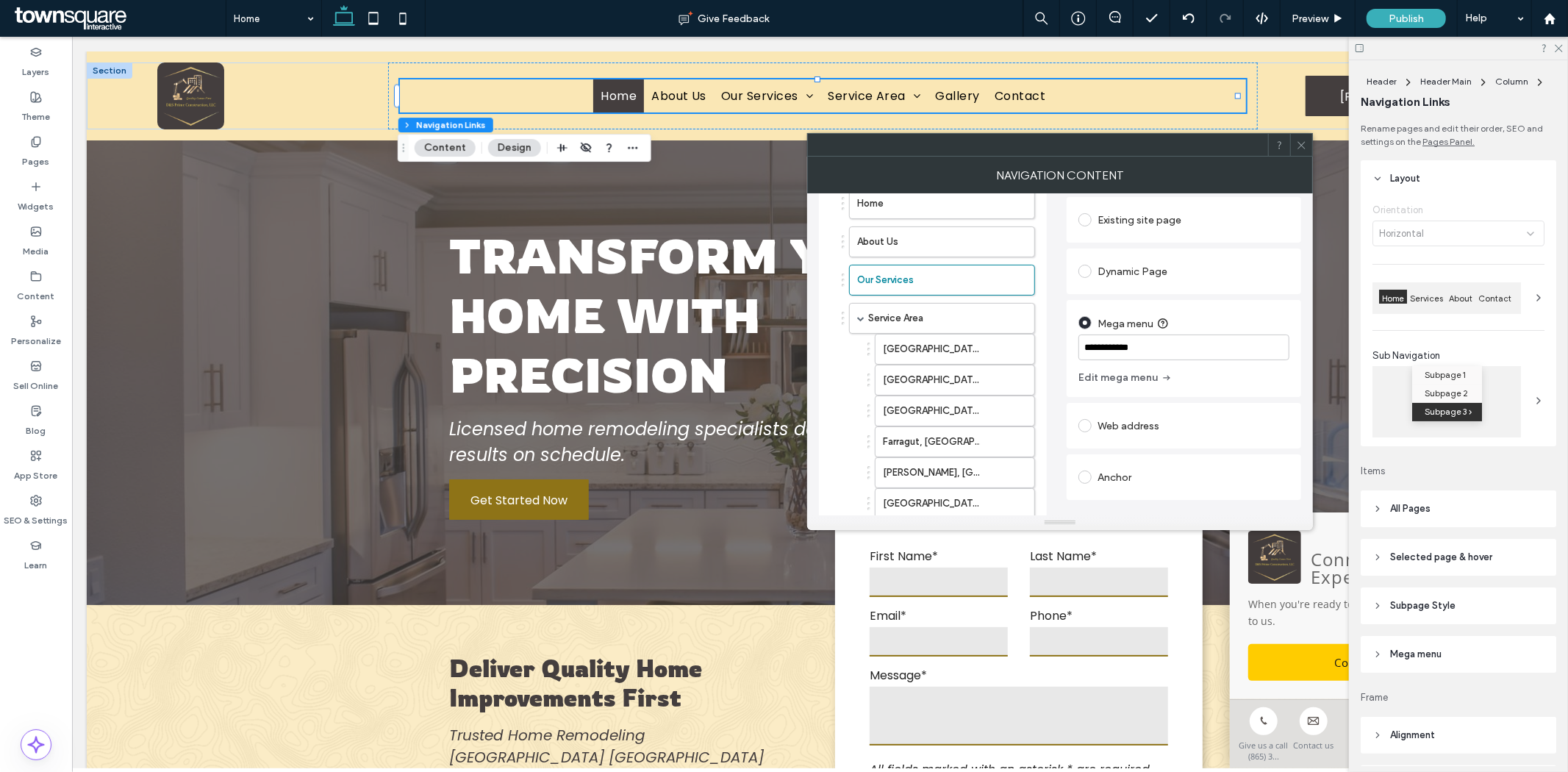
click at [1303, 144] on icon at bounding box center [1301, 145] width 11 height 11
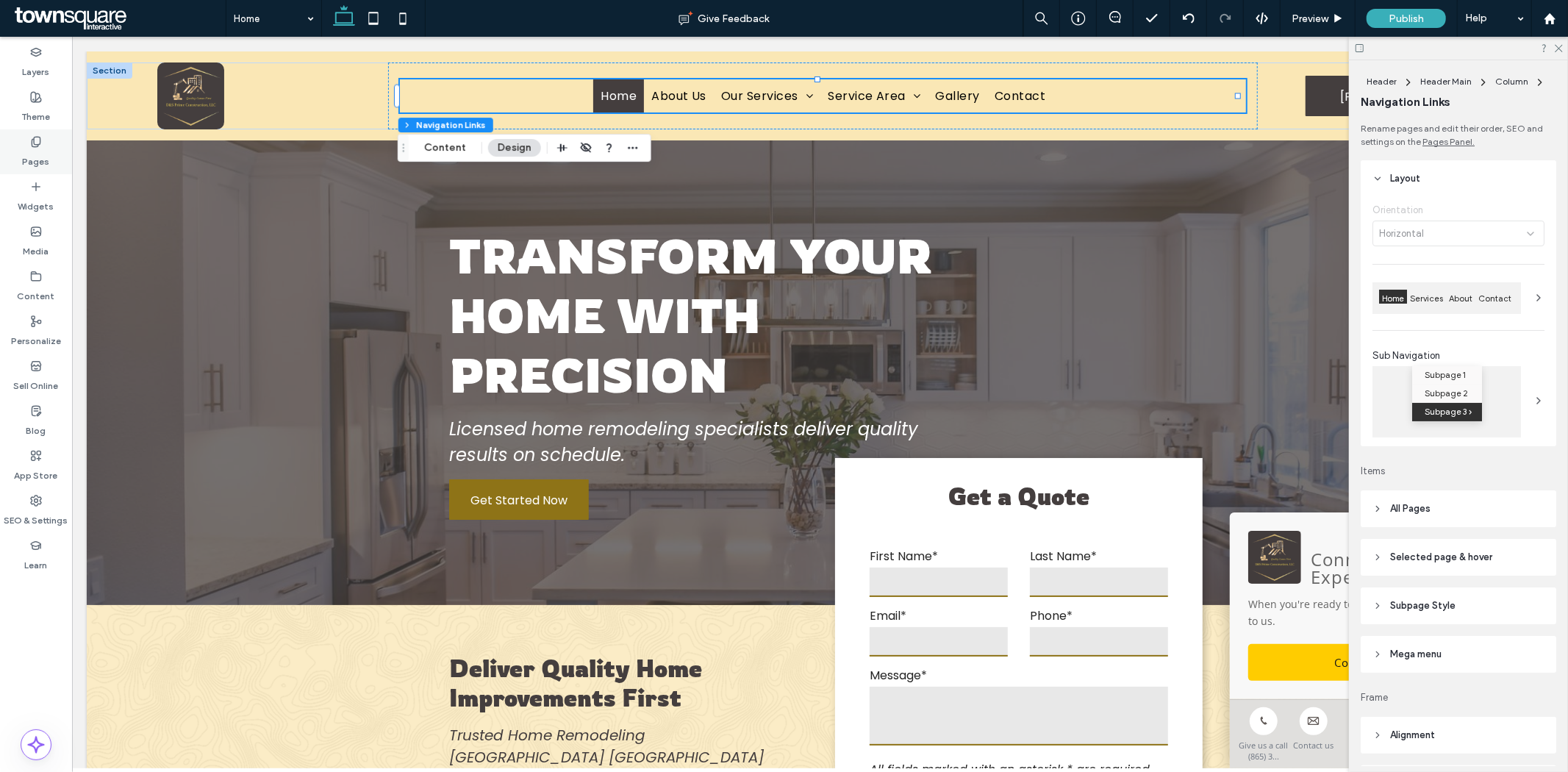
click at [41, 165] on label "Pages" at bounding box center [37, 157] width 28 height 20
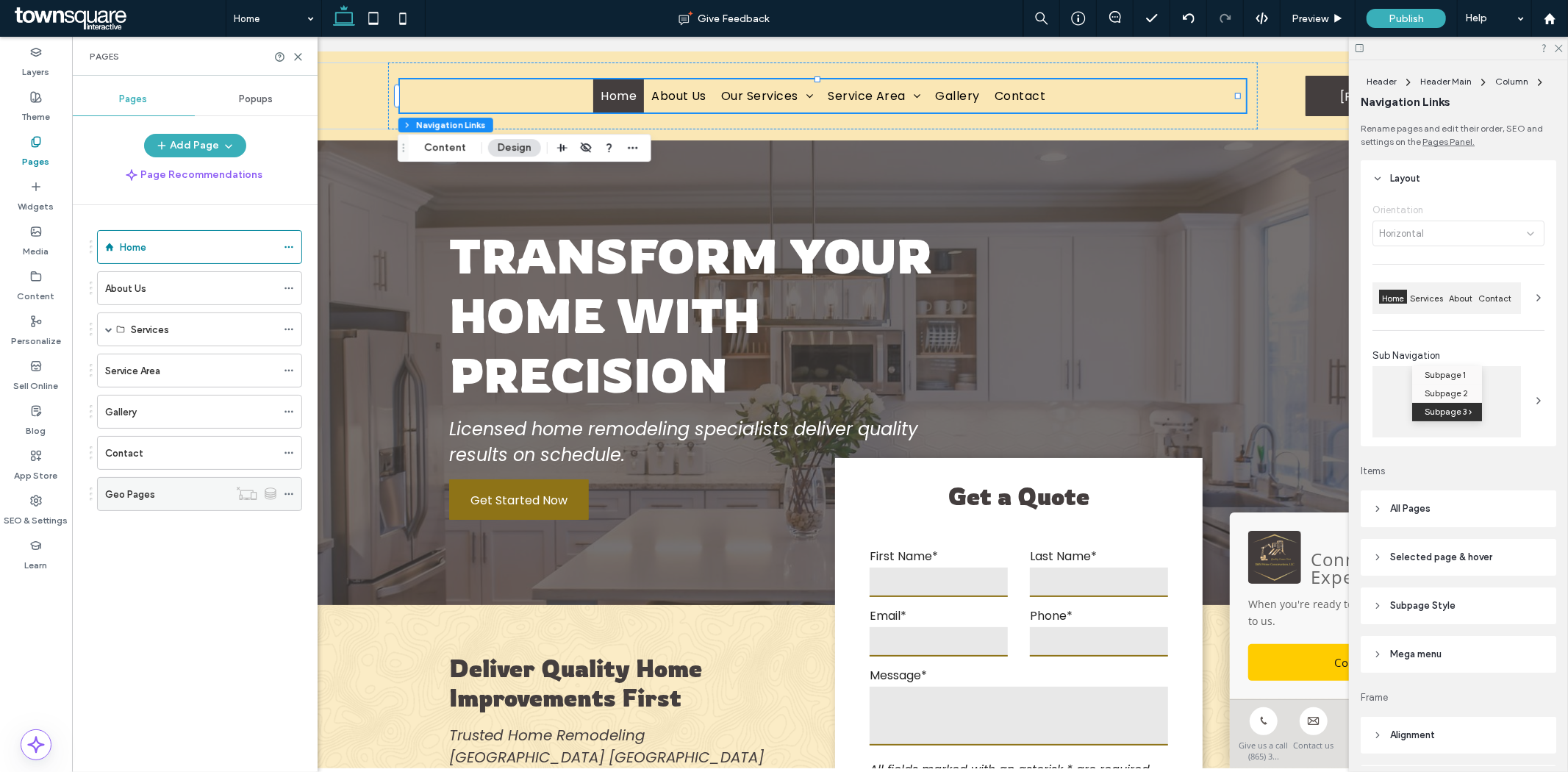
click at [301, 491] on div at bounding box center [293, 494] width 18 height 22
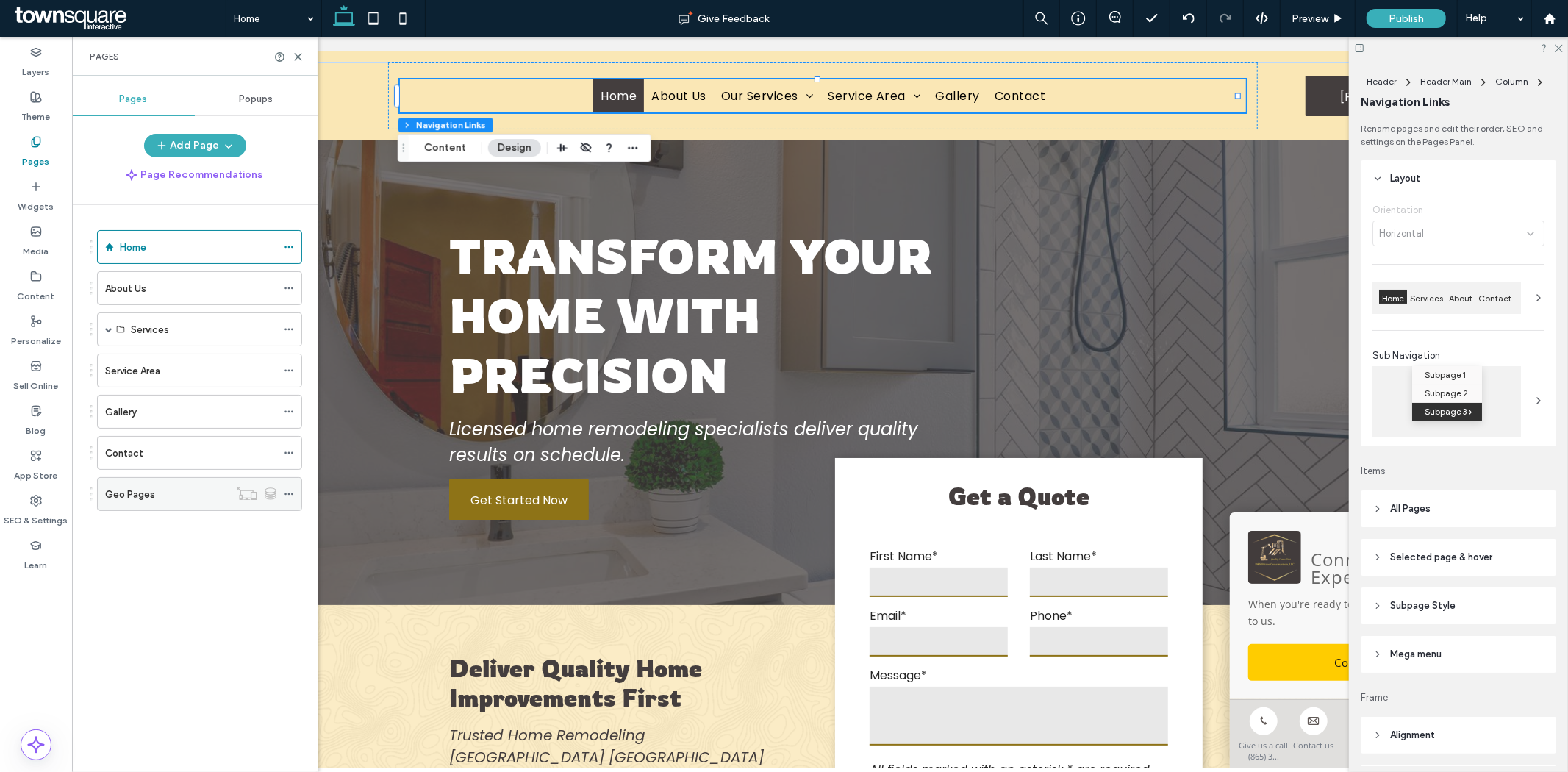
click at [290, 494] on icon at bounding box center [289, 494] width 11 height 11
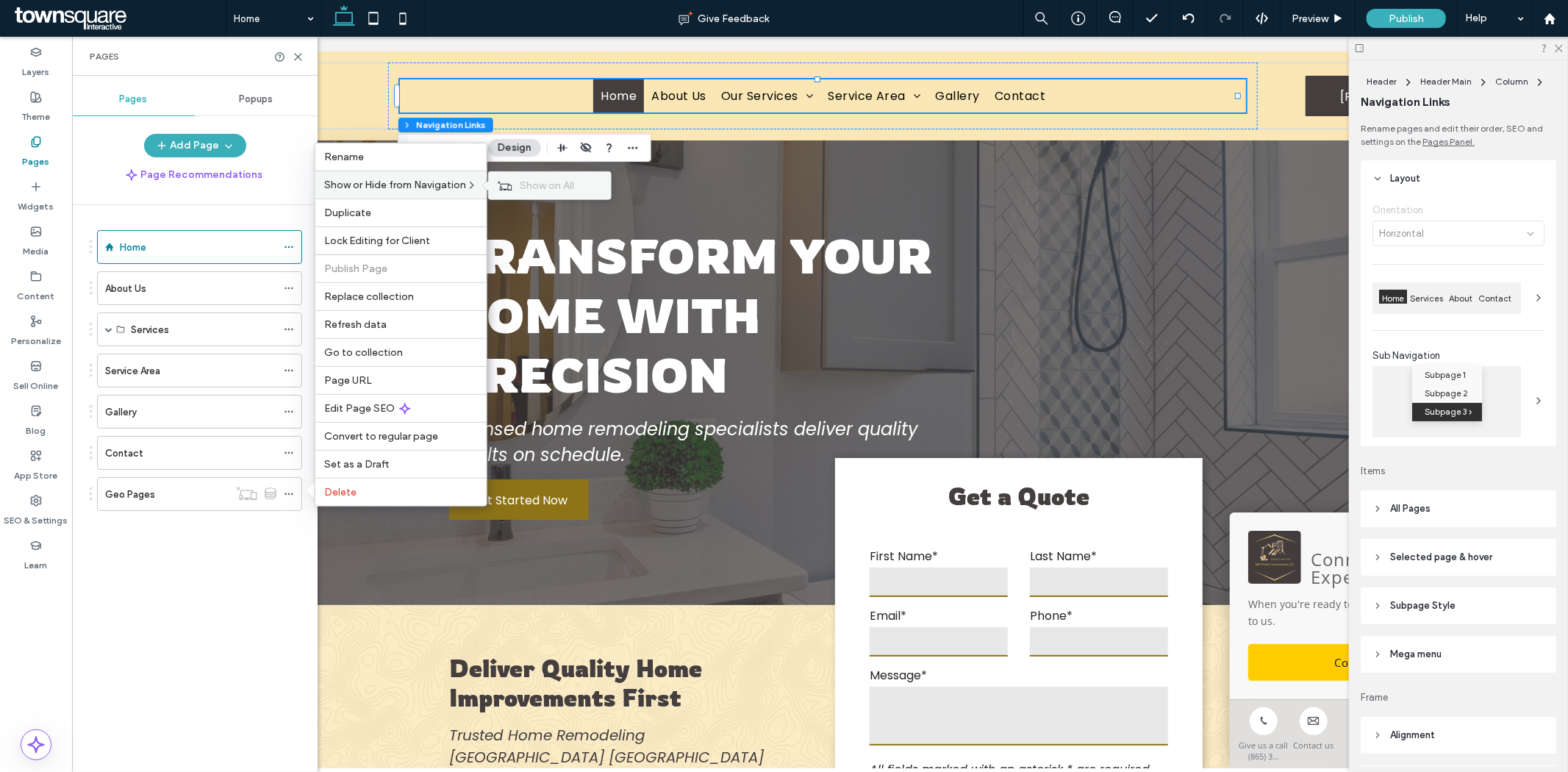
click at [506, 197] on div "Show on All" at bounding box center [549, 186] width 122 height 28
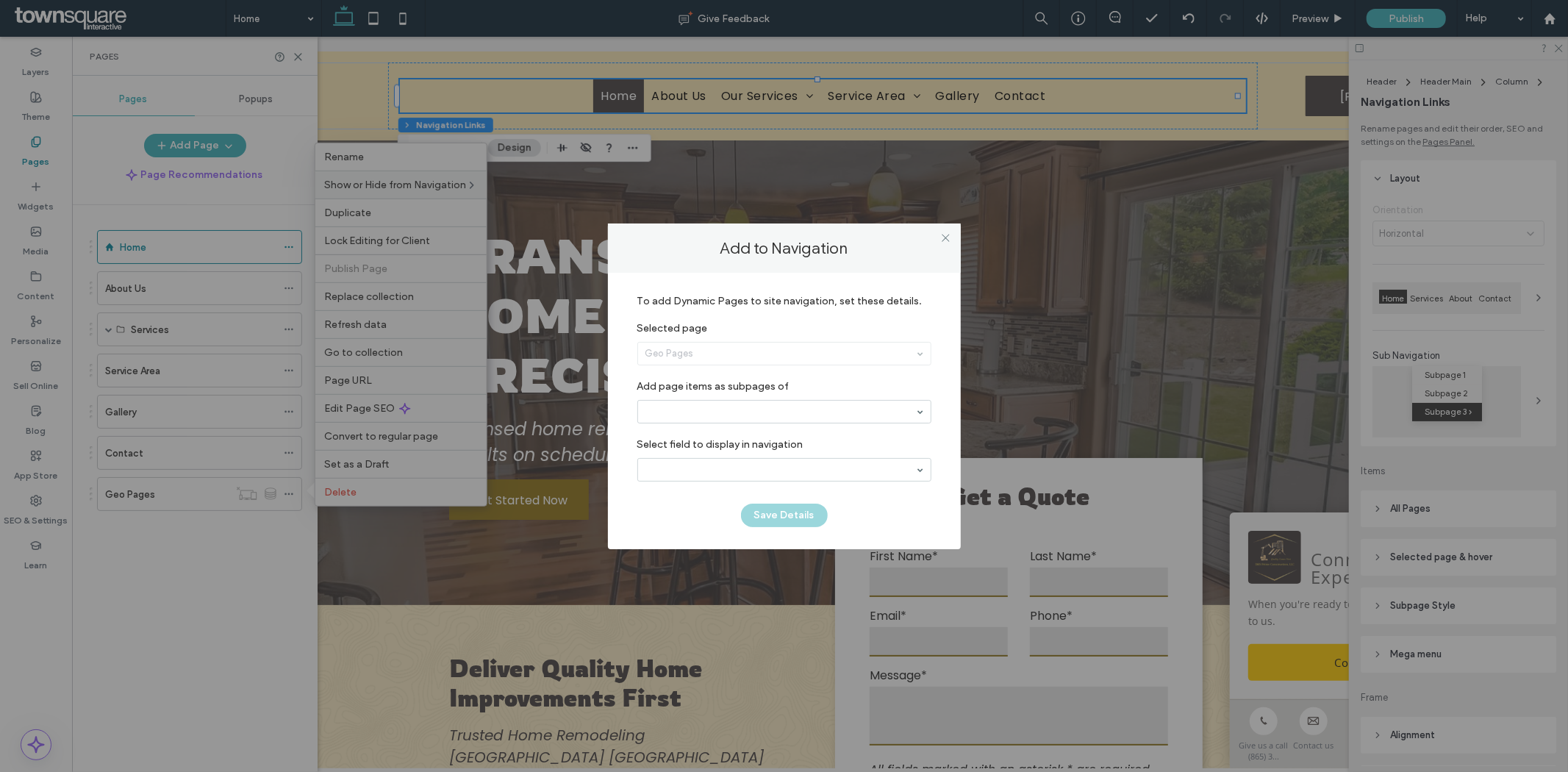
click at [729, 347] on div "Geo Pages" at bounding box center [784, 353] width 292 height 22
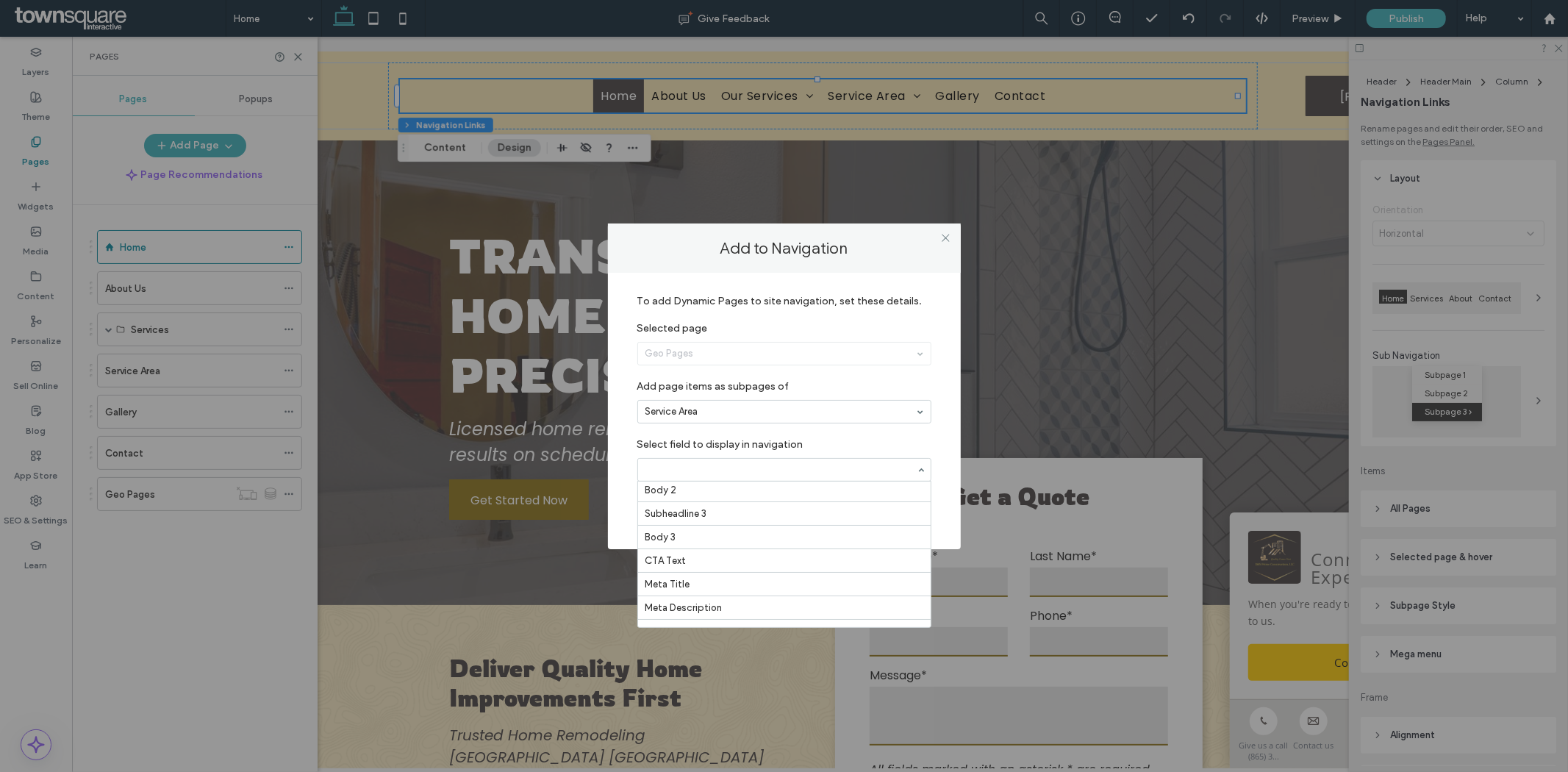
scroll to position [141, 0]
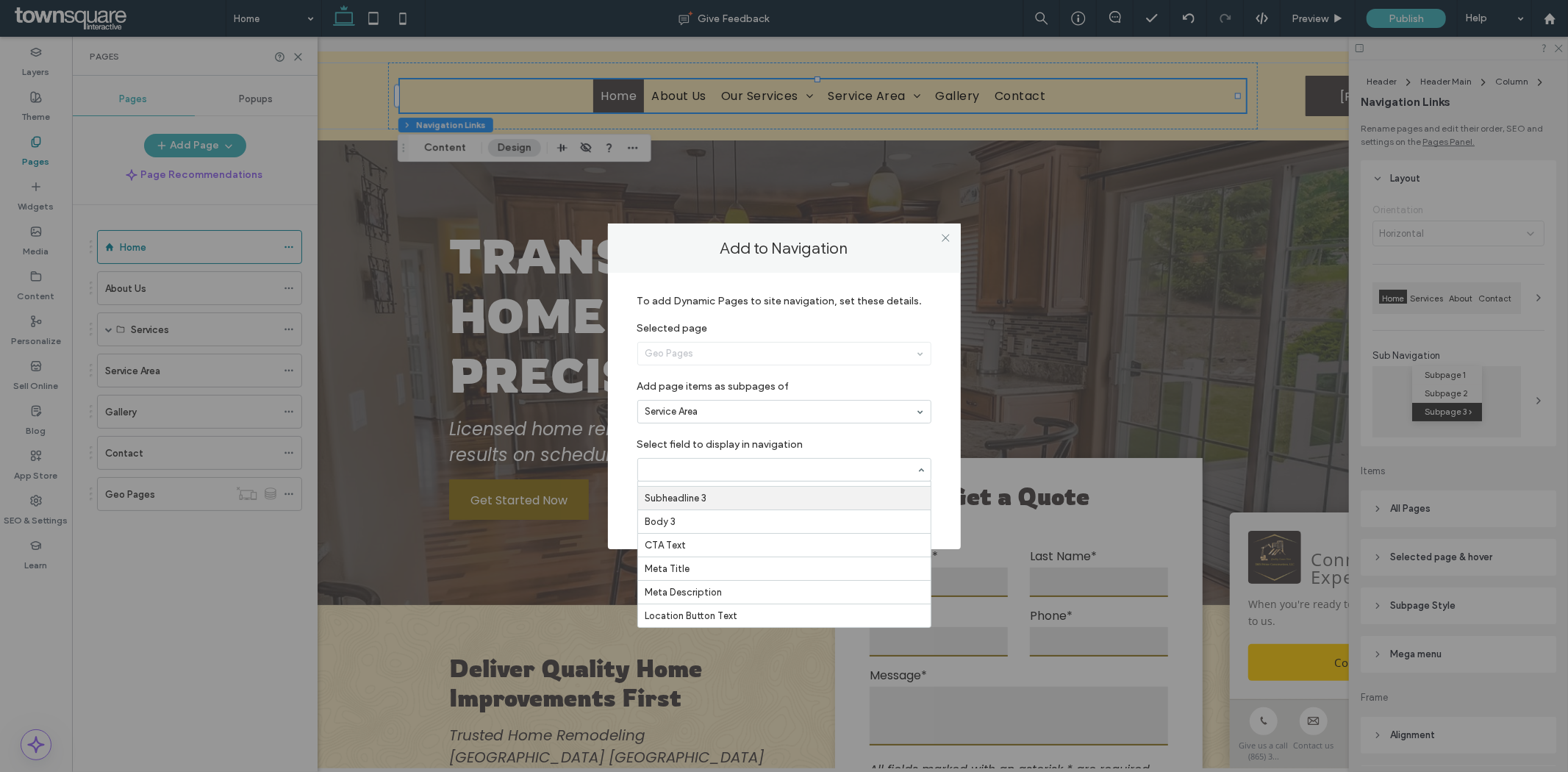
click at [221, 533] on div "Add to Navigation To add Dynamic Pages to site navigation, set these details. S…" at bounding box center [784, 386] width 1568 height 772
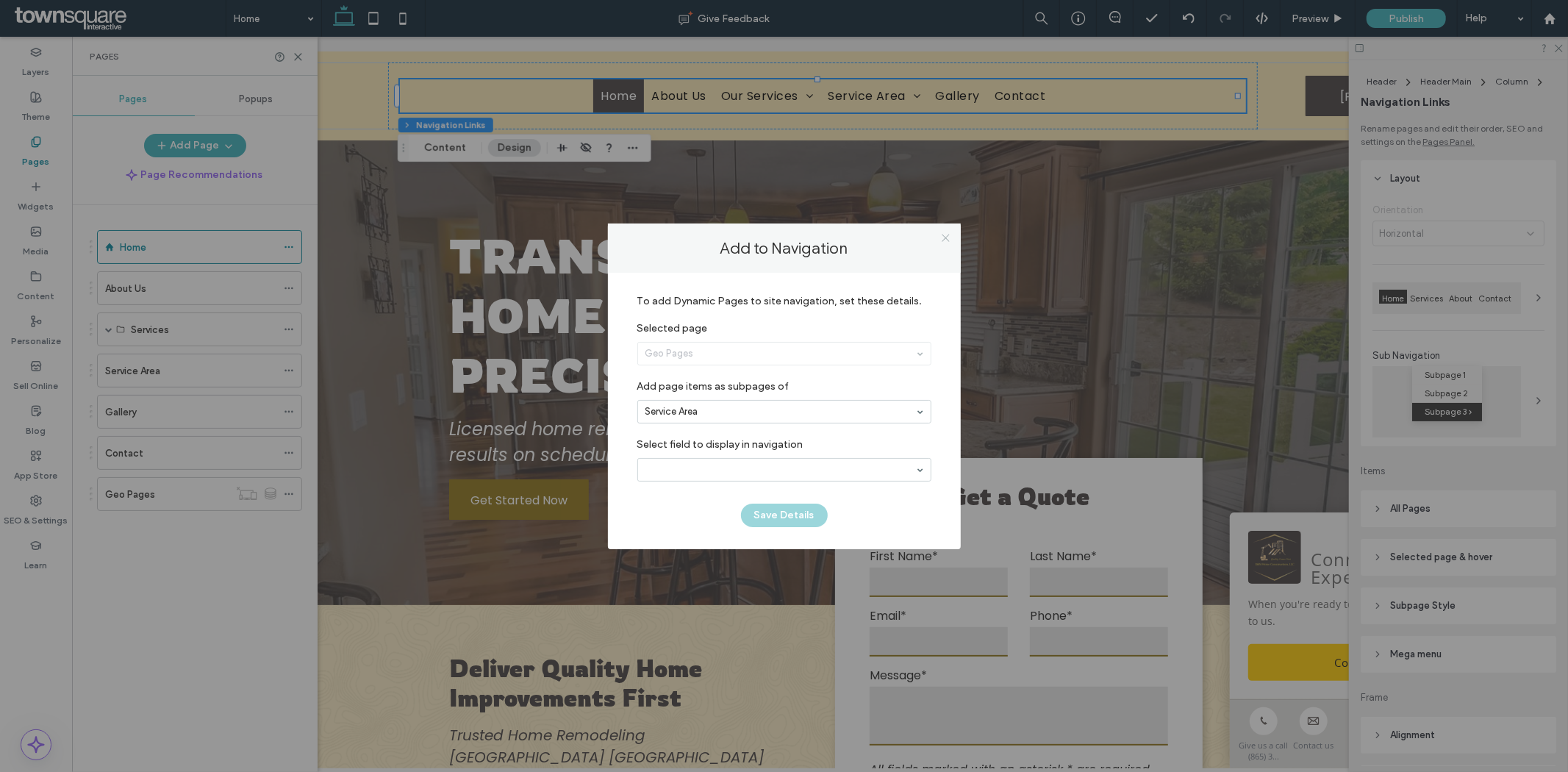
click at [948, 232] on icon at bounding box center [946, 238] width 11 height 11
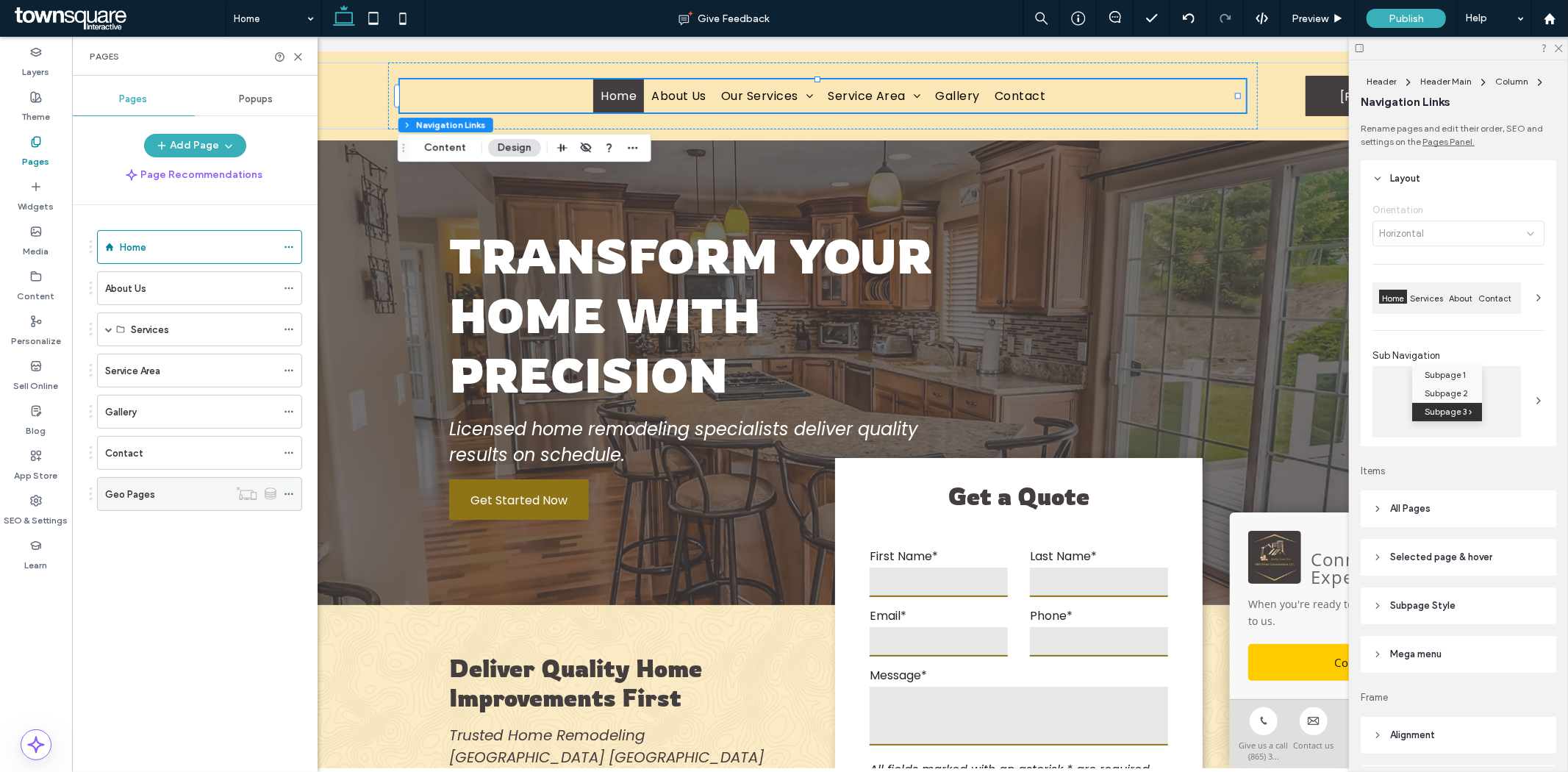
click at [289, 490] on icon at bounding box center [289, 494] width 11 height 11
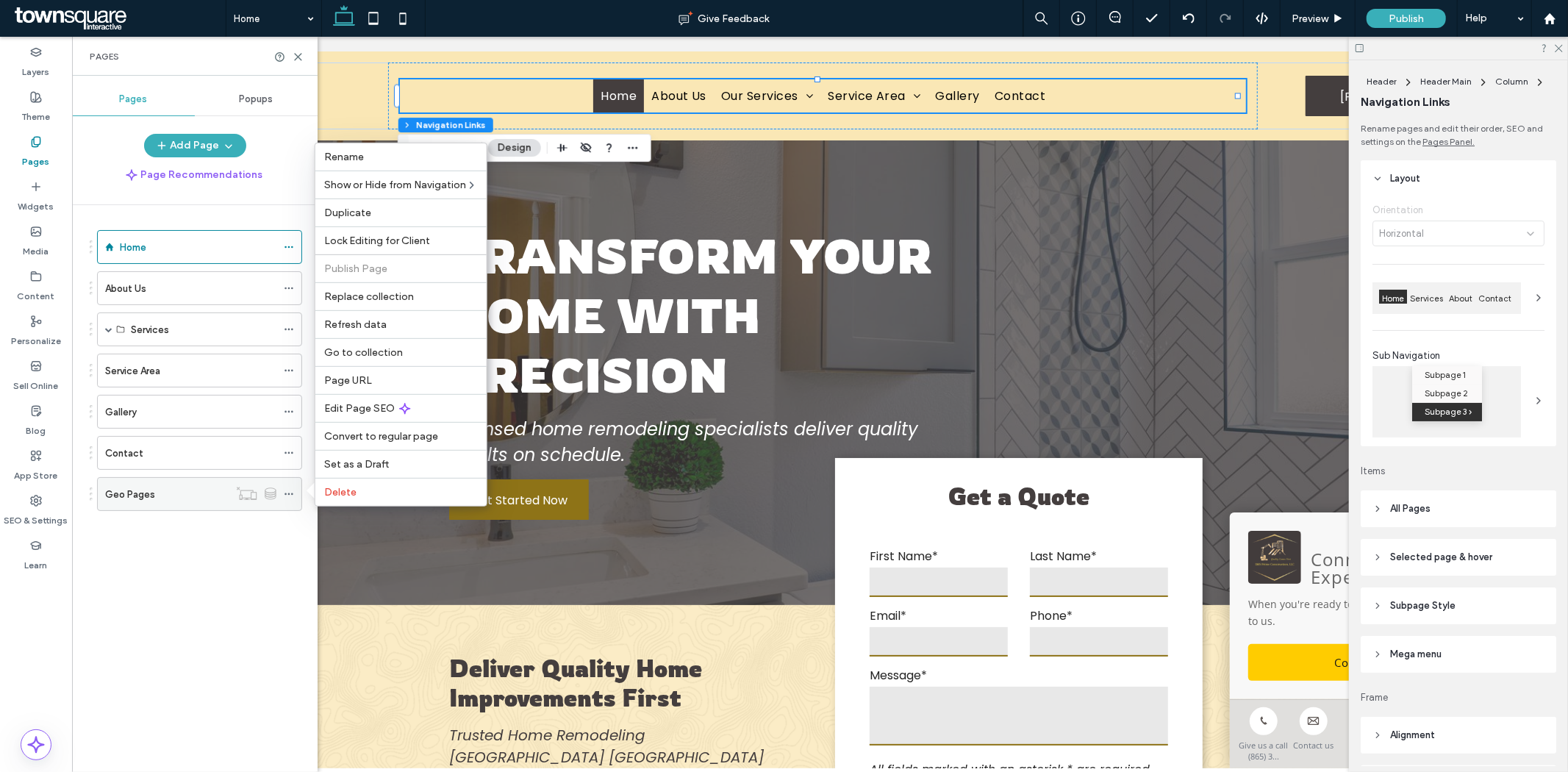
click at [291, 488] on span at bounding box center [289, 494] width 11 height 22
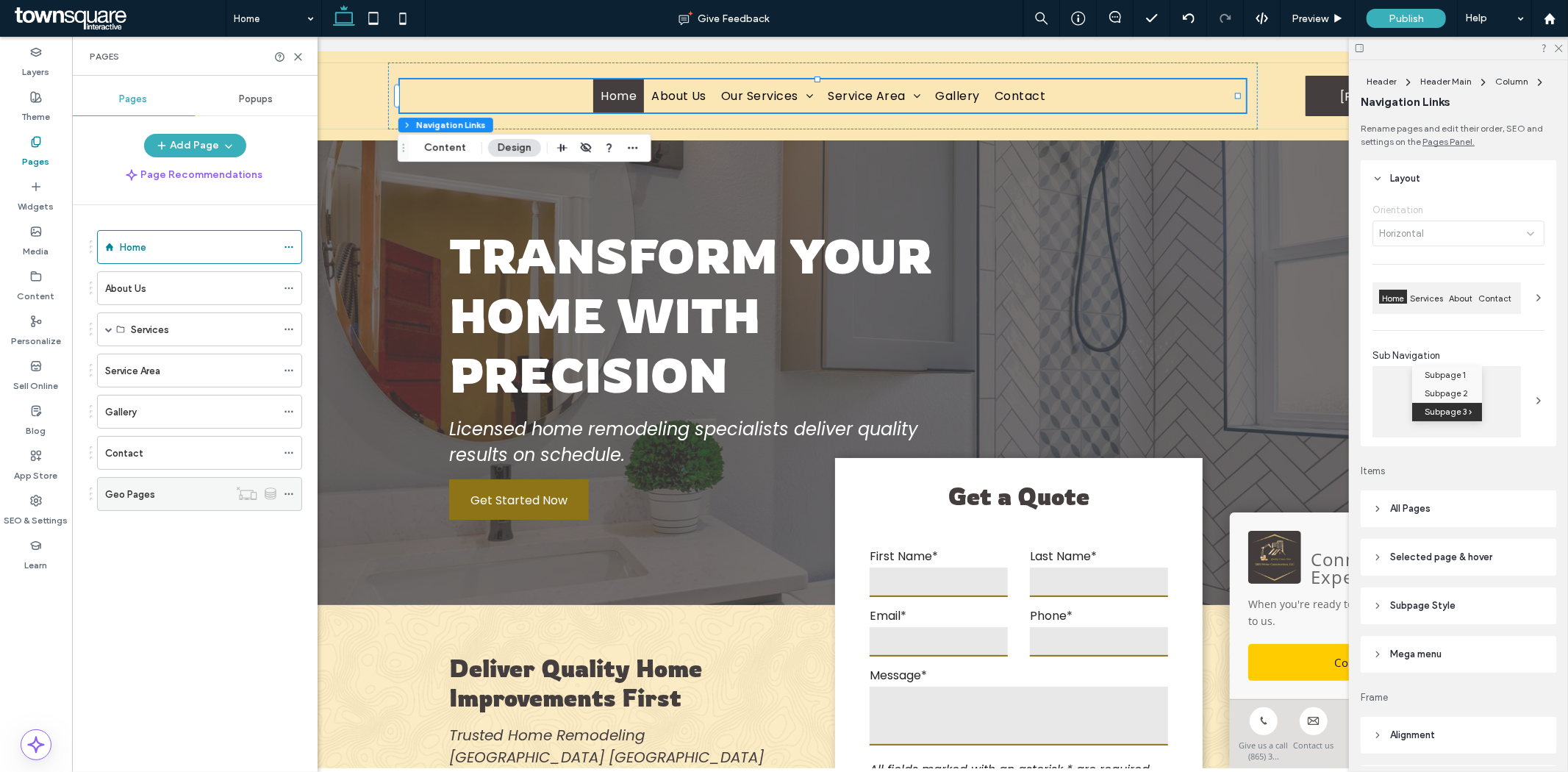
click at [291, 498] on icon at bounding box center [289, 494] width 11 height 11
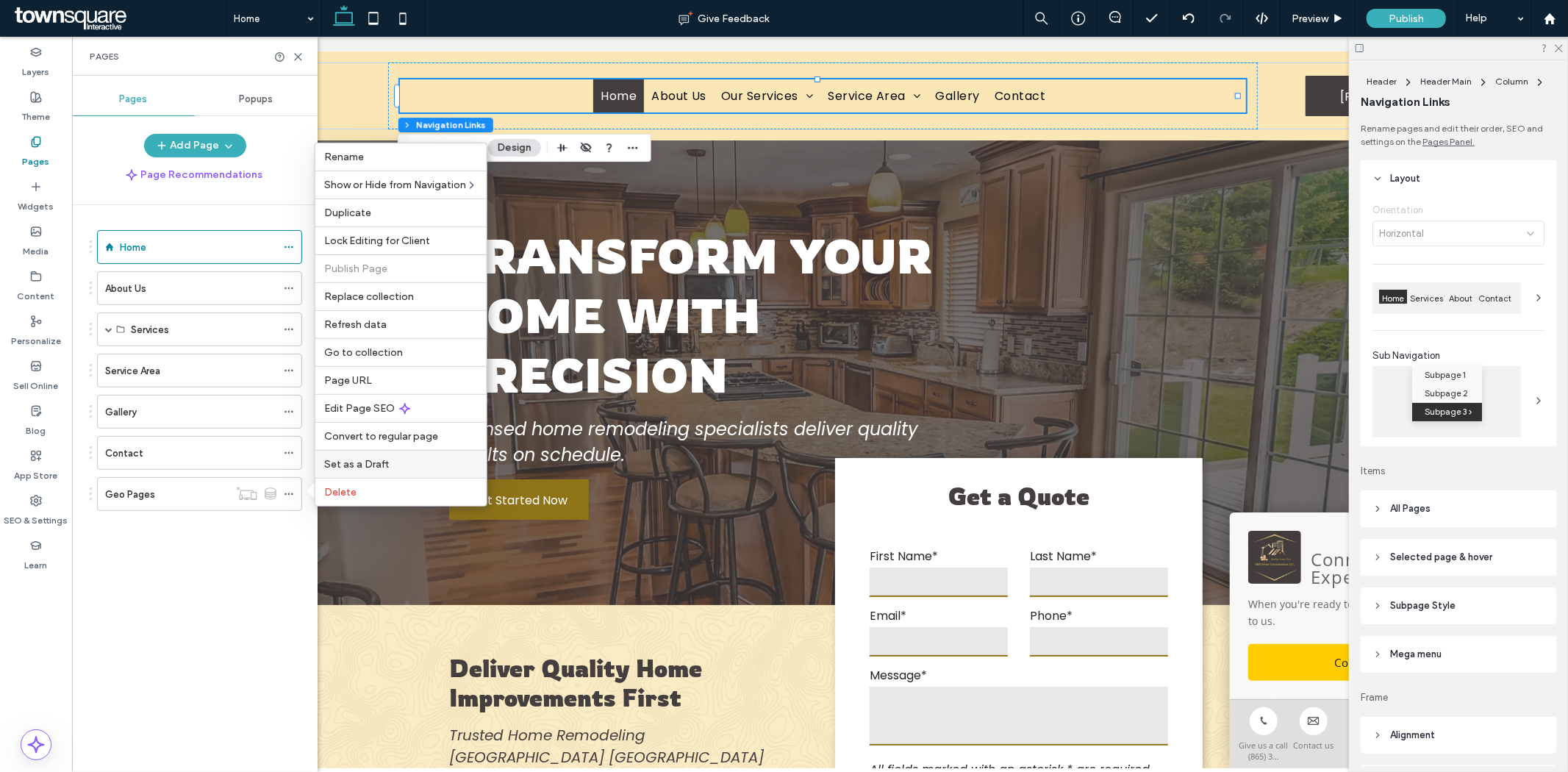
click at [325, 460] on span "Set as a Draft" at bounding box center [356, 464] width 65 height 12
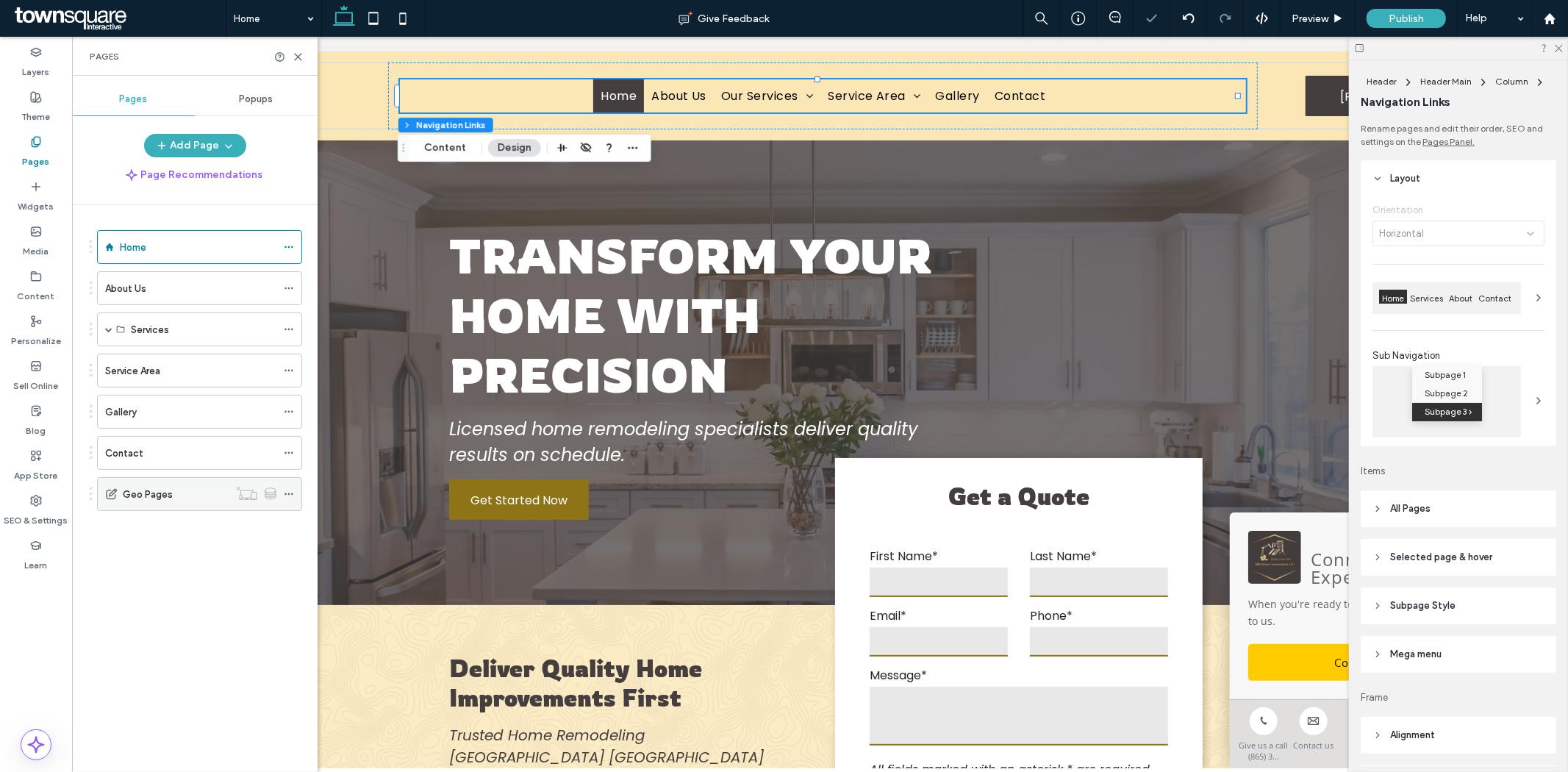
click at [284, 490] on icon at bounding box center [289, 494] width 11 height 11
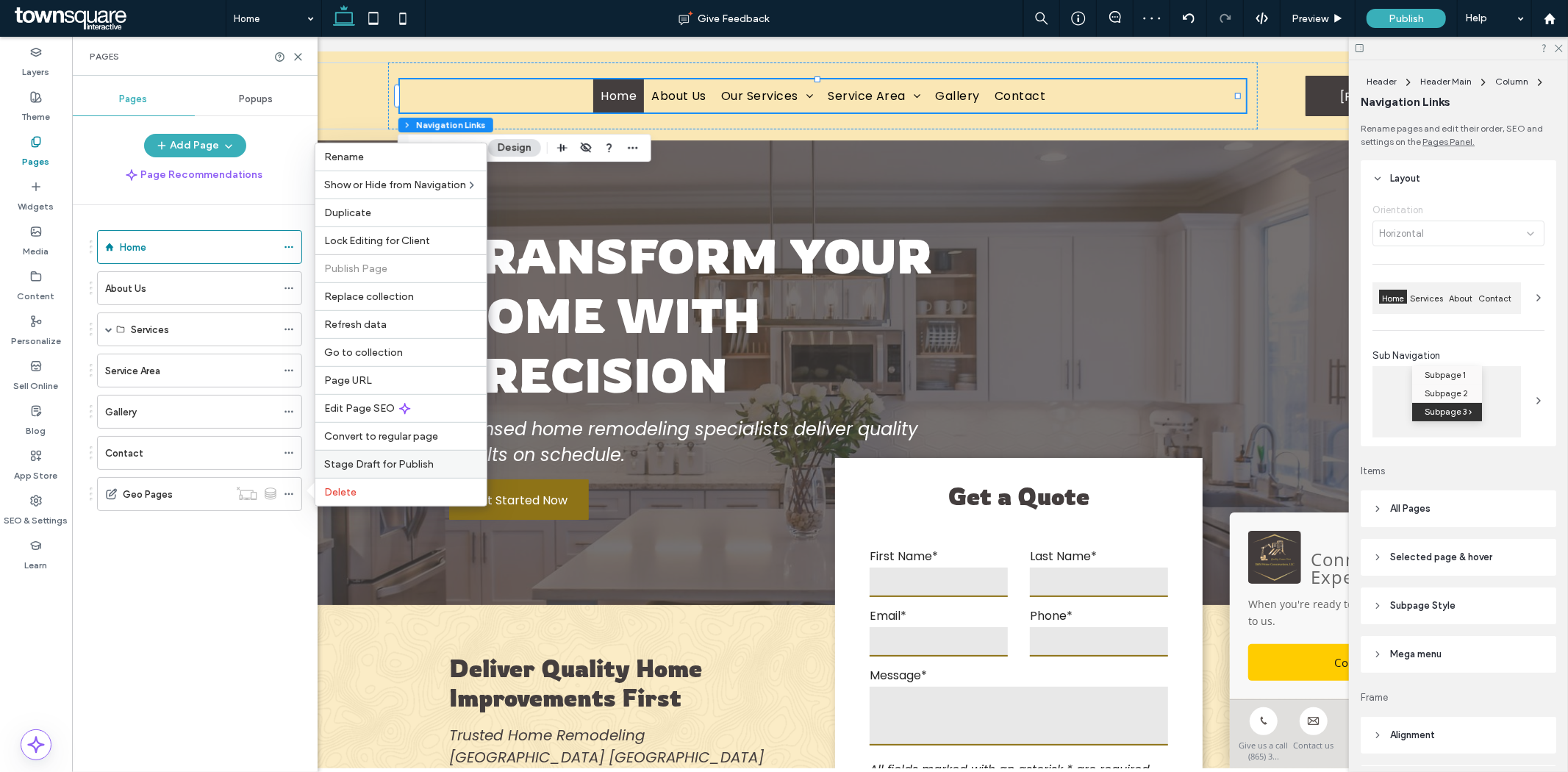
click at [350, 465] on span "Stage Draft for Publish" at bounding box center [378, 464] width 110 height 12
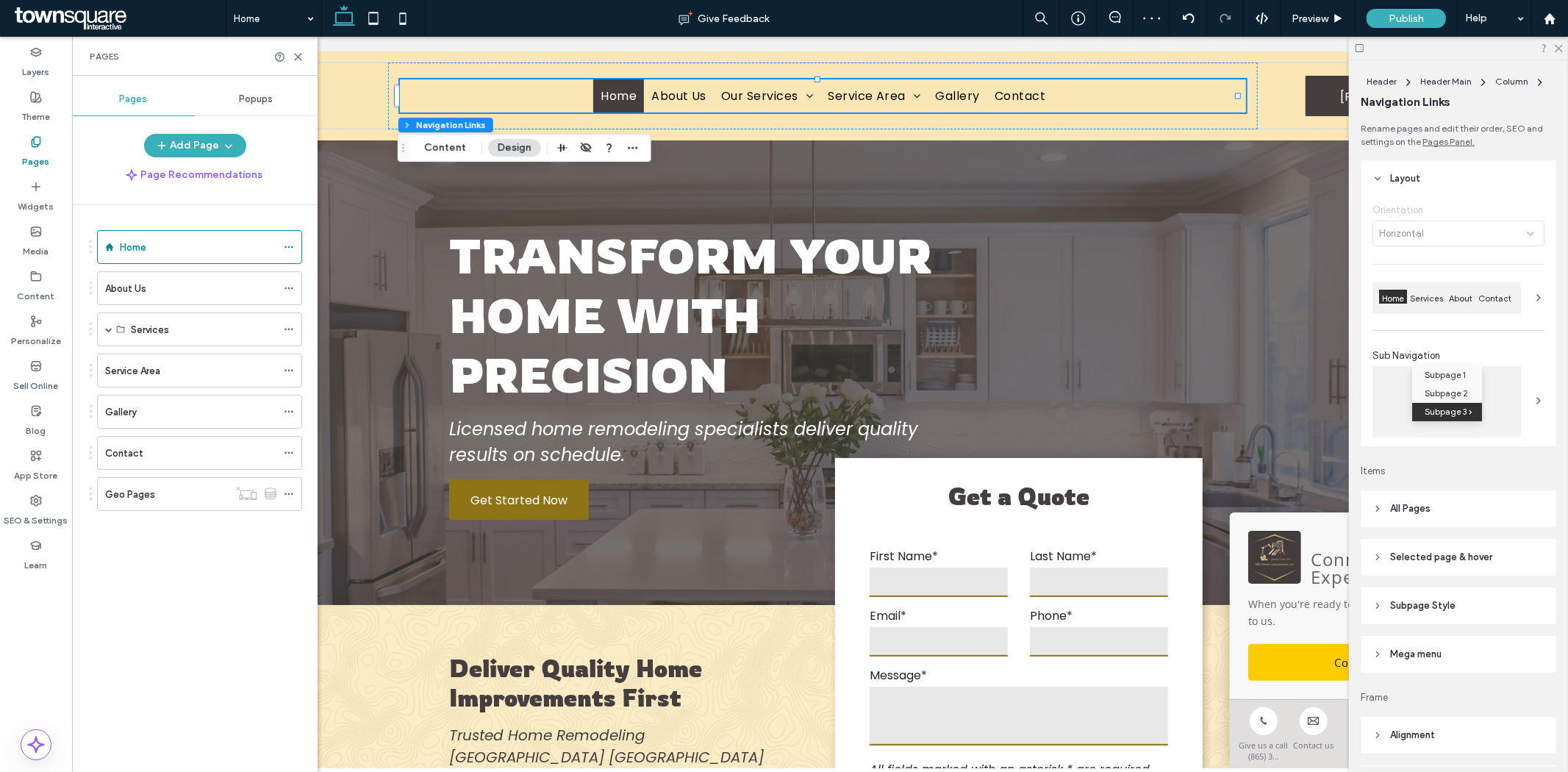
click at [257, 584] on div "Home About Us Services Kitchen Remodel Bathroom Remodel Flooring Drywall Trim W…" at bounding box center [203, 485] width 228 height 559
click at [289, 493] on icon at bounding box center [289, 494] width 11 height 11
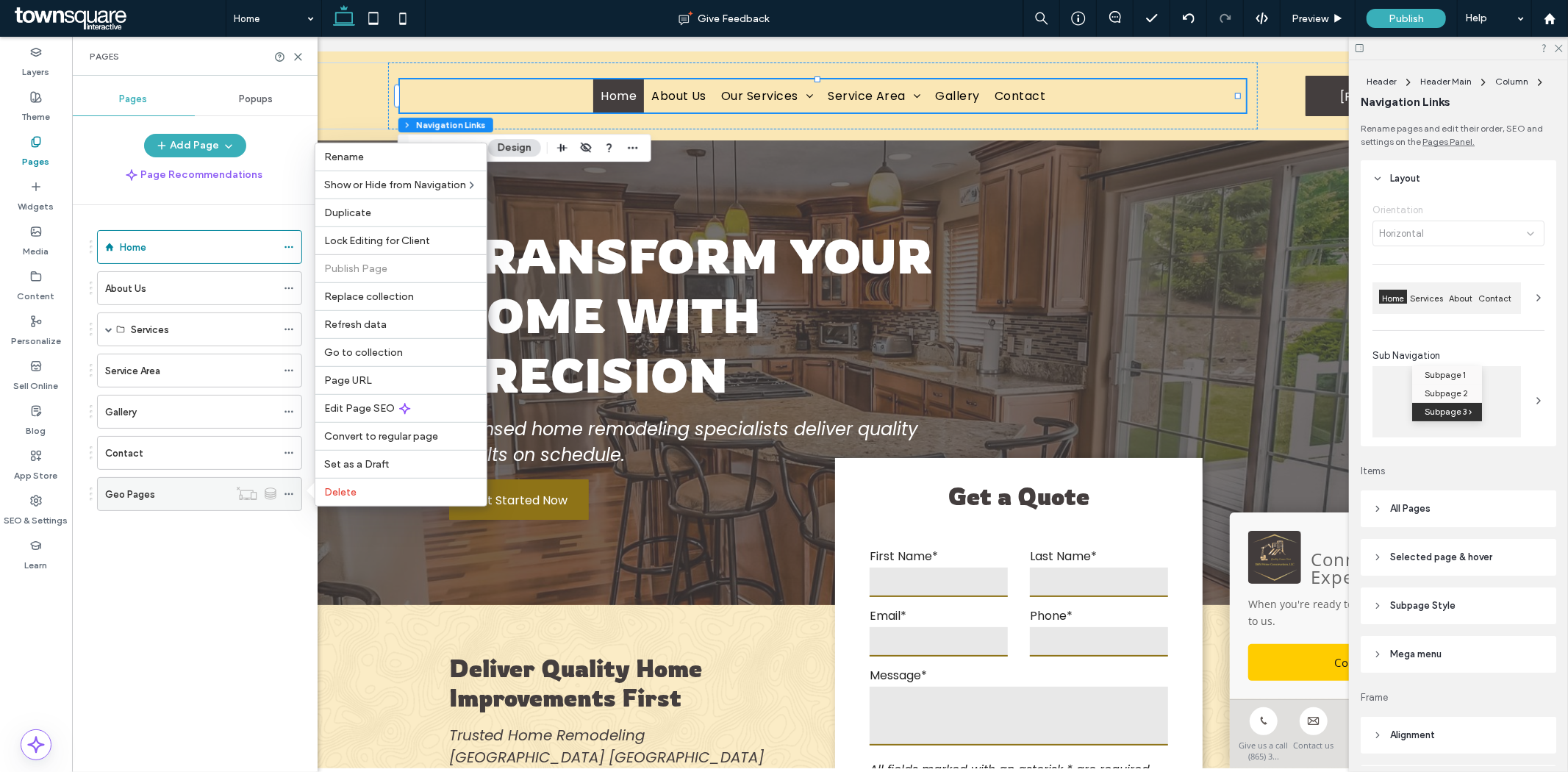
click at [285, 494] on icon at bounding box center [289, 494] width 11 height 11
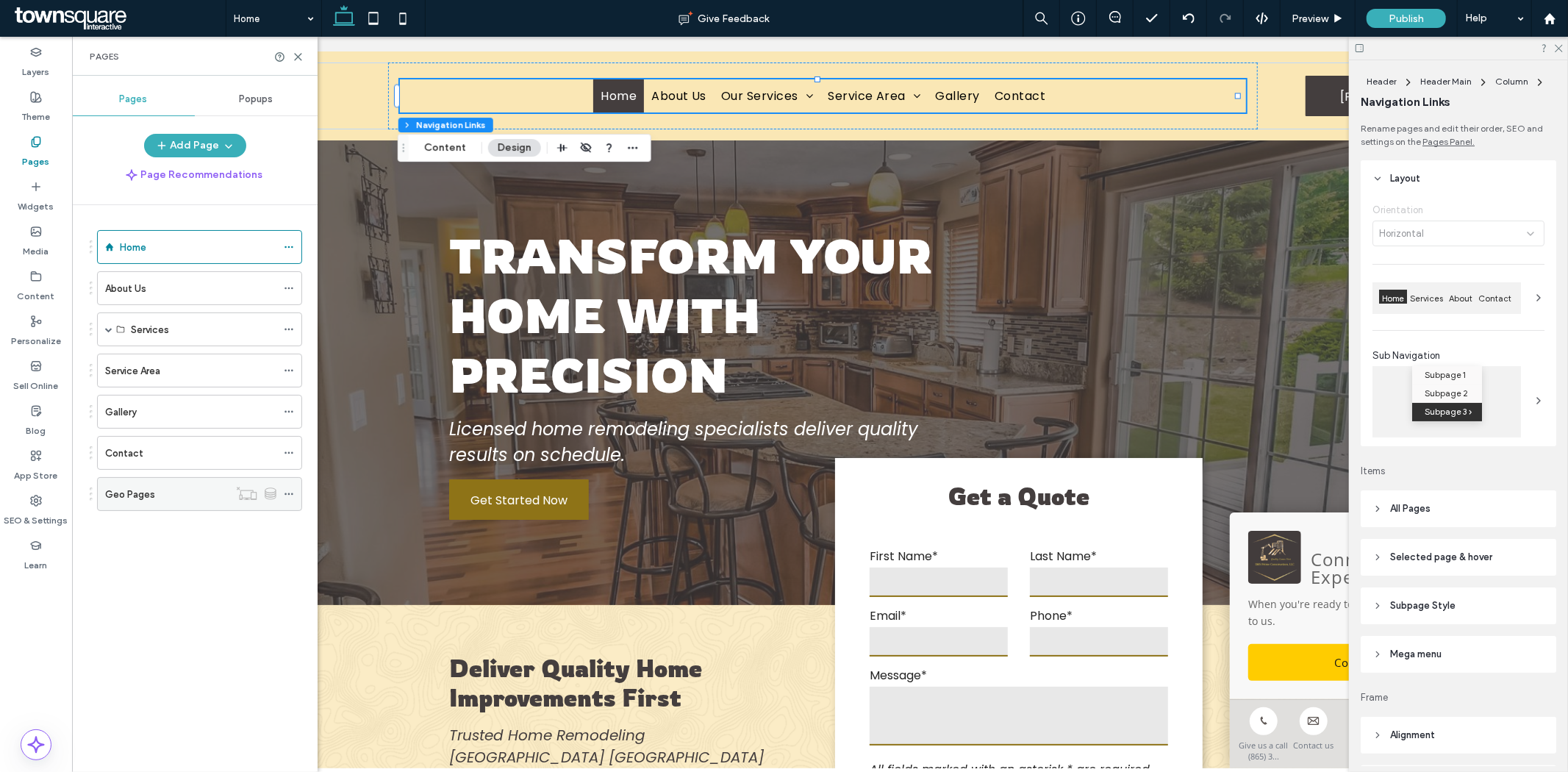
click at [285, 494] on icon at bounding box center [289, 494] width 11 height 11
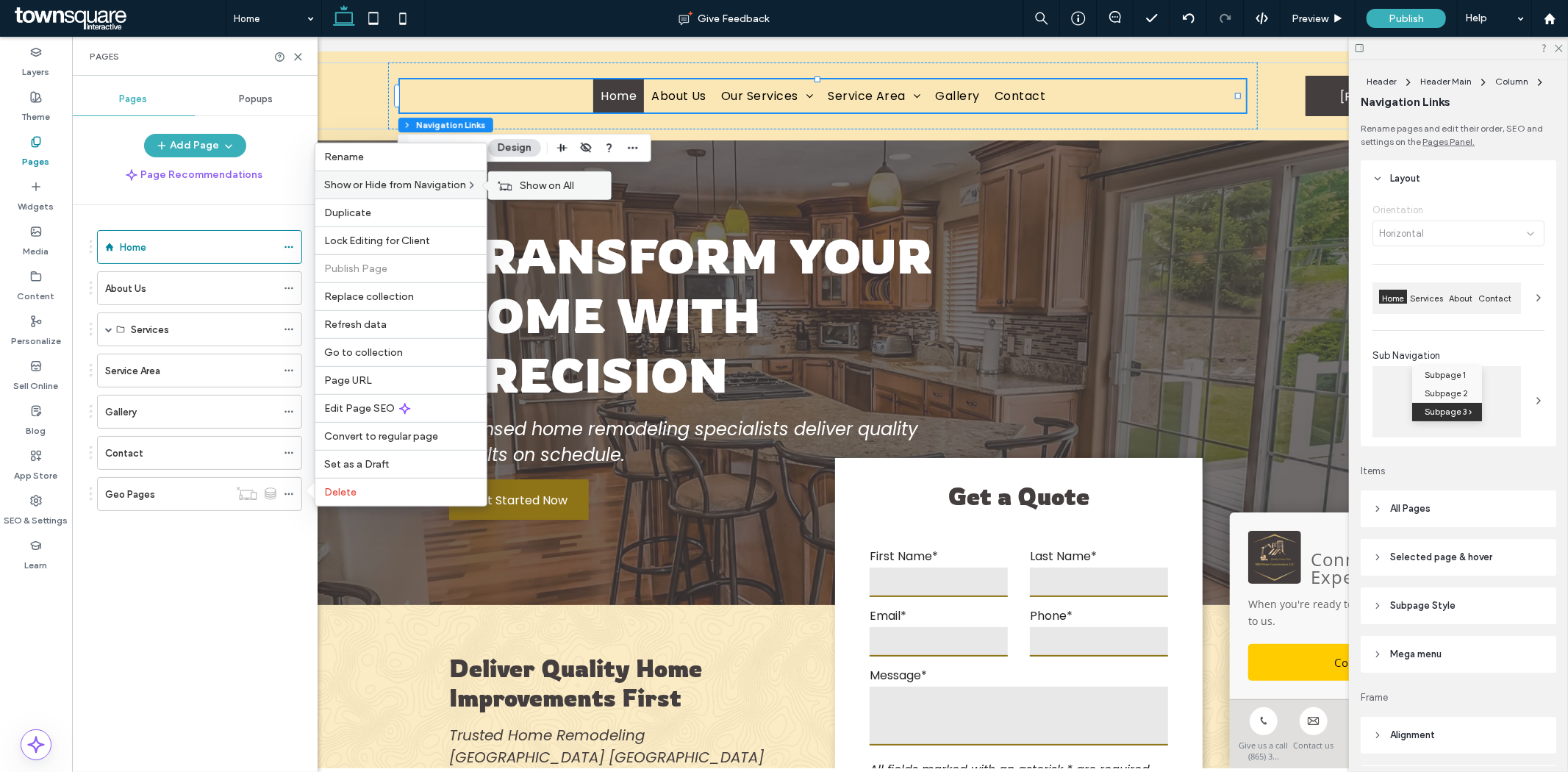
click at [512, 188] on icon at bounding box center [505, 185] width 15 height 11
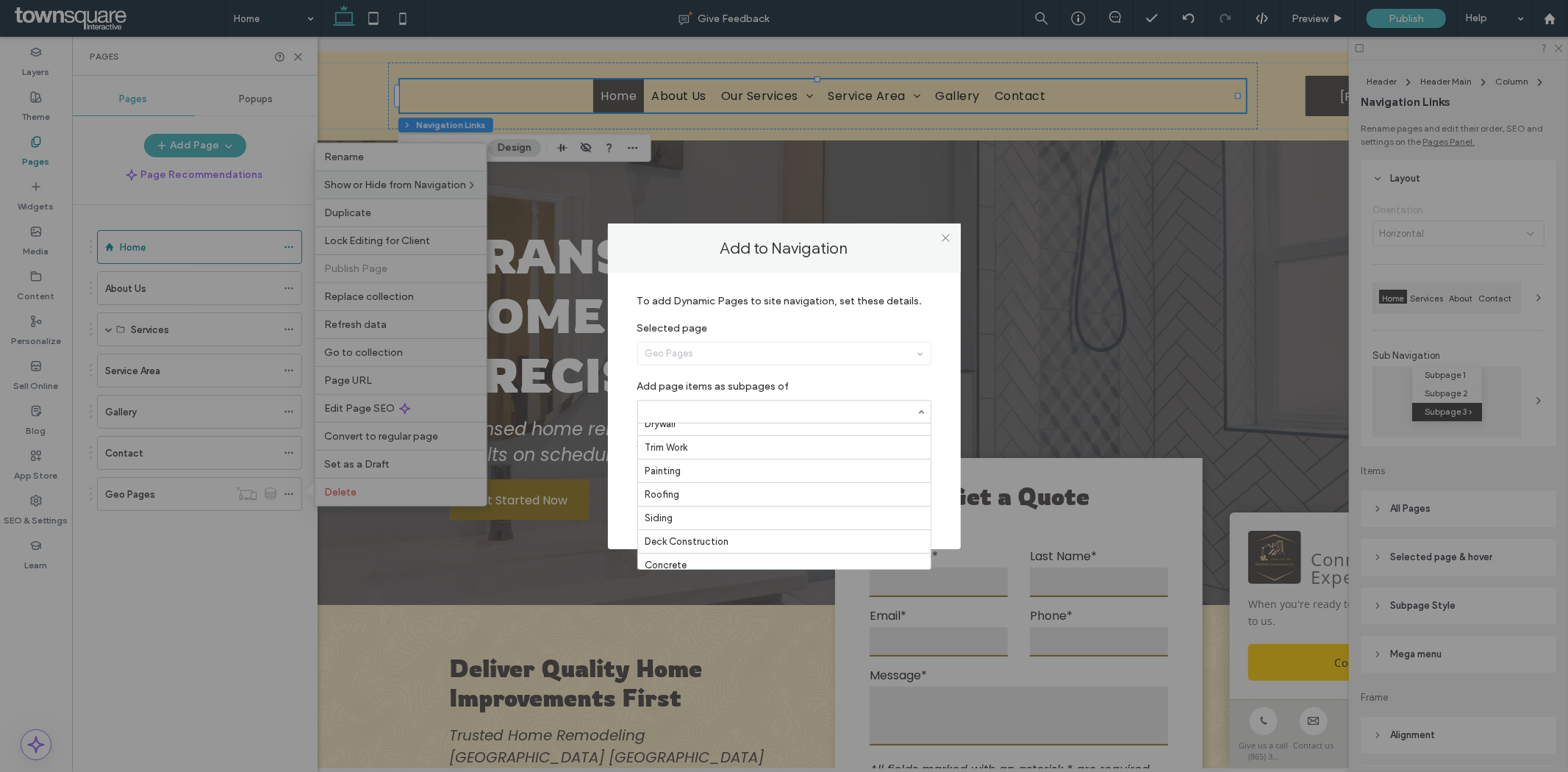
scroll to position [237, 0]
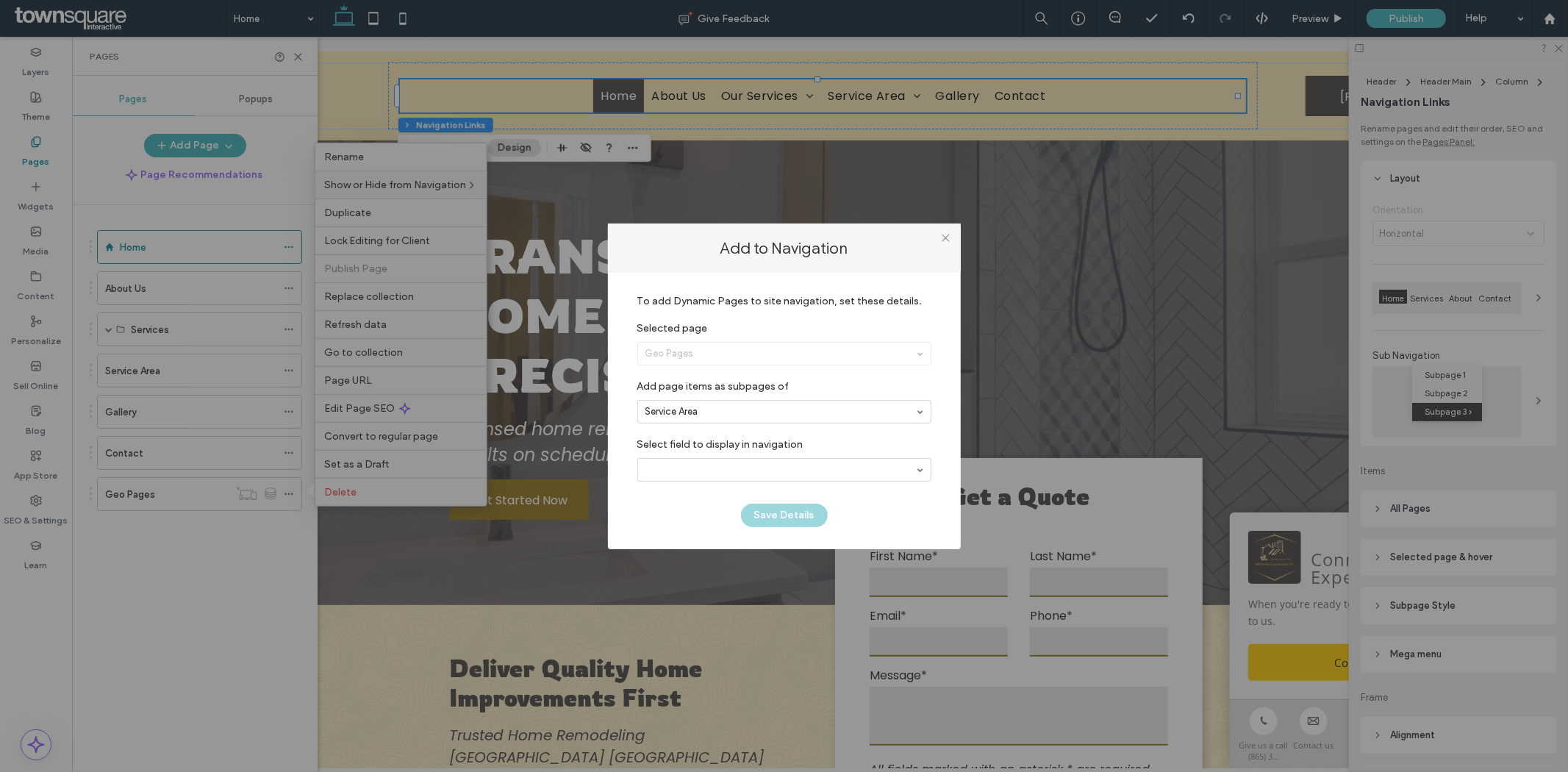
drag, startPoint x: 691, startPoint y: 479, endPoint x: 688, endPoint y: 460, distance: 19.2
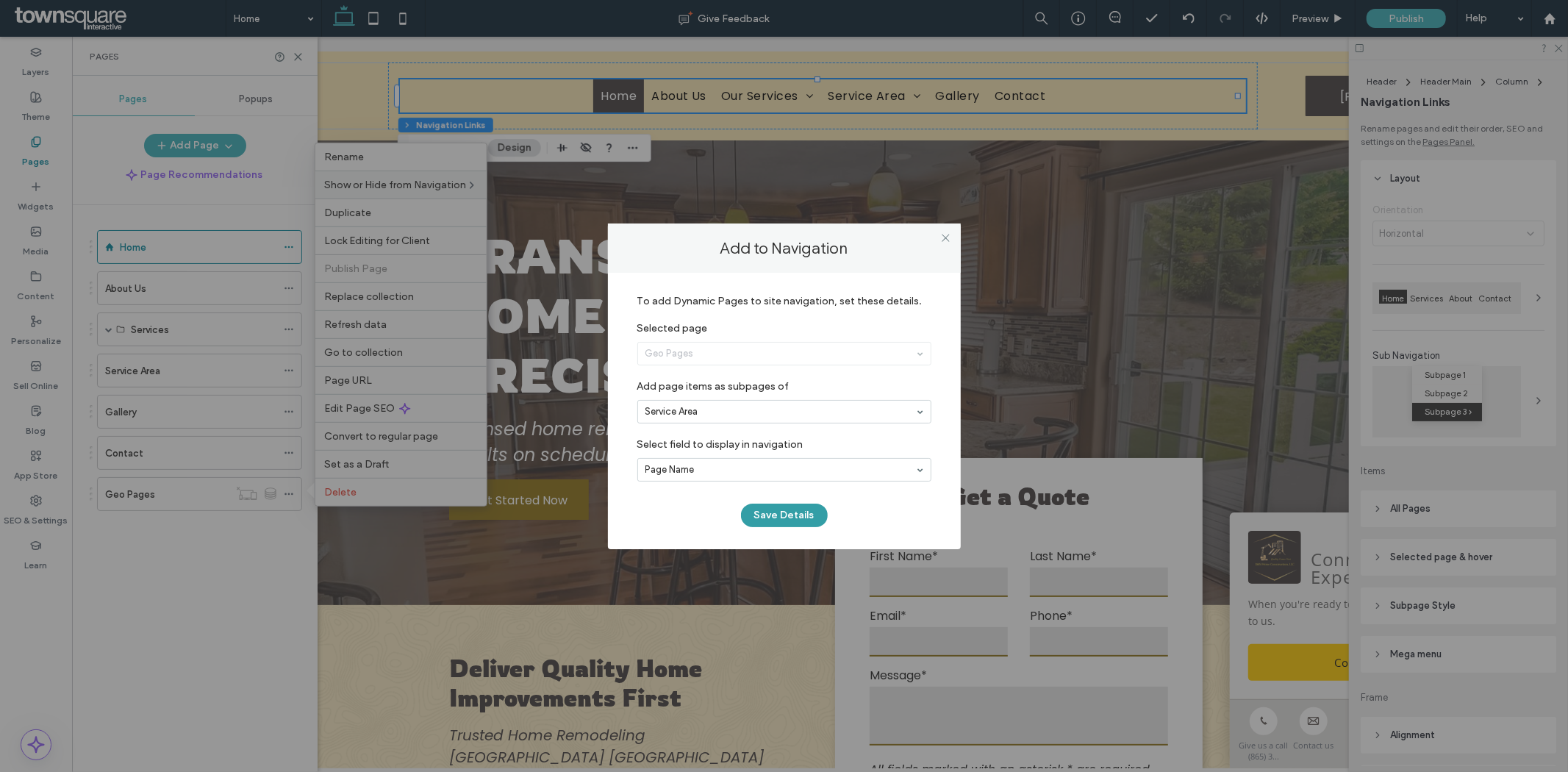
click at [782, 515] on button "Save Details" at bounding box center [784, 515] width 87 height 24
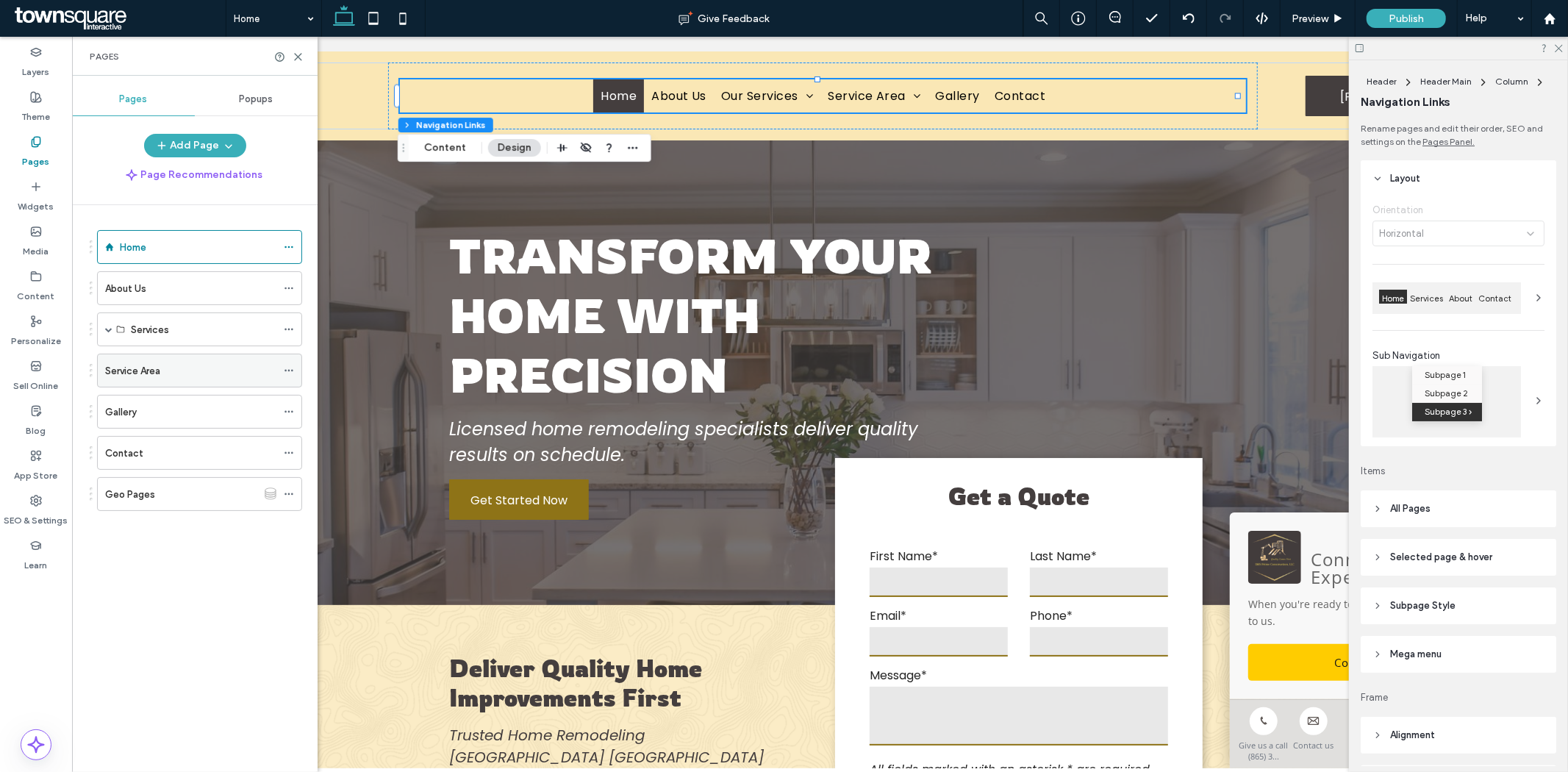
click at [33, 498] on icon at bounding box center [36, 500] width 11 height 11
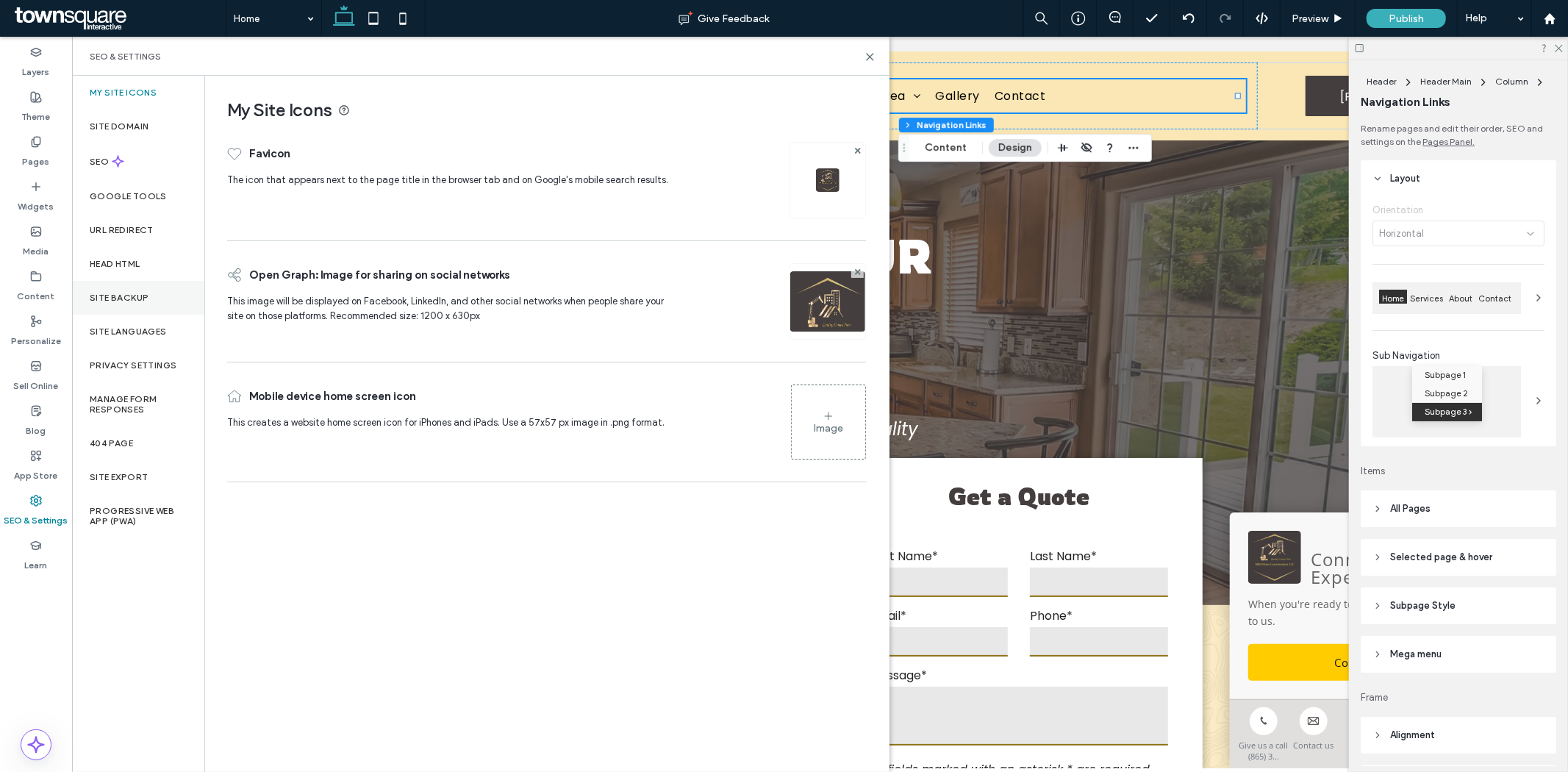
click at [140, 292] on label "Site Backup" at bounding box center [118, 297] width 58 height 11
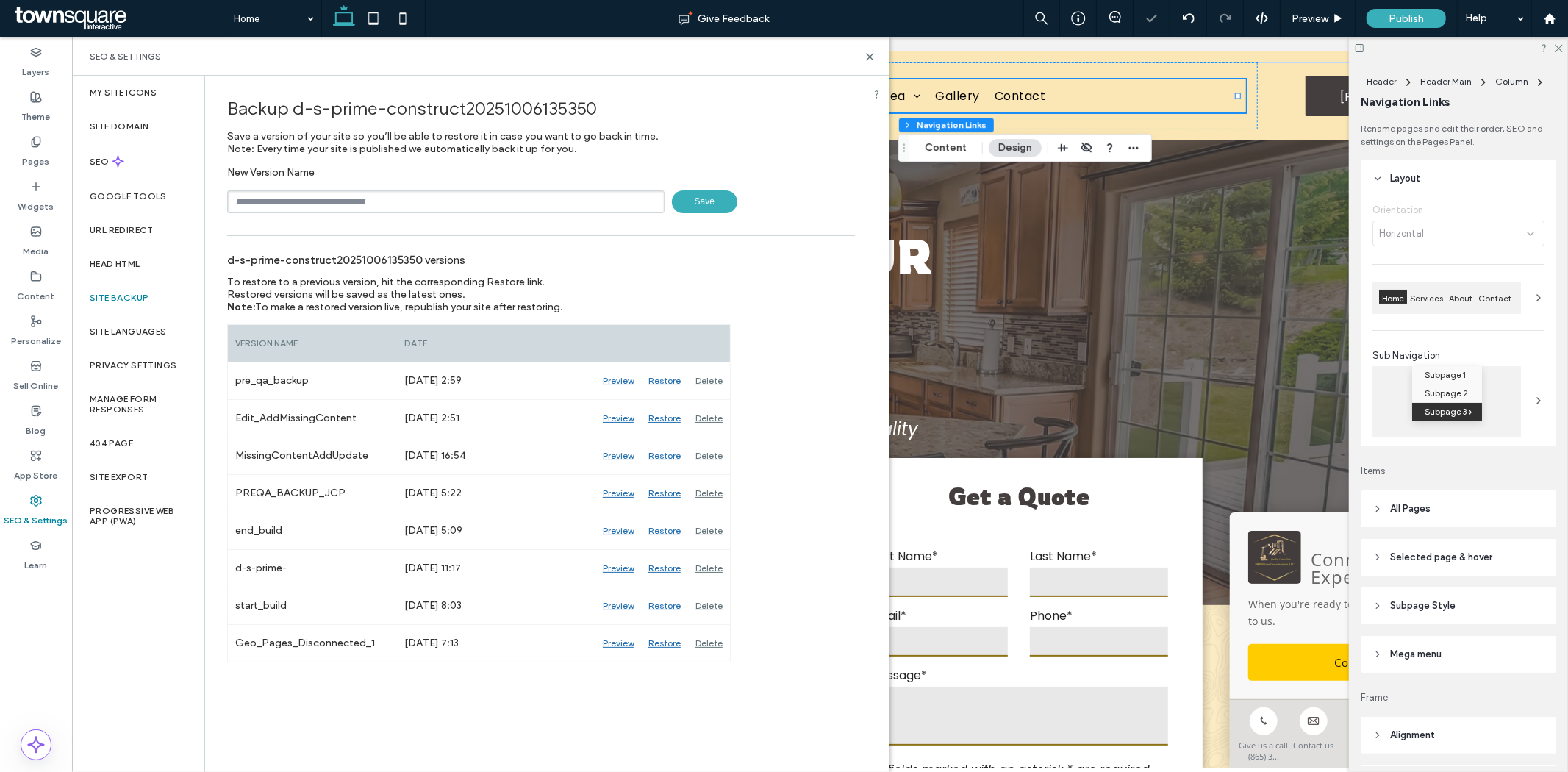
click at [484, 181] on div "New Version Name Save" at bounding box center [541, 190] width 627 height 47
click at [467, 196] on input "text" at bounding box center [446, 202] width 437 height 23
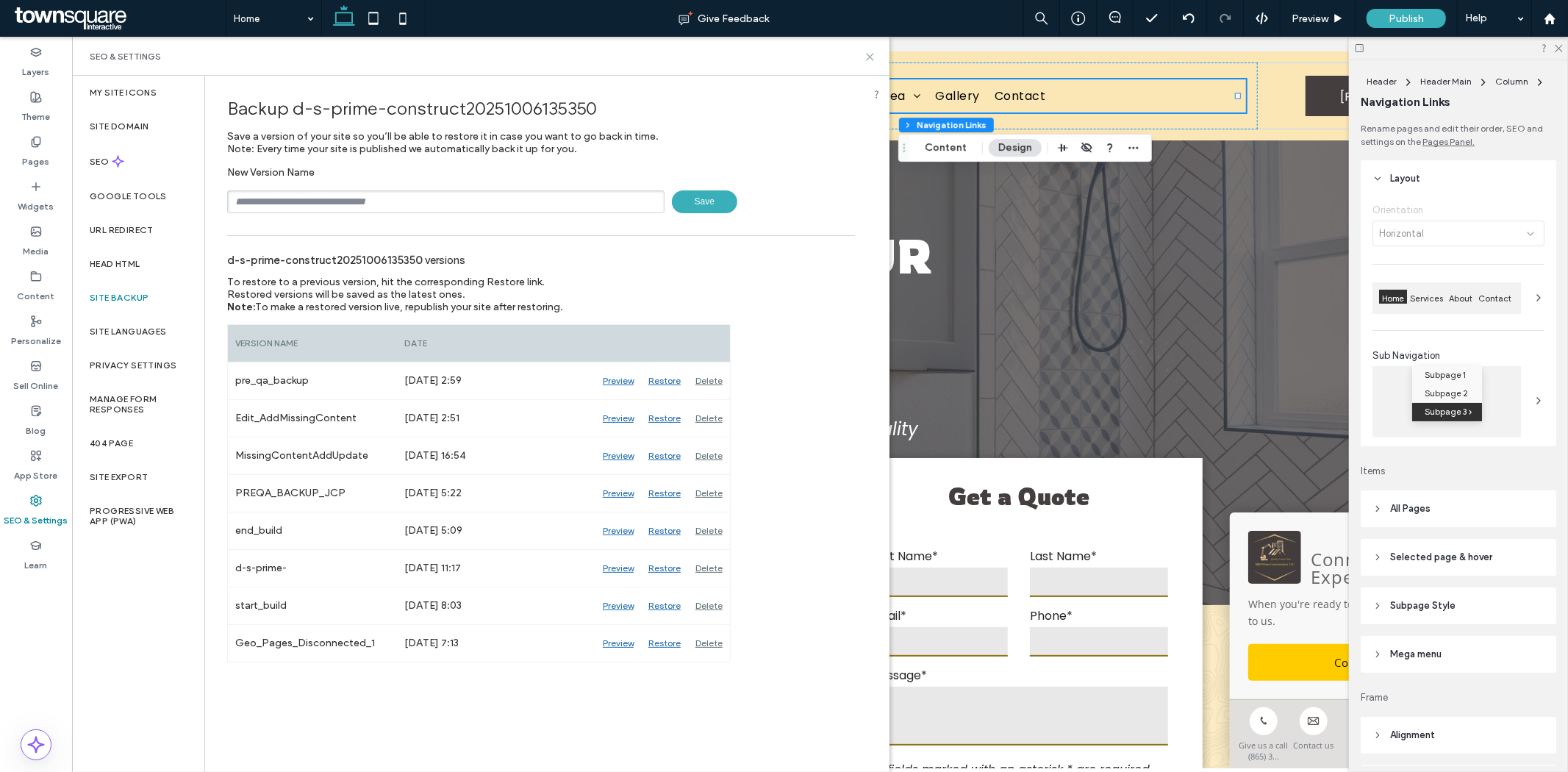
click at [870, 53] on icon at bounding box center [870, 57] width 11 height 11
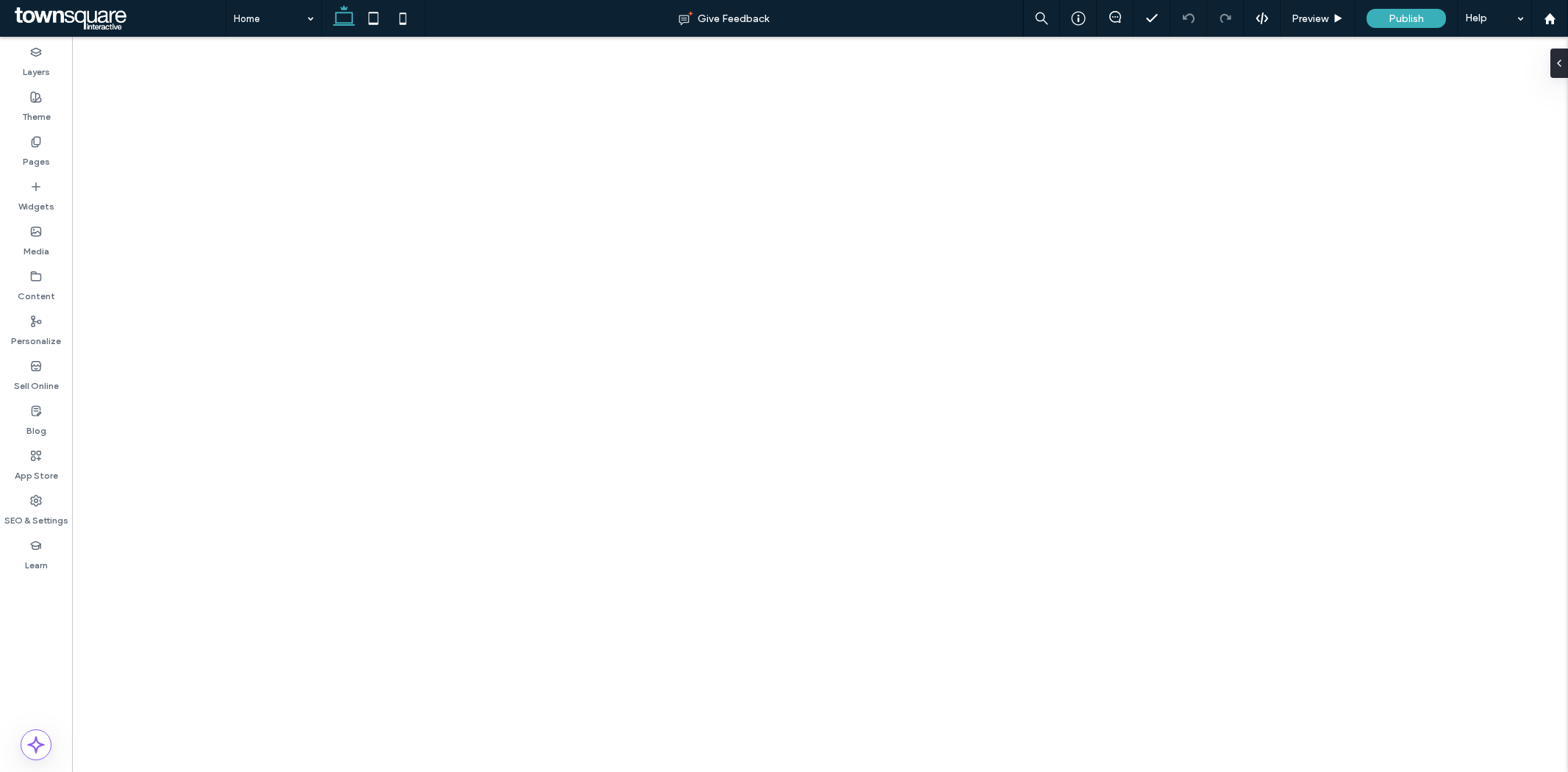
click at [24, 152] on label "Pages" at bounding box center [37, 157] width 28 height 20
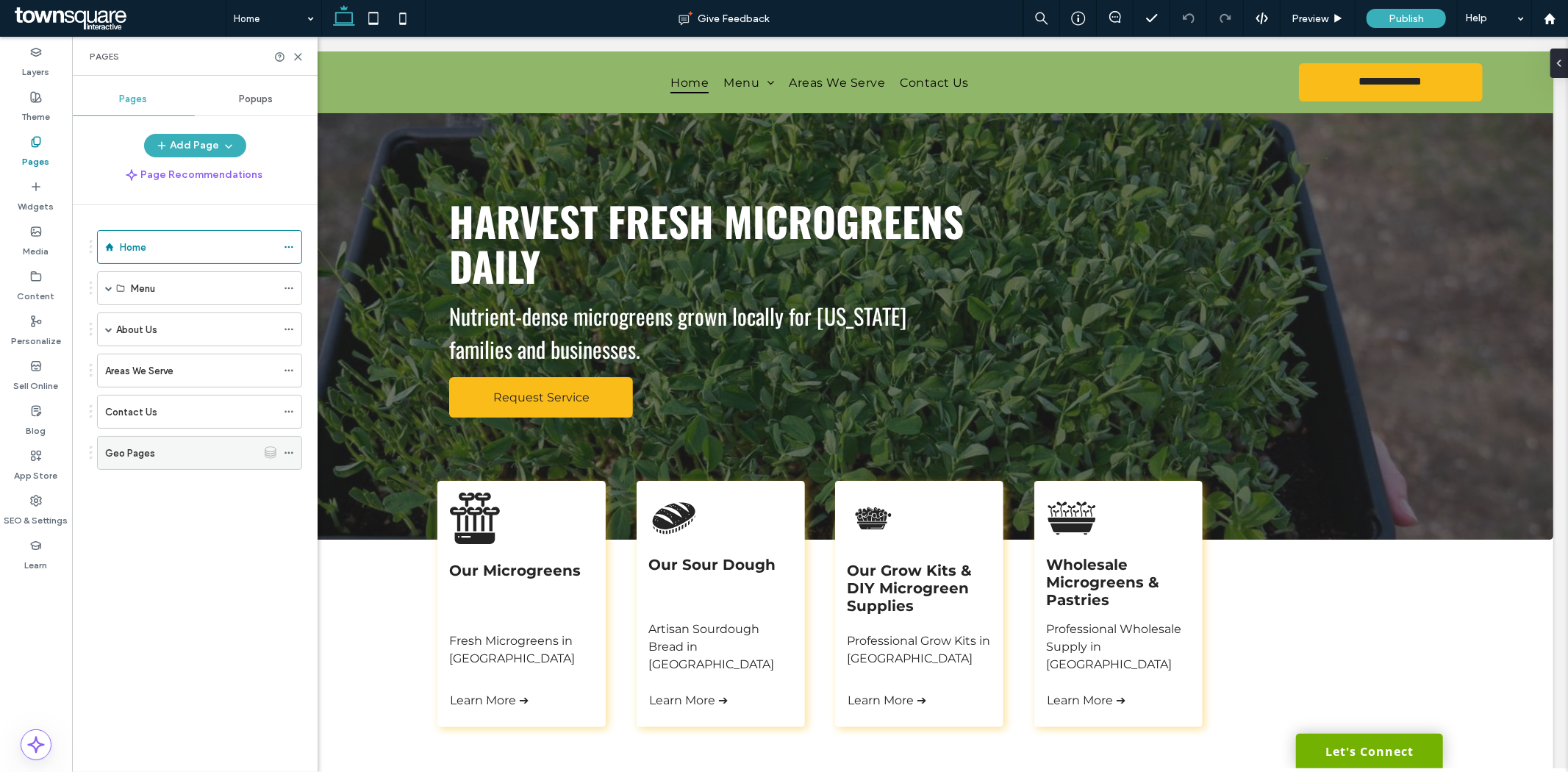
click at [200, 449] on div "Geo Pages" at bounding box center [180, 453] width 152 height 15
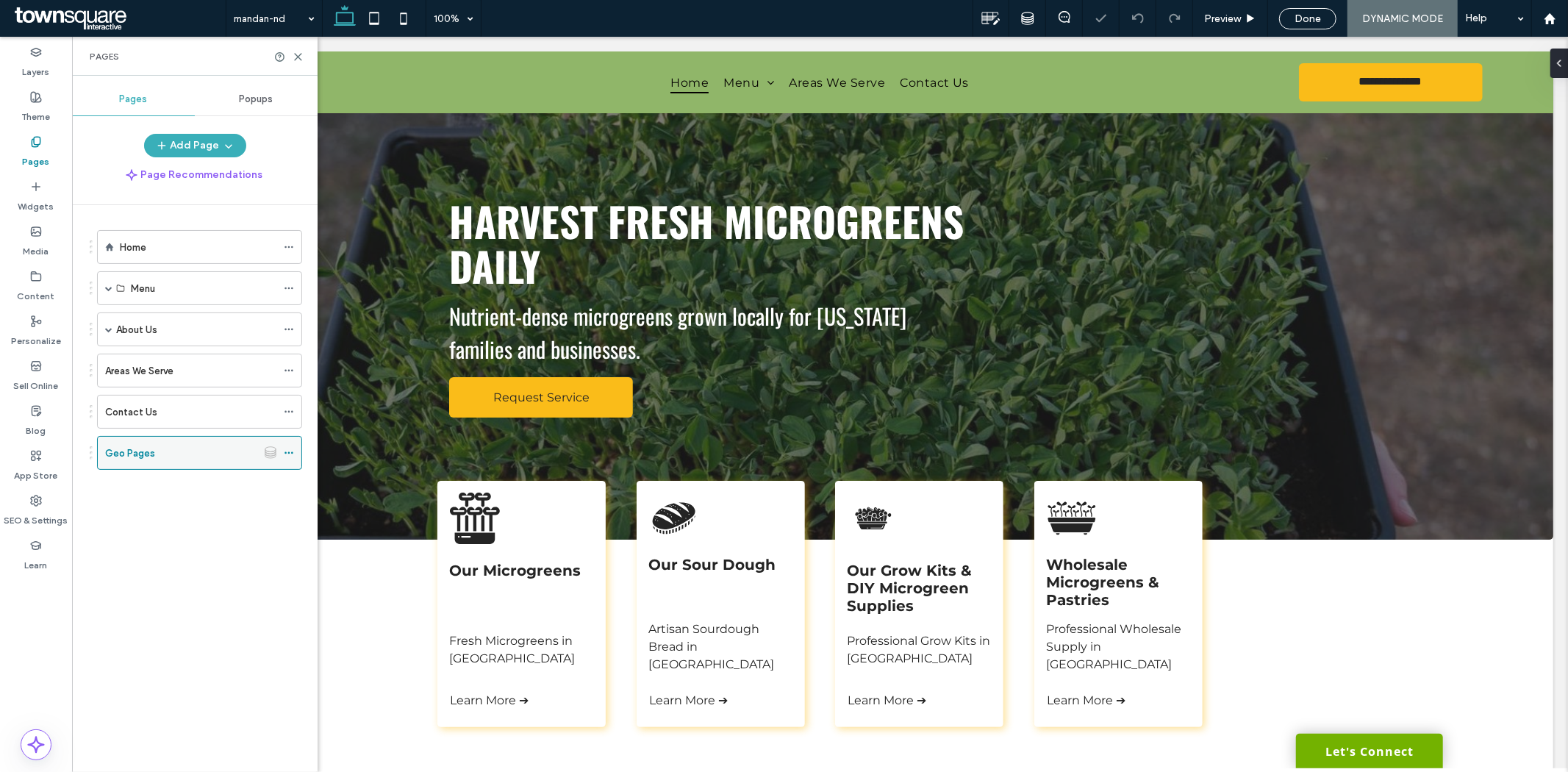
click at [291, 452] on icon at bounding box center [289, 452] width 11 height 11
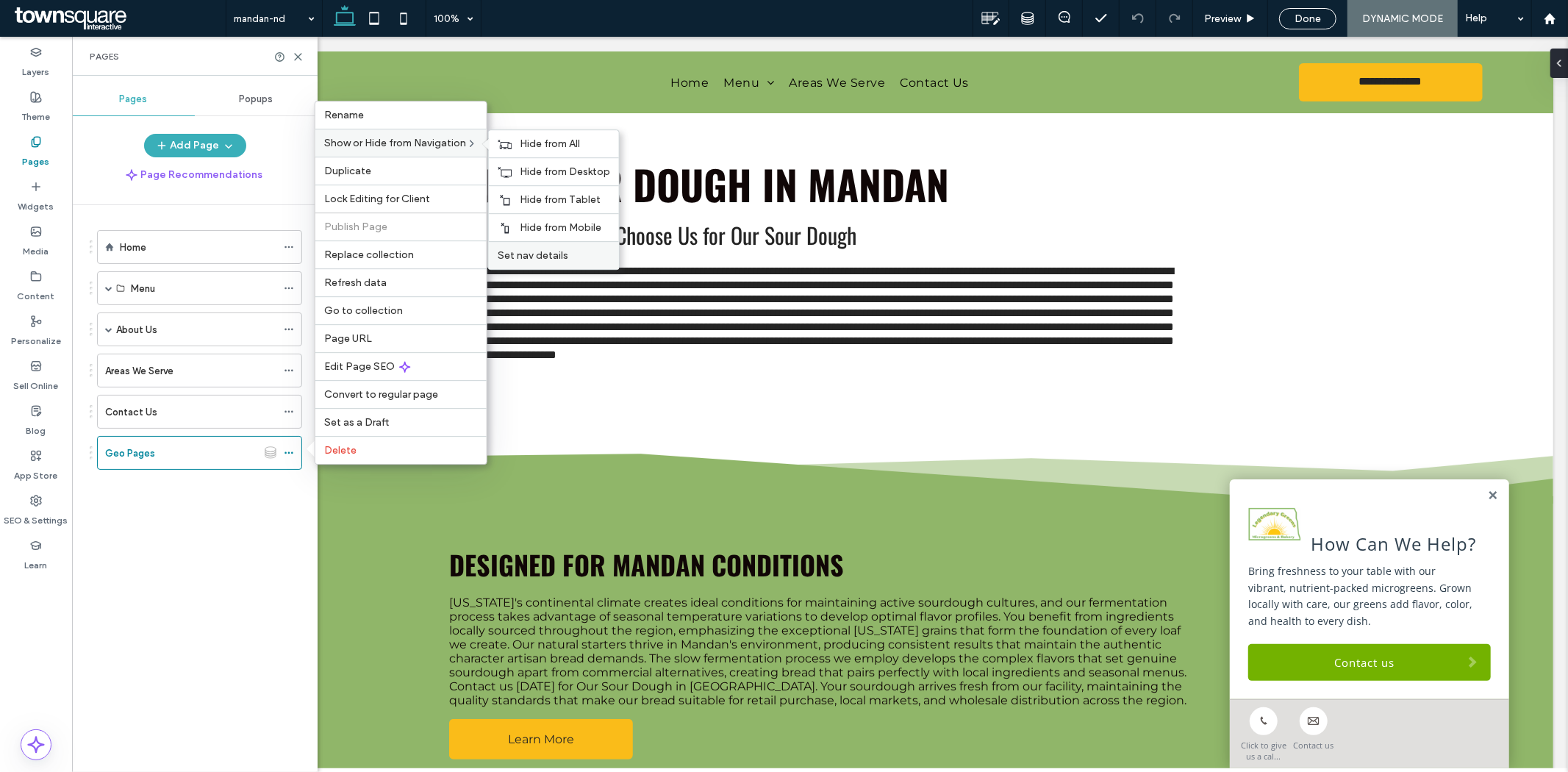
click at [529, 248] on div "Set nav details" at bounding box center [554, 255] width 130 height 28
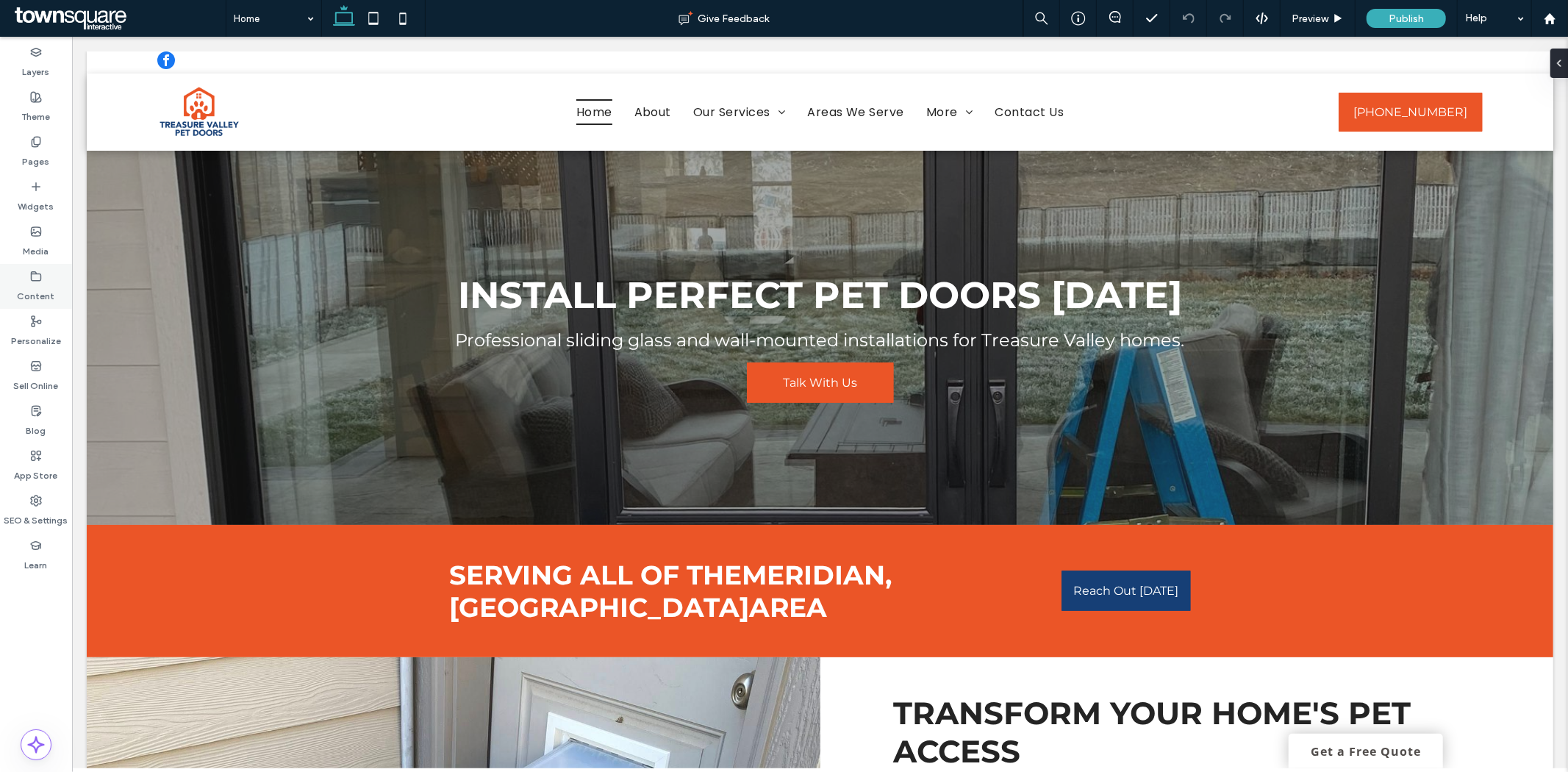
click at [42, 290] on label "Content" at bounding box center [37, 292] width 37 height 20
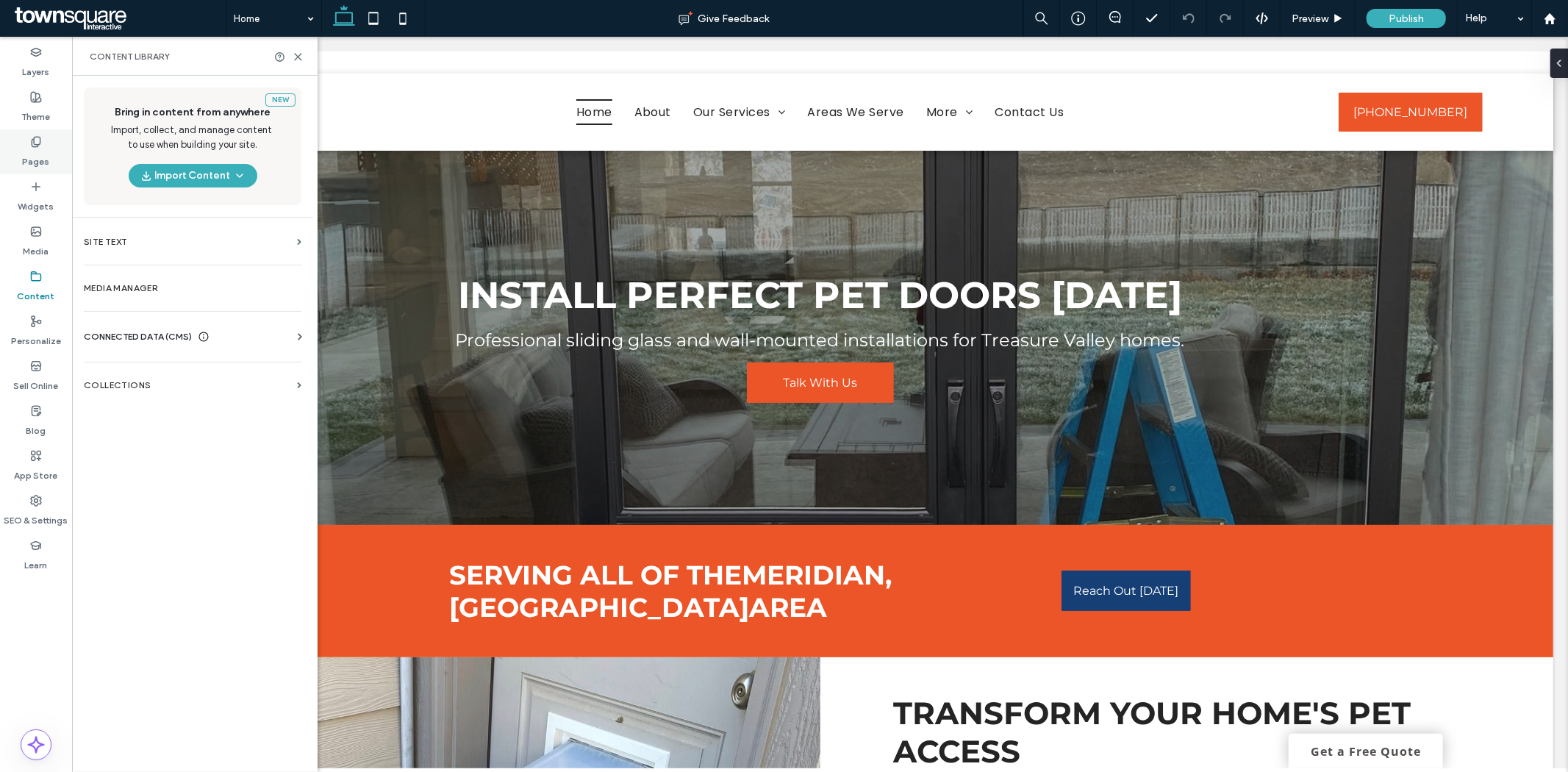
click at [45, 136] on div "Pages" at bounding box center [36, 151] width 72 height 45
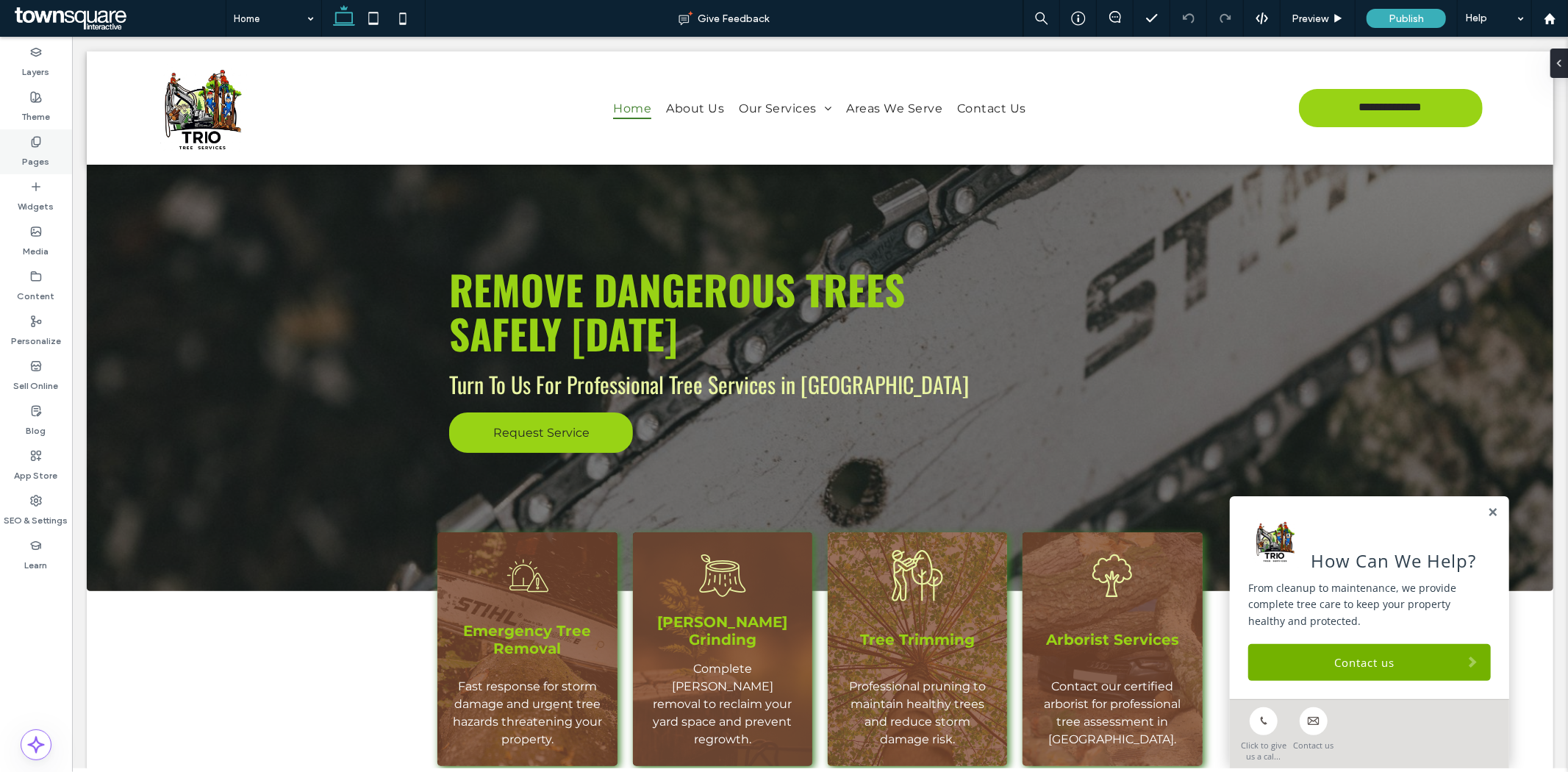
click at [19, 148] on div "Pages" at bounding box center [36, 151] width 72 height 45
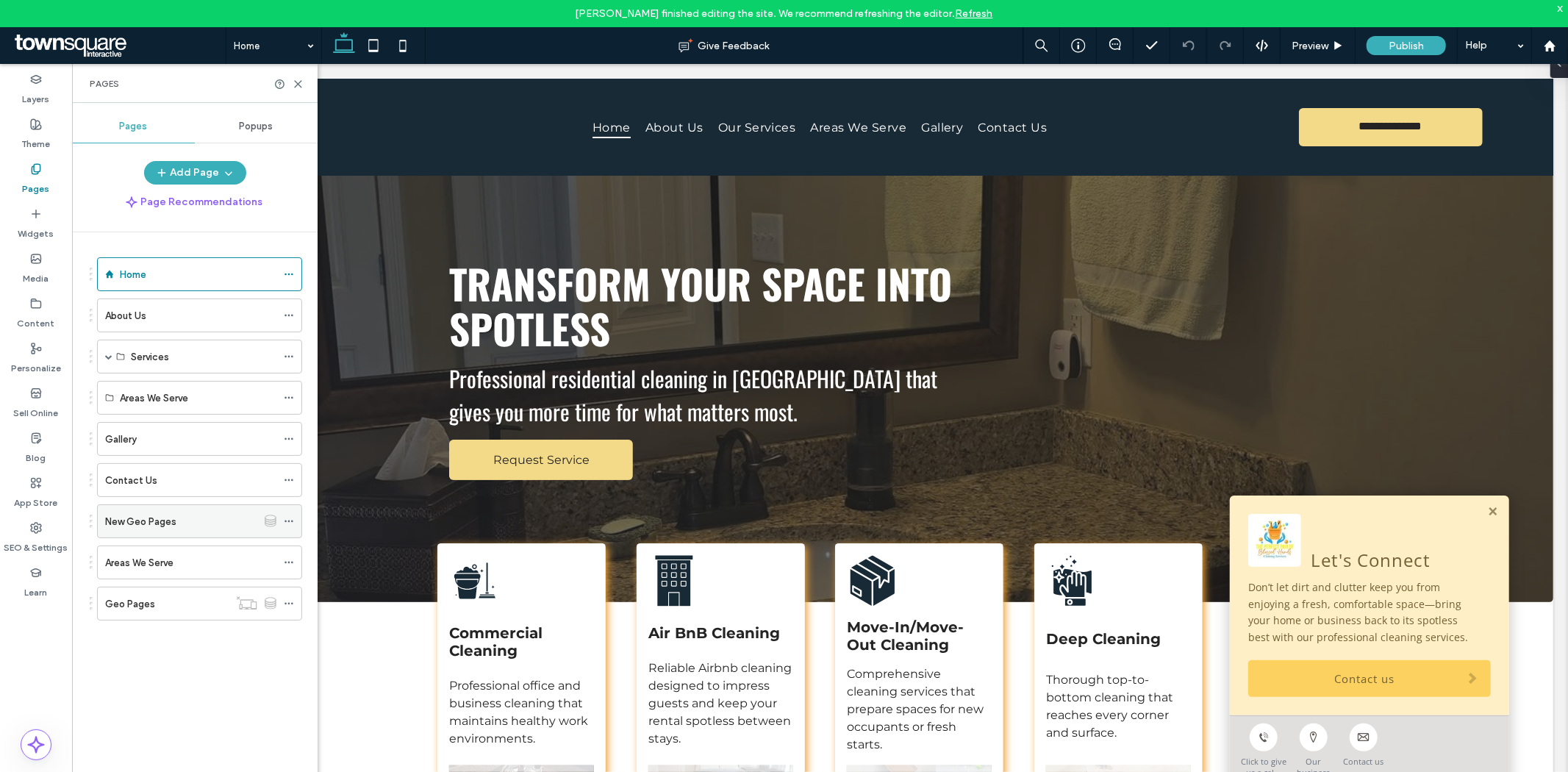
click at [166, 525] on label "New Geo Pages" at bounding box center [140, 522] width 71 height 26
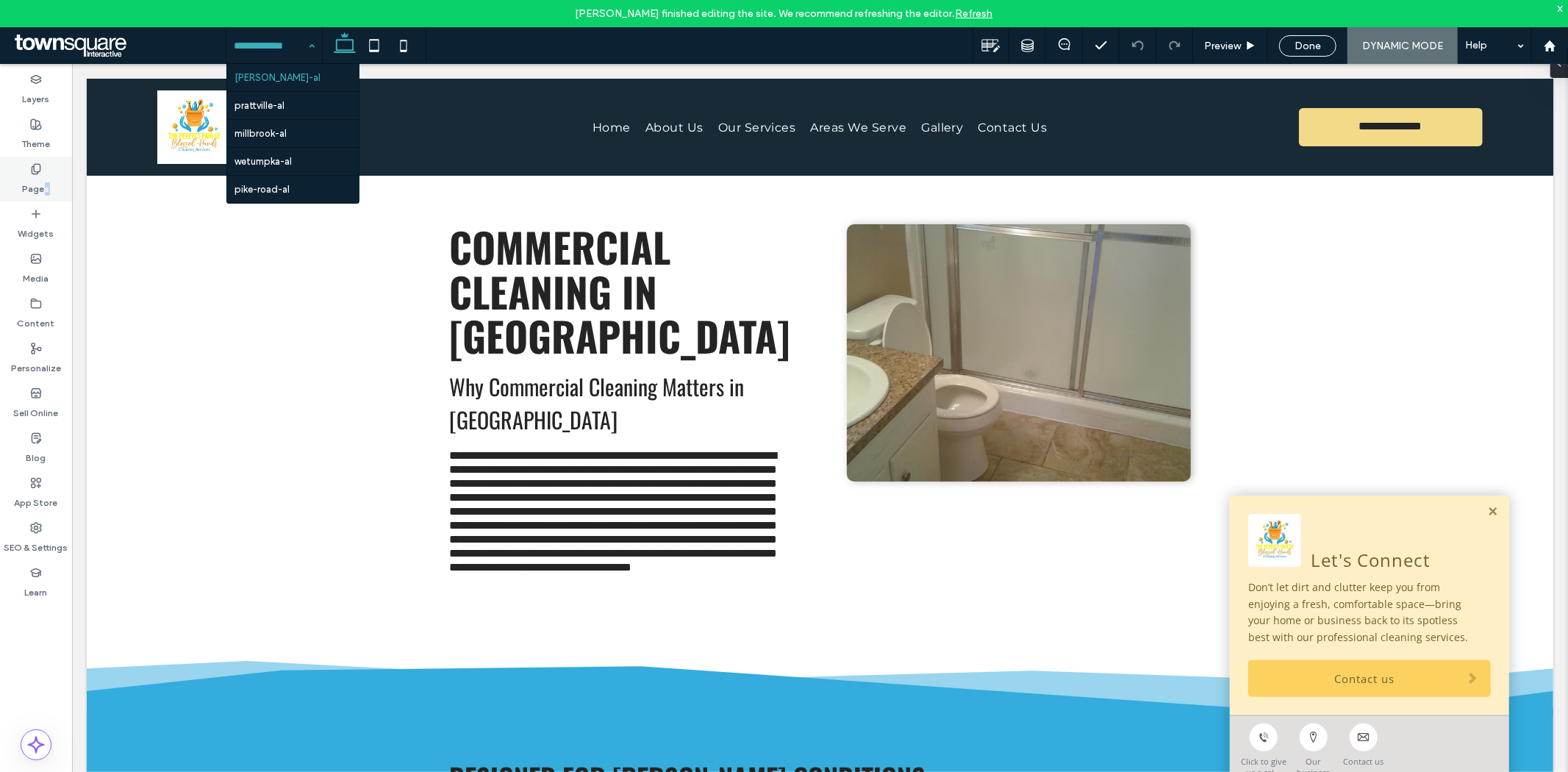
click at [45, 185] on label "Pages" at bounding box center [37, 185] width 28 height 20
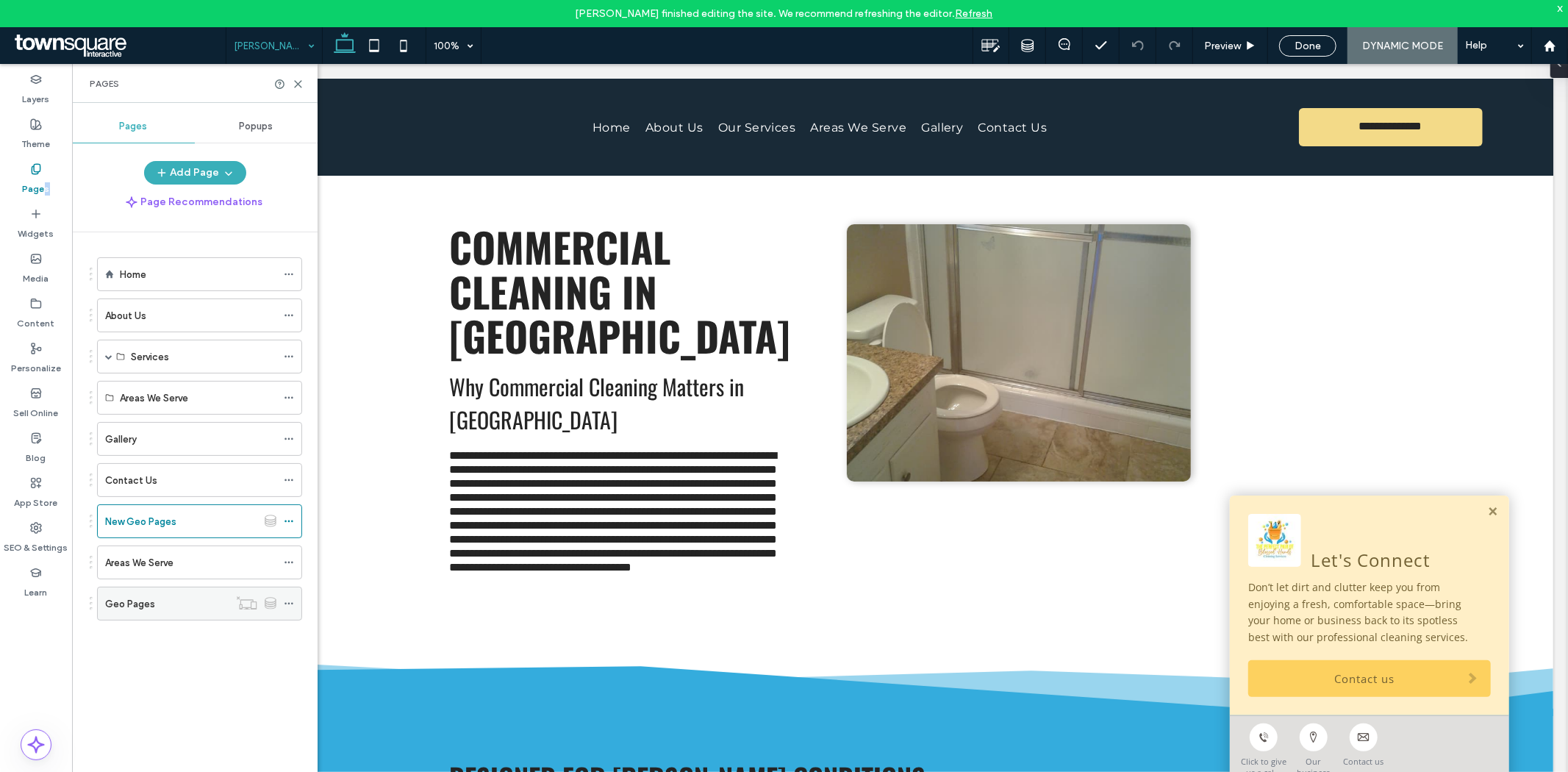
click at [188, 609] on div "Geo Pages" at bounding box center [166, 603] width 123 height 15
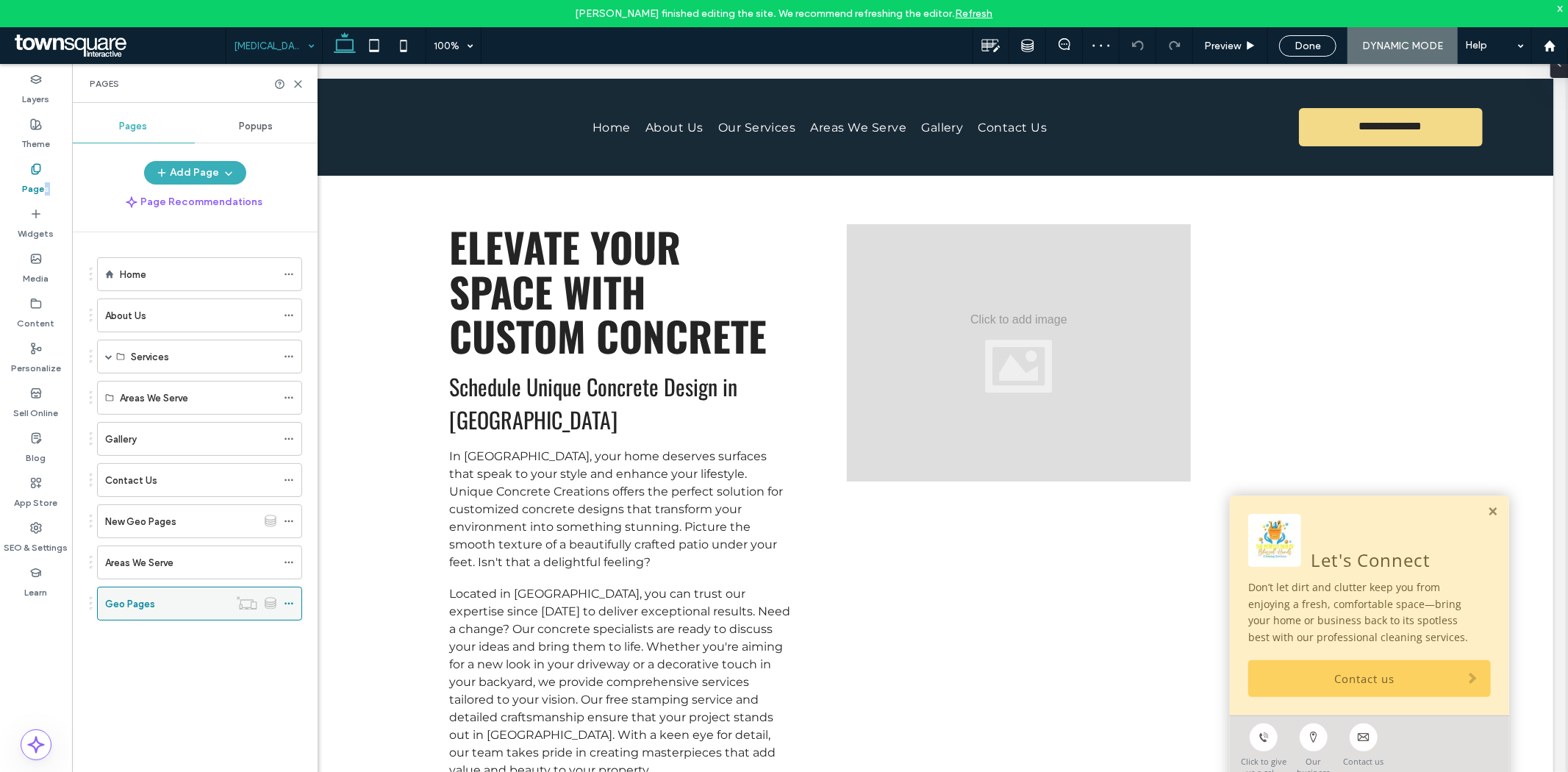
click at [284, 605] on use at bounding box center [288, 604] width 8 height 2
click at [28, 149] on label "Theme" at bounding box center [36, 140] width 28 height 20
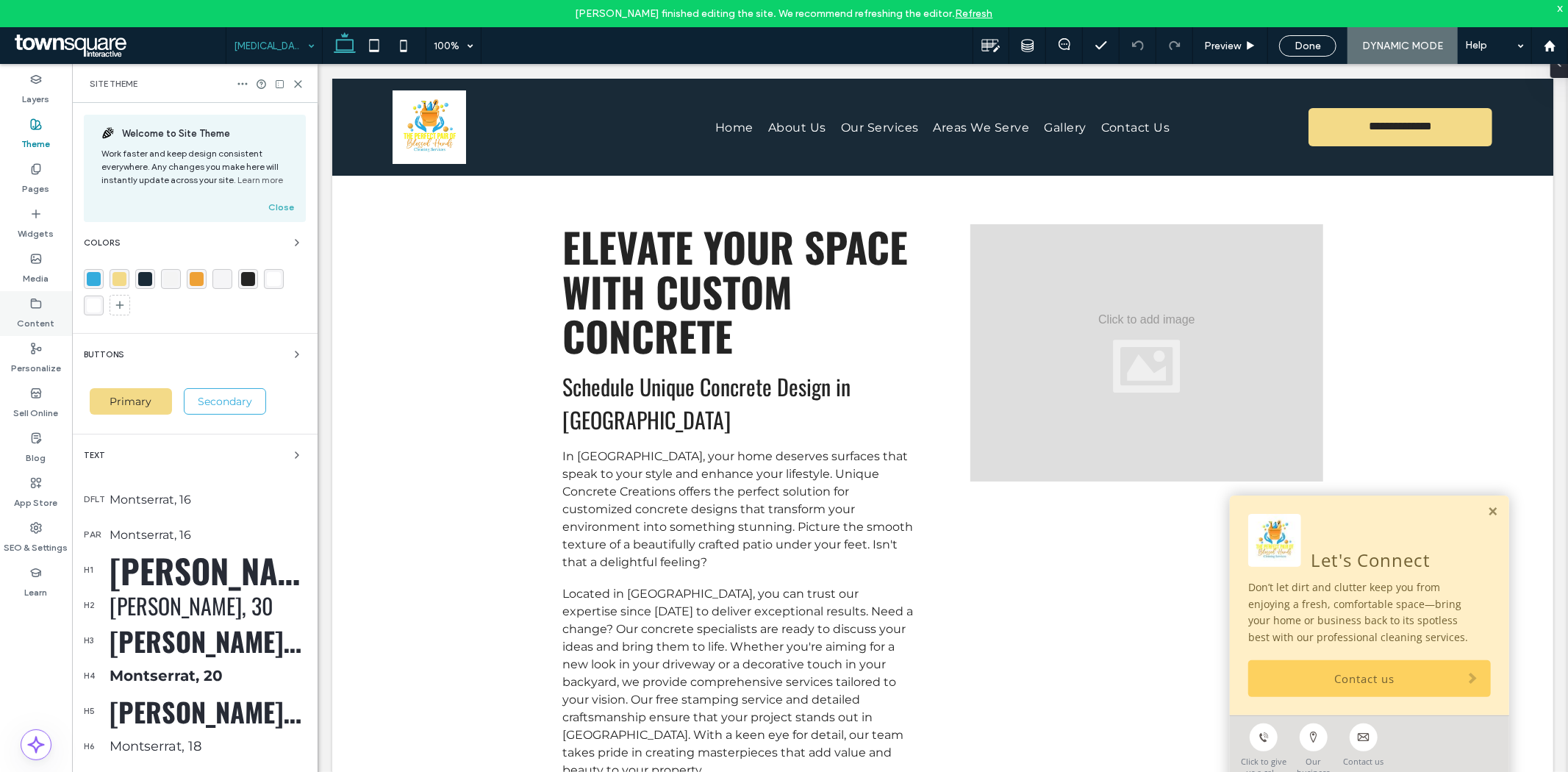
click at [29, 315] on label "Content" at bounding box center [37, 319] width 37 height 20
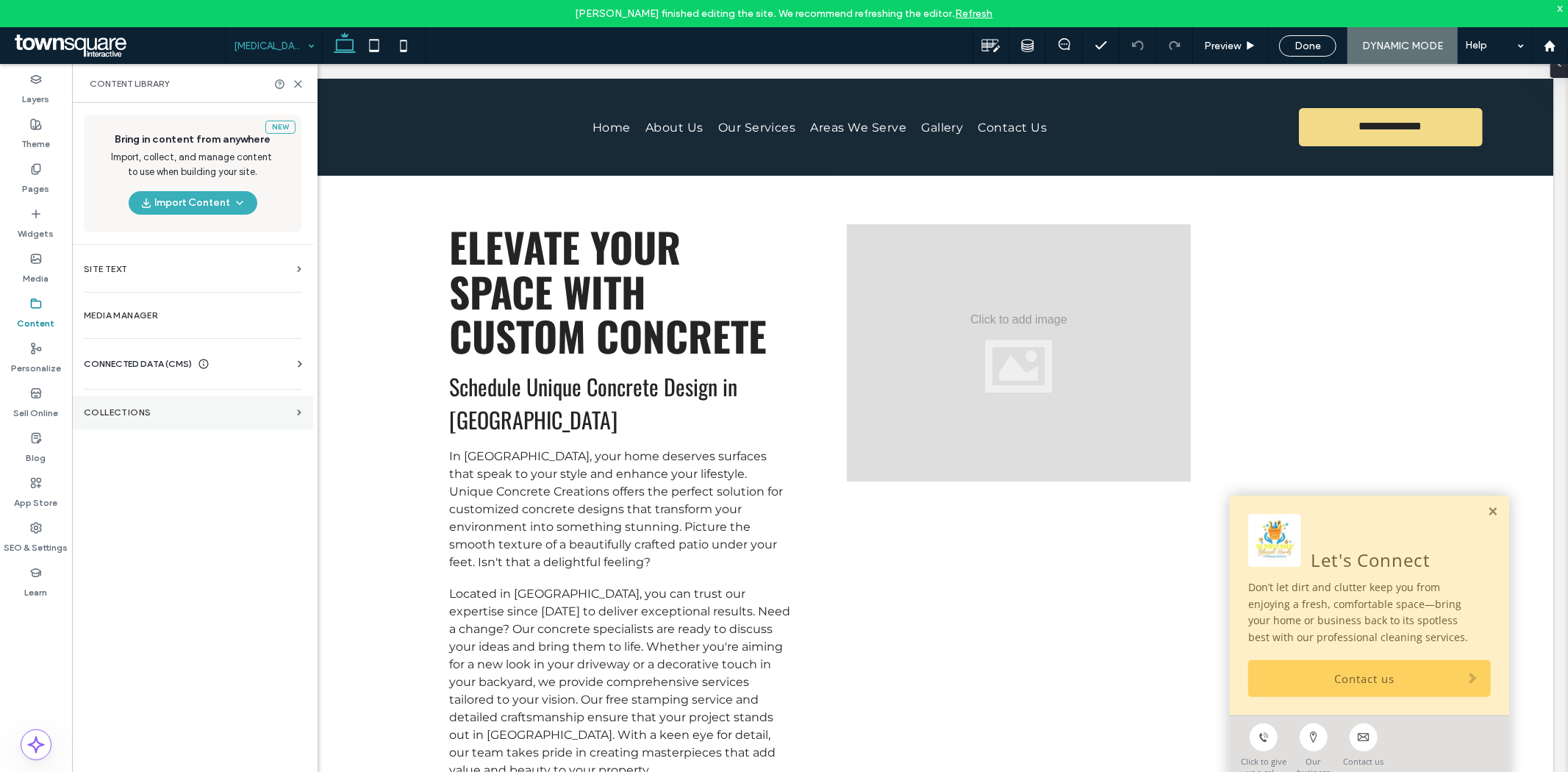
click at [150, 408] on label "Collections" at bounding box center [187, 412] width 207 height 11
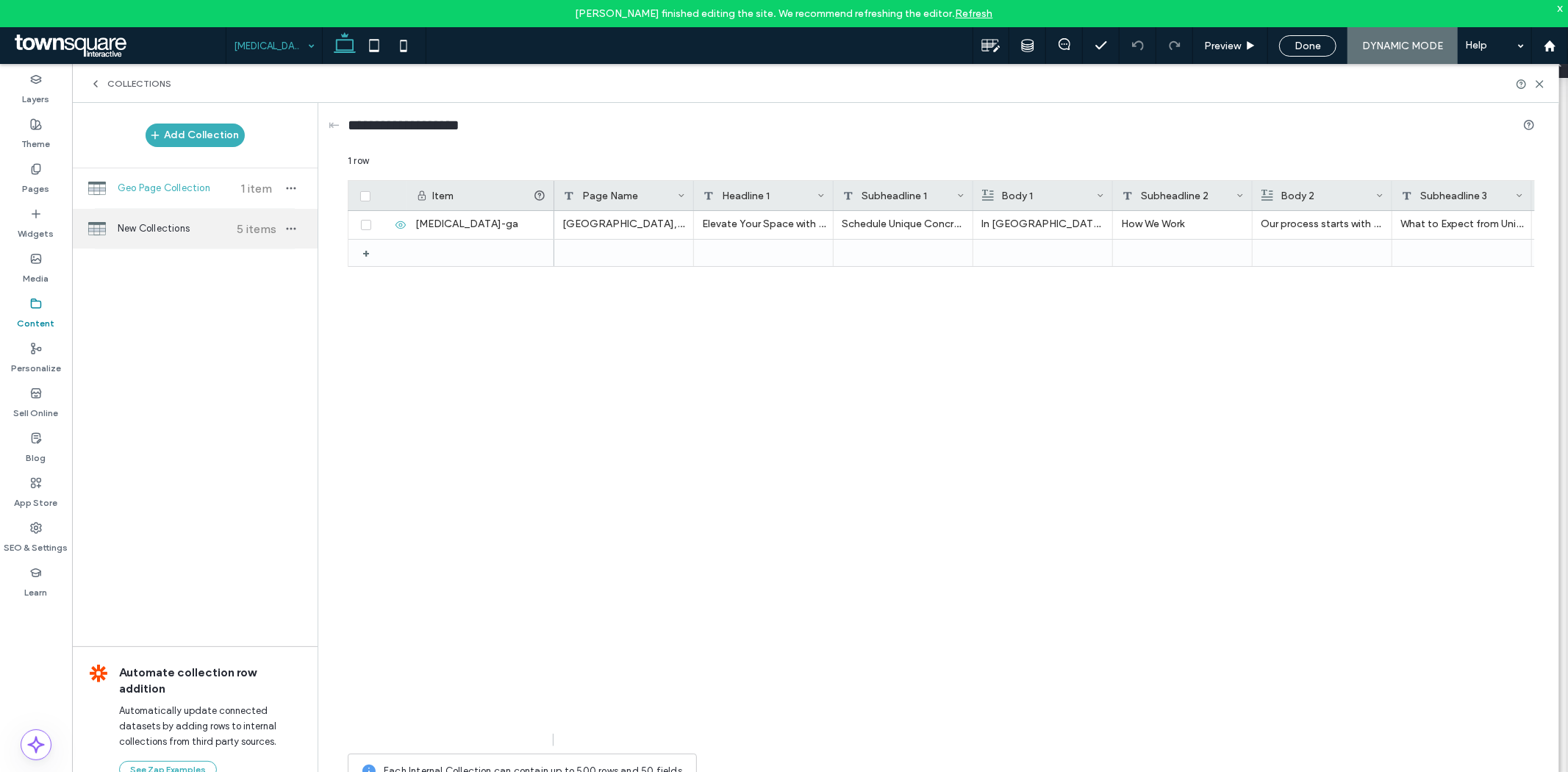
click at [174, 230] on span "New Collections" at bounding box center [172, 229] width 110 height 15
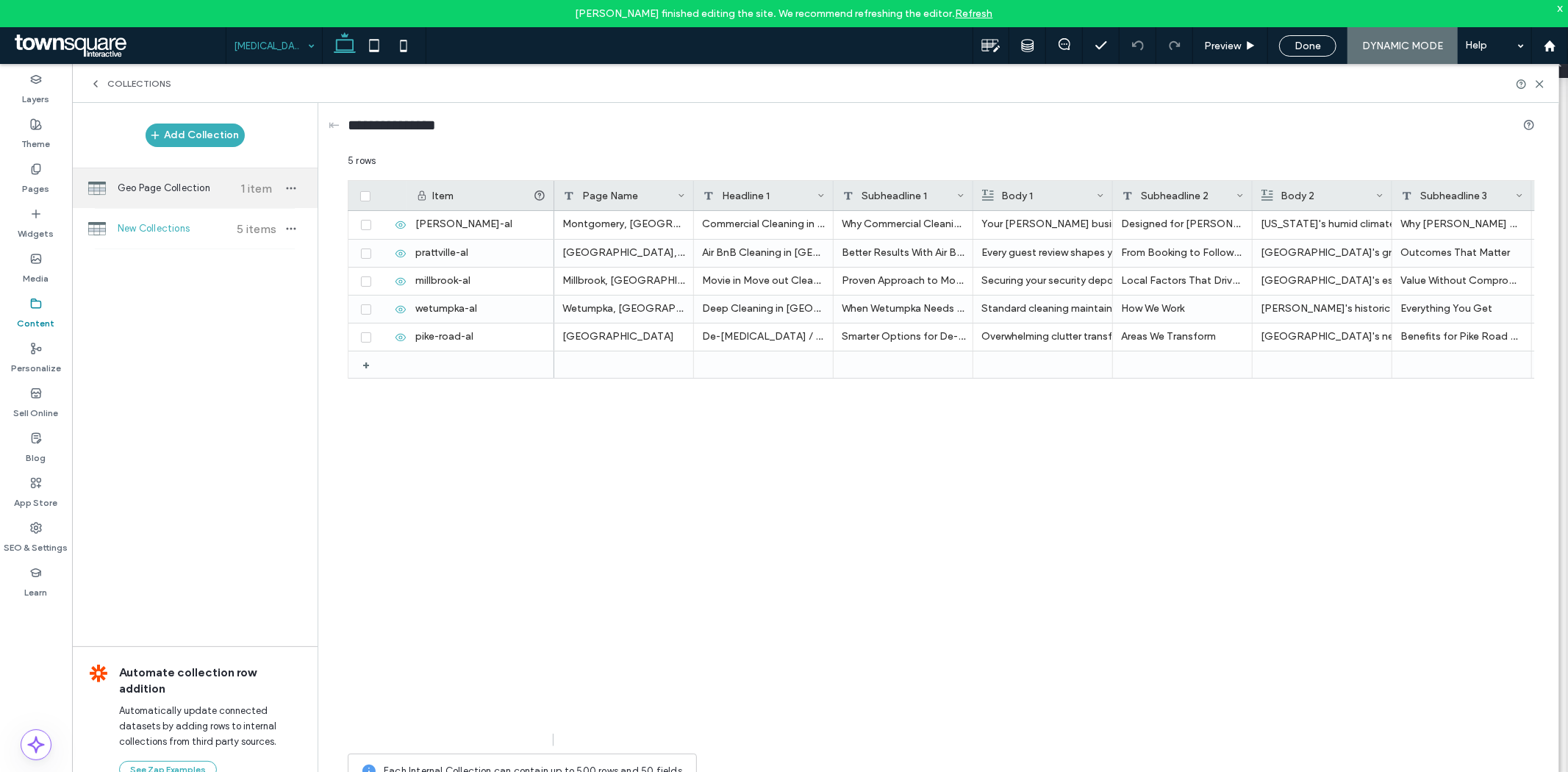
click at [179, 194] on span "Geo Page Collection" at bounding box center [172, 188] width 110 height 15
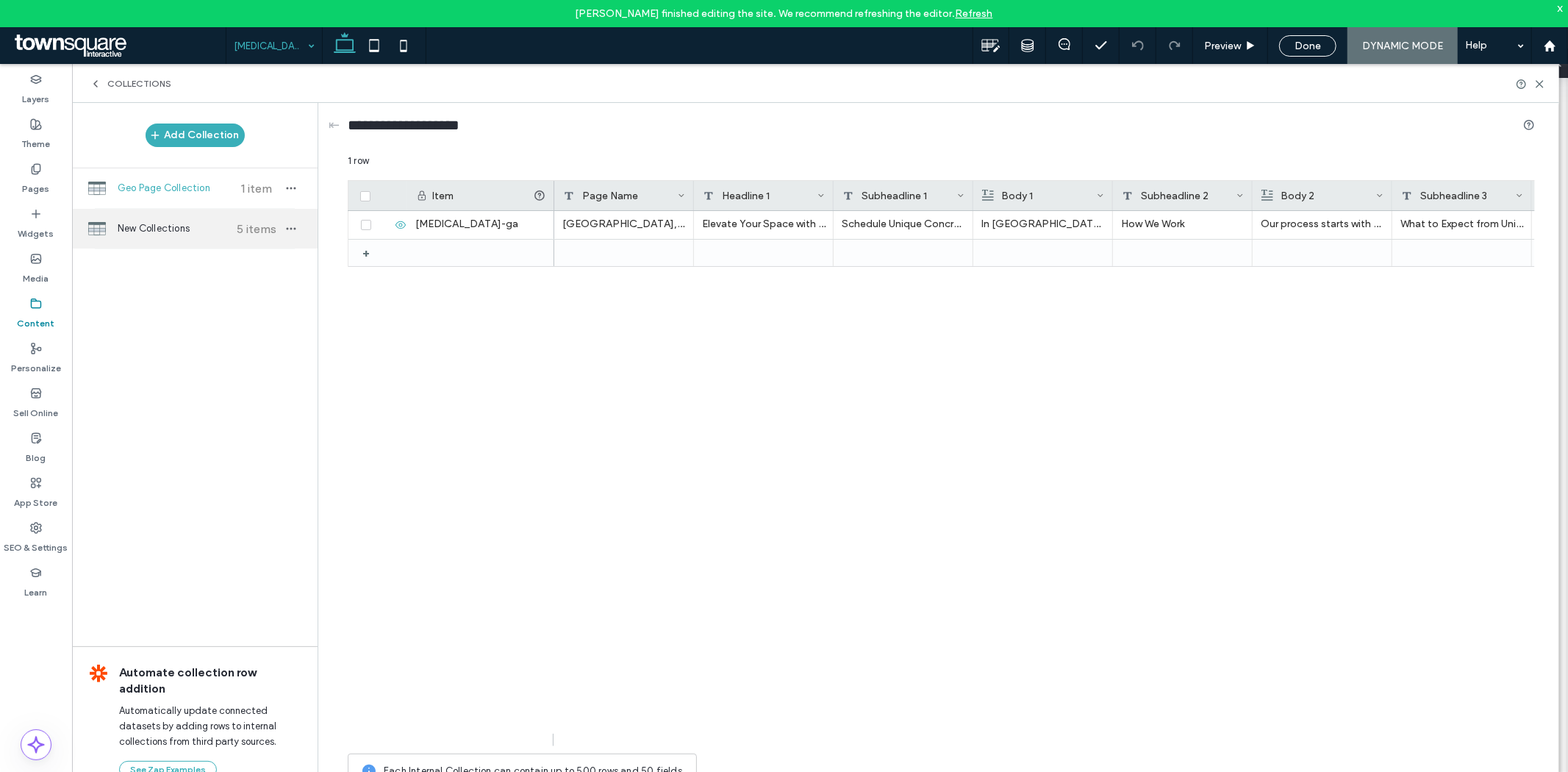
click at [175, 222] on span "New Collections" at bounding box center [172, 229] width 110 height 15
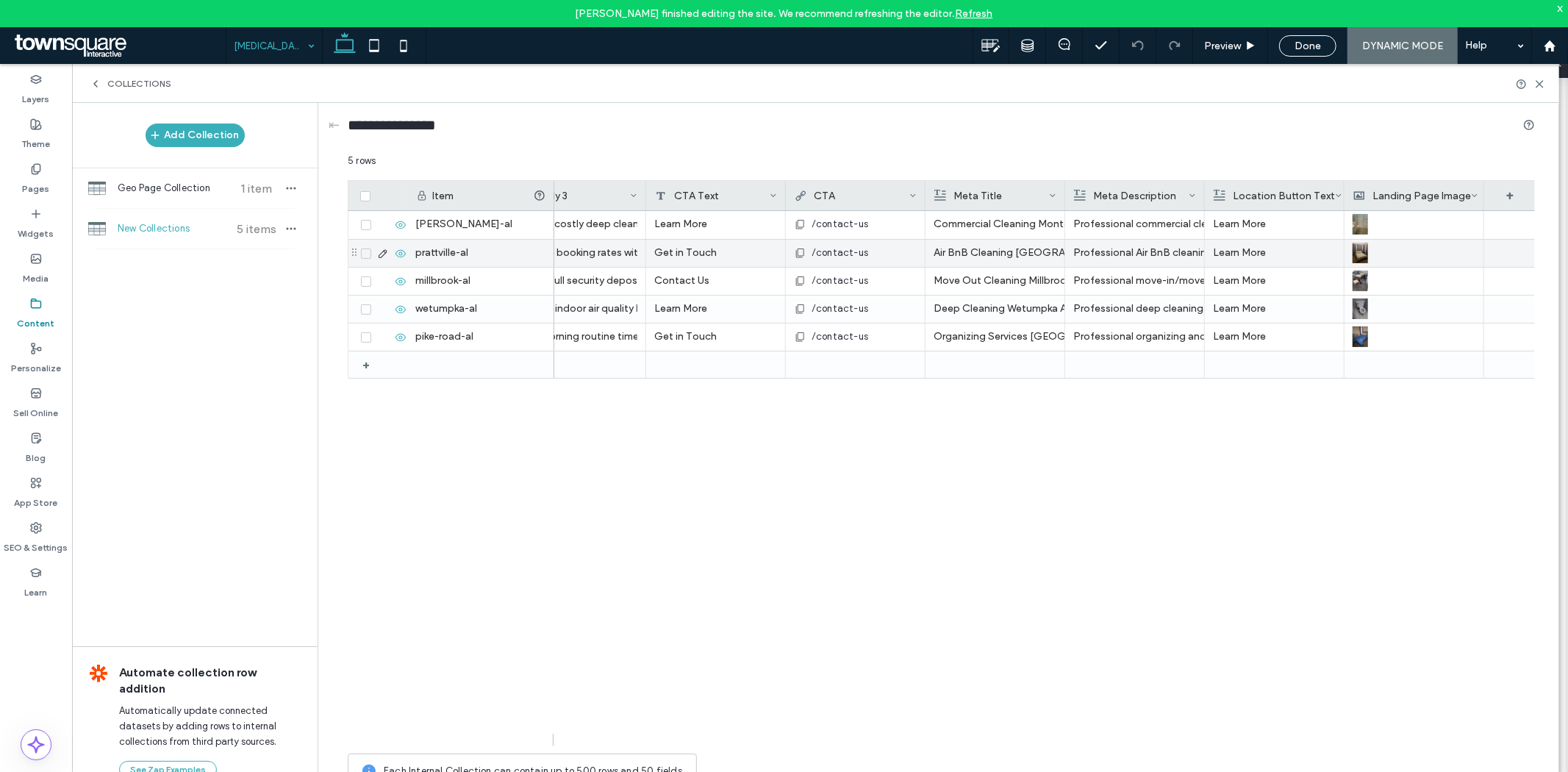
scroll to position [0, 1025]
click at [174, 185] on span "Geo Page Collection" at bounding box center [172, 188] width 110 height 15
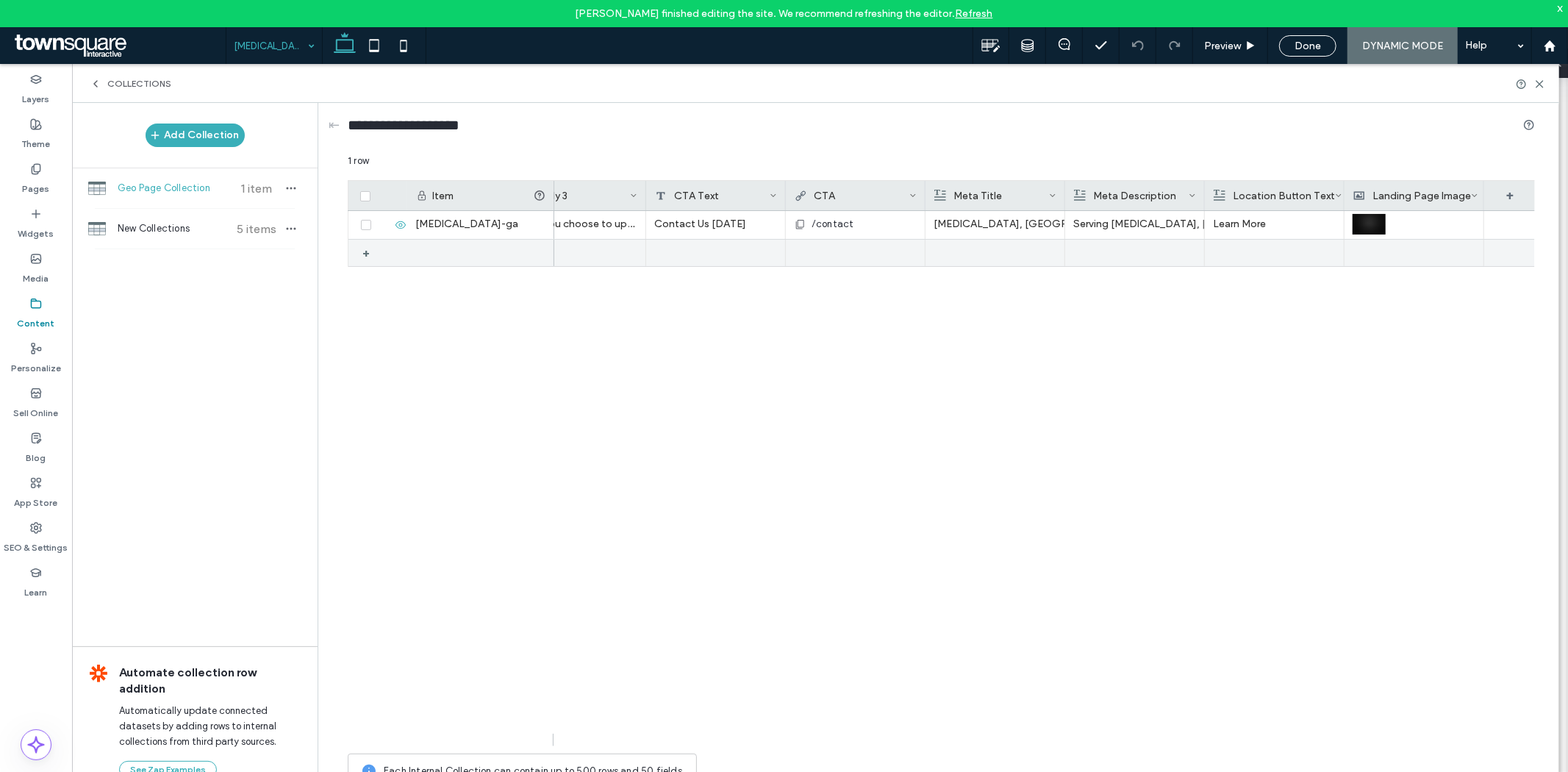
scroll to position [0, 0]
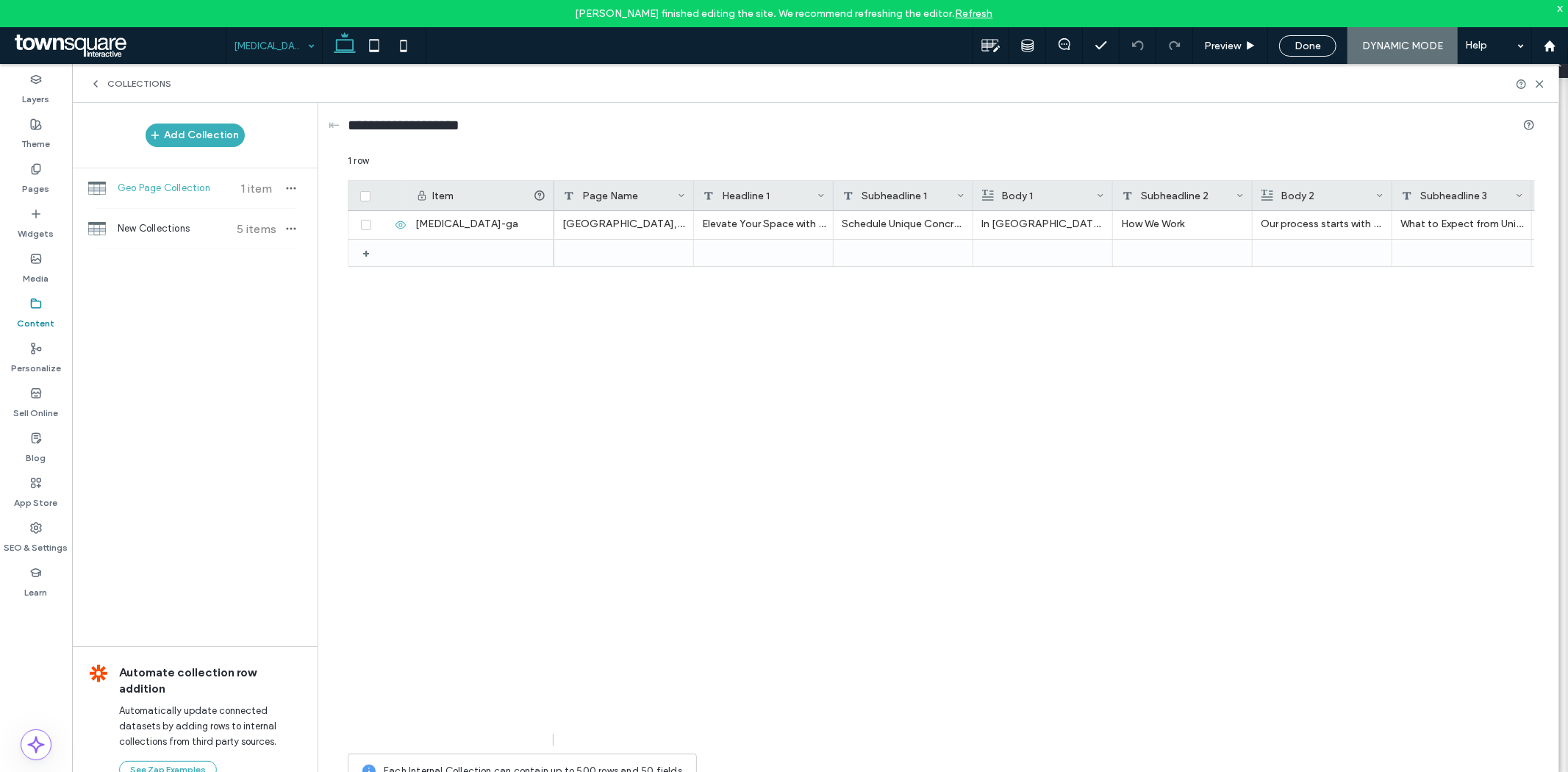
click at [123, 81] on span "Collections" at bounding box center [139, 84] width 64 height 11
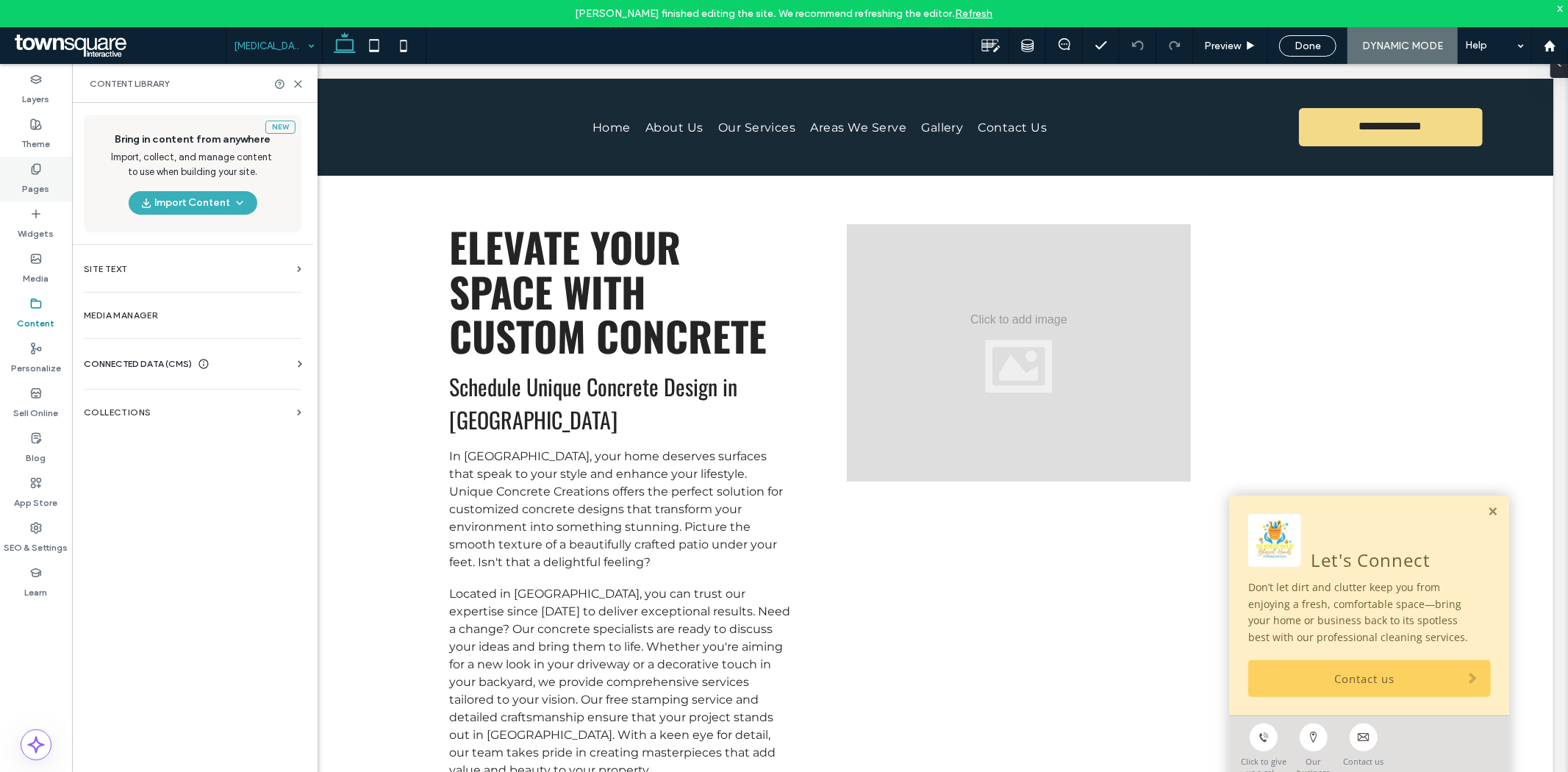
click at [43, 167] on div "Pages" at bounding box center [36, 179] width 72 height 45
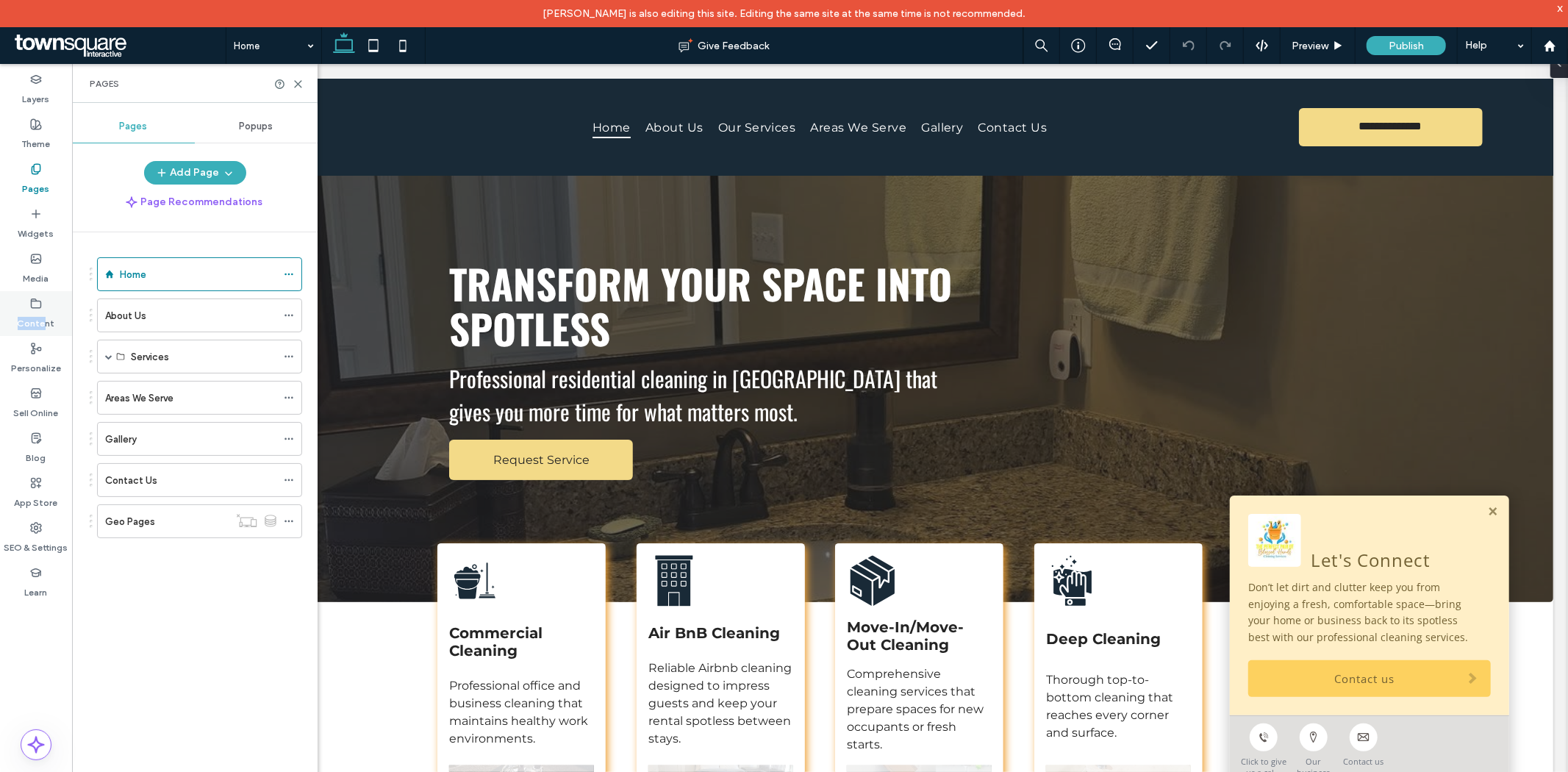
click at [46, 304] on div "Content" at bounding box center [36, 313] width 72 height 45
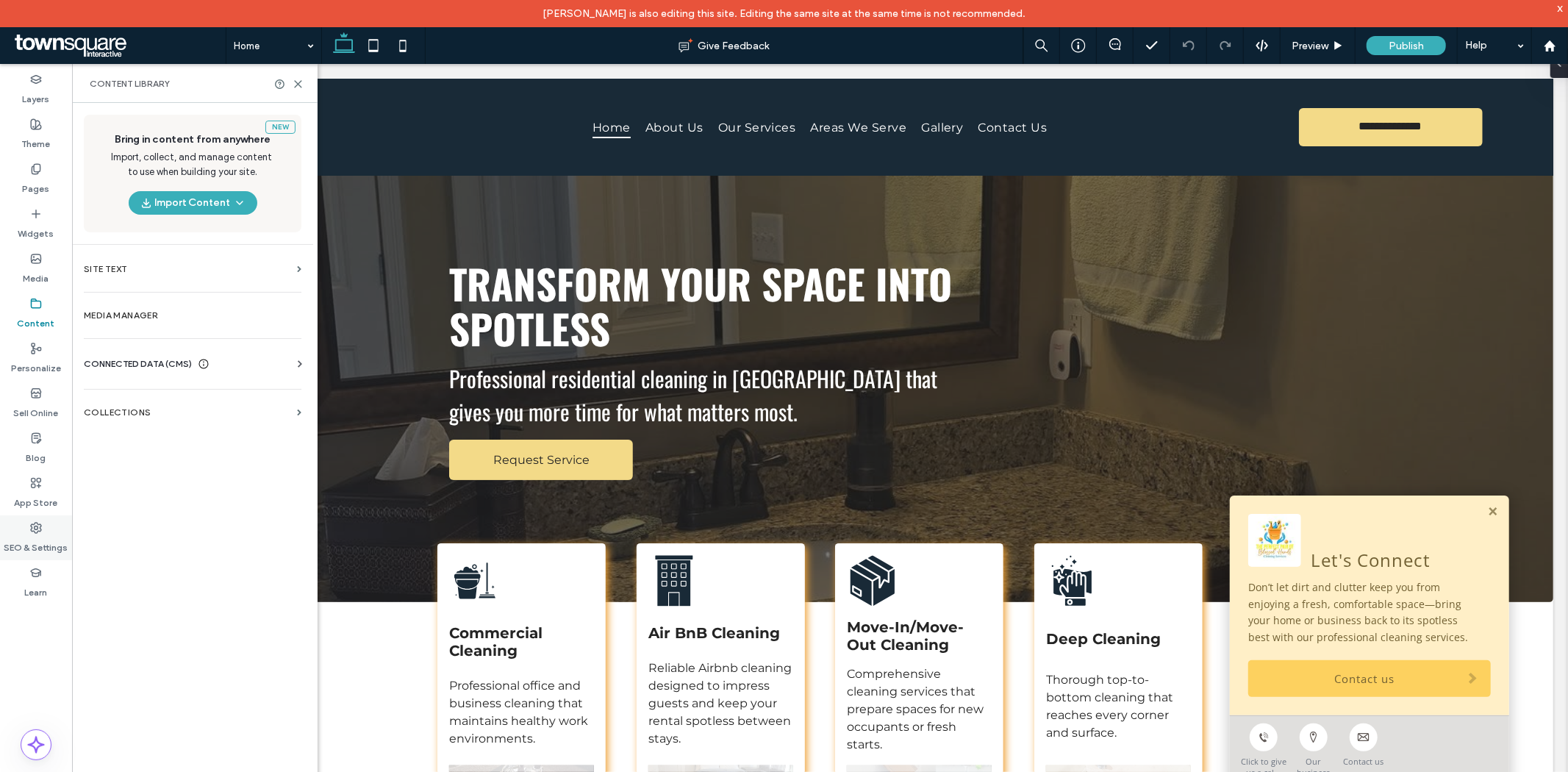
click at [39, 528] on icon at bounding box center [36, 528] width 11 height 11
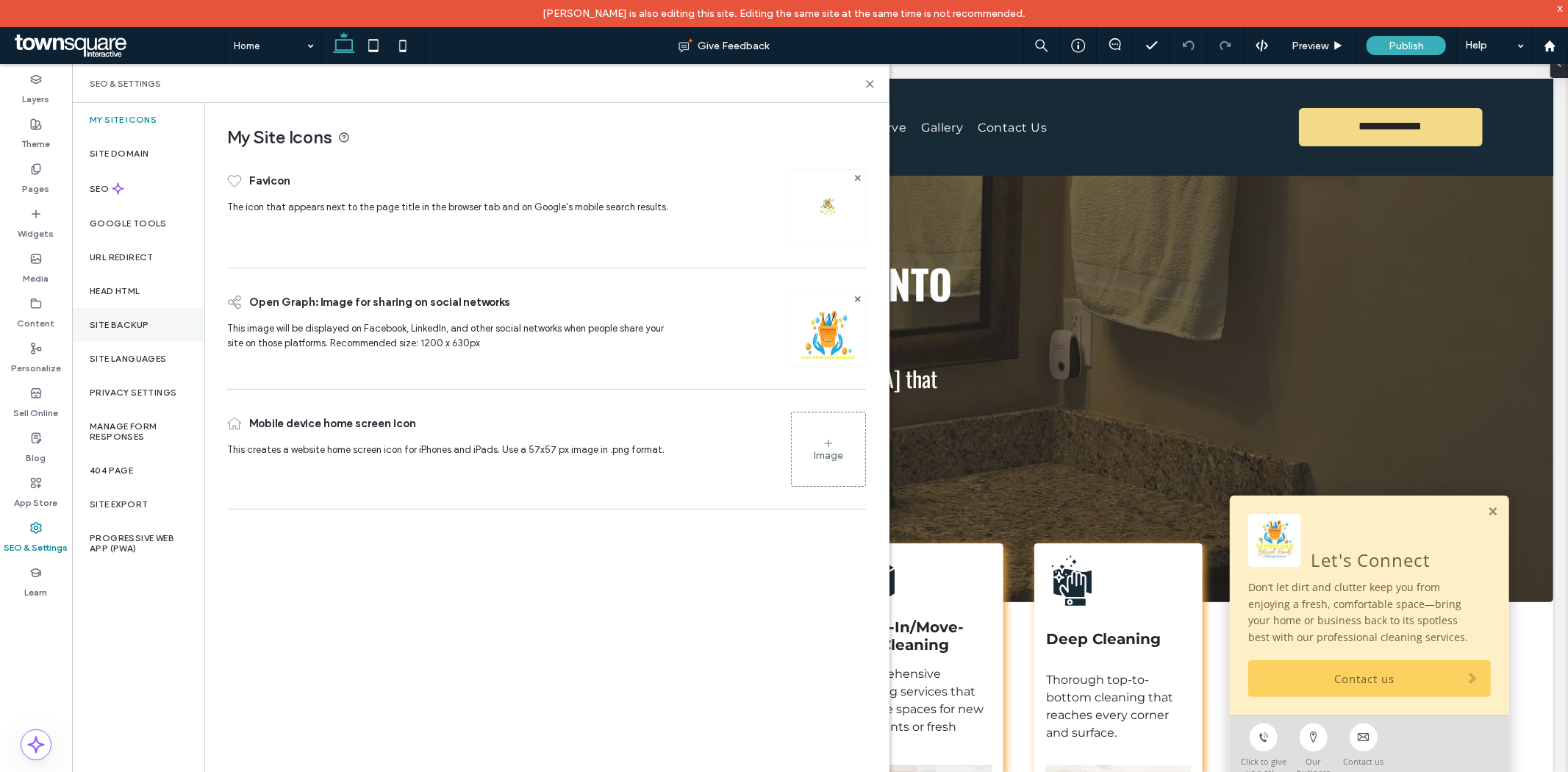
click at [103, 320] on label "Site Backup" at bounding box center [118, 325] width 58 height 11
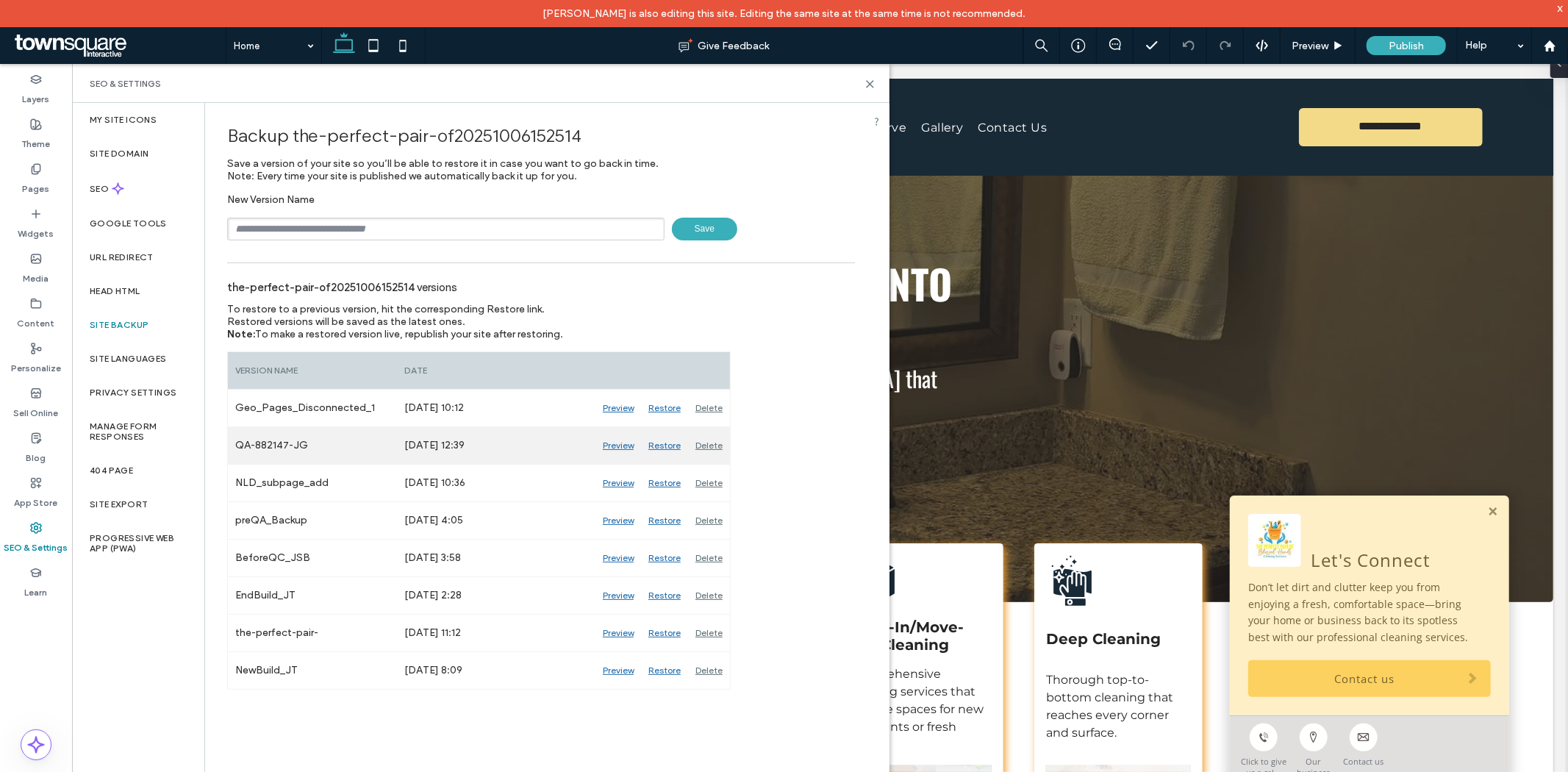
click at [626, 442] on div "Preview" at bounding box center [618, 445] width 45 height 37
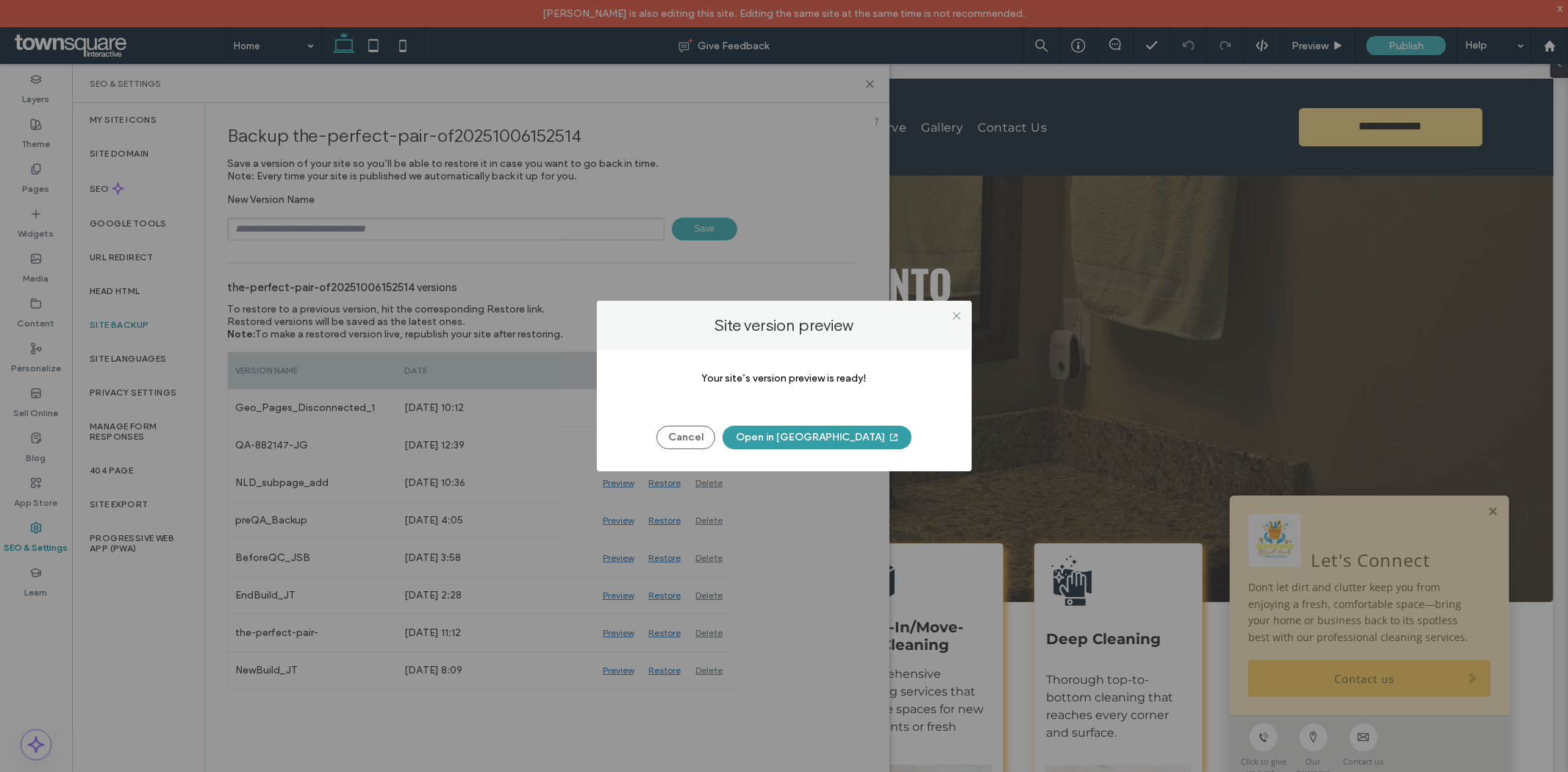
click at [790, 434] on button "Open in [GEOGRAPHIC_DATA]" at bounding box center [816, 437] width 189 height 24
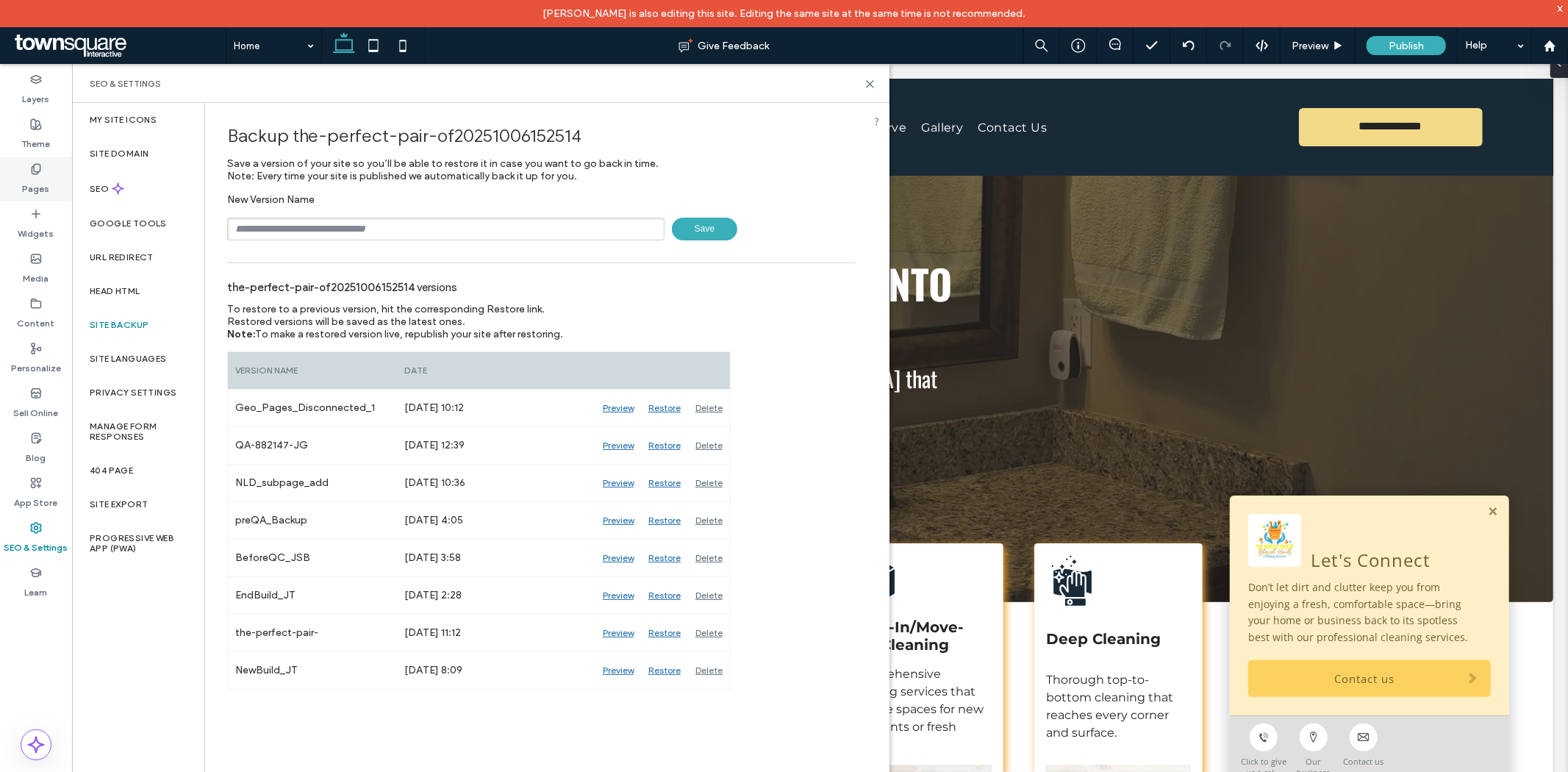
click at [52, 185] on div "Pages" at bounding box center [36, 179] width 72 height 45
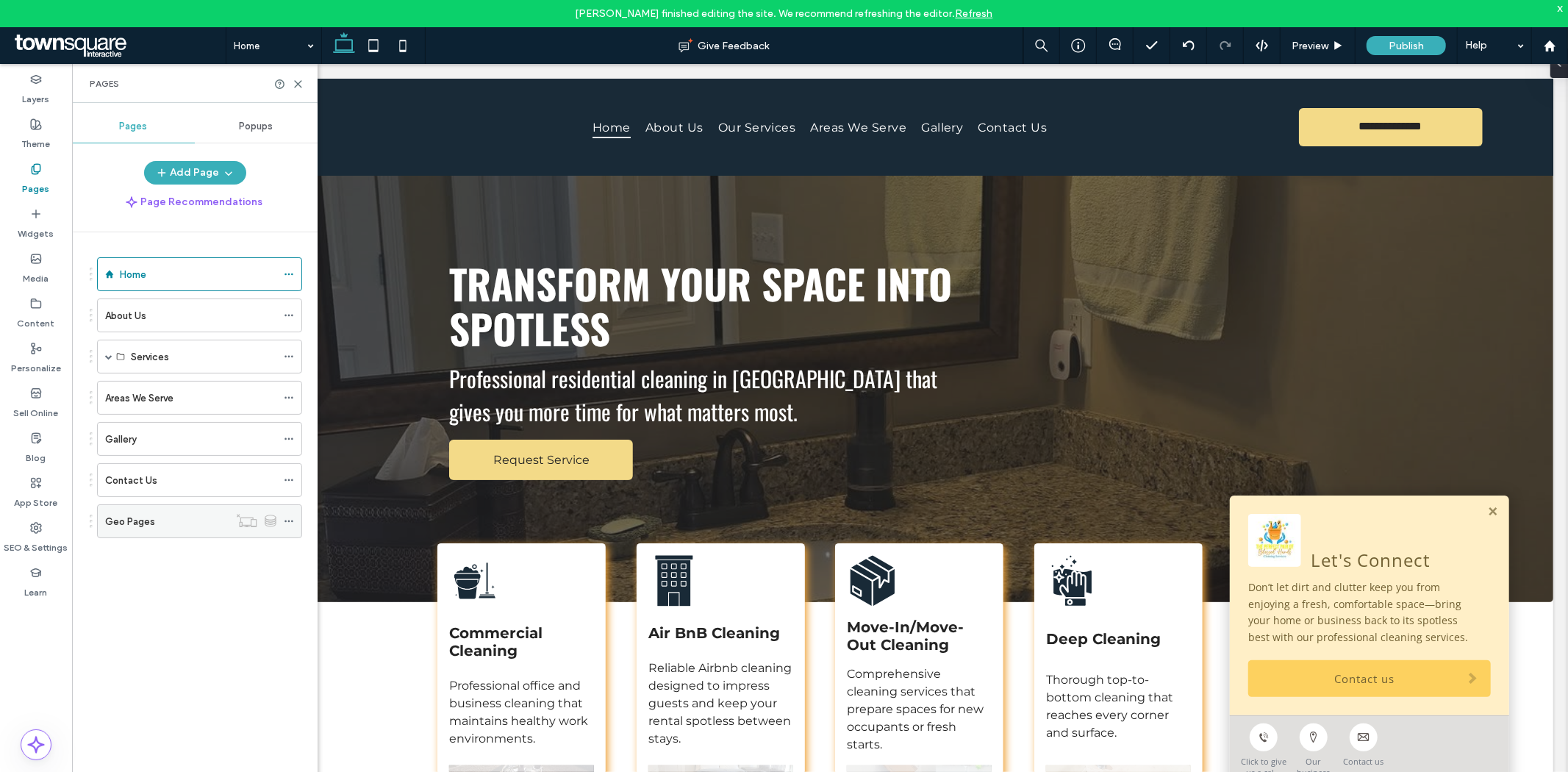
click at [174, 516] on div "Geo Pages" at bounding box center [166, 521] width 123 height 15
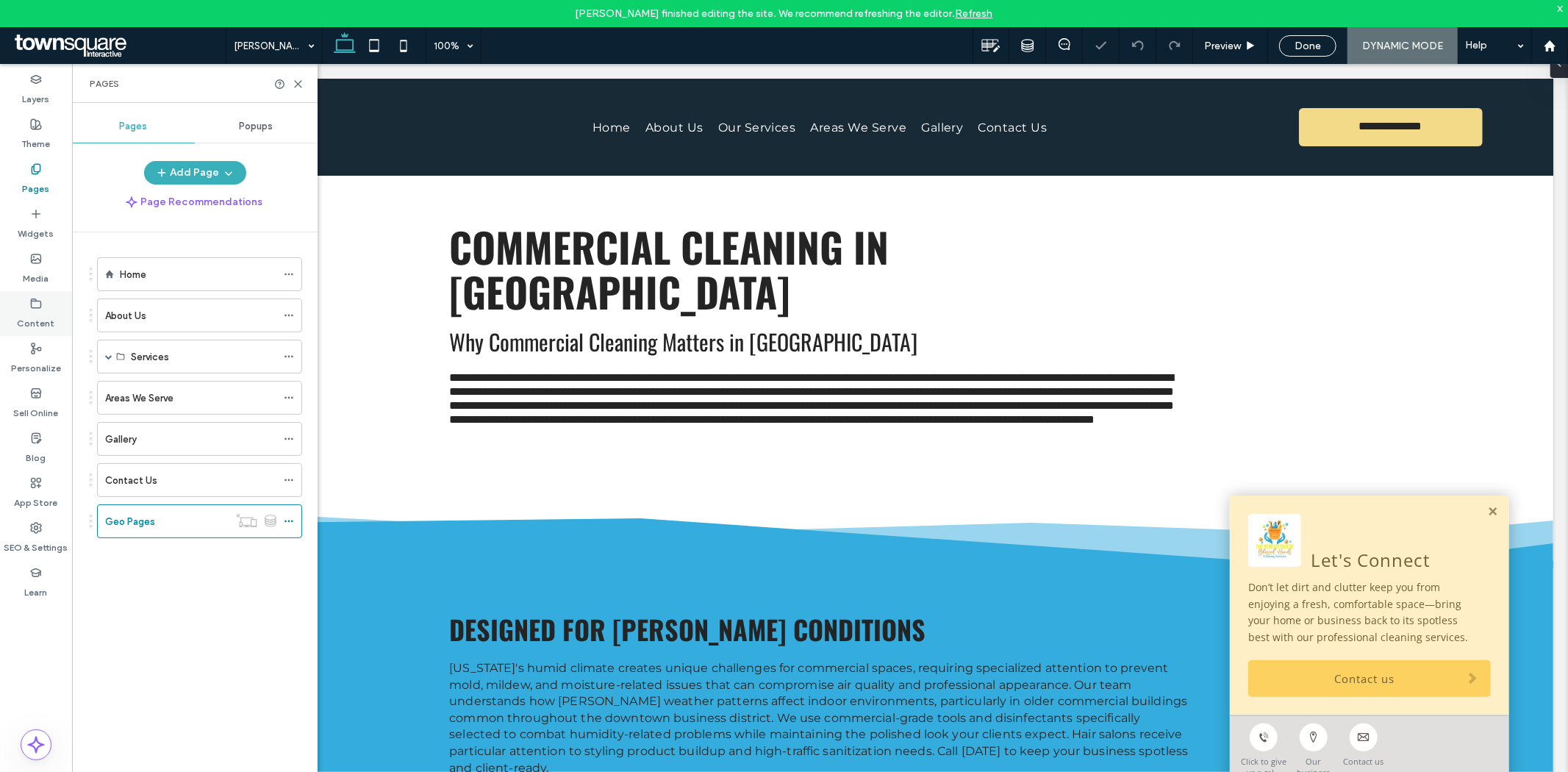
click at [41, 320] on label "Content" at bounding box center [37, 319] width 37 height 20
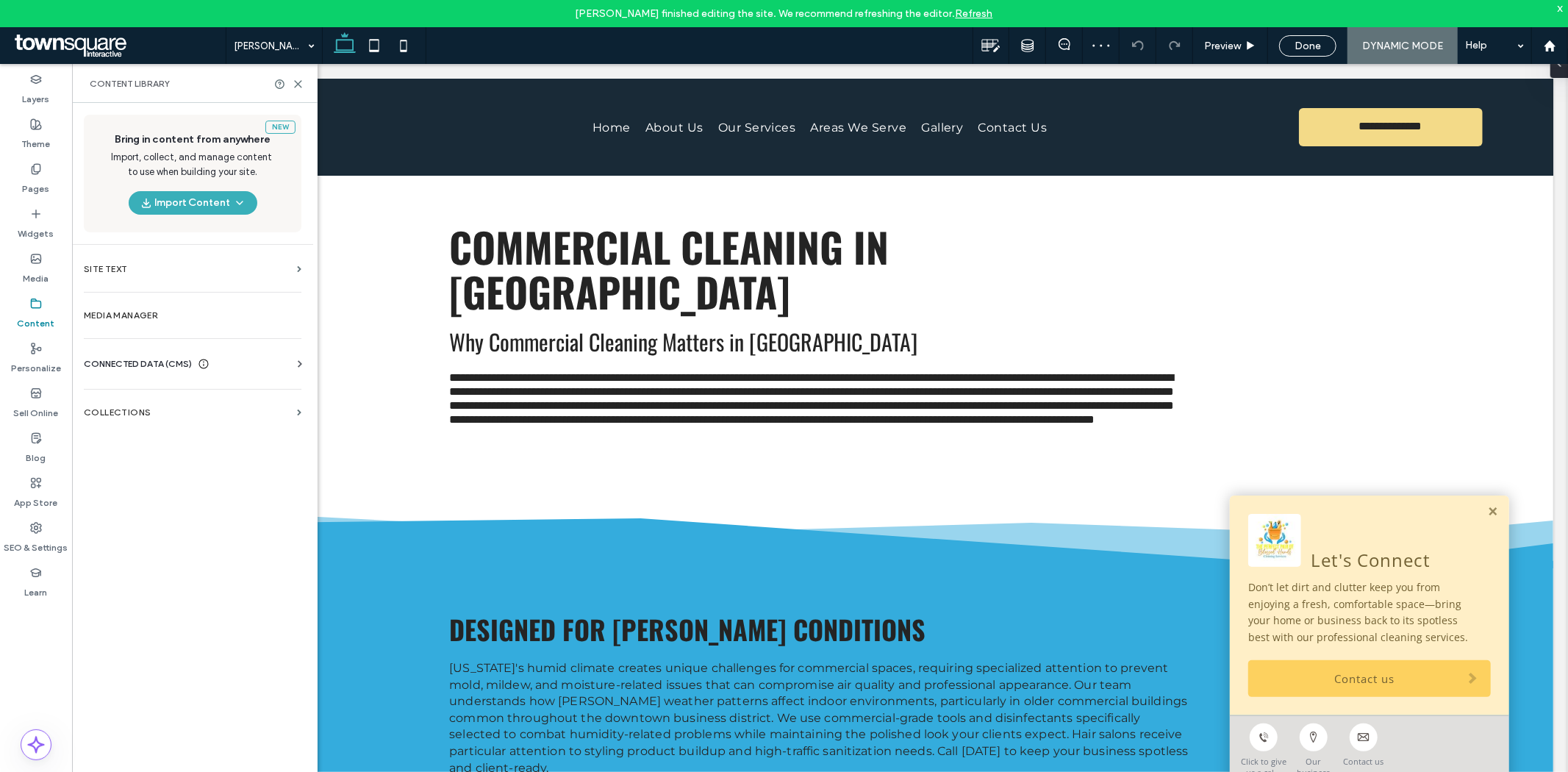
click at [113, 433] on div "New Bring in content from anywhere Import, collect, and manage content to use w…" at bounding box center [192, 450] width 241 height 693
click at [109, 406] on section "Collections" at bounding box center [192, 412] width 241 height 34
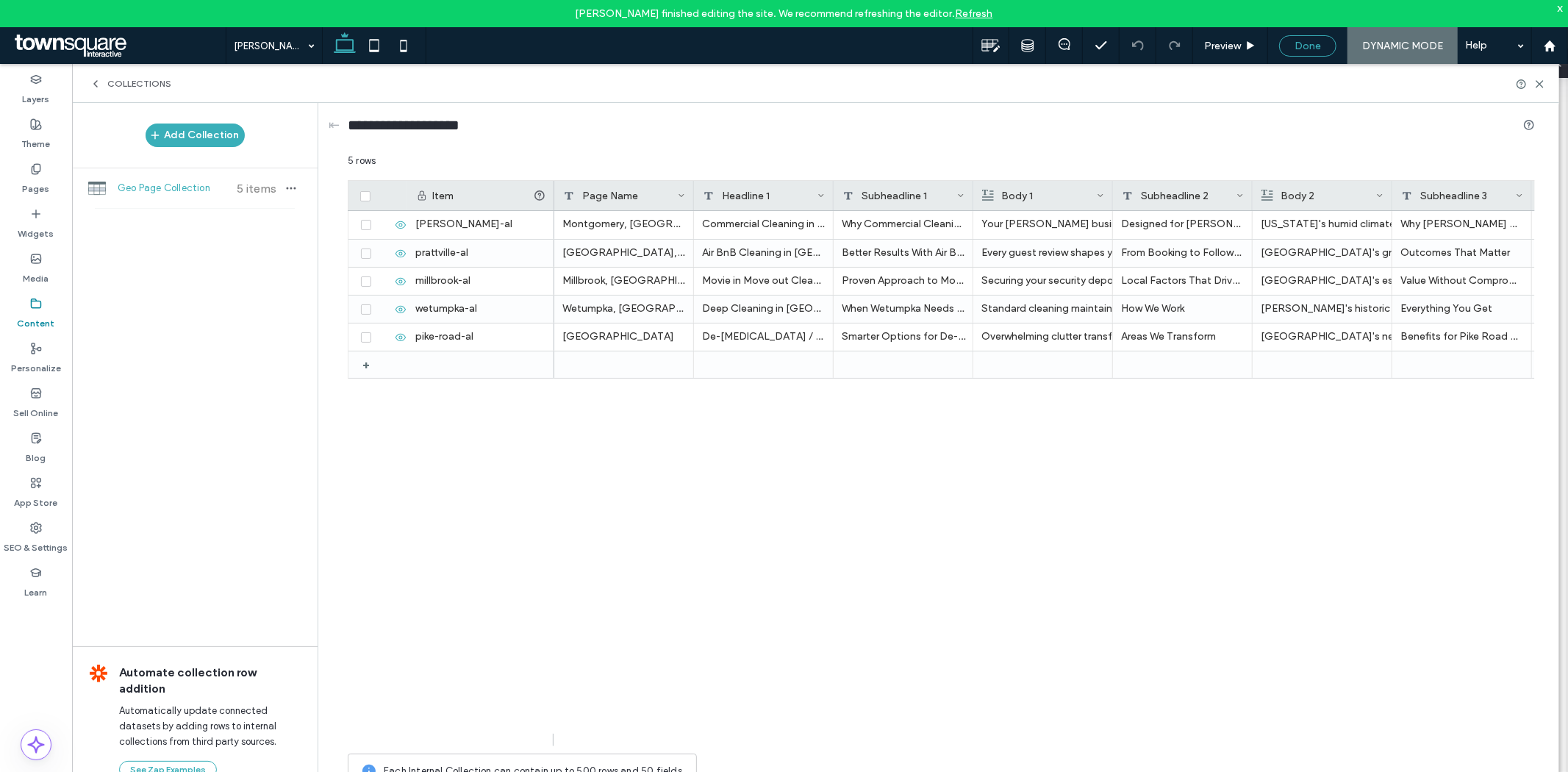
click at [1295, 50] on span "Done" at bounding box center [1307, 45] width 27 height 12
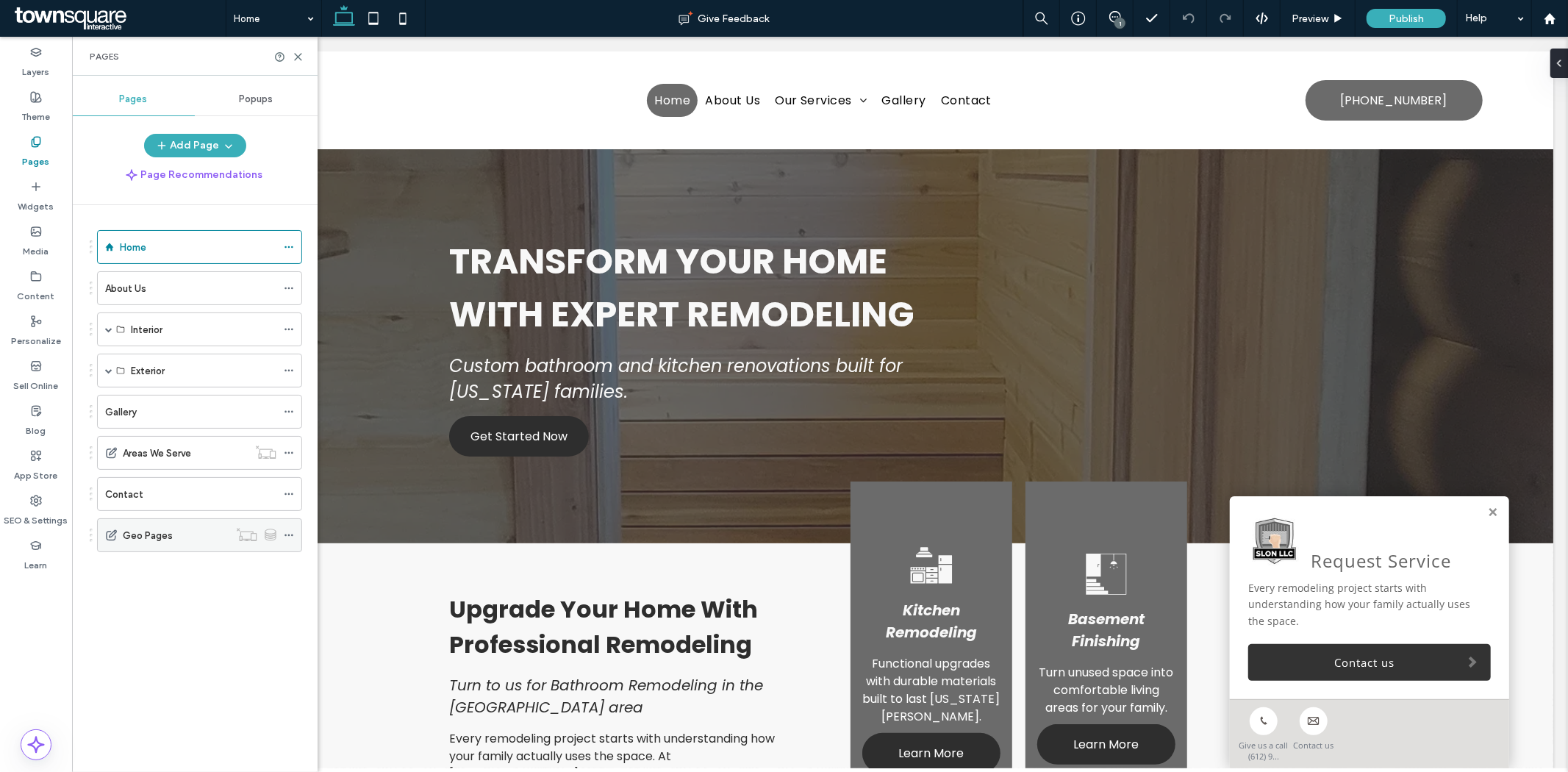
click at [144, 541] on label "Geo Pages" at bounding box center [148, 536] width 50 height 26
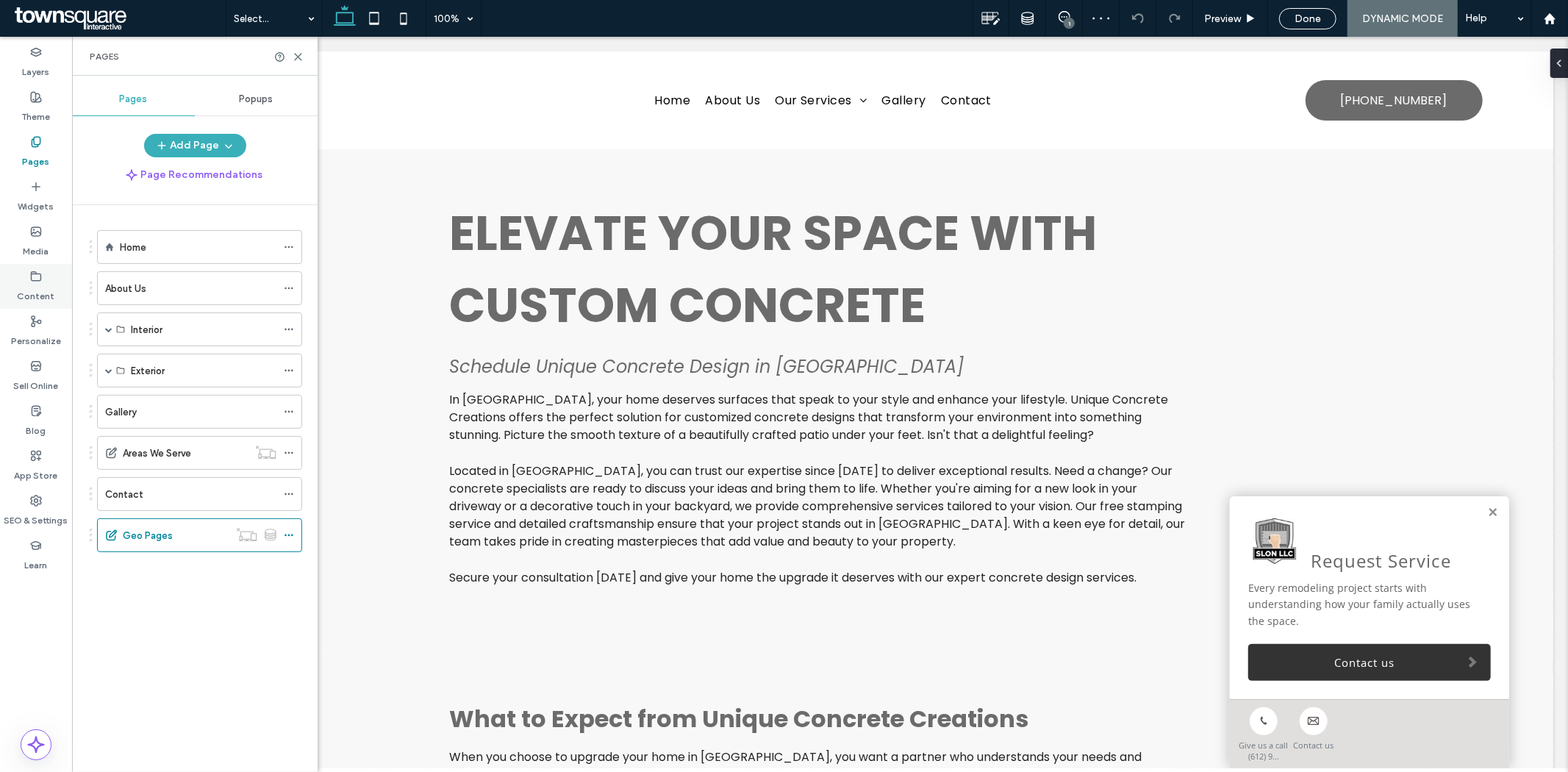
click at [40, 279] on icon at bounding box center [36, 276] width 11 height 11
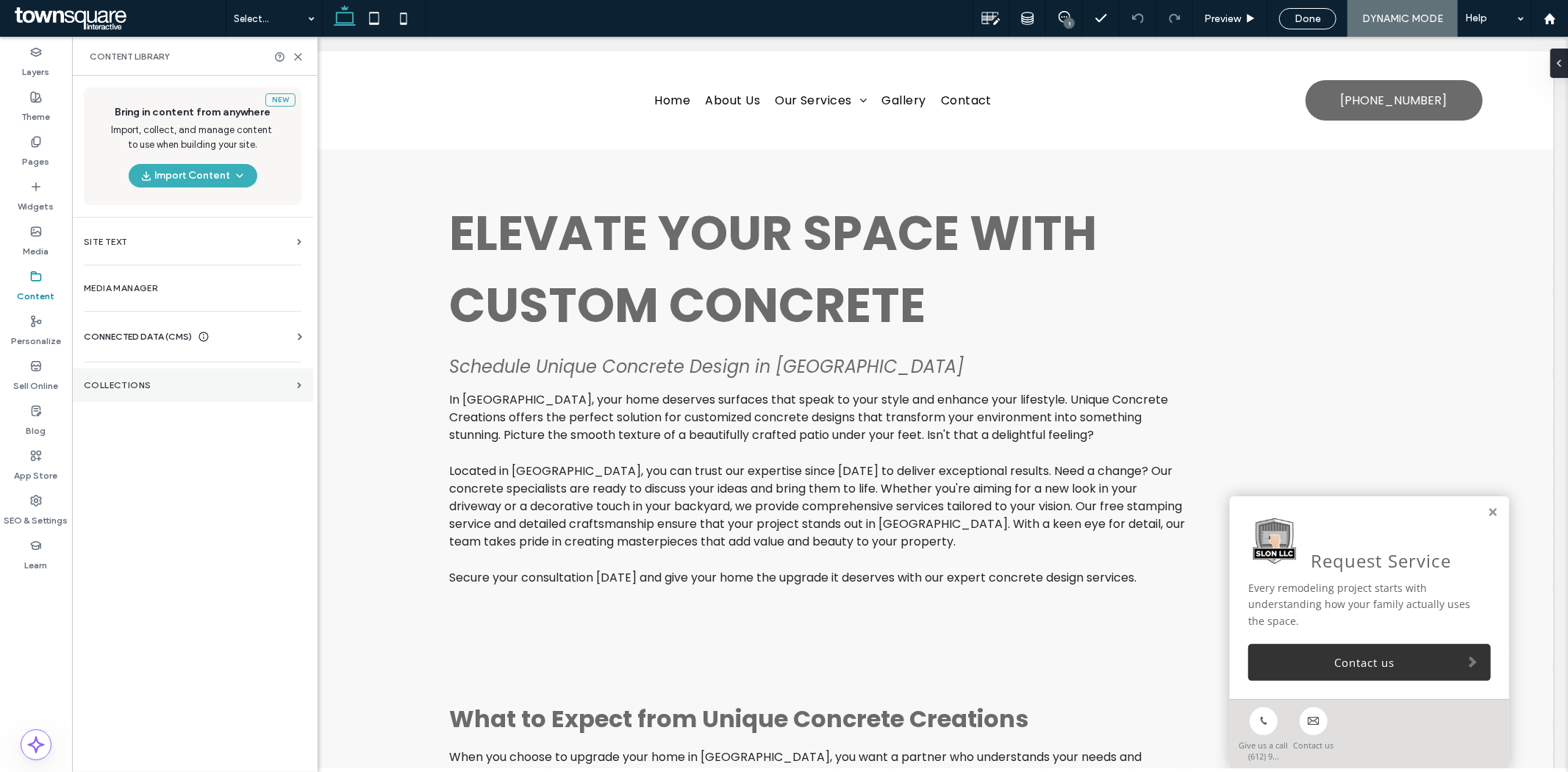
click at [156, 380] on label "Collections" at bounding box center [187, 385] width 207 height 11
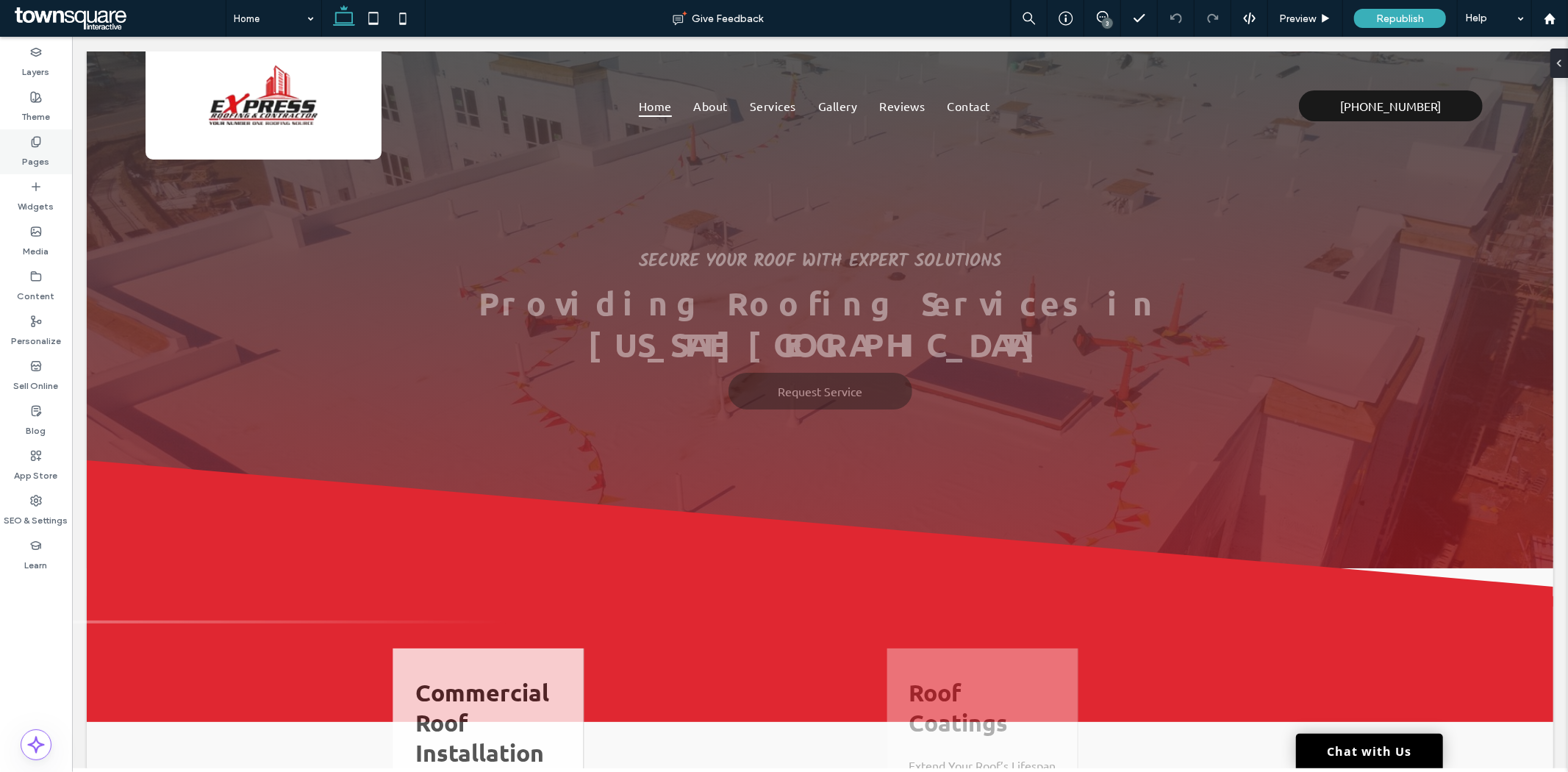
click at [40, 147] on icon at bounding box center [36, 142] width 11 height 11
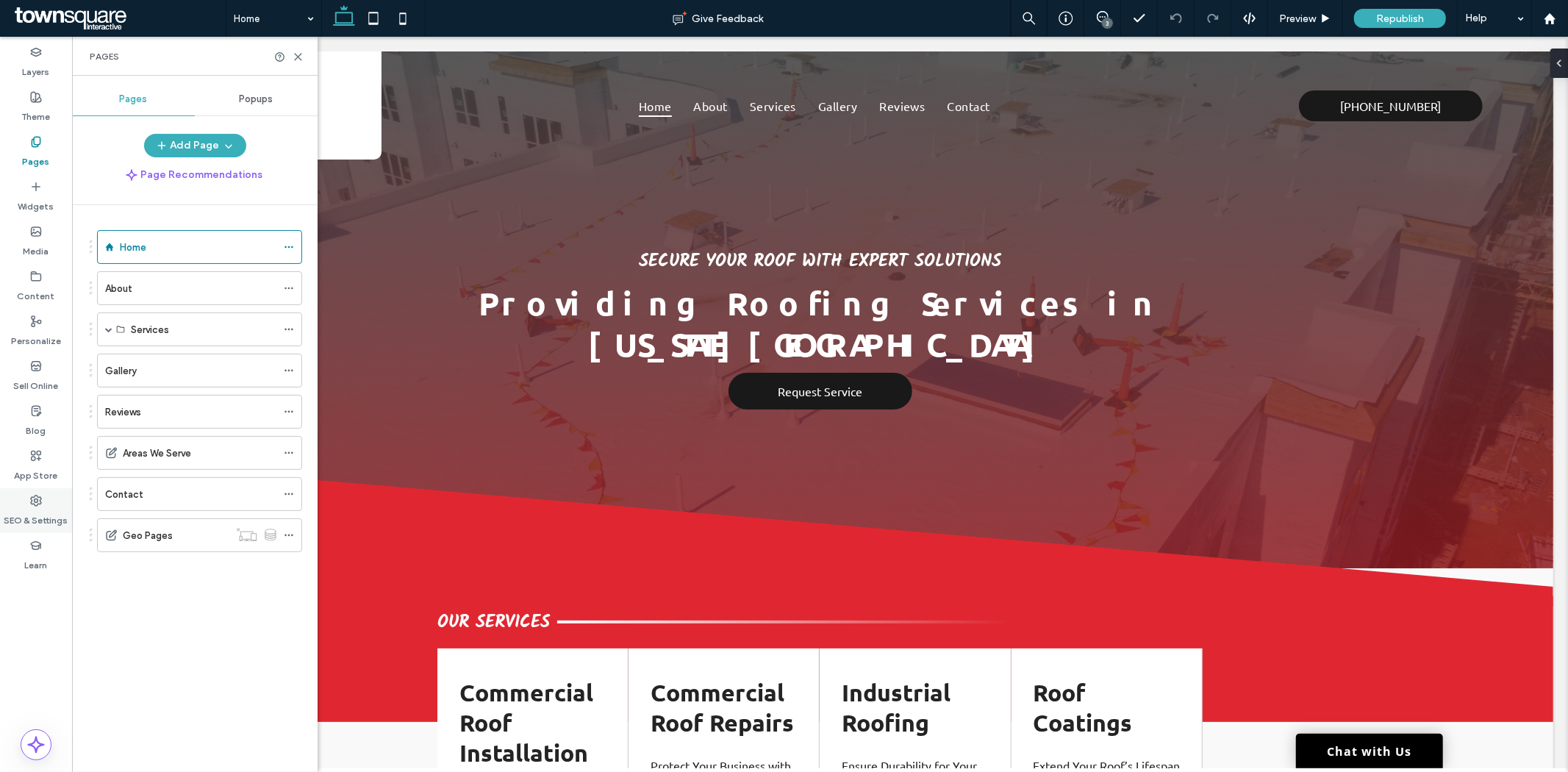
click at [30, 525] on label "SEO & Settings" at bounding box center [36, 516] width 64 height 20
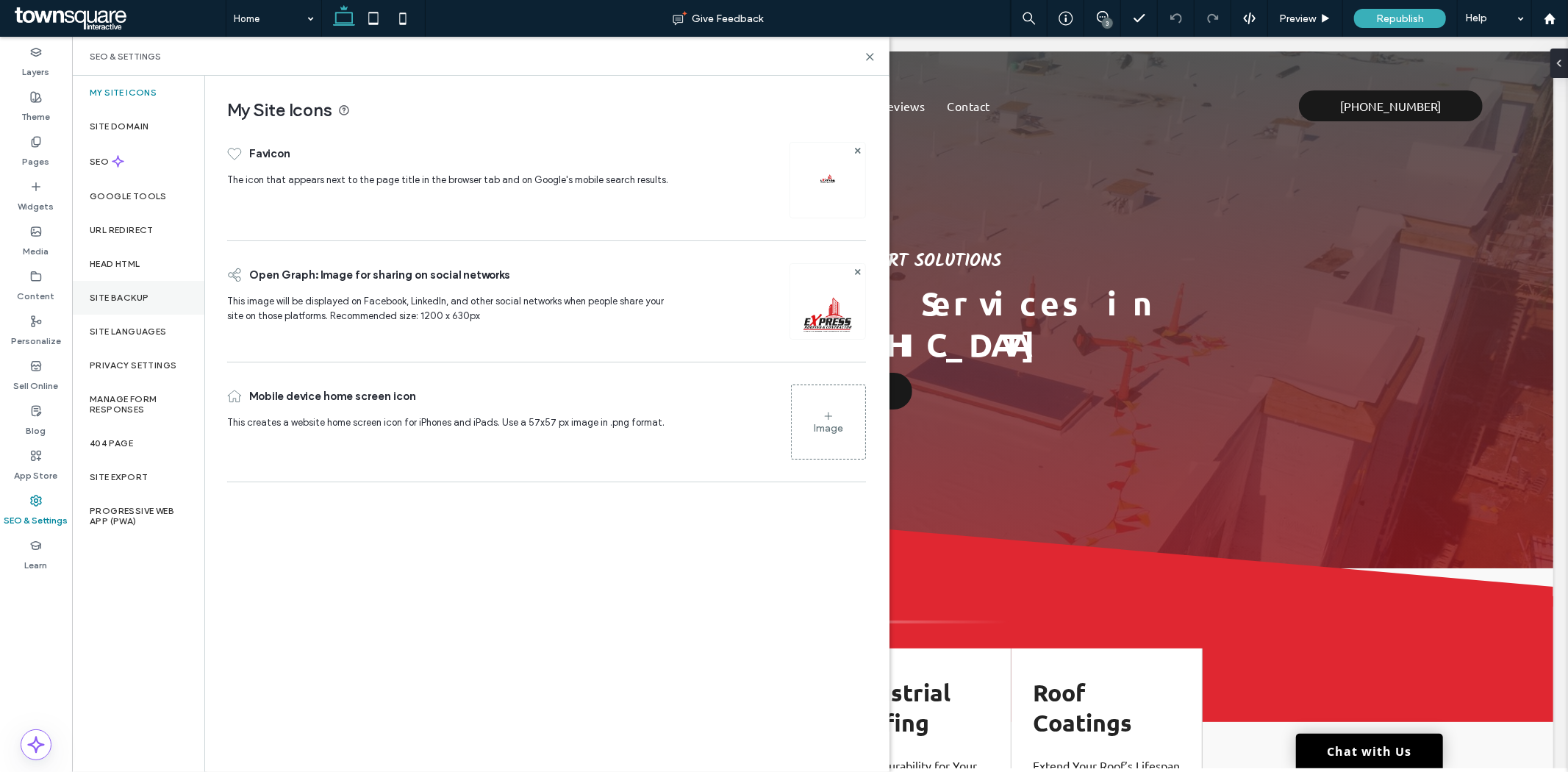
click at [140, 294] on label "Site Backup" at bounding box center [118, 297] width 58 height 11
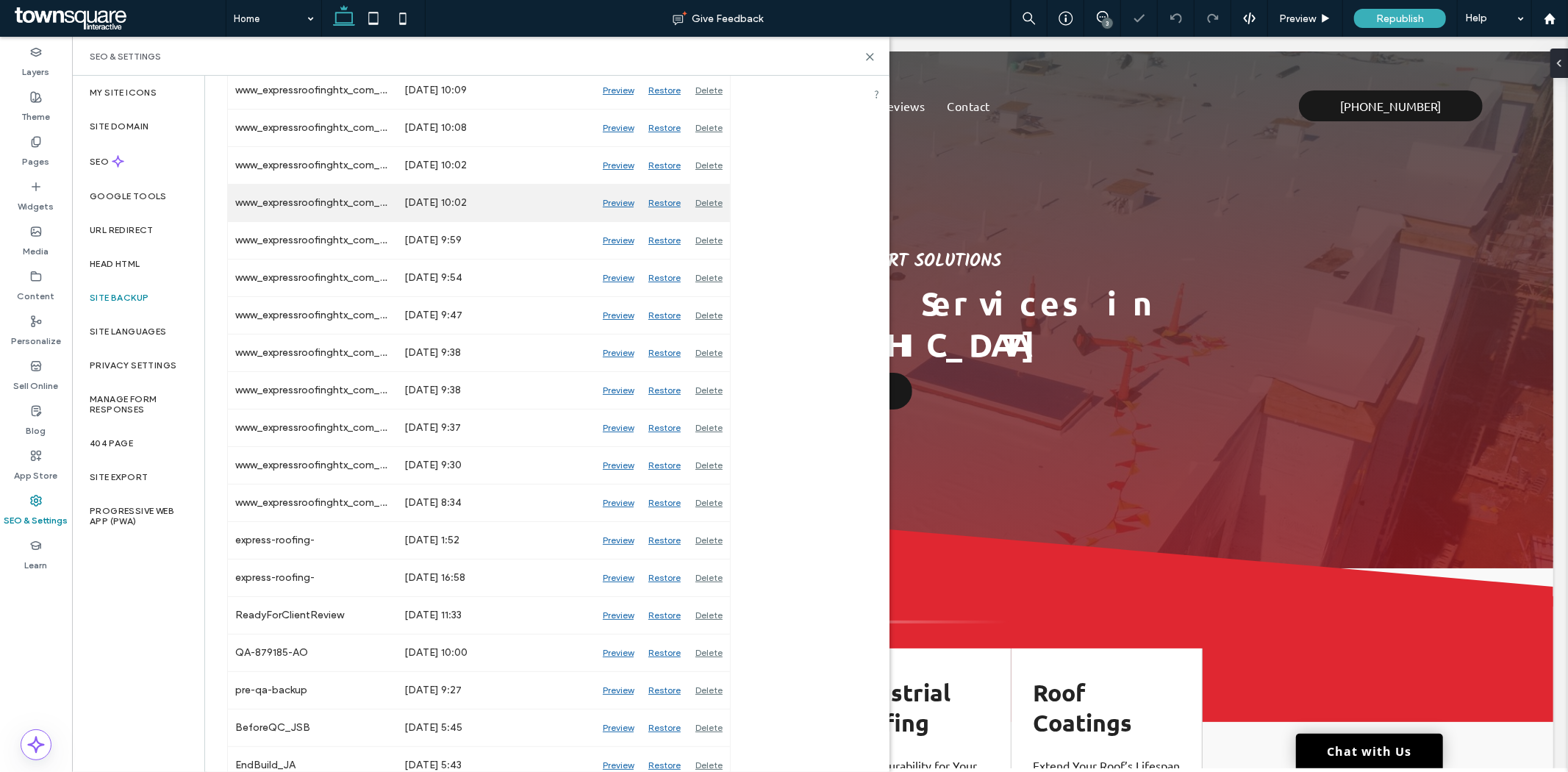
scroll to position [377, 0]
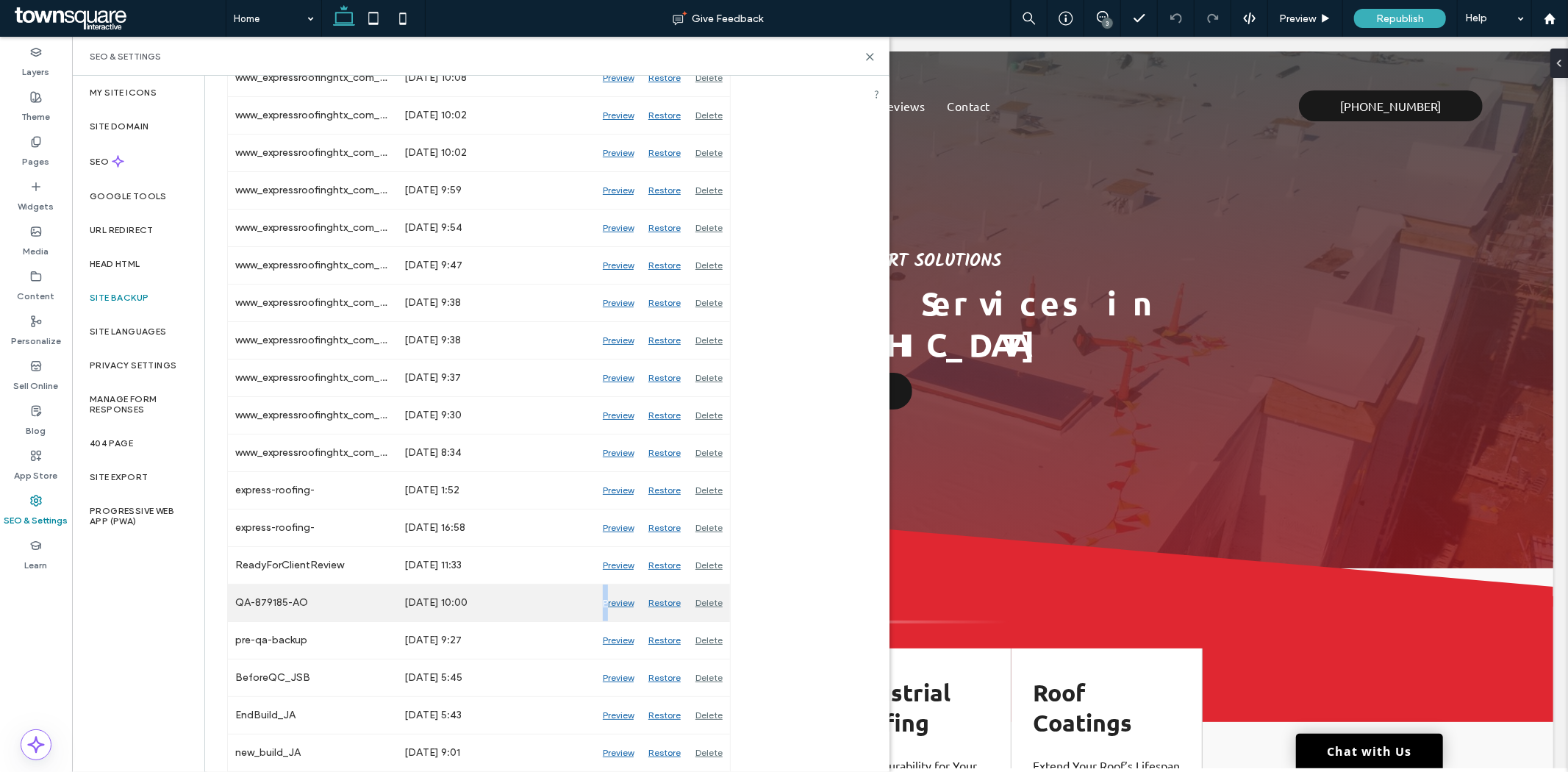
click at [605, 604] on div "Preview" at bounding box center [618, 602] width 45 height 37
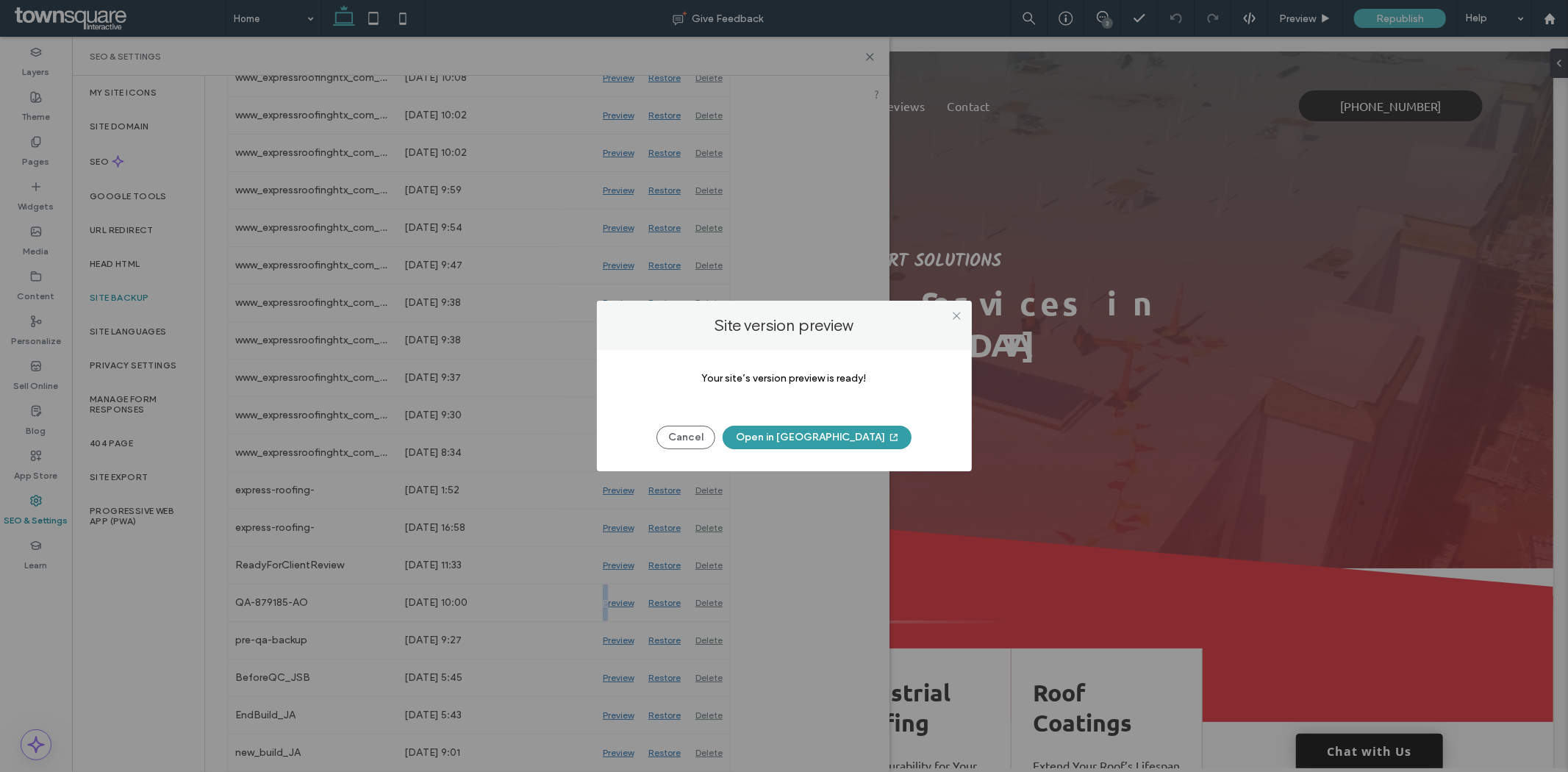
click at [805, 431] on button "Open in [GEOGRAPHIC_DATA]" at bounding box center [816, 437] width 189 height 24
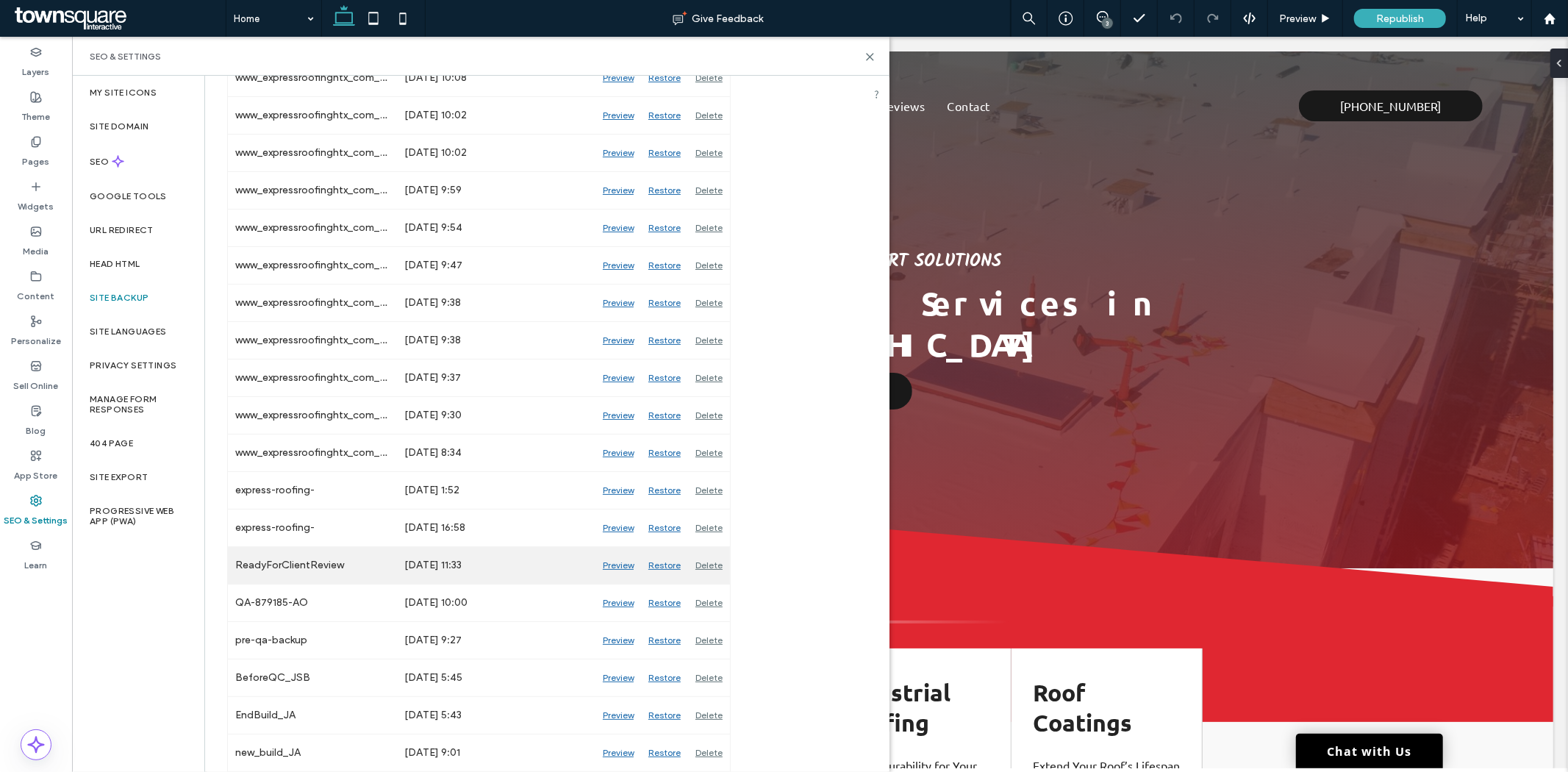
click at [622, 563] on div "Preview" at bounding box center [618, 565] width 45 height 37
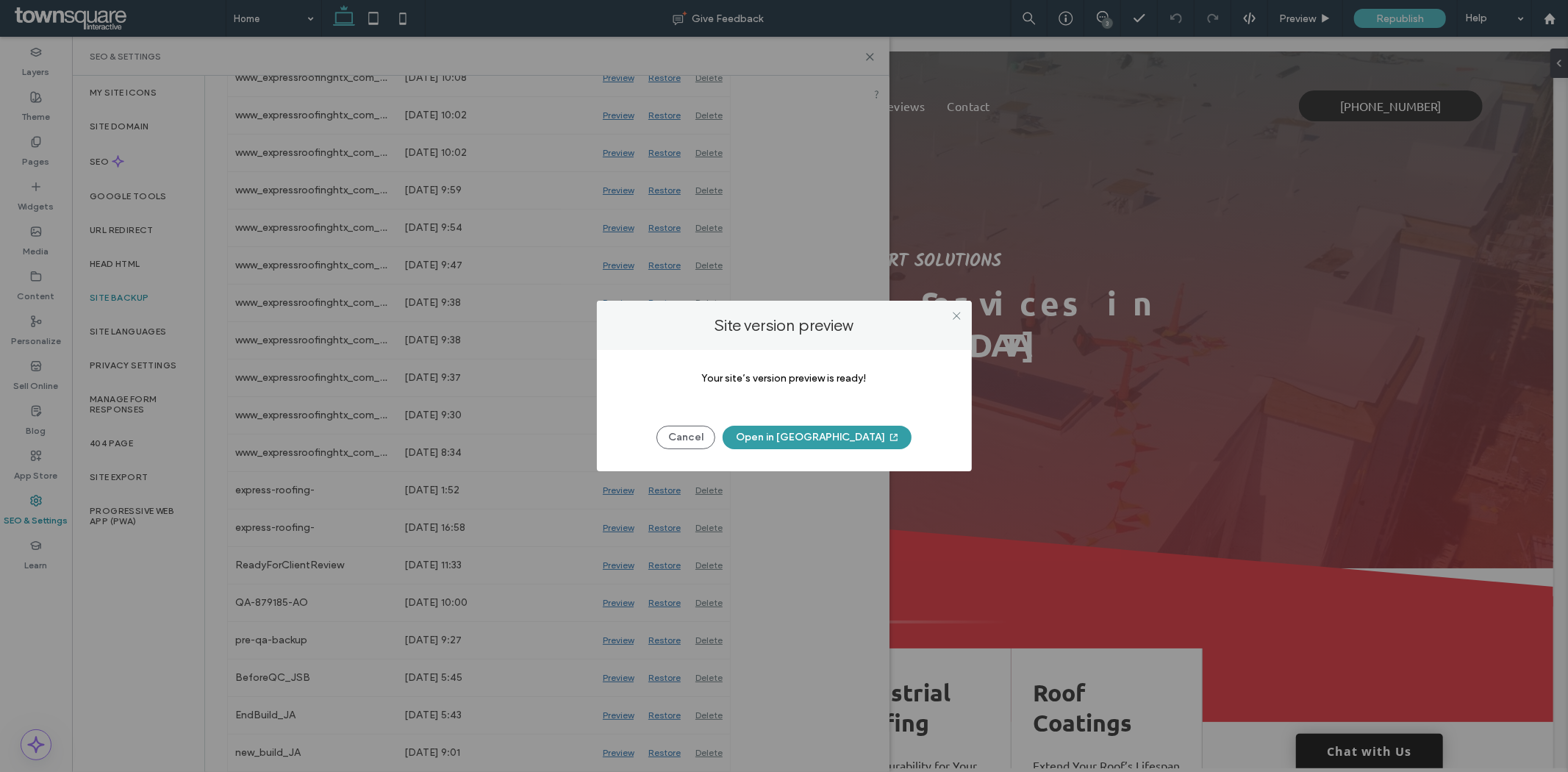
click at [825, 437] on button "Open in [GEOGRAPHIC_DATA]" at bounding box center [816, 437] width 189 height 24
